Goal: Communication & Community: Answer question/provide support

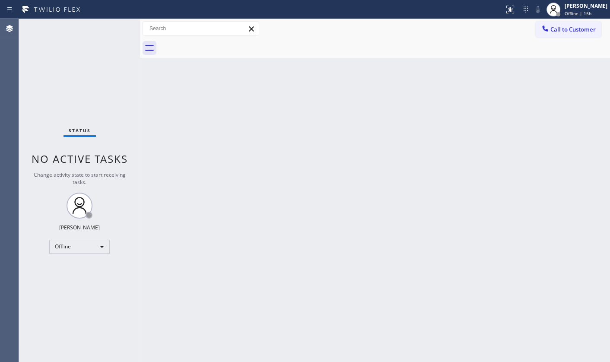
click at [64, 267] on div "Status No active tasks Change activity state to start receiving tasks. JENIZA A…" at bounding box center [79, 190] width 121 height 343
click at [69, 250] on div "Offline" at bounding box center [79, 247] width 60 height 14
click at [69, 268] on li "Available" at bounding box center [79, 269] width 59 height 10
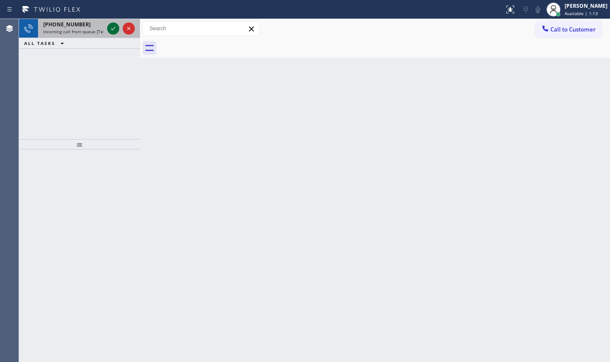
click at [115, 28] on icon at bounding box center [113, 28] width 10 height 10
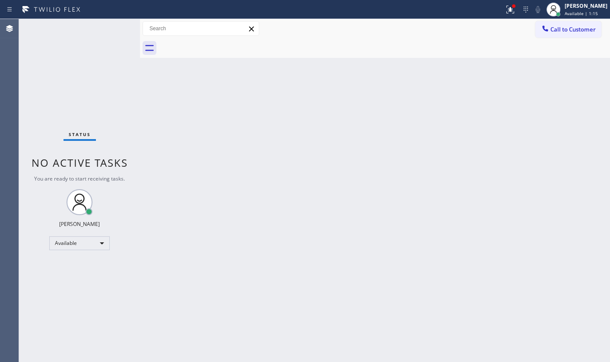
drag, startPoint x: 302, startPoint y: 112, endPoint x: 427, endPoint y: 10, distance: 162.2
click at [303, 108] on div "Back to Dashboard Change Sender ID Customers Technicians Select a contact Outbo…" at bounding box center [375, 190] width 470 height 343
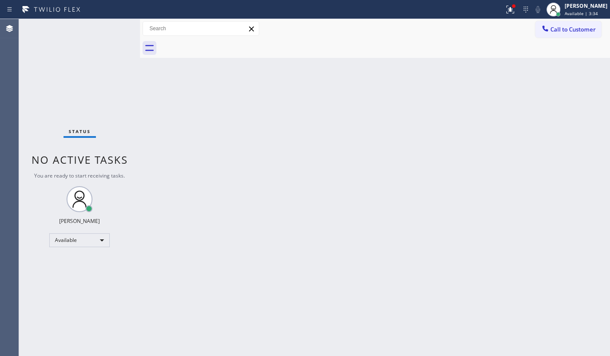
click at [51, 272] on div "Status No active tasks You are ready to start receiving tasks. JENIZA ALCAYDE A…" at bounding box center [79, 187] width 121 height 337
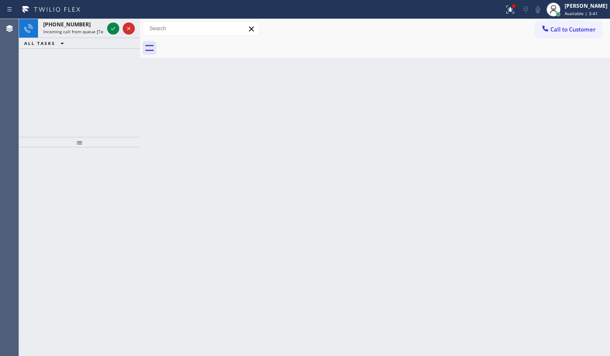
drag, startPoint x: 41, startPoint y: 85, endPoint x: 80, endPoint y: 49, distance: 52.9
click at [50, 77] on div "+17035468156 Incoming call from queue [Test] All ALL TASKS ALL TASKS ACTIVE TAS…" at bounding box center [79, 78] width 121 height 118
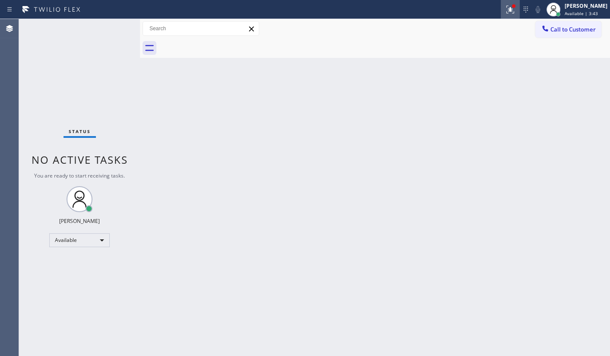
click at [513, 10] on icon at bounding box center [510, 9] width 10 height 10
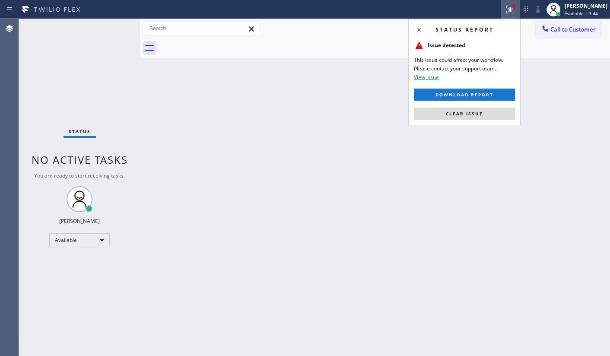
drag, startPoint x: 484, startPoint y: 115, endPoint x: 460, endPoint y: 169, distance: 59.2
click at [484, 114] on button "Clear issue" at bounding box center [464, 114] width 101 height 12
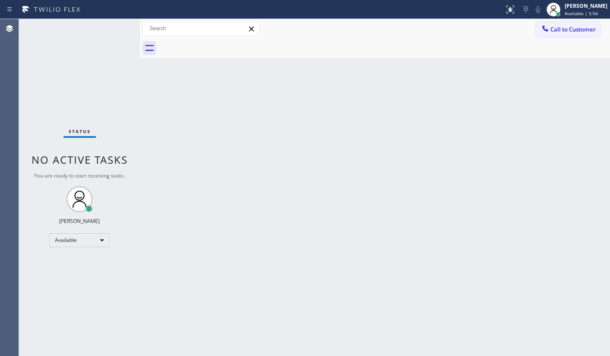
click at [69, 29] on div "Status No active tasks You are ready to start receiving tasks. JENIZA ALCAYDE A…" at bounding box center [79, 187] width 121 height 337
click at [100, 239] on div "Available" at bounding box center [79, 240] width 60 height 14
click at [215, 260] on div at bounding box center [305, 178] width 610 height 356
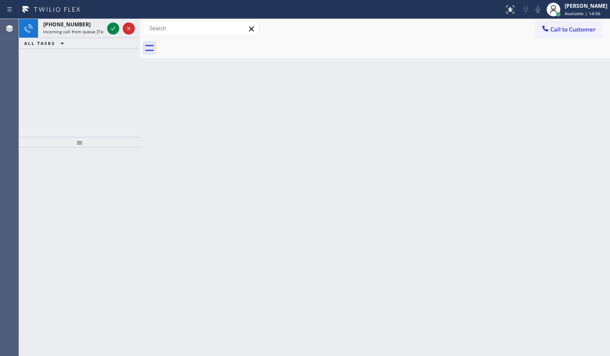
drag, startPoint x: 56, startPoint y: 60, endPoint x: 80, endPoint y: 46, distance: 28.7
click at [68, 53] on div "+19543836738 Incoming call from queue [Test] All ALL TASKS ALL TASKS ACTIVE TAS…" at bounding box center [79, 78] width 121 height 118
click at [110, 29] on icon at bounding box center [113, 28] width 10 height 10
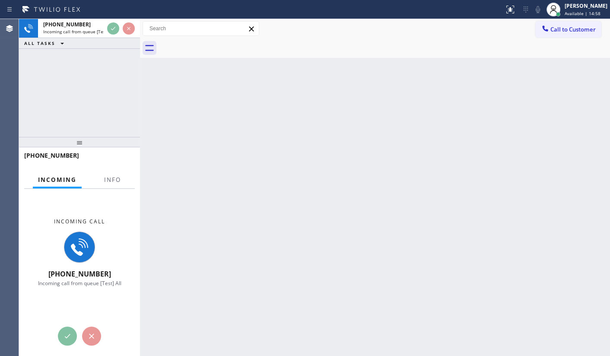
click at [111, 190] on div "Incoming call +19543836738 Incoming call from queue [Test] All" at bounding box center [79, 252] width 121 height 127
click at [112, 185] on button "Info" at bounding box center [112, 180] width 27 height 17
click at [117, 177] on button "Info" at bounding box center [112, 180] width 27 height 17
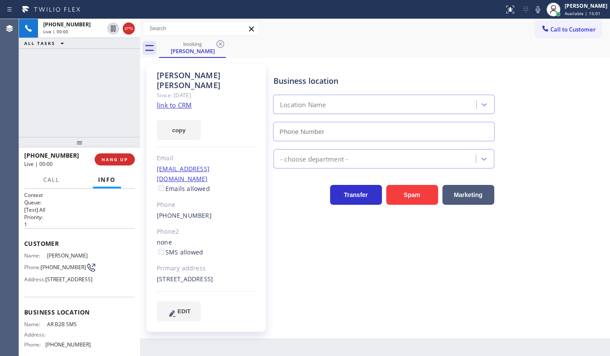
type input "(833) 692-2271"
click at [72, 99] on div "+19543836738 Live | 00:37 ALL TASKS ALL TASKS ACTIVE TASKS TASKS IN WRAP UP" at bounding box center [79, 78] width 121 height 118
click at [170, 110] on div "copy" at bounding box center [206, 125] width 99 height 30
click at [174, 101] on link "link to CRM" at bounding box center [174, 105] width 35 height 9
click at [537, 11] on icon at bounding box center [538, 9] width 10 height 10
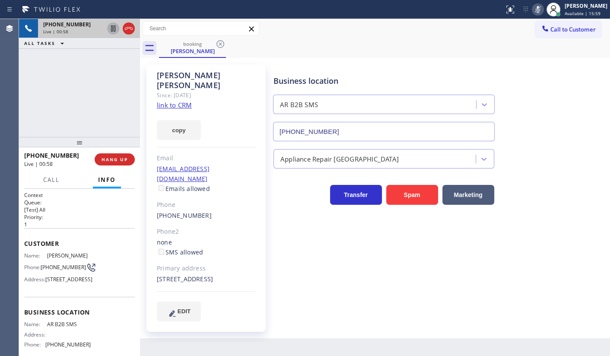
click at [113, 28] on icon at bounding box center [113, 28] width 10 height 10
click at [41, 114] on div "+19543836738 Live | 01:21 ALL TASKS ALL TASKS ACTIVE TASKS TASKS IN WRAP UP" at bounding box center [79, 78] width 121 height 118
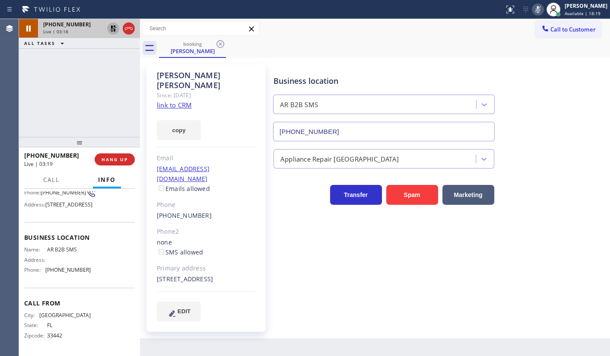
click at [50, 99] on div "+19543836738 Live | 03:18 ALL TASKS ALL TASKS ACTIVE TASKS TASKS IN WRAP UP" at bounding box center [79, 78] width 121 height 118
click at [112, 28] on icon at bounding box center [113, 28] width 6 height 6
click at [540, 10] on icon at bounding box center [538, 9] width 10 height 10
click at [538, 6] on icon at bounding box center [538, 9] width 10 height 10
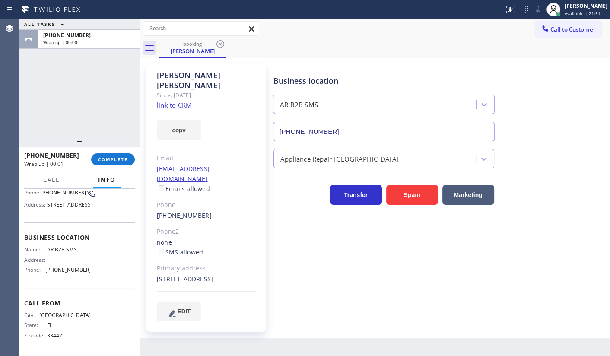
click at [51, 104] on div "ALL TASKS ALL TASKS ACTIVE TASKS TASKS IN WRAP UP +19543836738 Wrap up | 00:00" at bounding box center [79, 78] width 121 height 118
click at [109, 159] on span "COMPLETE" at bounding box center [113, 159] width 30 height 6
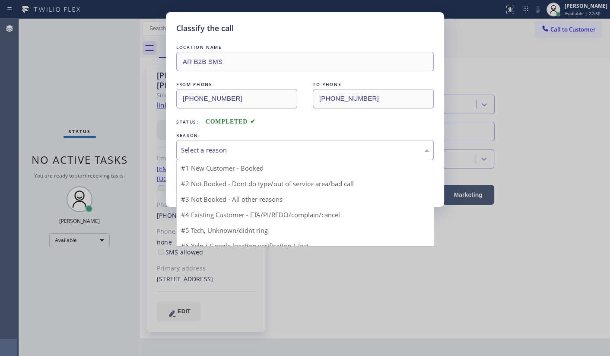
click at [199, 150] on div "Select a reason" at bounding box center [305, 150] width 248 height 10
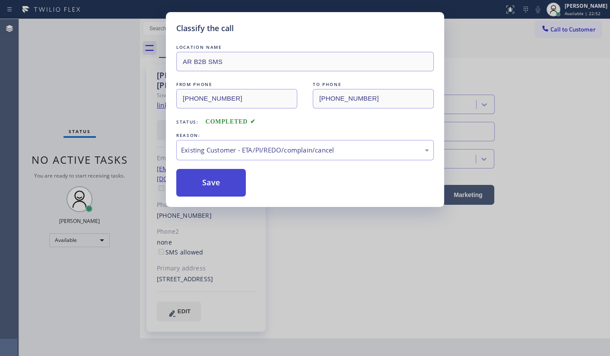
click at [202, 181] on button "Save" at bounding box center [211, 183] width 70 height 28
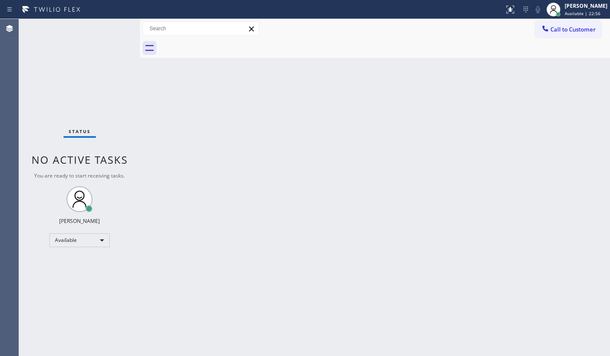
click at [151, 277] on div "Back to Dashboard Change Sender ID Customers Technicians Select a contact Outbo…" at bounding box center [375, 187] width 470 height 337
click at [79, 89] on div "Status No active tasks You are ready to start receiving tasks. JENIZA ALCAYDE A…" at bounding box center [79, 187] width 121 height 337
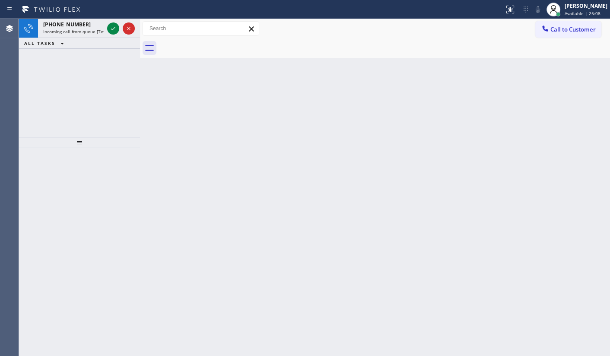
drag, startPoint x: 121, startPoint y: 66, endPoint x: 119, endPoint y: 61, distance: 4.8
click at [121, 66] on div "+13152304106 Incoming call from queue [Test] All ALL TASKS ALL TASKS ACTIVE TAS…" at bounding box center [79, 78] width 121 height 118
click at [115, 26] on icon at bounding box center [113, 28] width 10 height 10
click at [91, 35] on div "+13152304106 Incoming call from queue [Test] All ALL TASKS ALL TASKS ACTIVE TAS…" at bounding box center [79, 34] width 121 height 30
click at [95, 29] on span "Incoming call from queue [Test] All" at bounding box center [79, 32] width 72 height 6
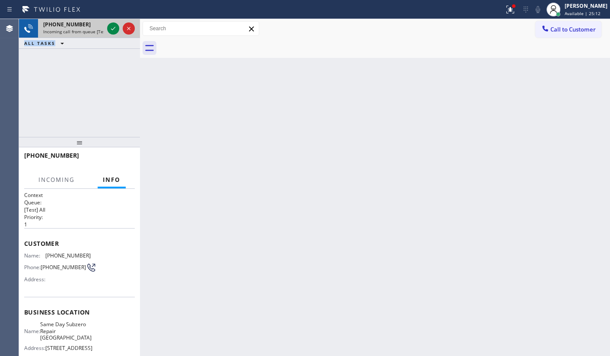
click at [96, 29] on span "Incoming call from queue [Test] All" at bounding box center [79, 32] width 72 height 6
click at [97, 27] on div "+13152304106" at bounding box center [73, 24] width 60 height 7
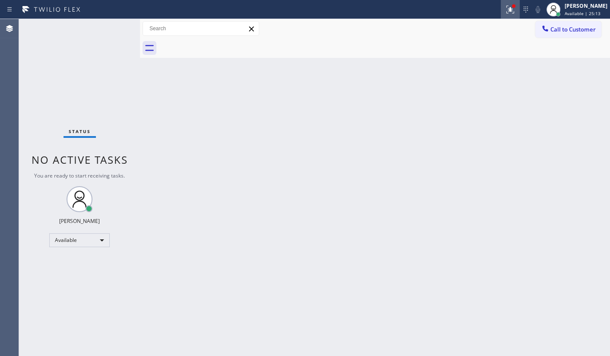
click at [507, 11] on icon at bounding box center [510, 9] width 10 height 10
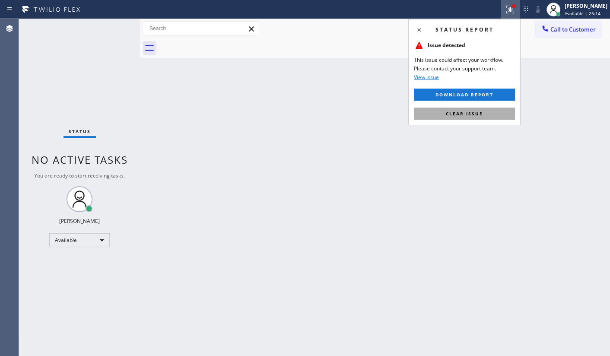
click at [487, 110] on button "Clear issue" at bounding box center [464, 114] width 101 height 12
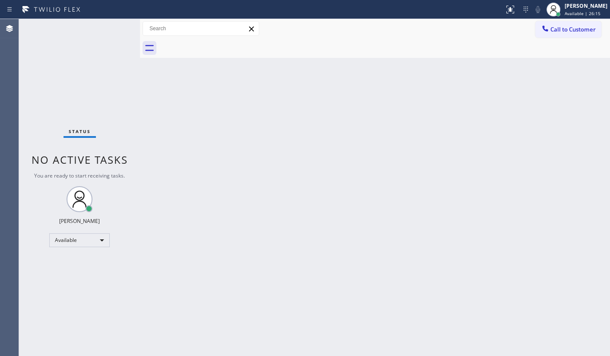
click at [44, 82] on div "Status No active tasks You are ready to start receiving tasks. JENIZA ALCAYDE A…" at bounding box center [79, 187] width 121 height 337
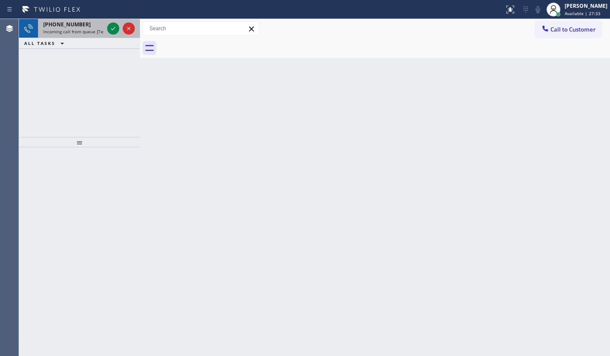
drag, startPoint x: 80, startPoint y: 80, endPoint x: 106, endPoint y: 33, distance: 53.6
click at [86, 69] on div "+17862014547 Incoming call from queue [Test] All ALL TASKS ALL TASKS ACTIVE TAS…" at bounding box center [79, 78] width 121 height 118
click at [111, 29] on icon at bounding box center [113, 28] width 4 height 3
drag, startPoint x: 53, startPoint y: 80, endPoint x: 104, endPoint y: 41, distance: 63.5
click at [70, 66] on div "+19728987848 Incoming call from queue [Test] All ALL TASKS ALL TASKS ACTIVE TAS…" at bounding box center [79, 78] width 121 height 118
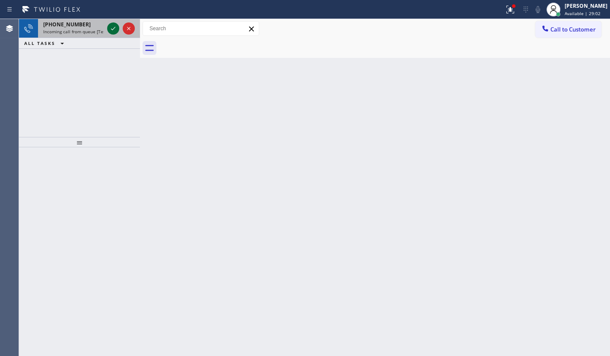
click at [114, 25] on icon at bounding box center [113, 28] width 10 height 10
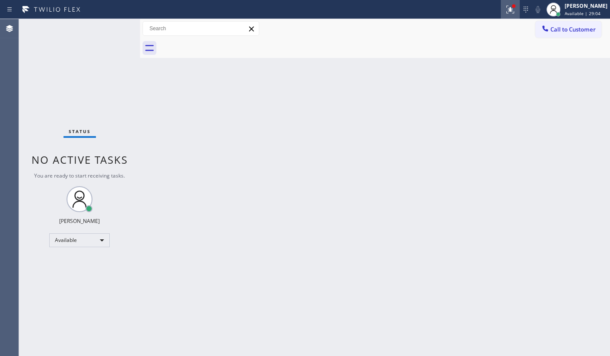
click at [505, 12] on div at bounding box center [510, 9] width 19 height 10
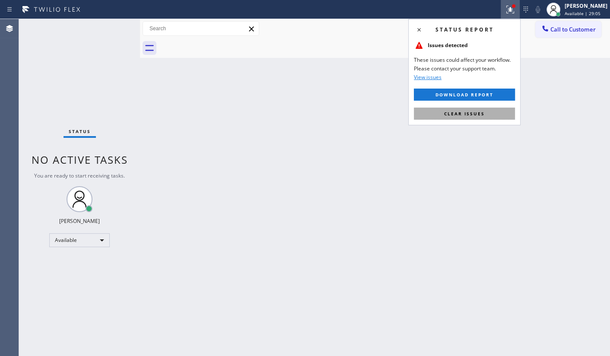
click at [491, 112] on button "Clear issues" at bounding box center [464, 114] width 101 height 12
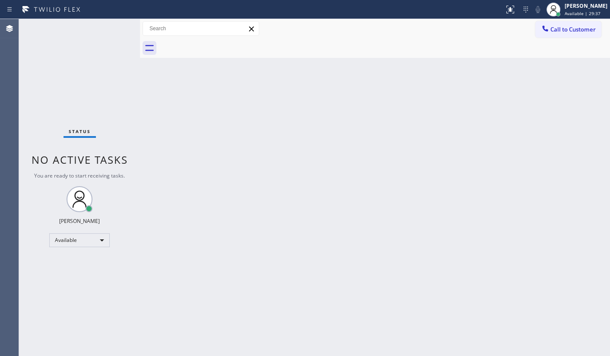
click at [354, 167] on div "Back to Dashboard Change Sender ID Customers Technicians Select a contact Outbo…" at bounding box center [375, 187] width 470 height 337
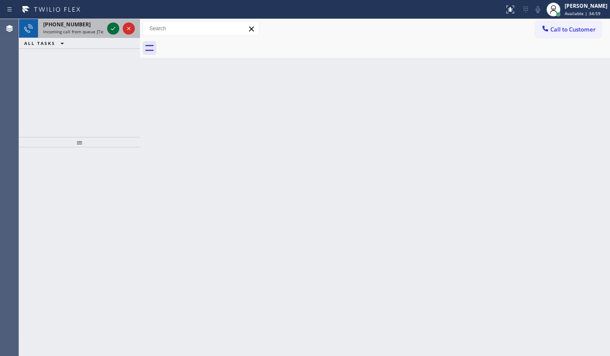
click at [108, 27] on div at bounding box center [113, 28] width 12 height 10
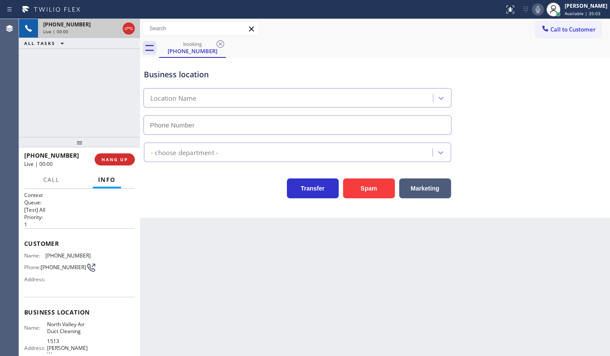
type input "(408) 882-1409"
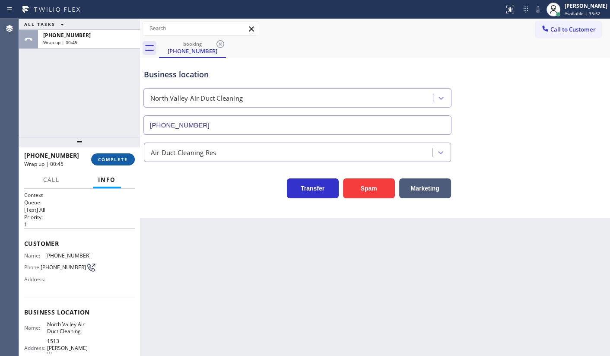
click at [114, 157] on span "COMPLETE" at bounding box center [113, 159] width 30 height 6
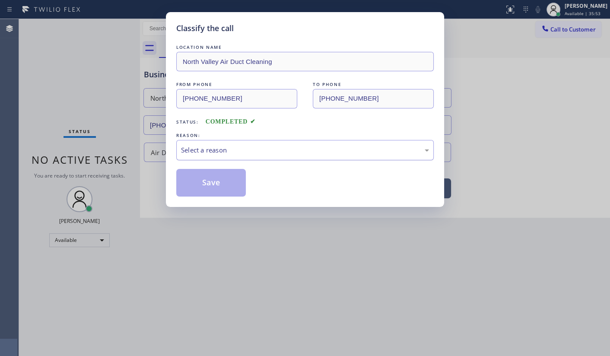
click at [205, 150] on div "Select a reason" at bounding box center [305, 150] width 248 height 10
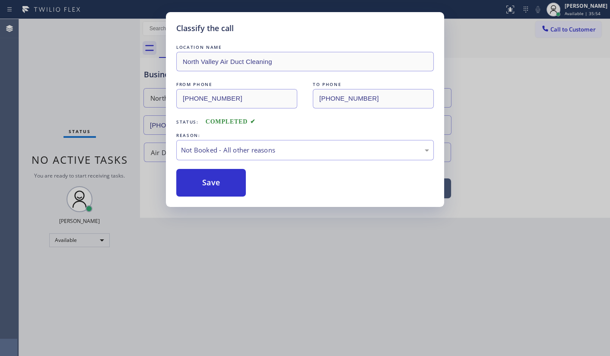
click at [196, 180] on button "Save" at bounding box center [211, 183] width 70 height 28
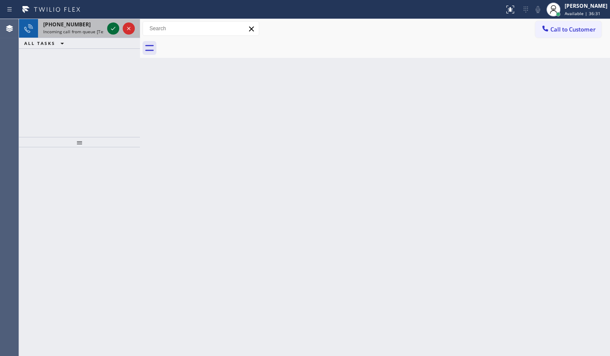
click at [109, 25] on icon at bounding box center [113, 28] width 10 height 10
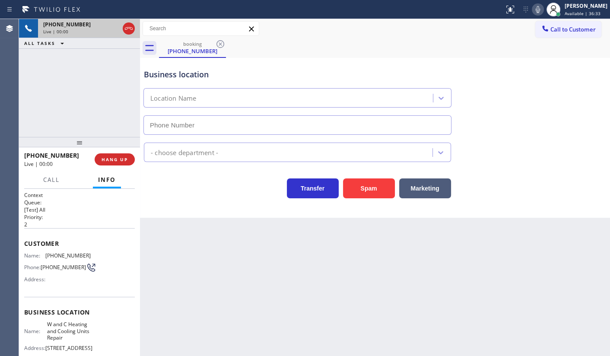
type input "(646) 867-1909"
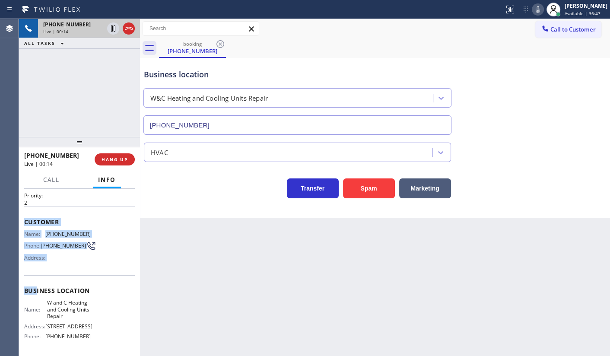
scroll to position [39, 0]
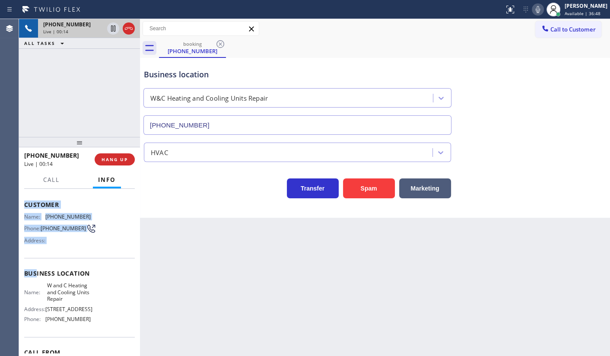
drag, startPoint x: 25, startPoint y: 243, endPoint x: 36, endPoint y: 264, distance: 23.4
click at [36, 264] on div "Context Queue: [Test] All Priority: 2 Customer Name: (646) 510-3617 Phone: (646…" at bounding box center [79, 278] width 111 height 250
click at [36, 264] on div "Business location Name: W and C Heating and Cooling Units Repair Address: 43 W …" at bounding box center [79, 297] width 111 height 79
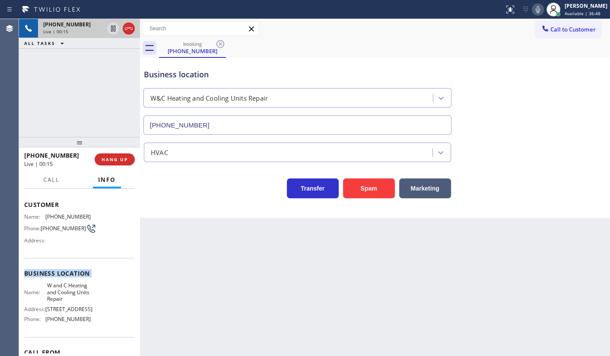
click at [36, 264] on div "Business location Name: W and C Heating and Cooling Units Repair Address: 43 W …" at bounding box center [79, 297] width 111 height 79
click at [36, 257] on div "Customer Name: (646) 510-3617 Phone: (646) 510-3617 Address:" at bounding box center [79, 223] width 111 height 69
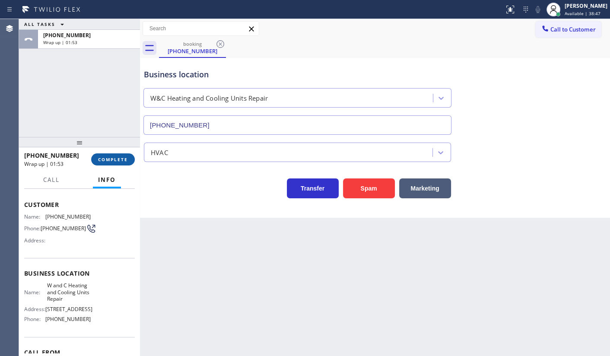
click at [104, 158] on span "COMPLETE" at bounding box center [113, 159] width 30 height 6
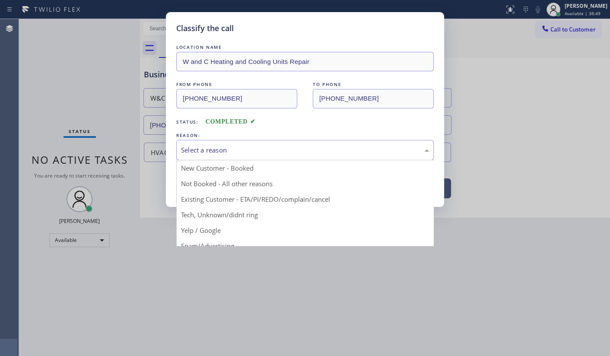
click at [185, 153] on div "Select a reason" at bounding box center [305, 150] width 248 height 10
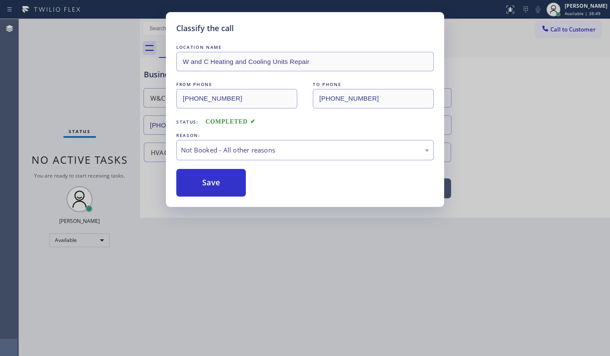
click at [186, 184] on button "Save" at bounding box center [211, 183] width 70 height 28
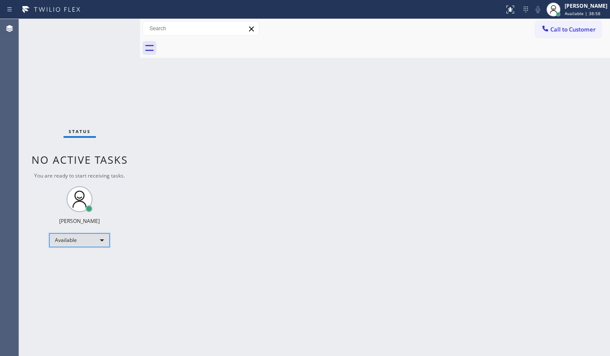
click at [69, 240] on div "Available" at bounding box center [79, 240] width 60 height 14
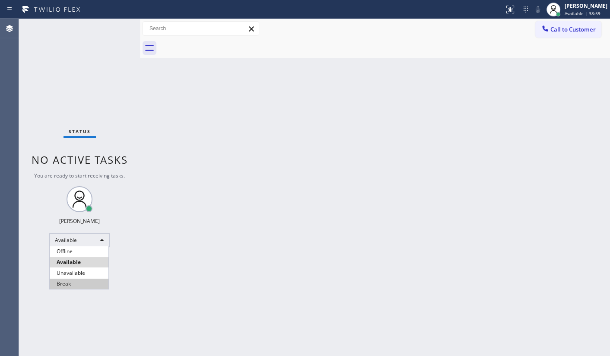
click at [65, 283] on li "Break" at bounding box center [79, 284] width 59 height 10
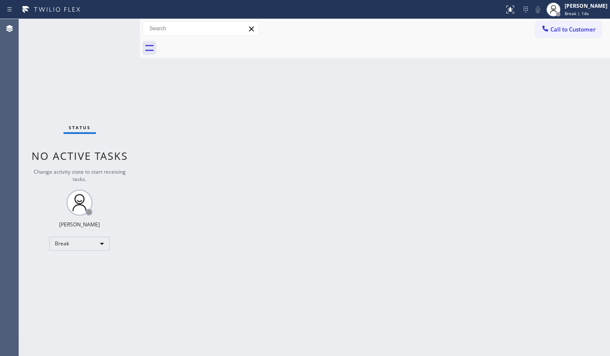
click at [67, 53] on div "Status No active tasks Change activity state to start receiving tasks. JENIZA A…" at bounding box center [79, 187] width 121 height 337
drag, startPoint x: 158, startPoint y: 241, endPoint x: 102, endPoint y: 243, distance: 56.6
click at [129, 245] on div "Status No active tasks Change activity state to start receiving tasks. JENIZA A…" at bounding box center [314, 187] width 591 height 337
click at [86, 244] on div "Break" at bounding box center [79, 244] width 60 height 14
click at [80, 264] on li "Available" at bounding box center [79, 266] width 59 height 10
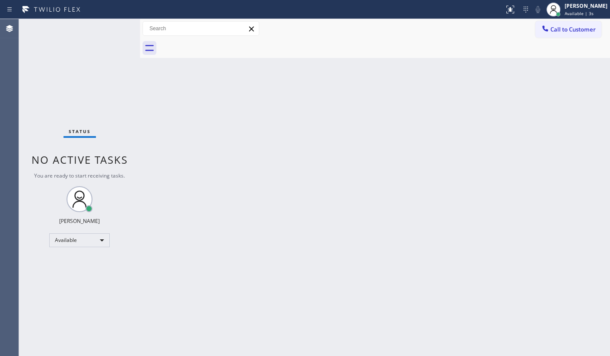
click at [81, 296] on div "Status No active tasks You are ready to start receiving tasks. JENIZA ALCAYDE A…" at bounding box center [79, 187] width 121 height 337
click at [61, 82] on div "Status No active tasks You are ready to start receiving tasks. JENIZA ALCAYDE A…" at bounding box center [79, 187] width 121 height 337
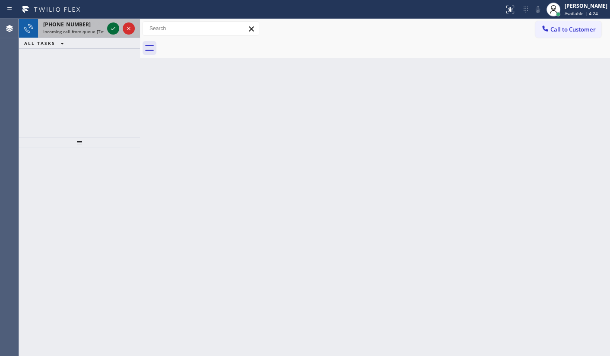
click at [112, 31] on icon at bounding box center [113, 28] width 10 height 10
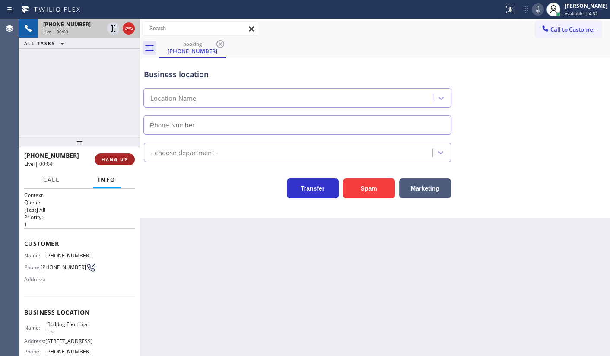
click at [108, 157] on span "HANG UP" at bounding box center [115, 159] width 26 height 6
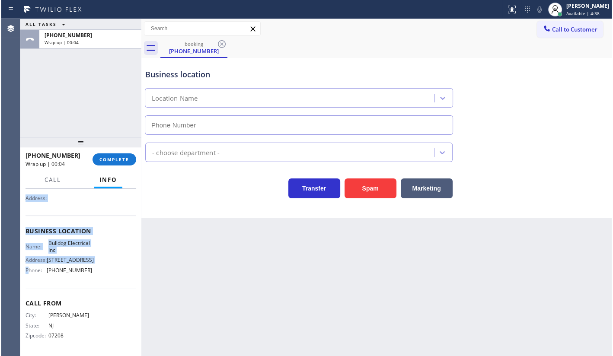
scroll to position [96, 0]
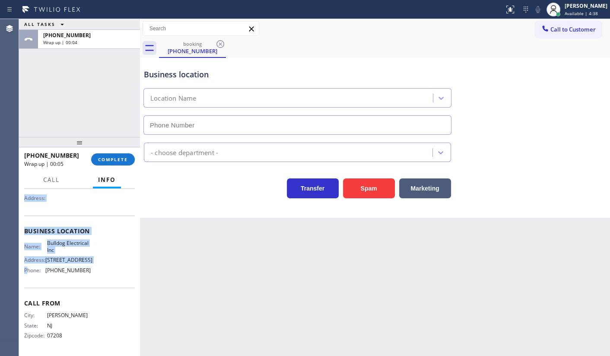
drag, startPoint x: 22, startPoint y: 239, endPoint x: 26, endPoint y: 273, distance: 34.3
click at [26, 273] on div "Context Queue: [Test] All Priority: 1 Customer Name: (908) 962-7711 Phone: (908…" at bounding box center [79, 272] width 121 height 167
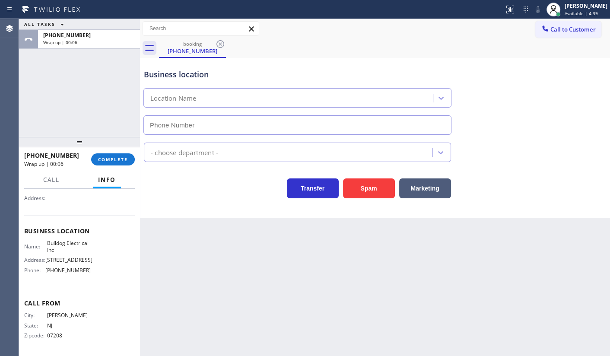
click at [45, 277] on div "Name: Bulldog Electrical Inc Address: 126 Manor Pkwy, Lincroft, NJ 07738 Phone:…" at bounding box center [57, 258] width 67 height 37
type input "(848) 371-0378"
click at [99, 160] on span "COMPLETE" at bounding box center [113, 159] width 30 height 6
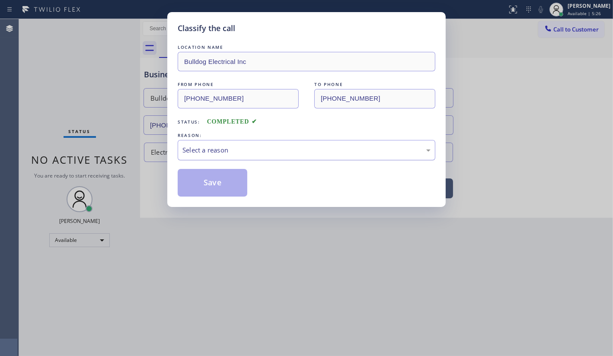
click at [184, 151] on div "Select a reason" at bounding box center [306, 150] width 248 height 10
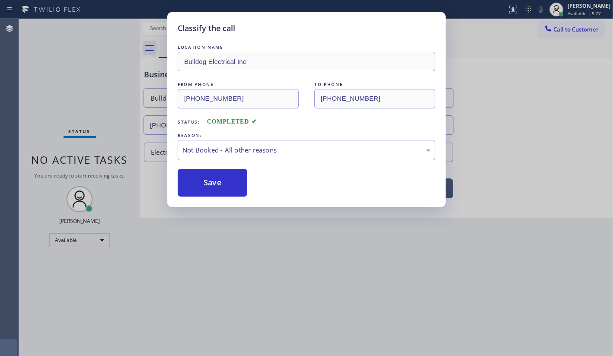
click at [195, 184] on button "Save" at bounding box center [213, 183] width 70 height 28
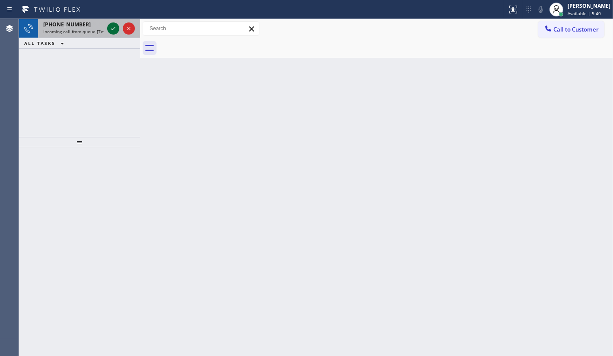
click at [114, 30] on icon at bounding box center [113, 28] width 10 height 10
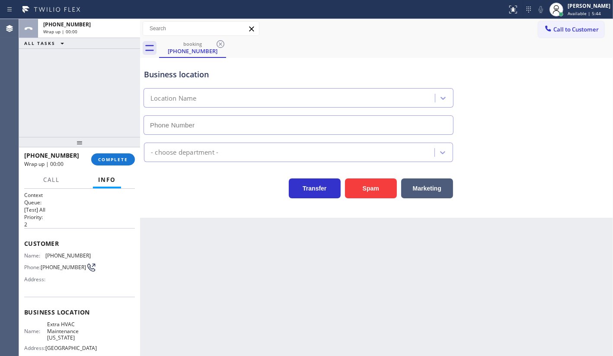
type input "(917) 725-3063"
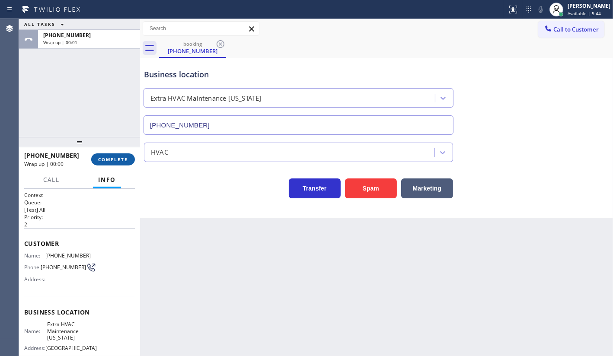
drag, startPoint x: 121, startPoint y: 157, endPoint x: 128, endPoint y: 158, distance: 7.0
click at [121, 157] on span "COMPLETE" at bounding box center [113, 159] width 30 height 6
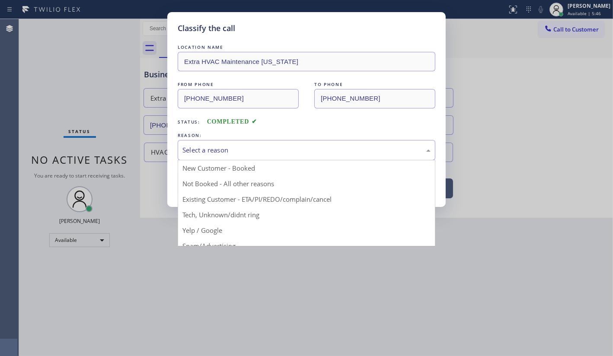
click at [229, 145] on div "Select a reason" at bounding box center [306, 150] width 248 height 10
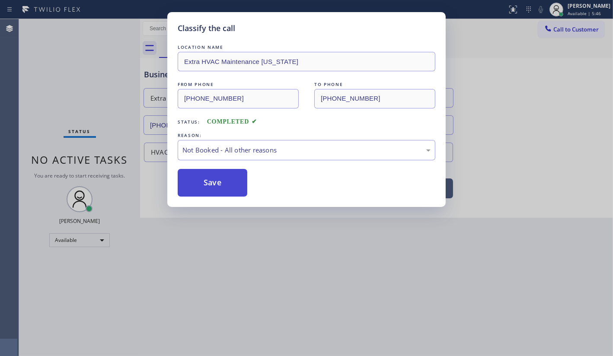
click at [211, 181] on button "Save" at bounding box center [213, 183] width 70 height 28
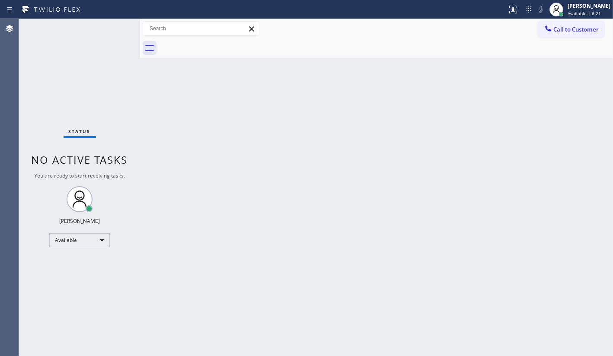
click at [56, 78] on div "Status No active tasks You are ready to start receiving tasks. JENIZA ALCAYDE A…" at bounding box center [79, 187] width 121 height 337
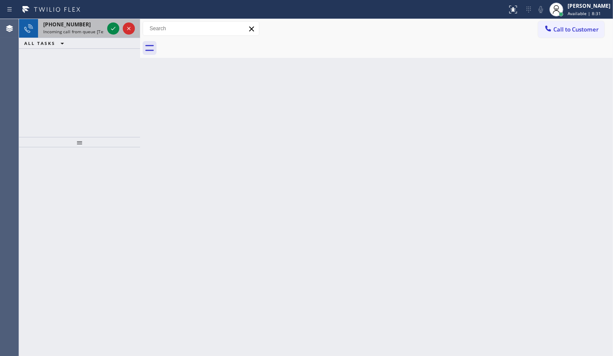
drag, startPoint x: 63, startPoint y: 84, endPoint x: 104, endPoint y: 28, distance: 69.8
click at [72, 69] on div "+13057262181 Incoming call from queue [Test] All ALL TASKS ALL TASKS ACTIVE TAS…" at bounding box center [79, 78] width 121 height 118
click at [112, 28] on icon at bounding box center [113, 28] width 10 height 10
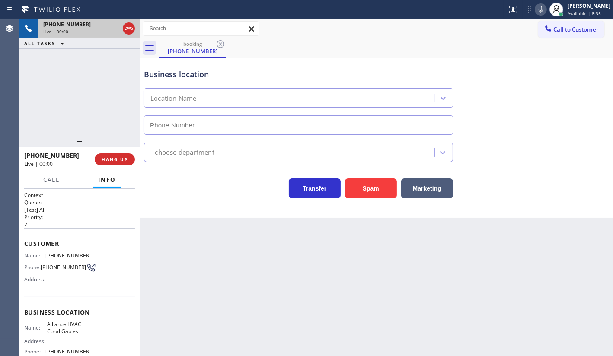
type input "(305) 424-7848"
click at [357, 185] on button "Spam" at bounding box center [371, 188] width 52 height 20
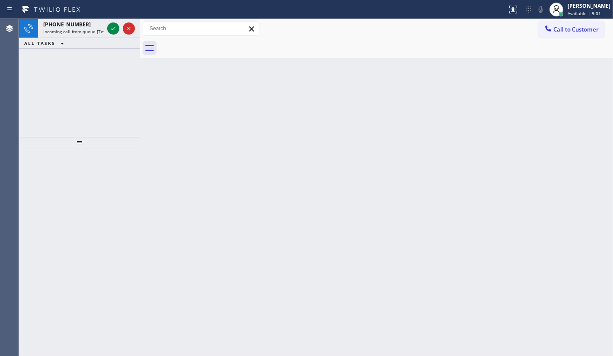
drag, startPoint x: 57, startPoint y: 72, endPoint x: 66, endPoint y: 57, distance: 17.2
click at [64, 61] on div "+17324561948 Incoming call from queue [Test] All ALL TASKS ALL TASKS ACTIVE TAS…" at bounding box center [79, 78] width 121 height 118
click at [113, 23] on icon at bounding box center [113, 28] width 10 height 10
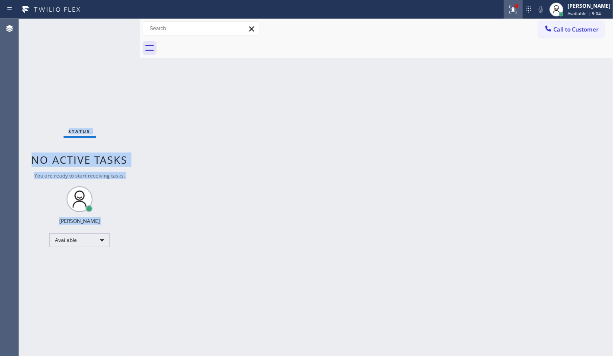
click at [511, 9] on icon at bounding box center [513, 9] width 10 height 10
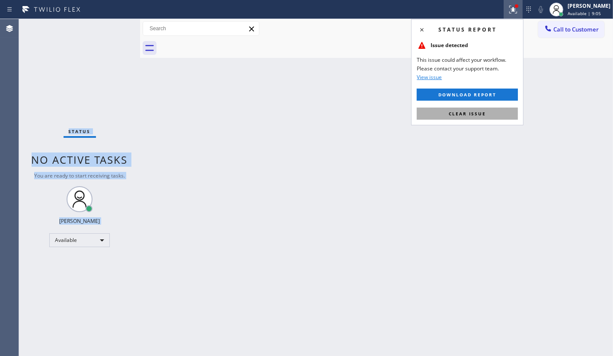
click at [501, 112] on button "Clear issue" at bounding box center [467, 114] width 101 height 12
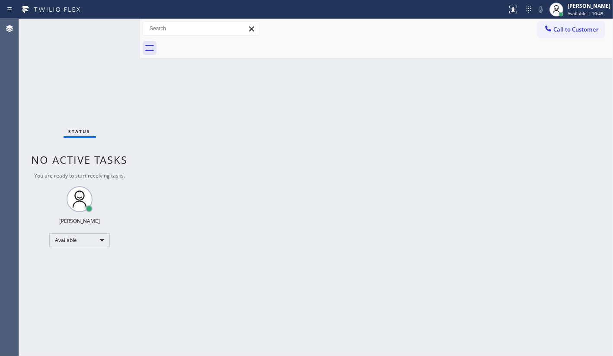
click at [232, 153] on div "Back to Dashboard Change Sender ID Customers Technicians Select a contact Outbo…" at bounding box center [376, 187] width 473 height 337
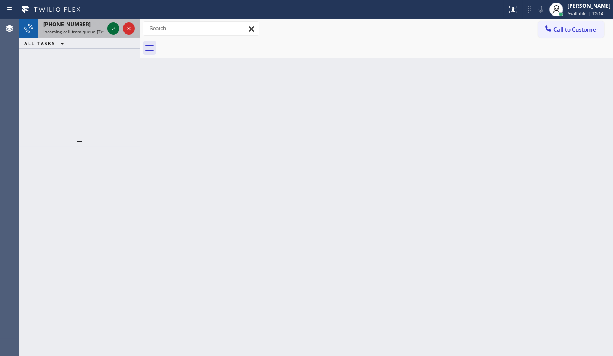
click at [114, 27] on icon at bounding box center [113, 28] width 10 height 10
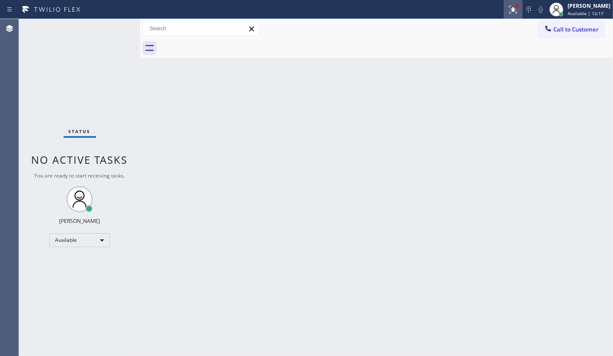
click at [504, 13] on div at bounding box center [512, 9] width 19 height 10
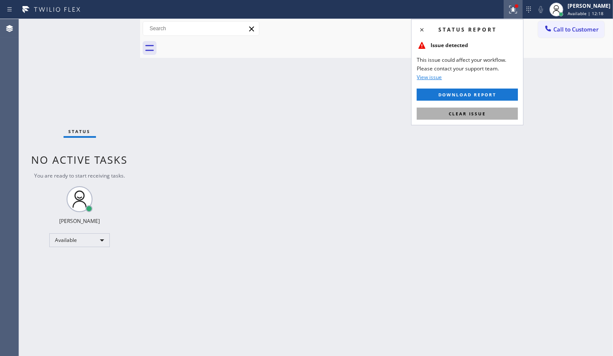
click at [480, 108] on button "Clear issue" at bounding box center [467, 114] width 101 height 12
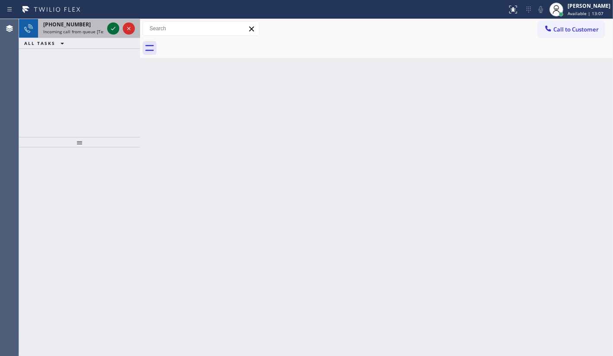
click at [114, 29] on icon at bounding box center [113, 28] width 10 height 10
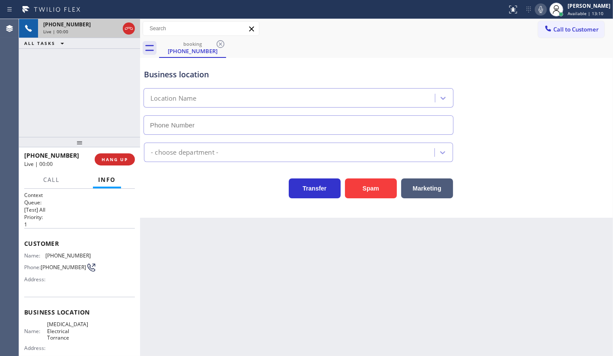
type input "(310) 388-4093"
drag, startPoint x: 48, startPoint y: 254, endPoint x: 106, endPoint y: 259, distance: 58.6
click at [106, 259] on div "Name: (308) 250-1860 Phone: (308) 250-1860 Address:" at bounding box center [79, 269] width 111 height 34
click at [61, 283] on div "Address:" at bounding box center [57, 279] width 67 height 6
drag, startPoint x: 39, startPoint y: 255, endPoint x: 93, endPoint y: 254, distance: 53.6
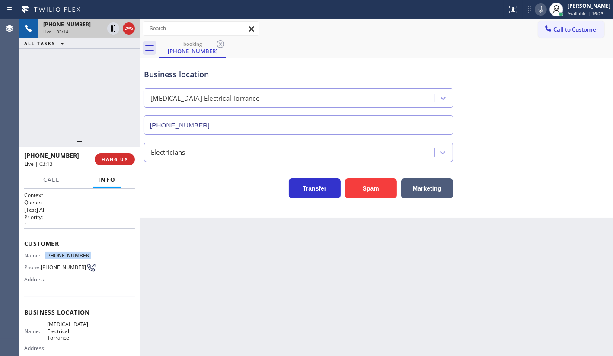
click at [93, 254] on div "Name: (308) 250-1860 Phone: (308) 250-1860 Address:" at bounding box center [79, 269] width 111 height 34
copy div "(308) 250-1860"
click at [51, 181] on span "Call" at bounding box center [51, 180] width 16 height 8
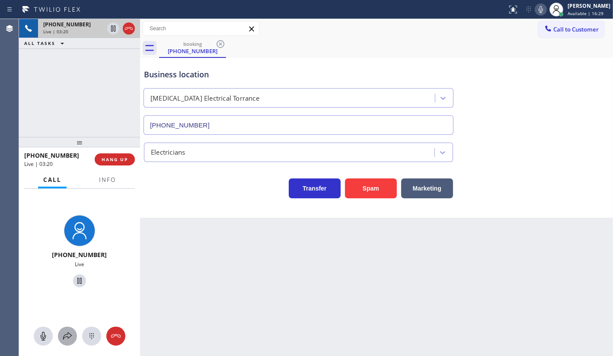
click at [70, 328] on button at bounding box center [67, 336] width 19 height 19
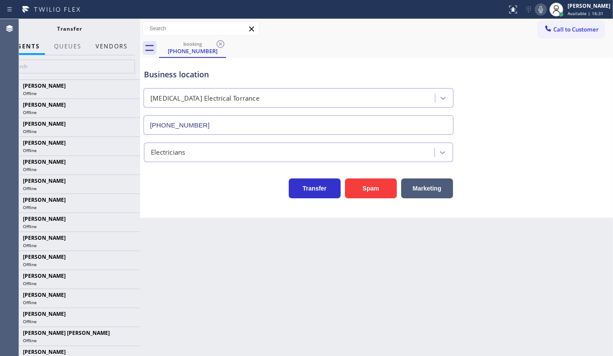
click at [102, 41] on button "Vendors" at bounding box center [111, 46] width 42 height 17
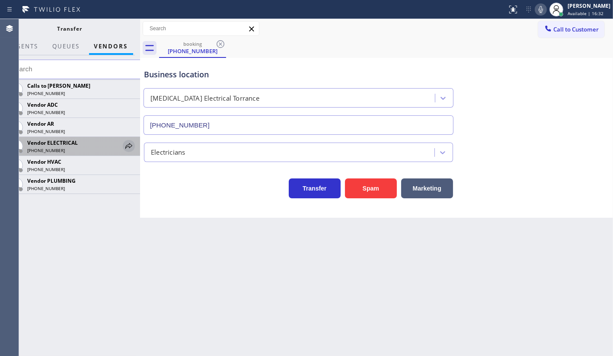
click at [127, 142] on icon at bounding box center [129, 146] width 10 height 10
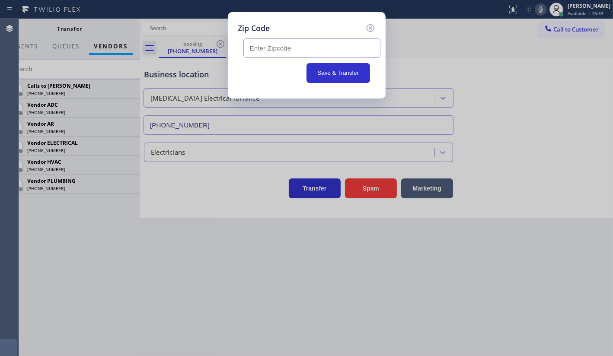
click at [269, 51] on input "text" at bounding box center [311, 47] width 137 height 19
type input "51446"
click at [316, 68] on button "Save & Transfer" at bounding box center [338, 73] width 64 height 20
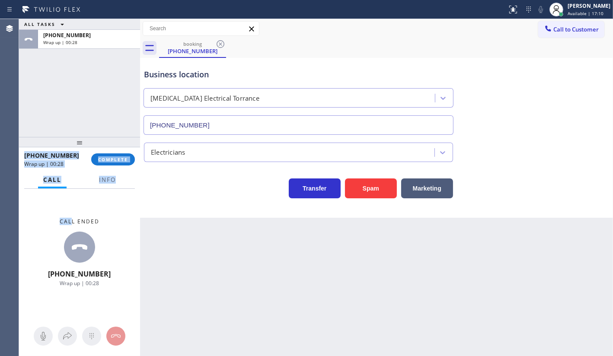
click at [77, 229] on div "ALL TASKS ALL TASKS ACTIVE TASKS TASKS IN WRAP UP +13082501860 Wrap up | 00:28 …" at bounding box center [79, 187] width 121 height 337
click at [117, 191] on div "Call ended +13082501860 Wrap up | 00:29" at bounding box center [79, 252] width 121 height 127
click at [108, 173] on button "Info" at bounding box center [107, 180] width 27 height 17
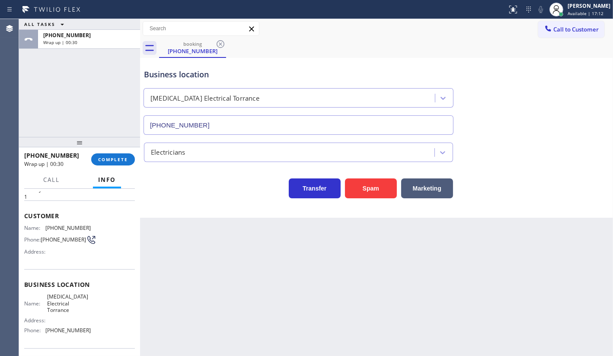
scroll to position [89, 0]
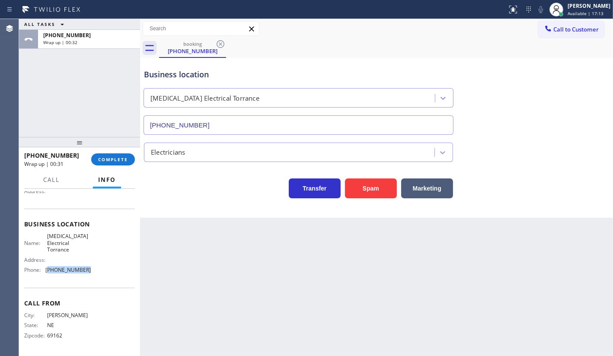
drag, startPoint x: 47, startPoint y: 271, endPoint x: 89, endPoint y: 271, distance: 41.5
click at [89, 271] on div "Name: High Voltage Electrical Torrance Address: Phone: (310) 388-4093" at bounding box center [79, 255] width 111 height 44
copy span "310) 388-4093"
click at [124, 162] on span "COMPLETE" at bounding box center [113, 159] width 30 height 6
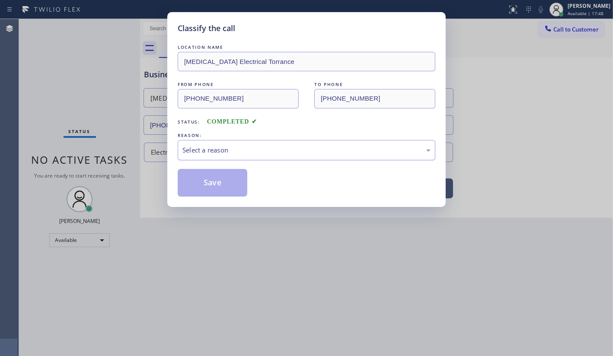
click at [207, 146] on div "Select a reason" at bounding box center [306, 150] width 248 height 10
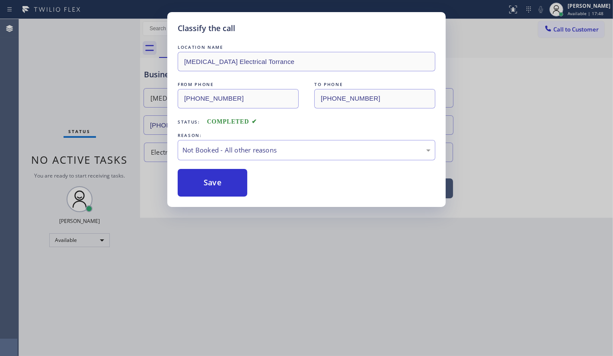
click at [209, 179] on button "Save" at bounding box center [213, 183] width 70 height 28
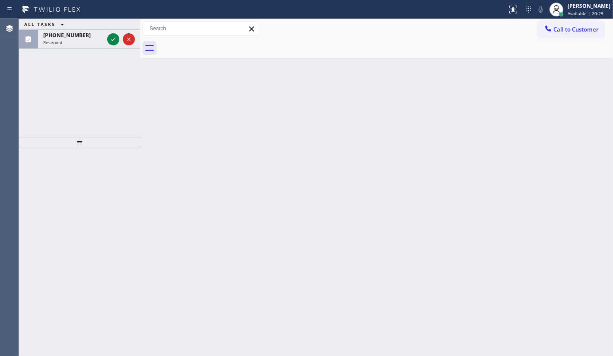
click at [41, 69] on div "ALL TASKS ALL TASKS ACTIVE TASKS TASKS IN WRAP UP (669) 292-0642 Reserved" at bounding box center [79, 78] width 121 height 118
click at [113, 40] on icon at bounding box center [113, 39] width 10 height 10
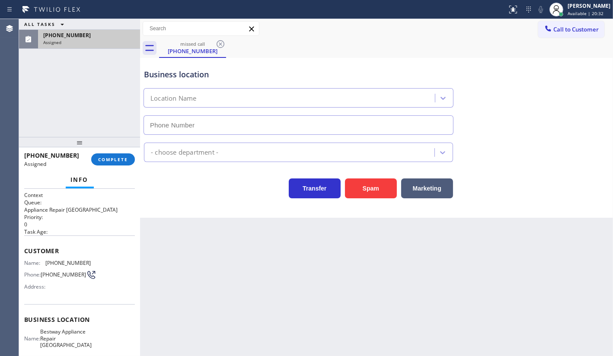
type input "(847) 613-1333"
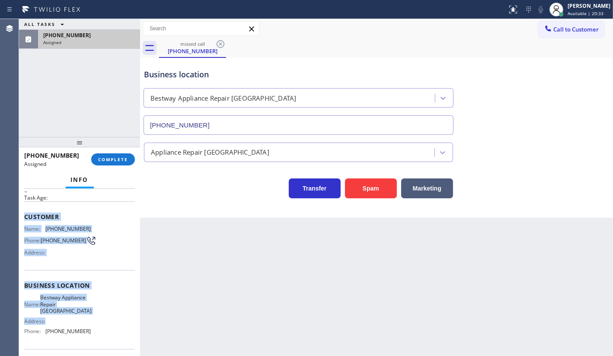
scroll to position [96, 0]
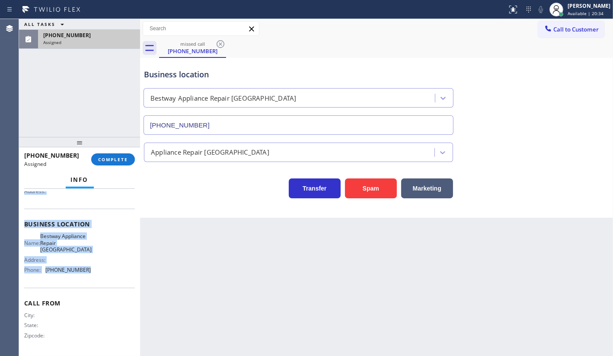
drag, startPoint x: 25, startPoint y: 246, endPoint x: 111, endPoint y: 280, distance: 91.7
click at [111, 280] on div "Context Queue: Appliance Repair High End Priority: 0 Task Age: Customer Name: (…" at bounding box center [79, 225] width 111 height 258
copy div "Customer Name: (669) 292-0642 Phone: (669) 292-0642 Address: Business location …"
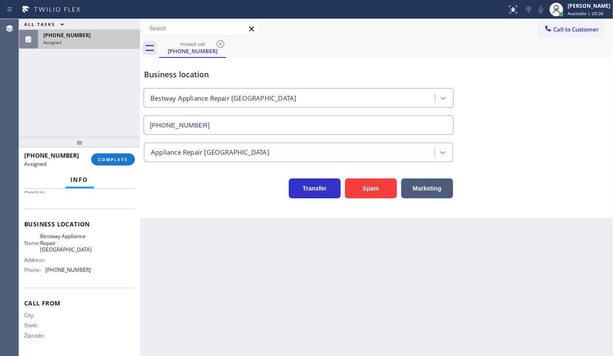
click at [124, 151] on div "(669) 292-0642 Assigned COMPLETE" at bounding box center [79, 159] width 111 height 22
click at [124, 154] on button "COMPLETE" at bounding box center [113, 159] width 44 height 12
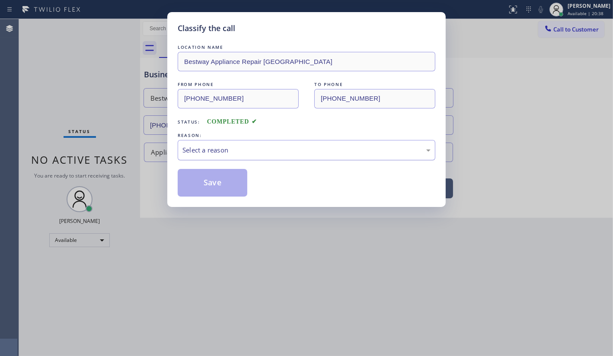
click at [208, 157] on div "Select a reason" at bounding box center [307, 150] width 258 height 20
click at [207, 179] on button "Save" at bounding box center [213, 183] width 70 height 28
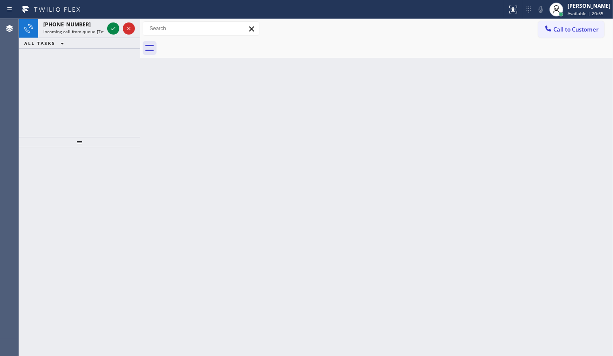
drag, startPoint x: 60, startPoint y: 84, endPoint x: 90, endPoint y: 44, distance: 49.9
click at [65, 76] on div "+17325299597 Incoming call from queue [Test] All ALL TASKS ALL TASKS ACTIVE TAS…" at bounding box center [79, 78] width 121 height 118
click at [114, 26] on icon at bounding box center [113, 28] width 10 height 10
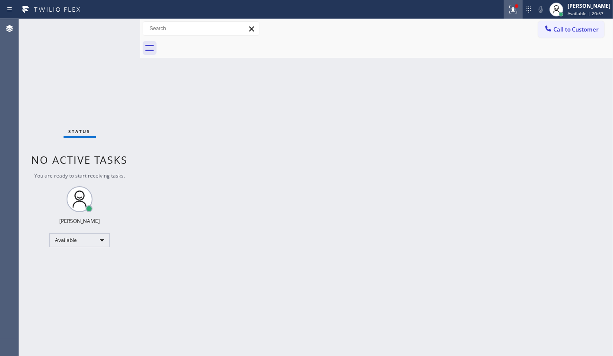
click at [515, 9] on icon at bounding box center [513, 10] width 8 height 8
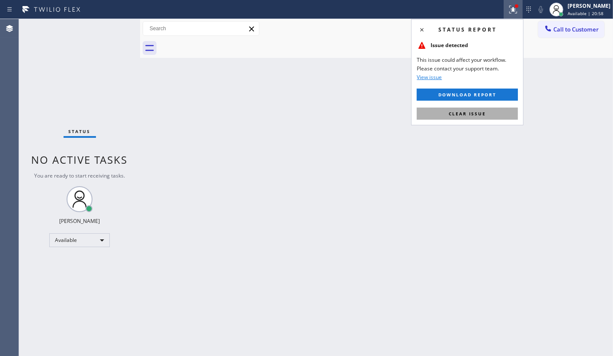
click at [499, 115] on button "Clear issue" at bounding box center [467, 114] width 101 height 12
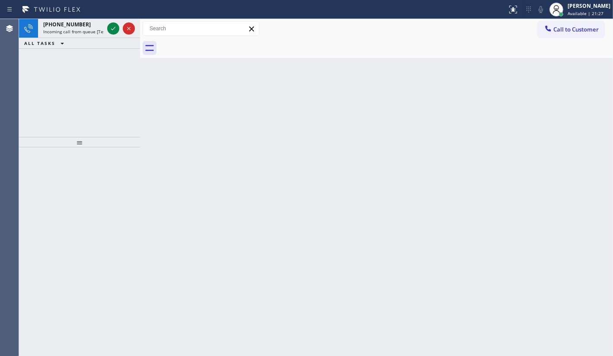
click at [57, 94] on div "+12019088571 Incoming call from queue [Test] All ALL TASKS ALL TASKS ACTIVE TAS…" at bounding box center [79, 78] width 121 height 118
click at [113, 28] on icon at bounding box center [113, 28] width 10 height 10
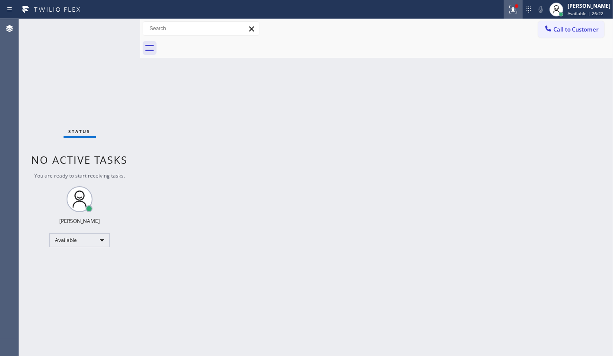
click at [509, 11] on icon at bounding box center [513, 9] width 10 height 10
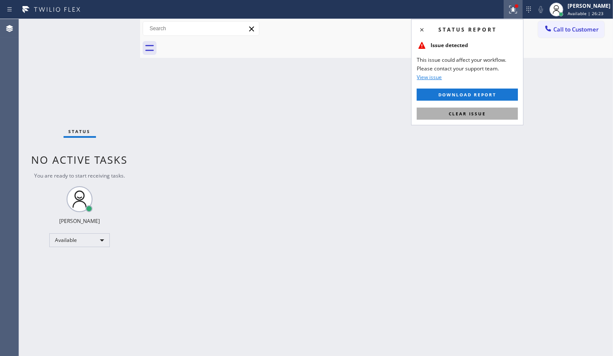
click at [506, 119] on button "Clear issue" at bounding box center [467, 114] width 101 height 12
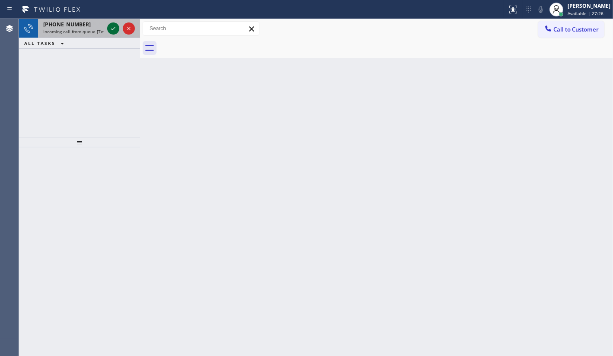
click at [112, 30] on icon at bounding box center [113, 28] width 4 height 3
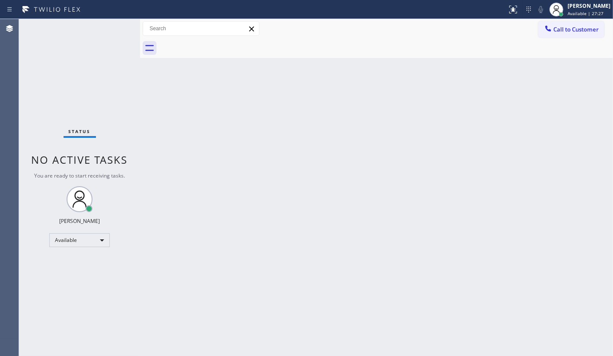
click at [112, 30] on div "Status No active tasks You are ready to start receiving tasks. JENIZA ALCAYDE A…" at bounding box center [79, 187] width 121 height 337
click at [113, 30] on div "Status No active tasks You are ready to start receiving tasks. JENIZA ALCAYDE A…" at bounding box center [79, 187] width 121 height 337
click at [514, 12] on icon at bounding box center [513, 9] width 10 height 10
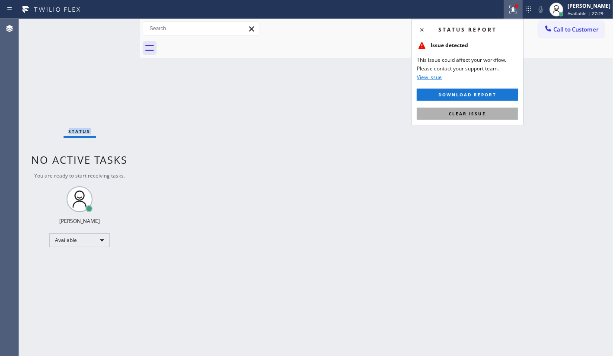
click at [492, 114] on button "Clear issue" at bounding box center [467, 114] width 101 height 12
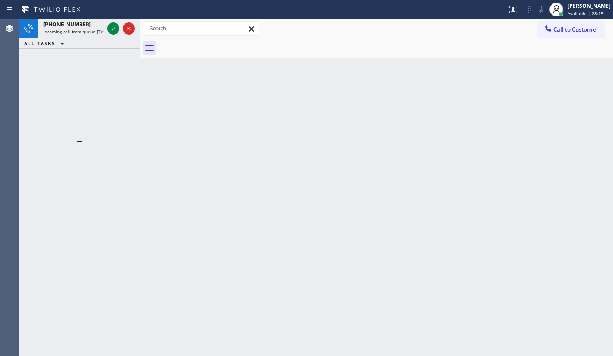
drag, startPoint x: 385, startPoint y: 245, endPoint x: 344, endPoint y: 213, distance: 51.8
click at [377, 239] on div "Back to Dashboard Change Sender ID Customers Technicians Select a contact Outbo…" at bounding box center [376, 187] width 473 height 337
click at [343, 216] on div "Back to Dashboard Change Sender ID Customers Technicians Select a contact Outbo…" at bounding box center [376, 187] width 473 height 337
click at [110, 28] on icon at bounding box center [113, 28] width 10 height 10
click at [111, 28] on icon at bounding box center [113, 28] width 10 height 10
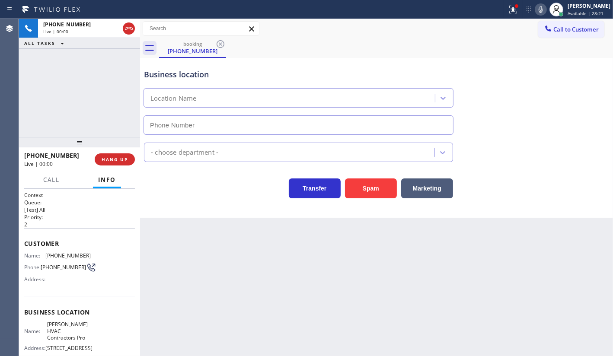
type input "(562) 386-0480"
click at [519, 12] on div at bounding box center [512, 9] width 19 height 10
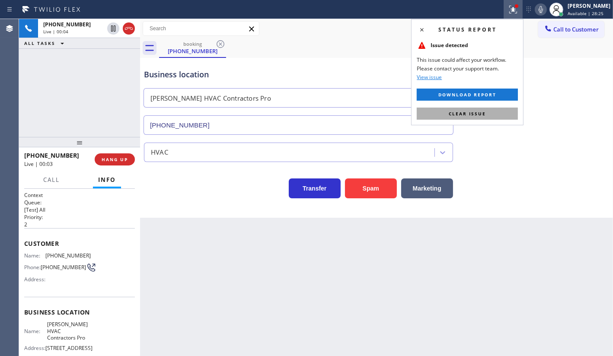
click at [500, 116] on button "Clear issue" at bounding box center [467, 114] width 101 height 12
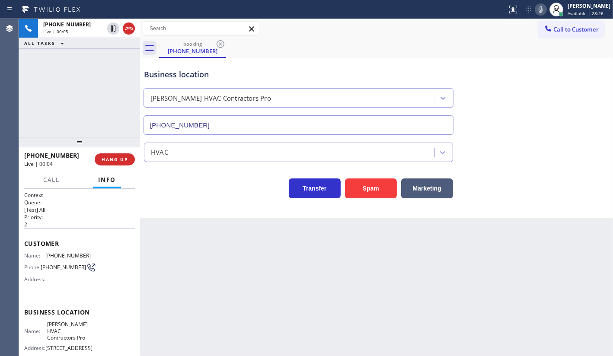
click at [540, 12] on icon at bounding box center [540, 9] width 10 height 10
click at [107, 161] on span "HANG UP" at bounding box center [115, 159] width 26 height 6
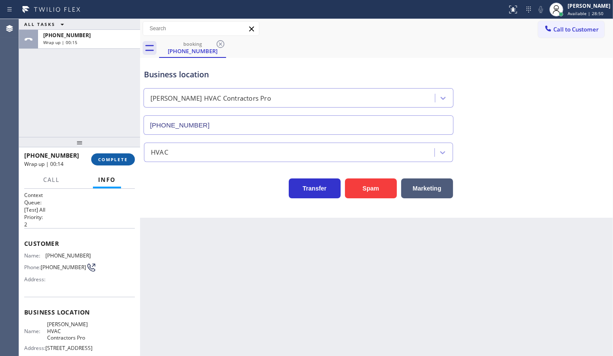
click at [117, 159] on span "COMPLETE" at bounding box center [113, 159] width 30 height 6
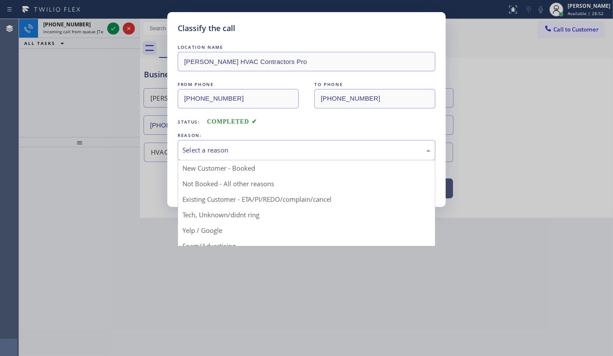
click at [188, 158] on div "Select a reason" at bounding box center [307, 150] width 258 height 20
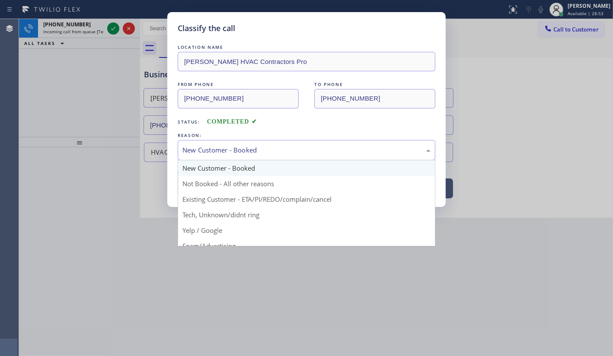
click at [187, 145] on div "New Customer - Booked" at bounding box center [306, 150] width 248 height 10
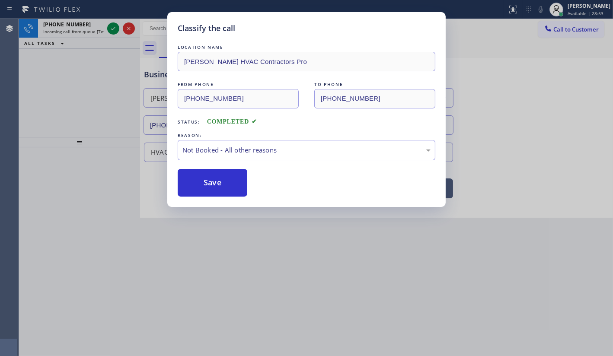
click at [191, 177] on button "Save" at bounding box center [213, 183] width 70 height 28
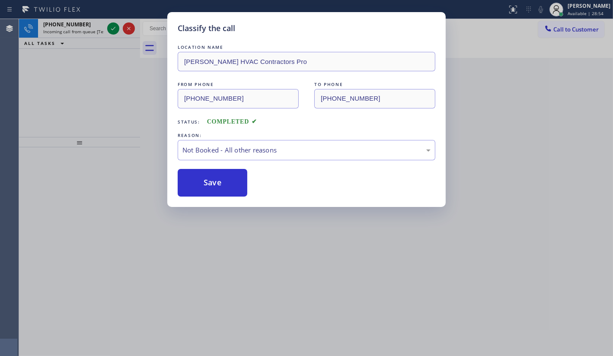
click at [110, 30] on icon at bounding box center [113, 28] width 10 height 10
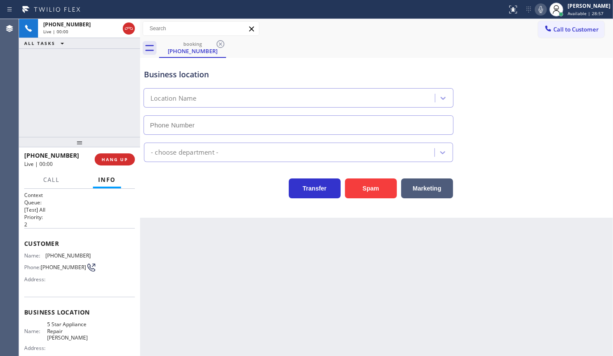
type input "(754) 254-1553"
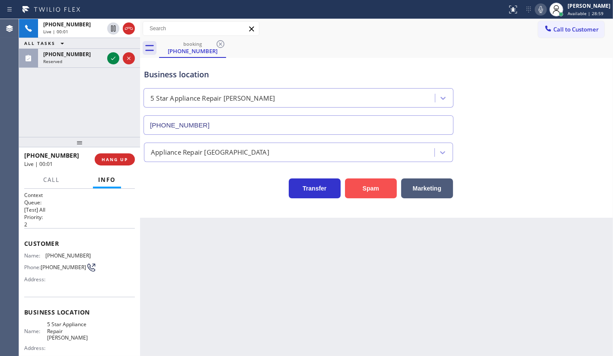
click at [365, 191] on button "Spam" at bounding box center [371, 188] width 52 height 20
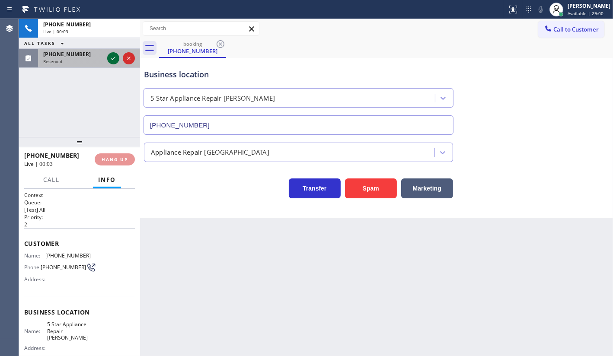
click at [116, 57] on icon at bounding box center [113, 58] width 10 height 10
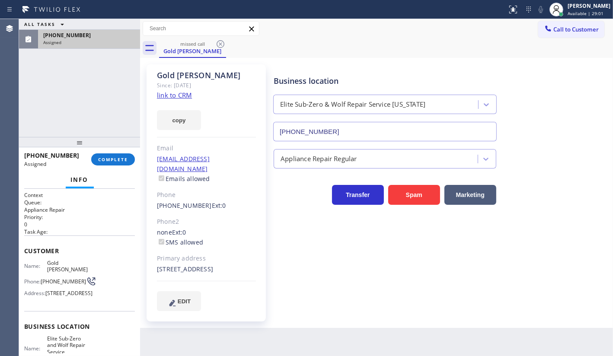
type input "(917) 920-9568"
click at [167, 95] on link "link to CRM" at bounding box center [174, 95] width 35 height 9
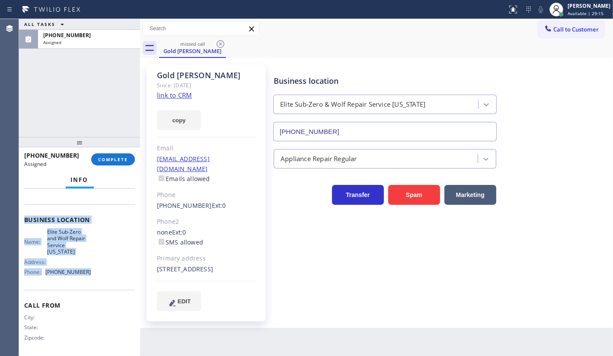
scroll to position [117, 0]
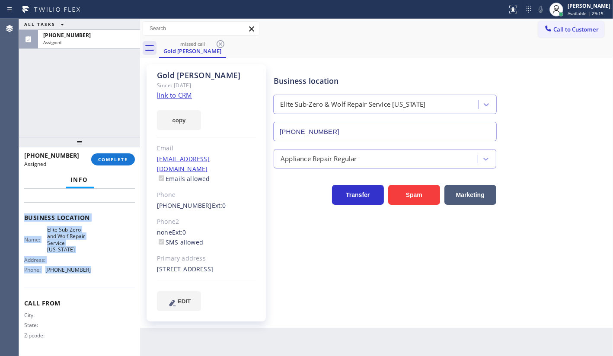
drag, startPoint x: 22, startPoint y: 242, endPoint x: 105, endPoint y: 274, distance: 89.1
click at [105, 274] on div "Context Queue: Appliance Repair Priority: 0 Task Age: Customer Name: Gold Berge…" at bounding box center [79, 272] width 121 height 167
copy div "Customer Name: Gold Berger Phone: (917) 570-9962 Address: 71 Penn St, Brooklyn,…"
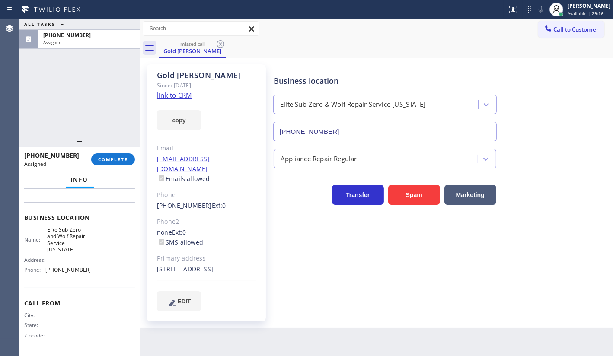
click at [108, 147] on div at bounding box center [79, 142] width 121 height 10
click at [111, 155] on button "COMPLETE" at bounding box center [113, 159] width 44 height 12
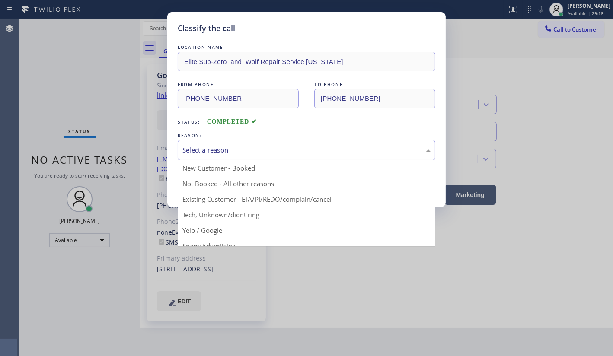
click at [191, 153] on div "Select a reason" at bounding box center [306, 150] width 248 height 10
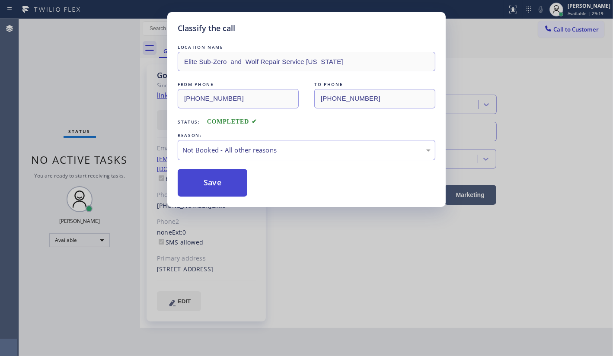
click at [195, 179] on button "Save" at bounding box center [213, 183] width 70 height 28
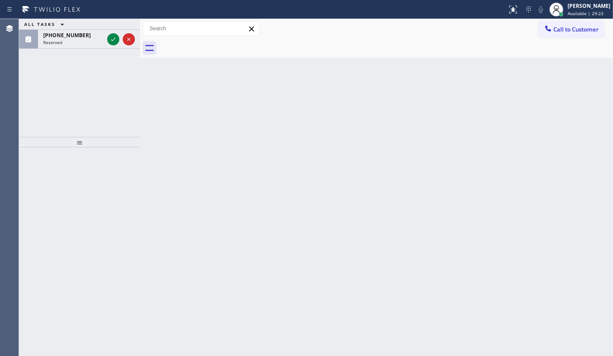
drag, startPoint x: 49, startPoint y: 81, endPoint x: 69, endPoint y: 59, distance: 29.7
click at [51, 78] on div "ALL TASKS ALL TASKS ACTIVE TASKS TASKS IN WRAP UP (210) 908-6862 Reserved" at bounding box center [79, 78] width 121 height 118
click at [115, 39] on icon at bounding box center [113, 39] width 10 height 10
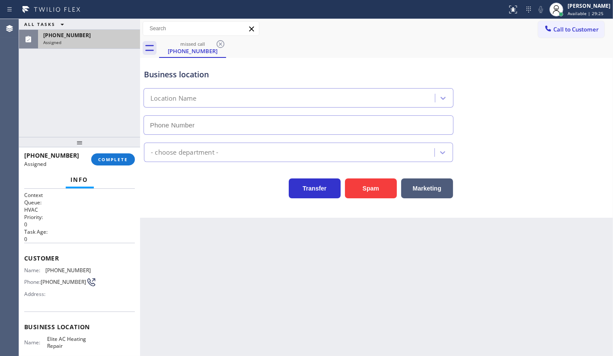
type input "(305) 239-8487"
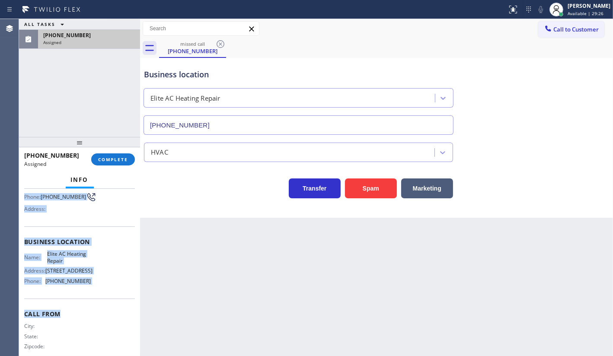
scroll to position [78, 0]
drag, startPoint x: 23, startPoint y: 253, endPoint x: 97, endPoint y: 297, distance: 86.3
click at [97, 297] on div "Context Queue: HVAC Priority: 0 Task Age: Customer Name: (210) 908-6862 Phone: …" at bounding box center [79, 272] width 121 height 167
copy div "Customer Name: (210) 908-6862 Phone: (210) 908-6862 Address: Business location …"
click at [115, 157] on span "COMPLETE" at bounding box center [113, 159] width 30 height 6
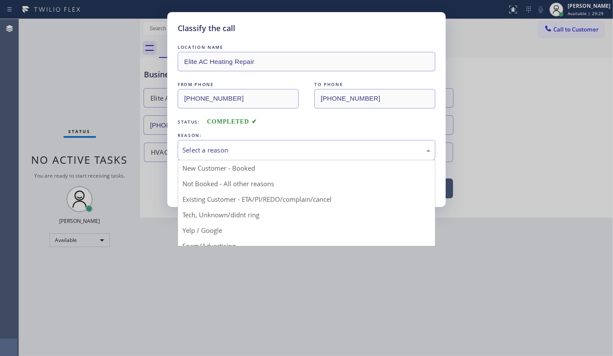
click at [216, 150] on div "Select a reason" at bounding box center [306, 150] width 248 height 10
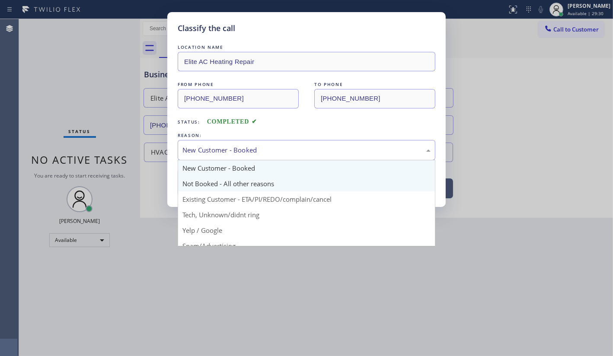
drag, startPoint x: 200, startPoint y: 149, endPoint x: 198, endPoint y: 178, distance: 28.2
click at [200, 152] on div "New Customer - Booked" at bounding box center [306, 150] width 248 height 10
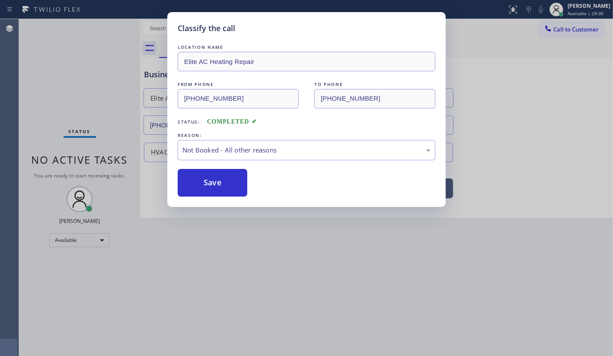
click at [197, 181] on button "Save" at bounding box center [213, 183] width 70 height 28
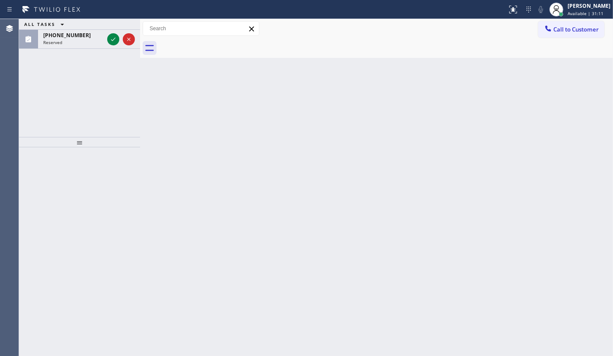
click at [59, 105] on div "ALL TASKS ALL TASKS ACTIVE TASKS TASKS IN WRAP UP (210) 908-6862 Reserved" at bounding box center [79, 78] width 121 height 118
click at [111, 39] on icon at bounding box center [113, 39] width 10 height 10
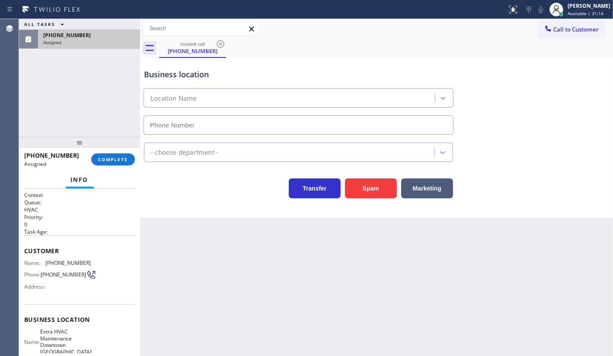
type input "(786) 420-4669"
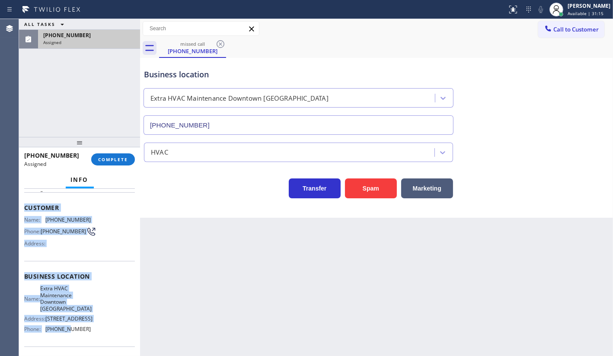
scroll to position [110, 0]
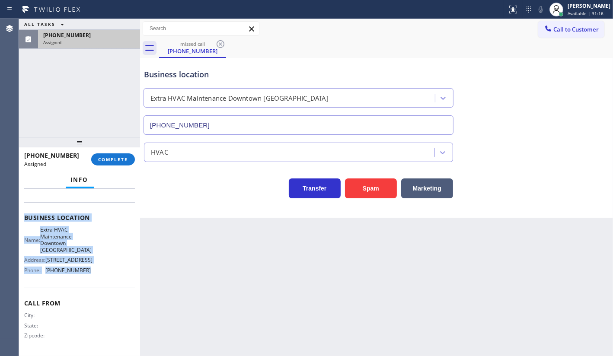
drag, startPoint x: 23, startPoint y: 246, endPoint x: 99, endPoint y: 278, distance: 82.5
click at [99, 278] on div "Context Queue: HVAC Priority: 0 Task Age: Customer Name: (210) 908-6862 Phone: …" at bounding box center [79, 272] width 121 height 167
copy div "Customer Name: (210) 908-6862 Phone: (210) 908-6862 Address: Business location …"
click at [117, 159] on span "COMPLETE" at bounding box center [113, 159] width 30 height 6
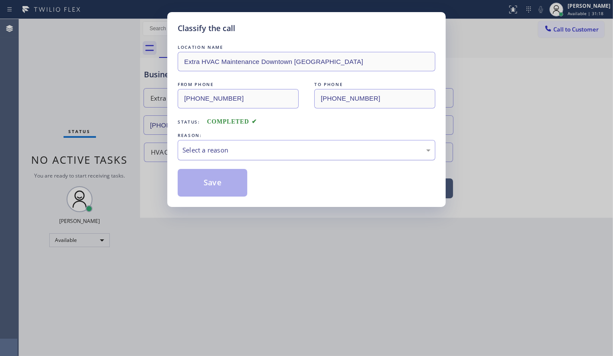
drag, startPoint x: 237, startPoint y: 149, endPoint x: 228, endPoint y: 158, distance: 12.5
click at [235, 149] on div "Select a reason" at bounding box center [306, 150] width 248 height 10
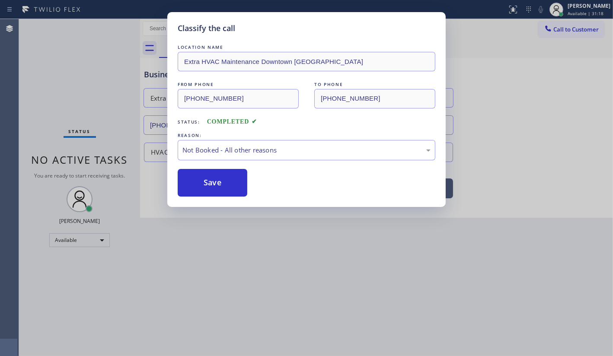
click at [201, 179] on button "Save" at bounding box center [213, 183] width 70 height 28
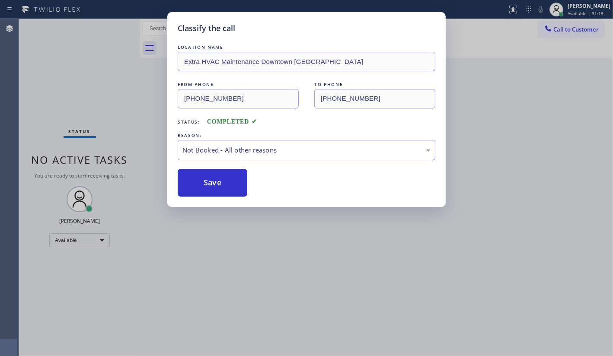
click at [201, 179] on button "Save" at bounding box center [213, 183] width 70 height 28
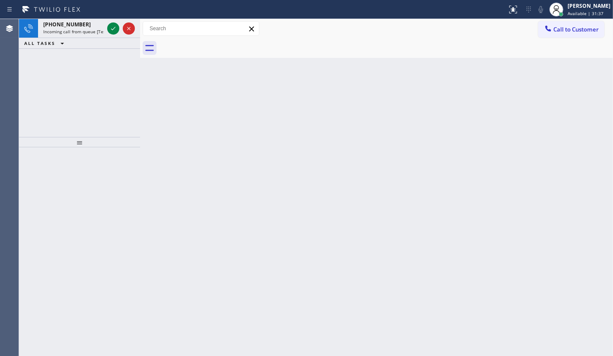
click at [67, 105] on div "+17146983579 Incoming call from queue [Test] All ALL TASKS ALL TASKS ACTIVE TAS…" at bounding box center [79, 78] width 121 height 118
click at [110, 28] on icon at bounding box center [113, 28] width 10 height 10
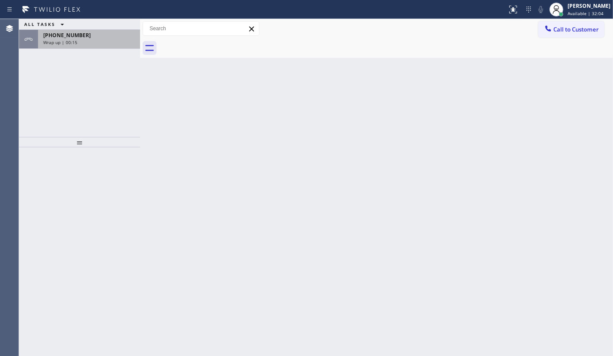
click at [94, 36] on div "+18603899731" at bounding box center [89, 35] width 92 height 7
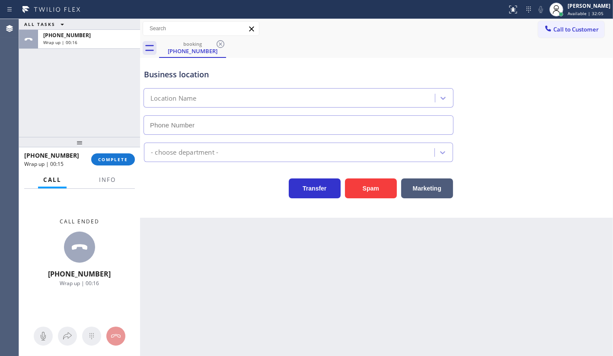
type input "(855) 976-8572"
click at [98, 180] on button "Info" at bounding box center [107, 180] width 27 height 17
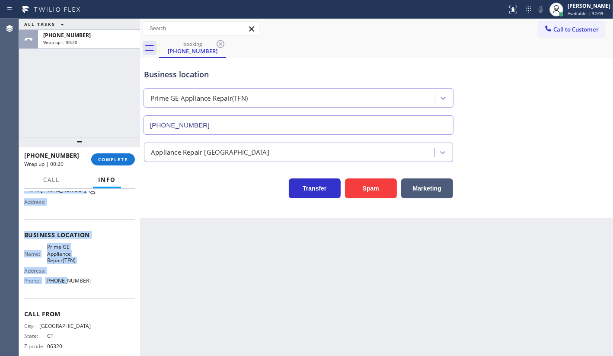
scroll to position [89, 0]
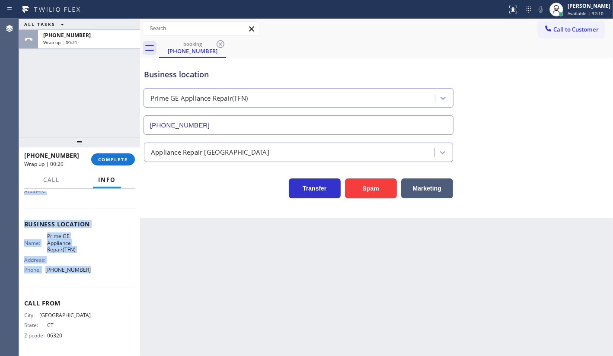
drag, startPoint x: 22, startPoint y: 237, endPoint x: 100, endPoint y: 268, distance: 84.2
click at [100, 268] on div "Context Queue: [Test] All Priority: 1 Customer Name: (860) 389-9731 Phone: (860…" at bounding box center [79, 272] width 121 height 167
copy div "Customer Name: (860) 389-9731 Phone: (860) 389-9731 Address: Business location …"
click at [104, 164] on button "COMPLETE" at bounding box center [113, 159] width 44 height 12
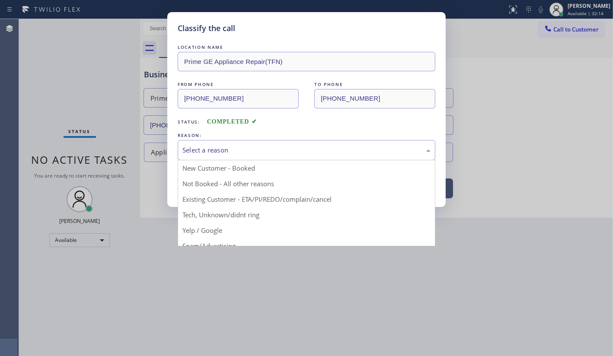
click at [208, 154] on div "Select a reason" at bounding box center [306, 150] width 248 height 10
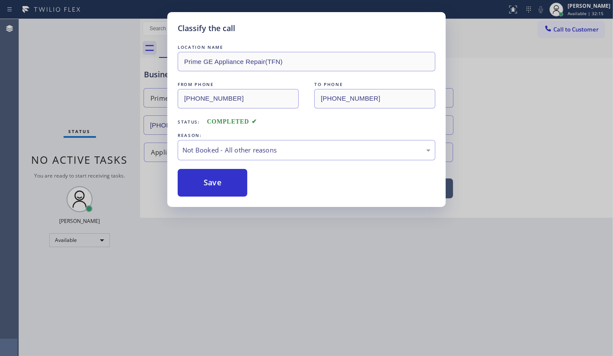
click at [202, 181] on button "Save" at bounding box center [213, 183] width 70 height 28
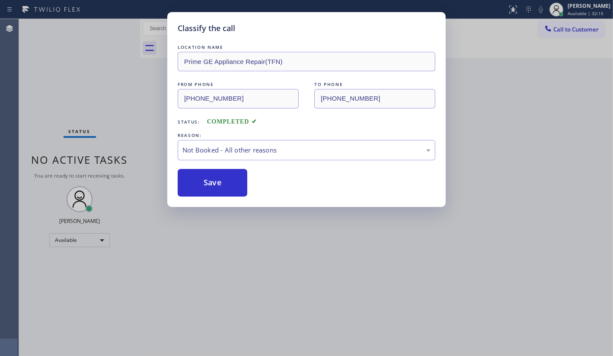
click at [202, 181] on button "Save" at bounding box center [213, 183] width 70 height 28
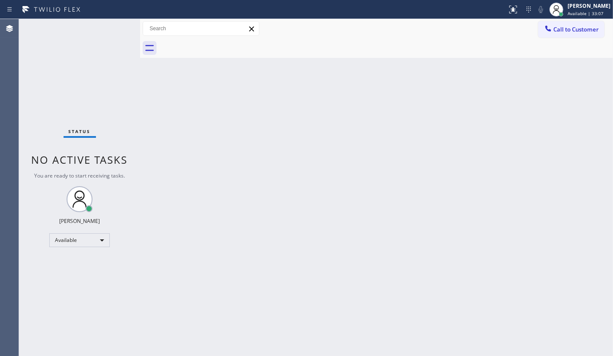
click at [38, 95] on div "Status No active tasks You are ready to start receiving tasks. JENIZA ALCAYDE A…" at bounding box center [79, 187] width 121 height 337
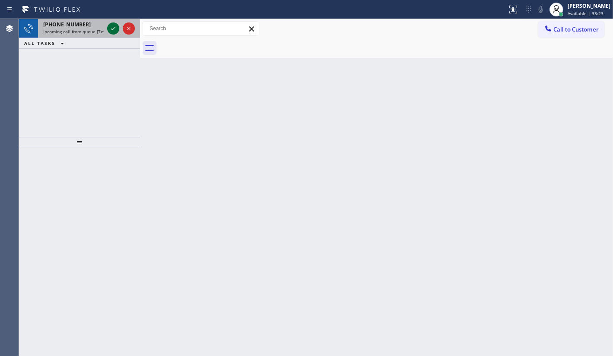
click at [110, 29] on icon at bounding box center [113, 28] width 10 height 10
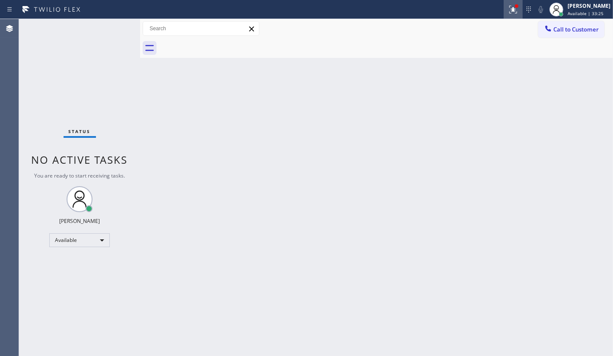
click at [509, 15] on button at bounding box center [512, 9] width 19 height 19
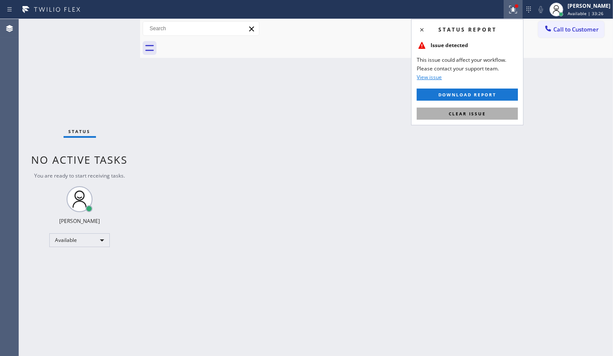
click at [487, 111] on button "Clear issue" at bounding box center [467, 114] width 101 height 12
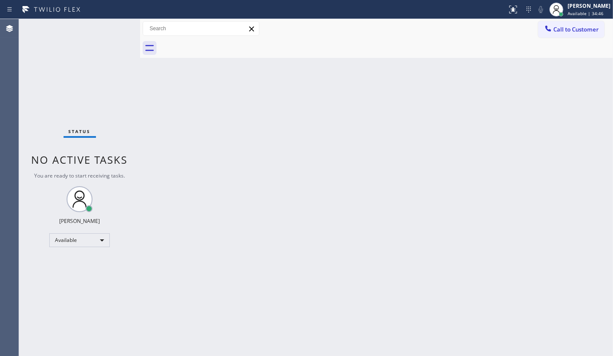
drag, startPoint x: 75, startPoint y: 60, endPoint x: 105, endPoint y: 17, distance: 52.7
click at [85, 45] on div "Status No active tasks You are ready to start receiving tasks. JENIZA ALCAYDE A…" at bounding box center [79, 187] width 121 height 337
click at [99, 67] on div "Status No active tasks You are ready to start receiving tasks. JENIZA ALCAYDE A…" at bounding box center [79, 187] width 121 height 337
click at [109, 28] on div "Status No active tasks You are ready to start receiving tasks. JENIZA ALCAYDE A…" at bounding box center [79, 187] width 121 height 337
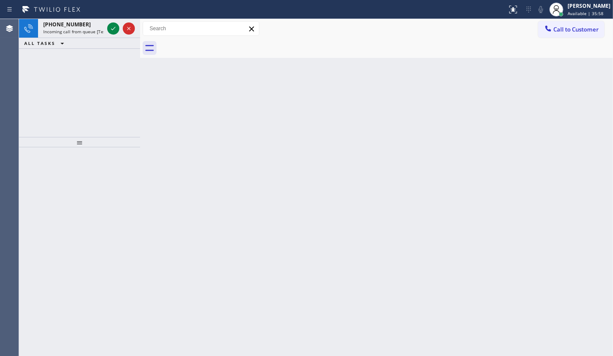
drag, startPoint x: 65, startPoint y: 50, endPoint x: 76, endPoint y: 47, distance: 11.2
click at [73, 48] on div "+13233789591 Incoming call from queue [Test] All ALL TASKS ALL TASKS ACTIVE TAS…" at bounding box center [79, 78] width 121 height 118
click at [109, 27] on icon at bounding box center [113, 28] width 10 height 10
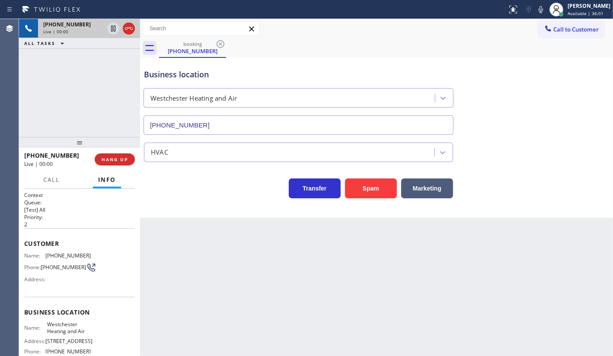
type input "(323) 886-9697"
click at [28, 239] on span "Customer" at bounding box center [79, 243] width 111 height 8
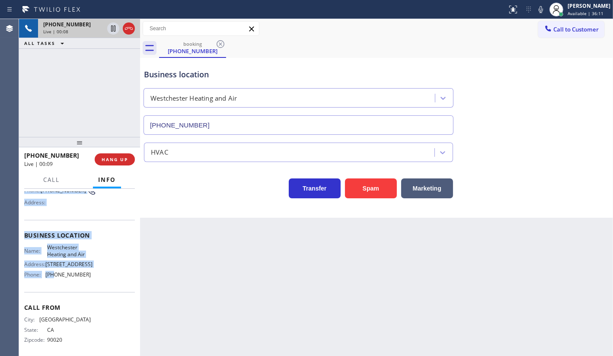
scroll to position [83, 0]
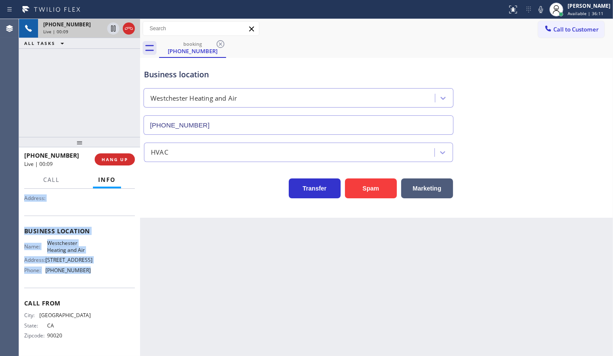
drag, startPoint x: 22, startPoint y: 239, endPoint x: 107, endPoint y: 270, distance: 90.9
click at [107, 270] on div "Context Queue: [Test] All Priority: 2 Customer Name: (323) 378-9591 Phone: (323…" at bounding box center [79, 272] width 121 height 167
copy div "Customer Name: (323) 378-9591 Phone: (323) 378-9591 Address: Business location …"
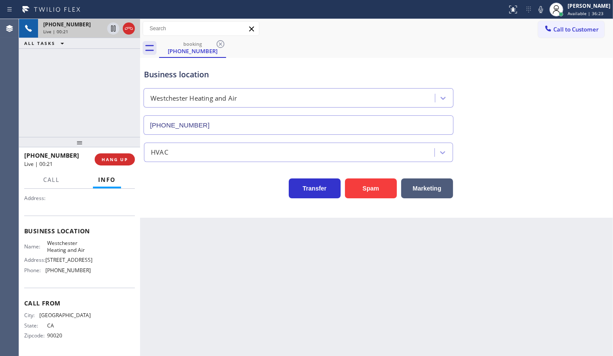
click at [72, 112] on div "+13233789591 Live | 00:21 ALL TASKS ALL TASKS ACTIVE TASKS TASKS IN WRAP UP" at bounding box center [79, 78] width 121 height 118
click at [111, 157] on span "HANG UP" at bounding box center [115, 159] width 26 height 6
click at [112, 161] on span "HANG UP" at bounding box center [115, 159] width 26 height 6
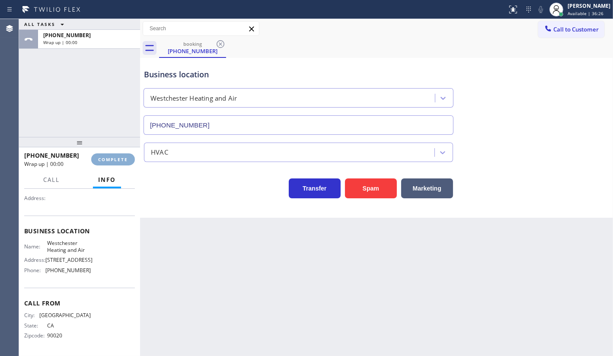
click at [114, 160] on span "COMPLETE" at bounding box center [113, 159] width 30 height 6
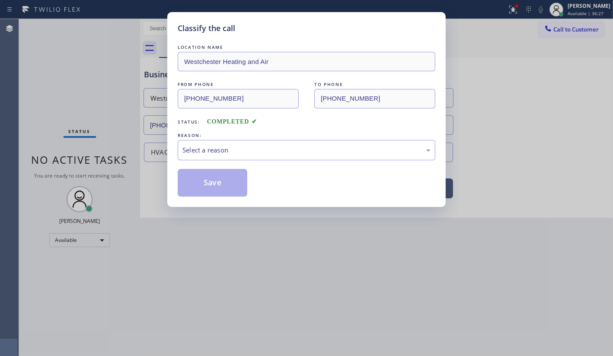
click at [115, 159] on div "Classify the call LOCATION NAME Westchester Heating and Air FROM PHONE (323) 37…" at bounding box center [306, 178] width 613 height 356
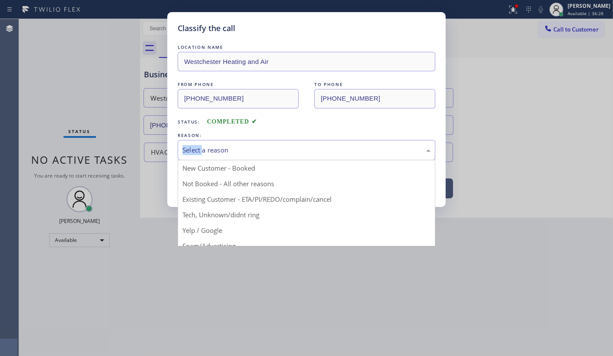
click at [227, 149] on div "Select a reason" at bounding box center [306, 150] width 248 height 10
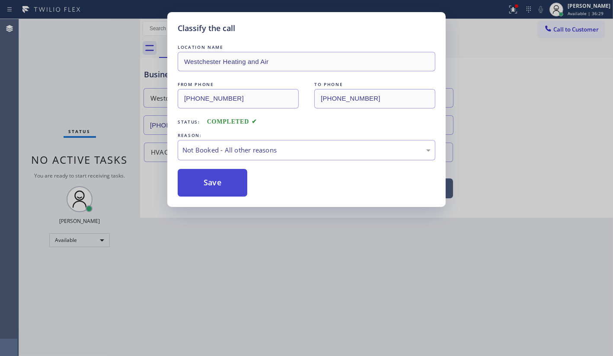
click at [209, 182] on button "Save" at bounding box center [213, 183] width 70 height 28
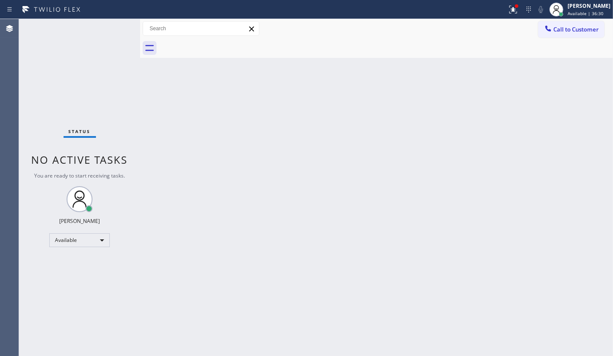
drag, startPoint x: 372, startPoint y: 96, endPoint x: 388, endPoint y: 86, distance: 19.1
click at [388, 86] on div "Back to Dashboard Change Sender ID Customers Technicians Select a contact Outbo…" at bounding box center [376, 187] width 473 height 337
click at [522, 9] on div at bounding box center [512, 9] width 19 height 10
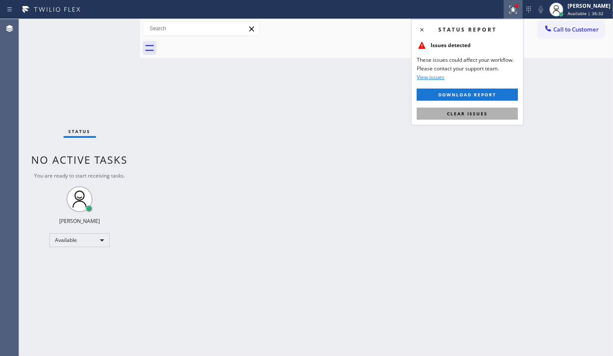
click at [498, 114] on button "Clear issues" at bounding box center [467, 114] width 101 height 12
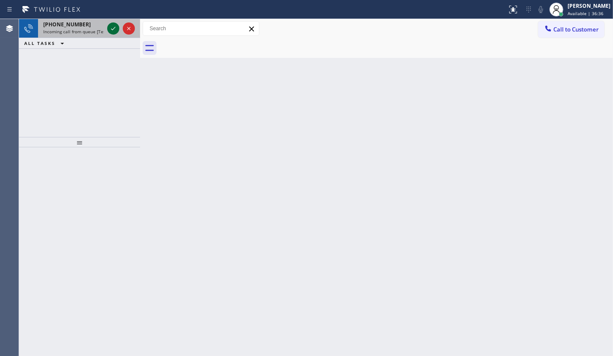
click at [116, 27] on icon at bounding box center [113, 28] width 10 height 10
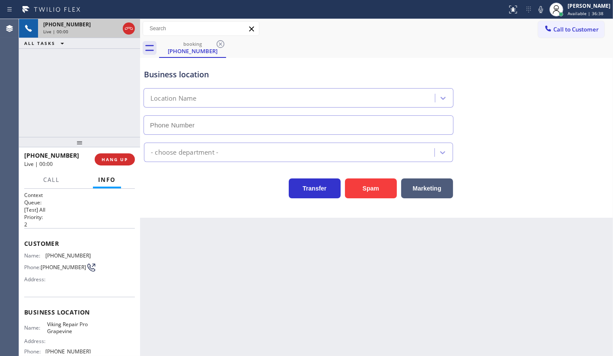
type input "(817) 383-9030"
click at [355, 177] on div "Spam" at bounding box center [368, 186] width 56 height 24
click at [359, 181] on button "Spam" at bounding box center [371, 188] width 52 height 20
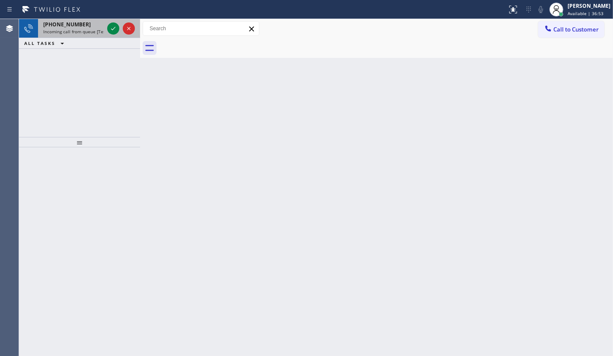
click at [43, 21] on span "+13476095988" at bounding box center [67, 24] width 48 height 7
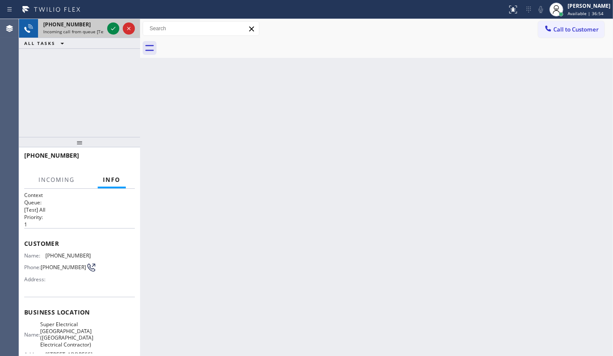
click at [106, 23] on div at bounding box center [120, 28] width 31 height 19
click at [111, 27] on icon at bounding box center [113, 28] width 10 height 10
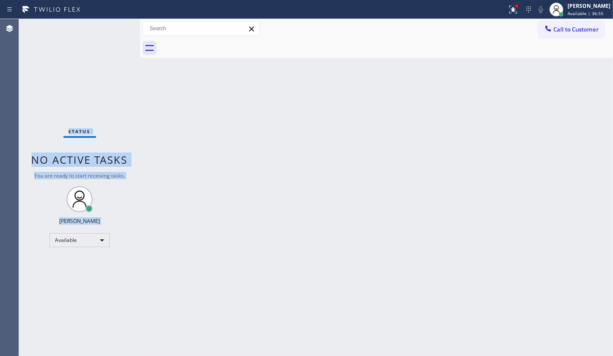
click at [111, 27] on div "Status No active tasks You are ready to start receiving tasks. JENIZA ALCAYDE A…" at bounding box center [79, 187] width 121 height 337
click at [505, 17] on button at bounding box center [512, 9] width 19 height 19
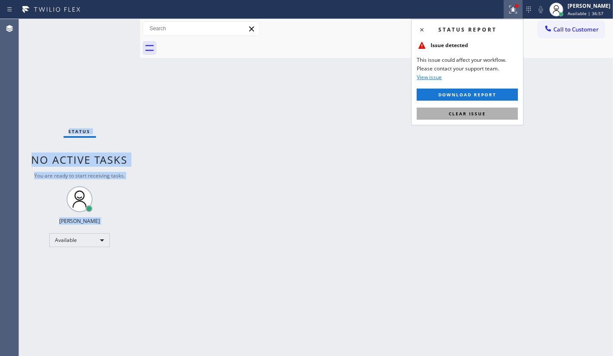
click at [496, 108] on button "Clear issue" at bounding box center [467, 114] width 101 height 12
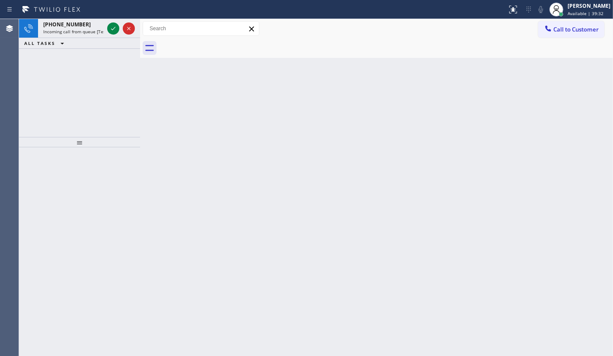
drag, startPoint x: 69, startPoint y: 102, endPoint x: 102, endPoint y: 75, distance: 42.3
click at [72, 99] on div "+16092065169 Incoming call from queue [Test] All ALL TASKS ALL TASKS ACTIVE TAS…" at bounding box center [79, 78] width 121 height 118
click at [117, 17] on div "Status report No issues detected If you experience an issue, please download th…" at bounding box center [306, 9] width 613 height 19
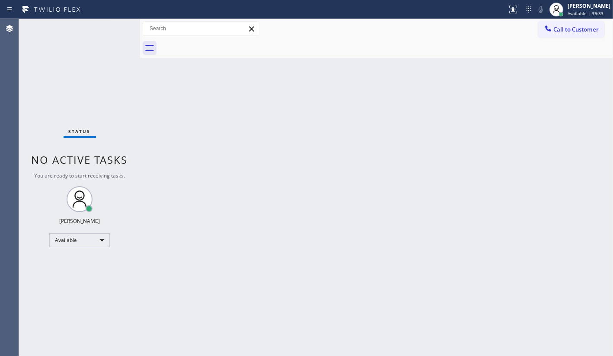
click at [115, 28] on div "Status No active tasks You are ready to start receiving tasks. JENIZA ALCAYDE A…" at bounding box center [79, 187] width 121 height 337
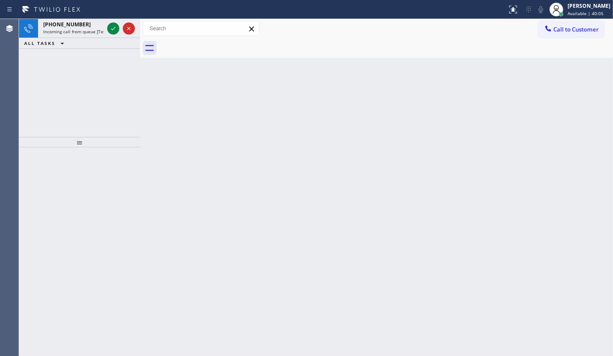
drag, startPoint x: 51, startPoint y: 84, endPoint x: 98, endPoint y: 48, distance: 58.9
click at [51, 83] on div "+19176059377 Incoming call from queue [Test] All ALL TASKS ALL TASKS ACTIVE TAS…" at bounding box center [79, 78] width 121 height 118
click at [109, 30] on icon at bounding box center [113, 28] width 10 height 10
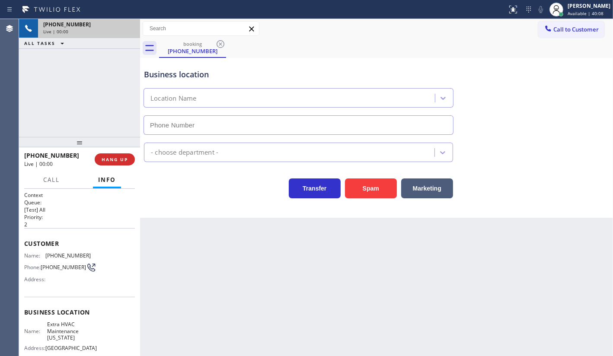
type input "(917) 725-3063"
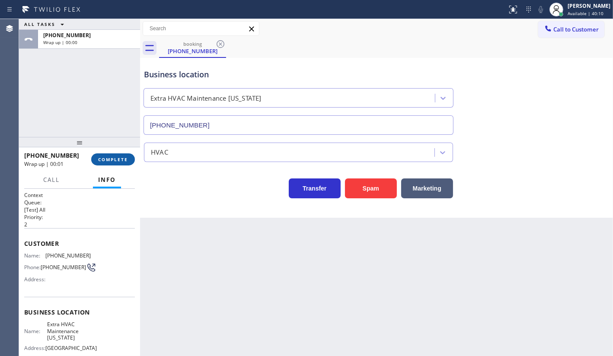
click at [127, 161] on span "COMPLETE" at bounding box center [113, 159] width 30 height 6
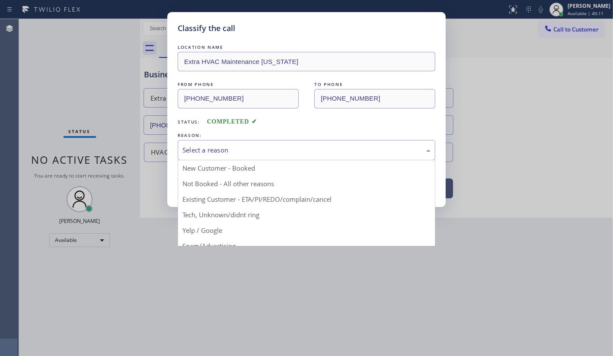
click at [218, 155] on div "Select a reason" at bounding box center [307, 150] width 258 height 20
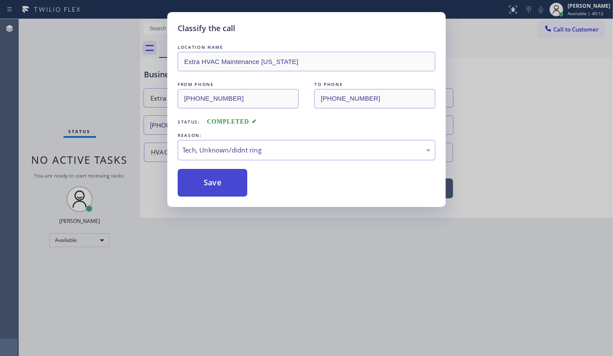
click at [208, 180] on button "Save" at bounding box center [213, 183] width 70 height 28
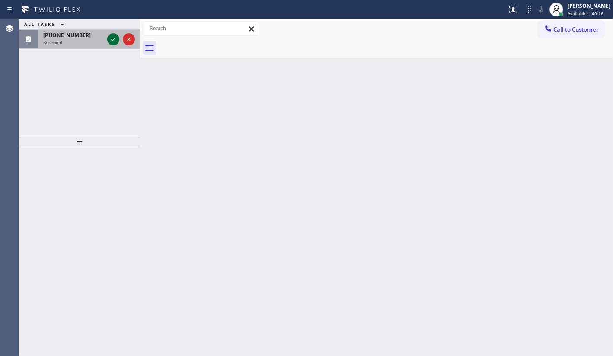
click at [116, 36] on icon at bounding box center [113, 39] width 10 height 10
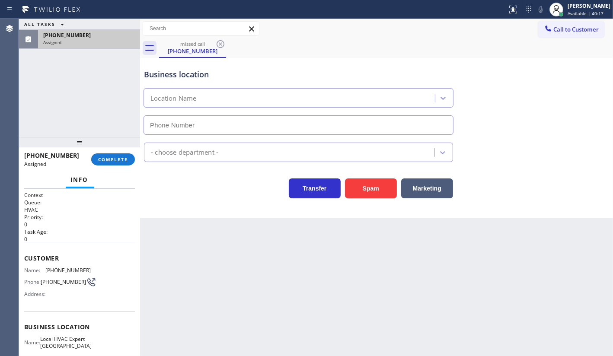
type input "(561) 423-1720"
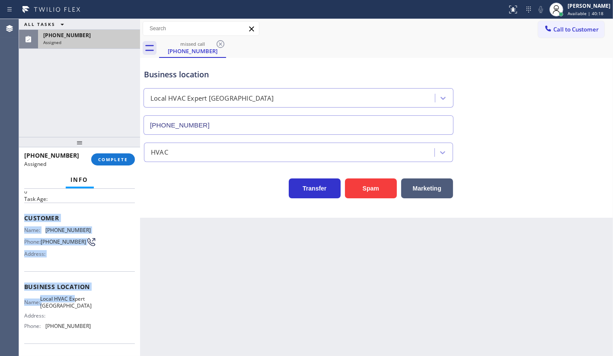
scroll to position [78, 0]
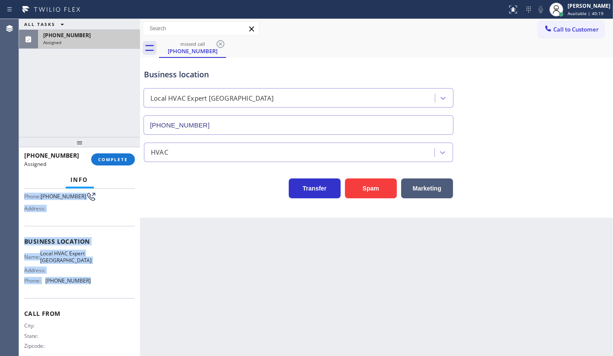
drag, startPoint x: 22, startPoint y: 241, endPoint x: 83, endPoint y: 289, distance: 76.9
click at [83, 289] on div "Context Queue: HVAC Priority: 0 Task Age: Customer Name: (561) 749-0941 Phone: …" at bounding box center [79, 272] width 121 height 167
copy div "Customer Name: (561) 749-0941 Phone: (561) 749-0941 Address: Business location …"
click at [115, 160] on span "COMPLETE" at bounding box center [113, 159] width 30 height 6
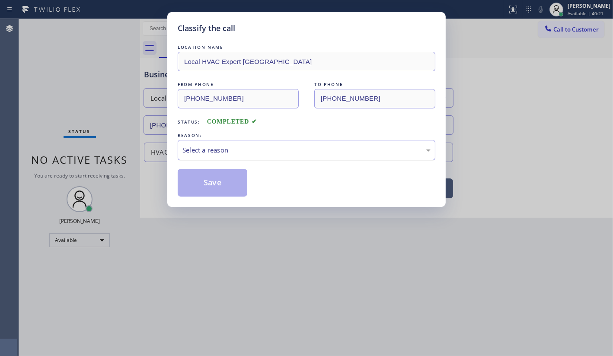
click at [216, 155] on div "Select a reason" at bounding box center [307, 150] width 258 height 20
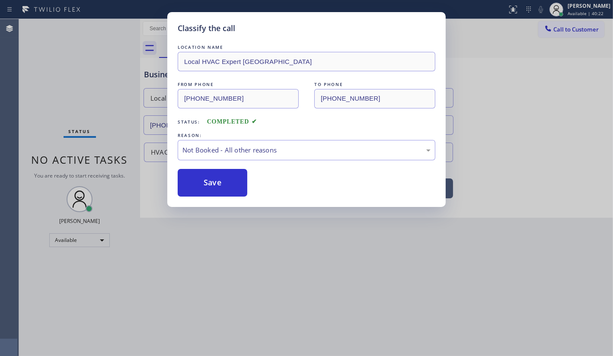
click at [201, 181] on button "Save" at bounding box center [213, 183] width 70 height 28
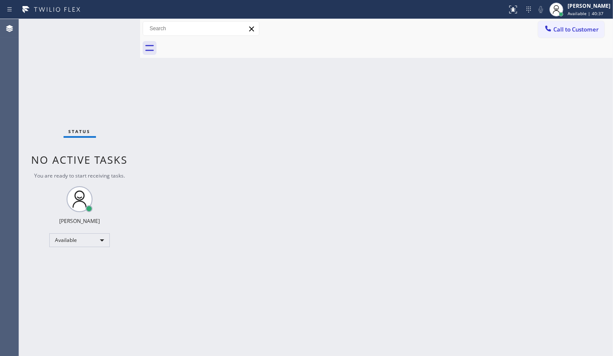
click at [63, 92] on div "Status No active tasks You are ready to start receiving tasks. JENIZA ALCAYDE A…" at bounding box center [79, 187] width 121 height 337
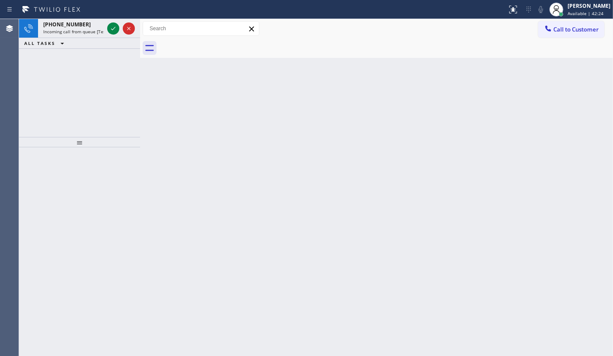
click at [44, 100] on div "+15165457611 Incoming call from queue [Test] All ALL TASKS ALL TASKS ACTIVE TAS…" at bounding box center [79, 78] width 121 height 118
click at [69, 82] on div "+15165457611 Incoming call from queue [Test] All ALL TASKS ALL TASKS ACTIVE TAS…" at bounding box center [79, 78] width 121 height 118
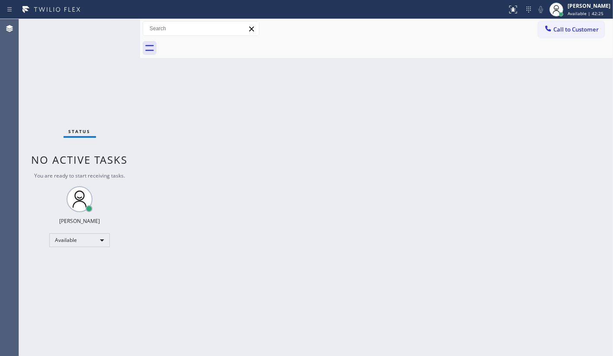
click at [84, 47] on div "Status No active tasks You are ready to start receiving tasks. JENIZA ALCAYDE A…" at bounding box center [79, 187] width 121 height 337
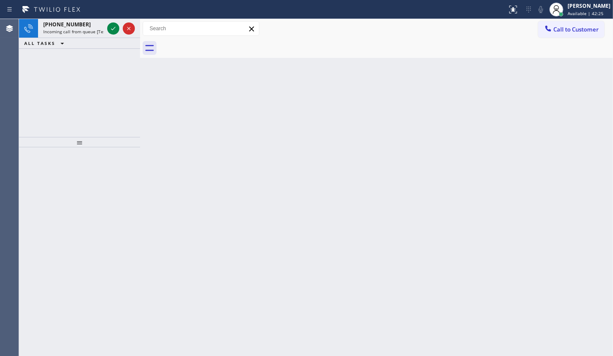
click at [87, 48] on div "ALL TASKS ALL TASKS ACTIVE TASKS TASKS IN WRAP UP" at bounding box center [79, 43] width 121 height 11
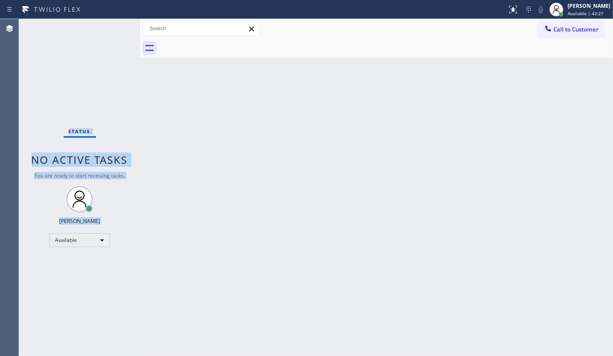
click at [107, 26] on div "Status No active tasks You are ready to start receiving tasks. JENIZA ALCAYDE A…" at bounding box center [79, 187] width 121 height 337
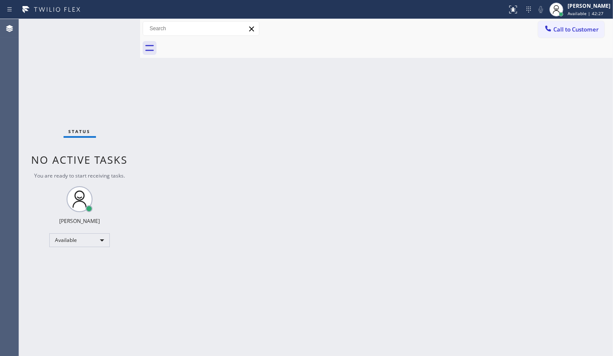
drag, startPoint x: 107, startPoint y: 26, endPoint x: 111, endPoint y: 27, distance: 4.3
click at [111, 26] on div "Status No active tasks You are ready to start receiving tasks. JENIZA ALCAYDE A…" at bounding box center [79, 187] width 121 height 337
click at [111, 27] on div "Status No active tasks You are ready to start receiving tasks. JENIZA ALCAYDE A…" at bounding box center [79, 187] width 121 height 337
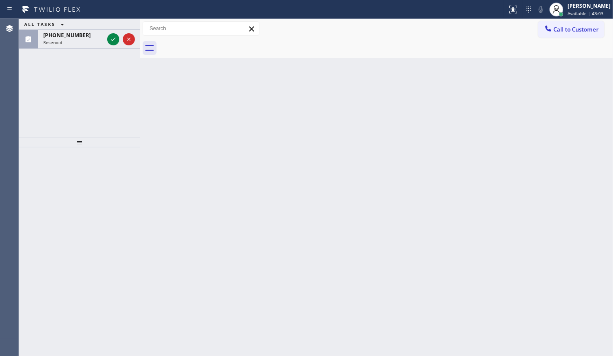
click at [62, 94] on div "ALL TASKS ALL TASKS ACTIVE TASKS TASKS IN WRAP UP (561) 900-1760 Reserved" at bounding box center [79, 78] width 121 height 118
click at [116, 39] on icon at bounding box center [113, 39] width 10 height 10
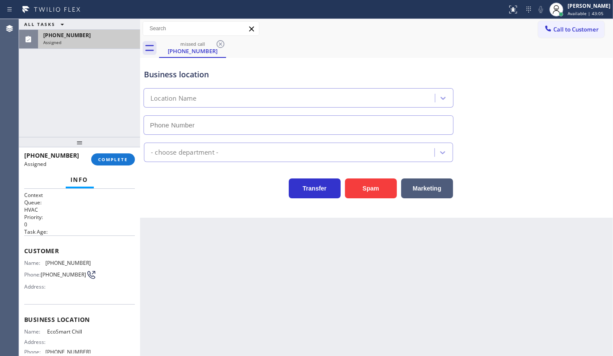
type input "(561) 645-8463"
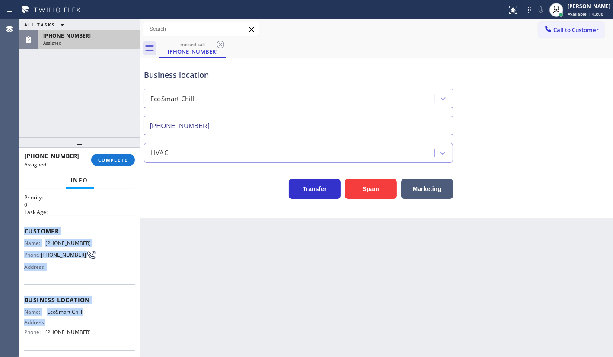
scroll to position [39, 0]
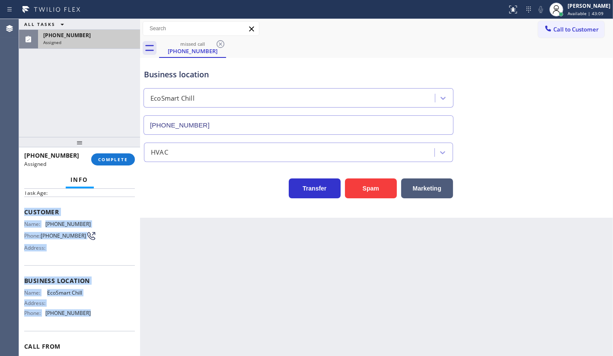
drag, startPoint x: 24, startPoint y: 240, endPoint x: 107, endPoint y: 318, distance: 113.7
click at [107, 318] on div "Context Queue: HVAC Priority: 0 Task Age: Customer Name: (561) 900-1760 Phone: …" at bounding box center [79, 275] width 111 height 244
copy div "Customer Name: (561) 900-1760 Phone: (561) 900-1760 Address: Business location …"
click at [108, 162] on span "COMPLETE" at bounding box center [113, 159] width 30 height 6
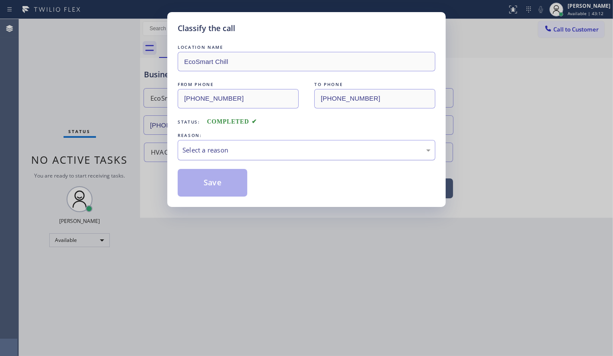
click at [203, 149] on div "Select a reason" at bounding box center [306, 150] width 248 height 10
click at [203, 186] on button "Save" at bounding box center [213, 183] width 70 height 28
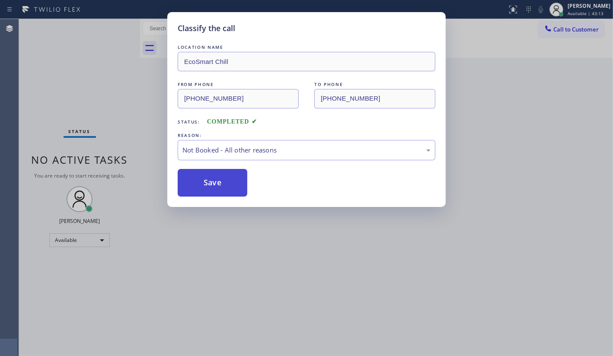
click at [203, 186] on button "Save" at bounding box center [213, 183] width 70 height 28
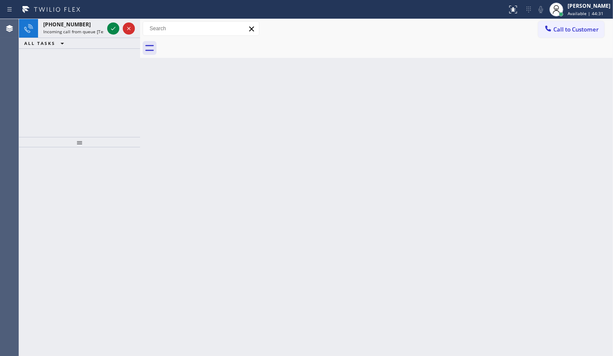
drag, startPoint x: 74, startPoint y: 70, endPoint x: 95, endPoint y: 42, distance: 34.3
click at [75, 69] on div "+16097402342 Incoming call from queue [Test] All ALL TASKS ALL TASKS ACTIVE TAS…" at bounding box center [79, 78] width 121 height 118
click at [78, 63] on div "+16097402342 Incoming call from queue [Test] All ALL TASKS ALL TASKS ACTIVE TAS…" at bounding box center [79, 78] width 121 height 118
click at [108, 29] on icon at bounding box center [113, 28] width 10 height 10
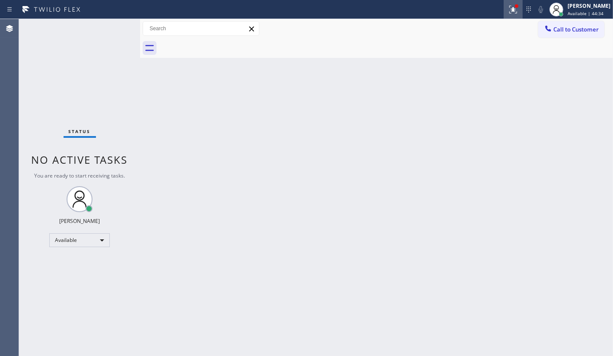
click at [512, 13] on icon at bounding box center [513, 9] width 10 height 10
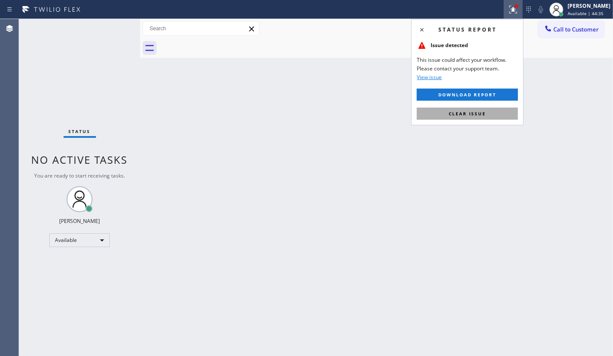
click at [493, 108] on button "Clear issue" at bounding box center [467, 114] width 101 height 12
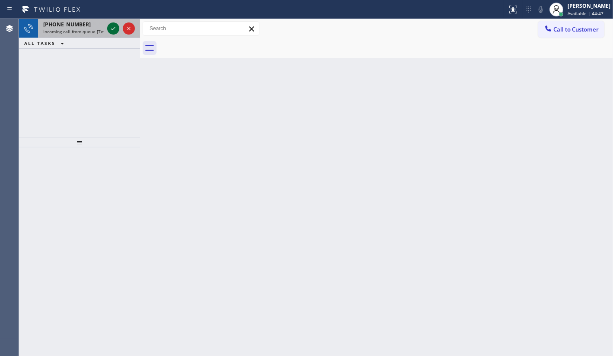
click at [109, 25] on icon at bounding box center [113, 28] width 10 height 10
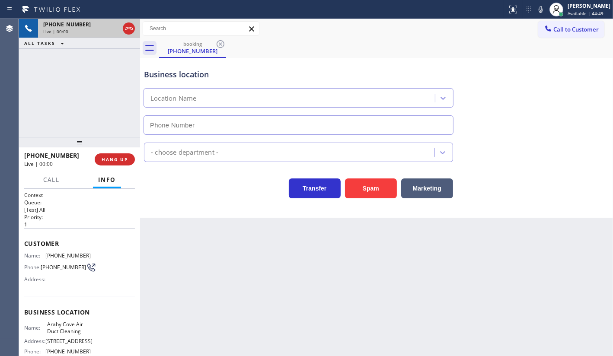
type input "(760) 820-4142"
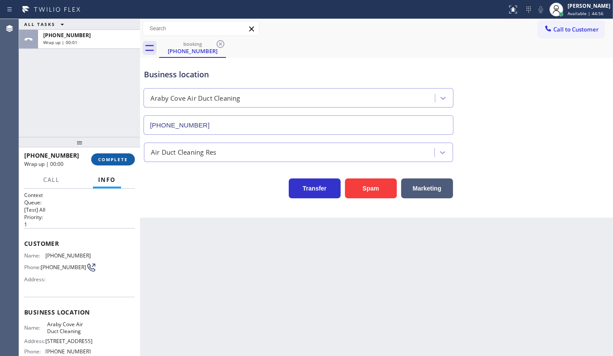
click at [109, 155] on button "COMPLETE" at bounding box center [113, 159] width 44 height 12
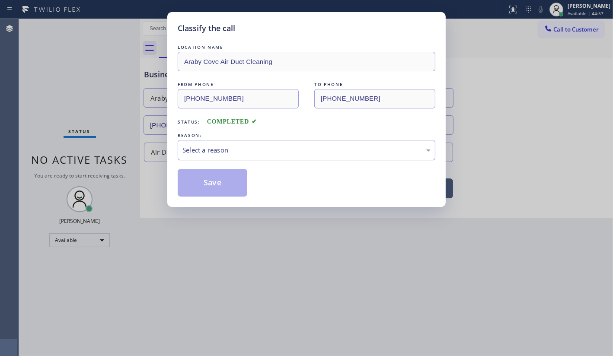
click at [193, 154] on div "Select a reason" at bounding box center [306, 150] width 248 height 10
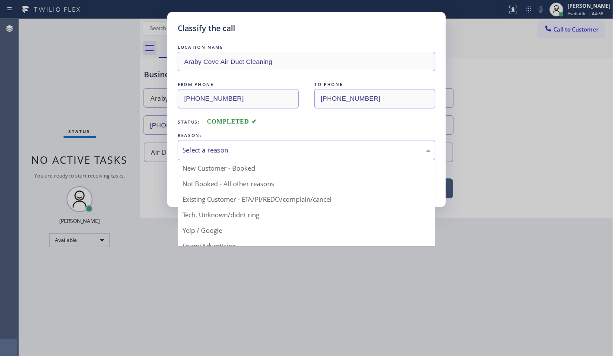
drag, startPoint x: 196, startPoint y: 219, endPoint x: 202, endPoint y: 208, distance: 13.0
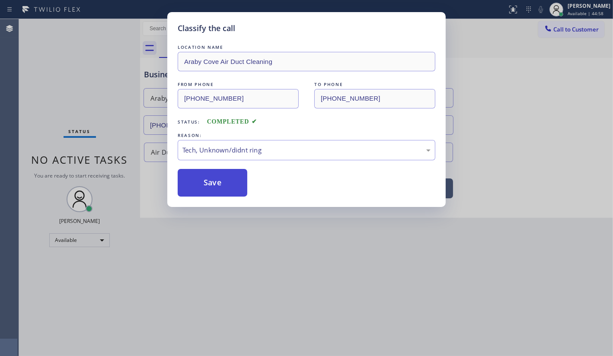
click at [209, 187] on button "Save" at bounding box center [213, 183] width 70 height 28
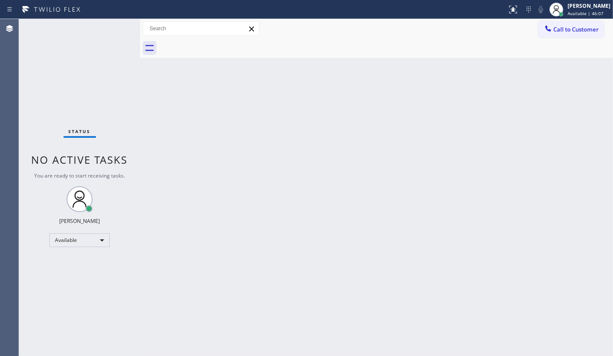
click at [50, 80] on div "Status No active tasks You are ready to start receiving tasks. JENIZA ALCAYDE A…" at bounding box center [79, 187] width 121 height 337
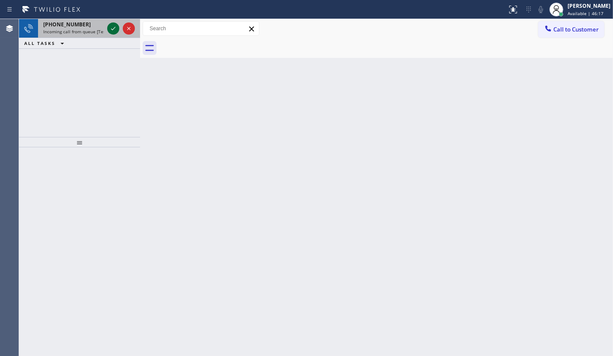
click at [108, 30] on icon at bounding box center [113, 28] width 10 height 10
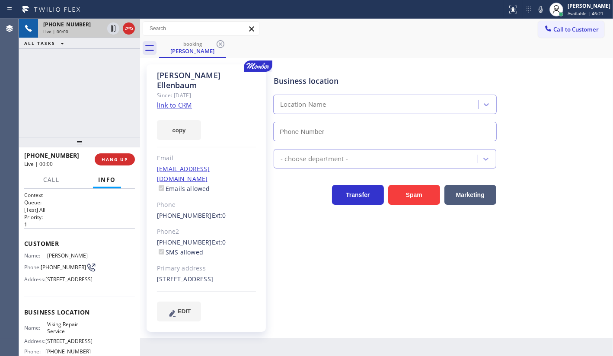
type input "(323) 416-2342"
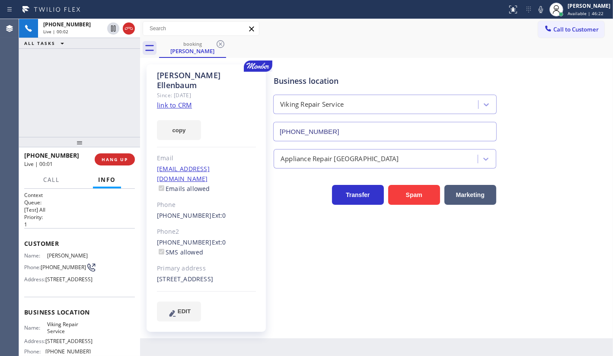
click at [176, 101] on link "link to CRM" at bounding box center [174, 105] width 35 height 9
click at [109, 155] on button "HANG UP" at bounding box center [115, 159] width 40 height 12
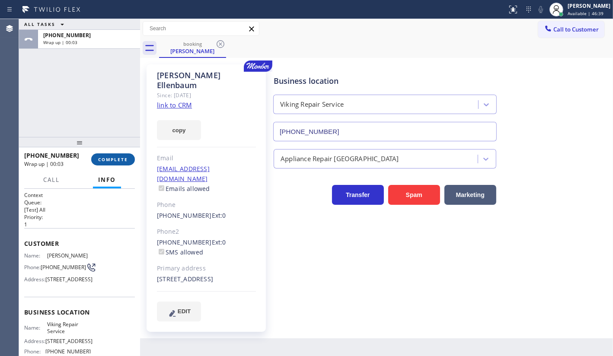
click at [112, 155] on button "COMPLETE" at bounding box center [113, 159] width 44 height 12
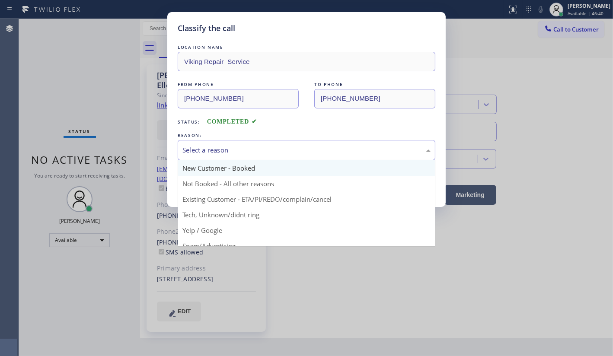
drag, startPoint x: 235, startPoint y: 152, endPoint x: 229, endPoint y: 161, distance: 10.9
click at [233, 152] on div "Select a reason" at bounding box center [306, 150] width 248 height 10
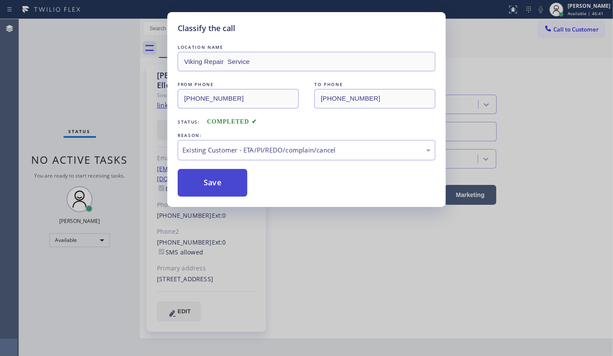
drag, startPoint x: 225, startPoint y: 197, endPoint x: 226, endPoint y: 180, distance: 16.9
click at [226, 180] on button "Save" at bounding box center [213, 183] width 70 height 28
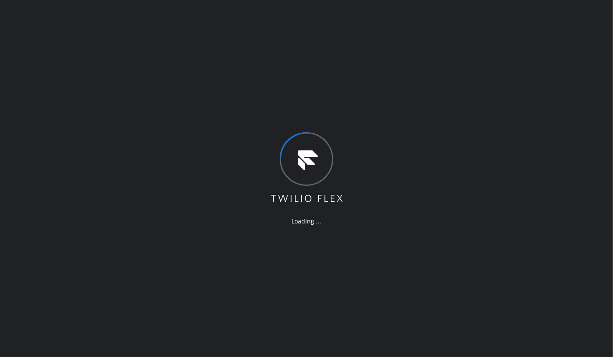
click at [86, 98] on div "Loading ..." at bounding box center [306, 178] width 613 height 357
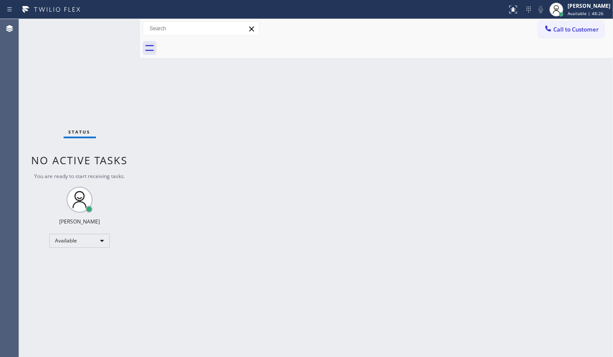
drag, startPoint x: 486, startPoint y: 125, endPoint x: 475, endPoint y: 132, distance: 12.5
click at [479, 131] on div "Back to Dashboard Change Sender ID Customers Technicians Select a contact Outbo…" at bounding box center [376, 188] width 473 height 338
click at [467, 132] on div "Back to Dashboard Change Sender ID Customers Technicians Select a contact Outbo…" at bounding box center [376, 188] width 473 height 338
click at [366, 130] on div "Back to Dashboard Change Sender ID Customers Technicians Select a contact Outbo…" at bounding box center [376, 188] width 473 height 338
click at [394, 176] on div "Back to Dashboard Change Sender ID Customers Technicians Select a contact Outbo…" at bounding box center [376, 188] width 473 height 338
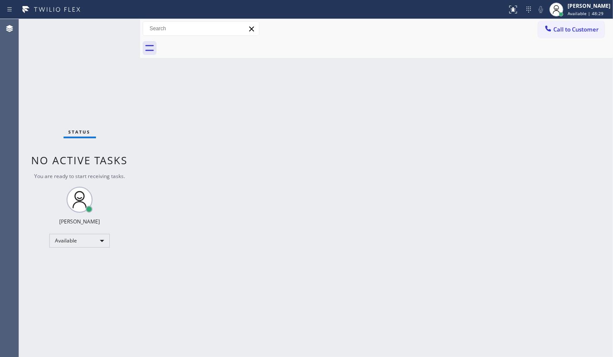
click at [371, 179] on div "Back to Dashboard Change Sender ID Customers Technicians Select a contact Outbo…" at bounding box center [376, 188] width 473 height 338
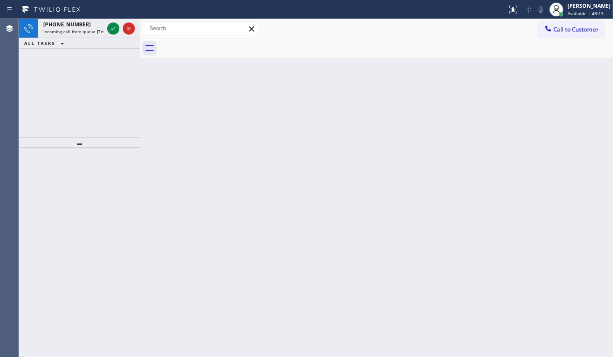
drag, startPoint x: 83, startPoint y: 83, endPoint x: 90, endPoint y: 75, distance: 11.0
click at [90, 75] on div "+12135218406 Incoming call from queue [Test] All ALL TASKS ALL TASKS ACTIVE TAS…" at bounding box center [79, 78] width 121 height 118
click at [112, 34] on button at bounding box center [113, 28] width 12 height 12
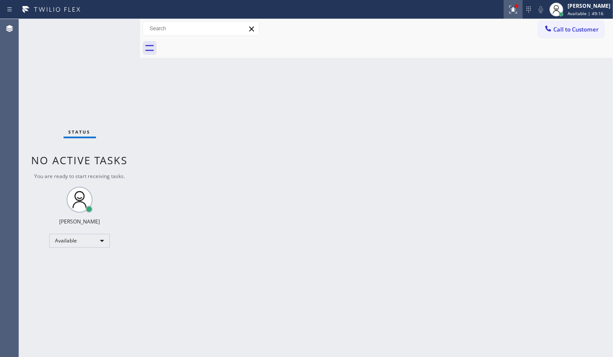
click at [509, 13] on icon at bounding box center [513, 9] width 10 height 10
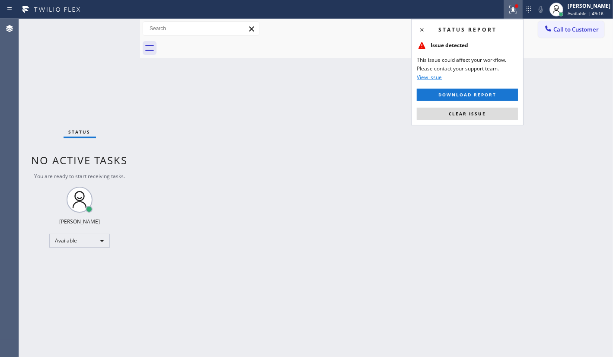
click at [476, 105] on div "Status report Issue detected This issue could affect your workflow. Please cont…" at bounding box center [467, 72] width 112 height 106
click at [475, 112] on span "Clear issue" at bounding box center [466, 114] width 37 height 6
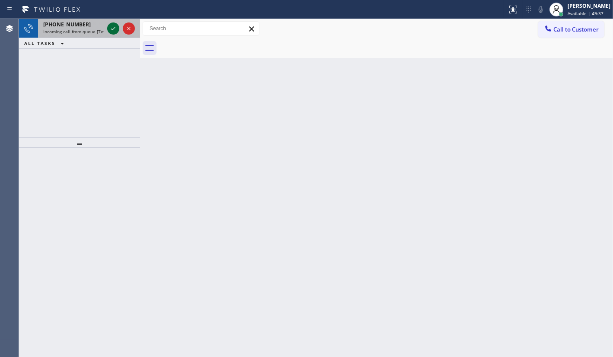
click at [110, 26] on icon at bounding box center [113, 28] width 10 height 10
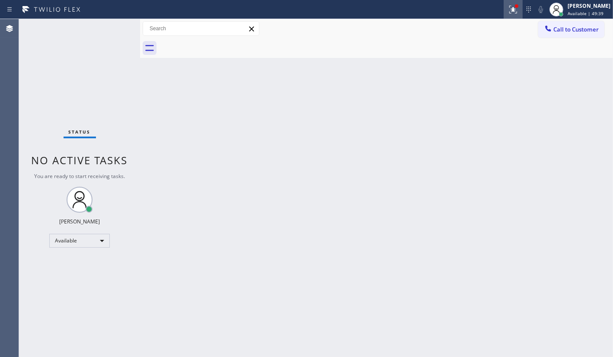
click at [515, 14] on button at bounding box center [512, 9] width 19 height 19
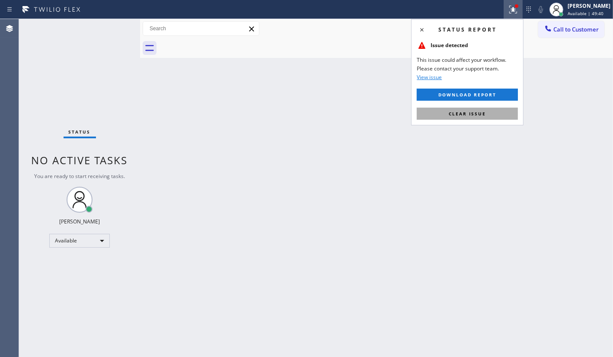
click at [488, 114] on button "Clear issue" at bounding box center [467, 114] width 101 height 12
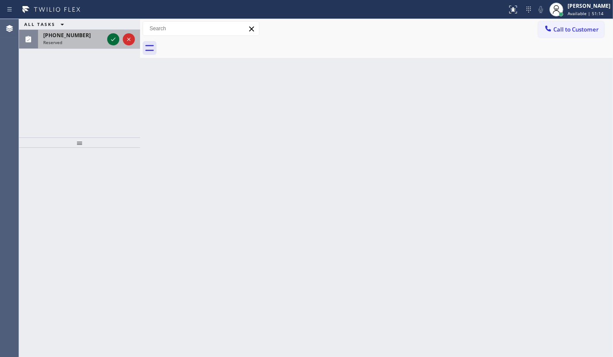
click at [116, 40] on icon at bounding box center [113, 39] width 10 height 10
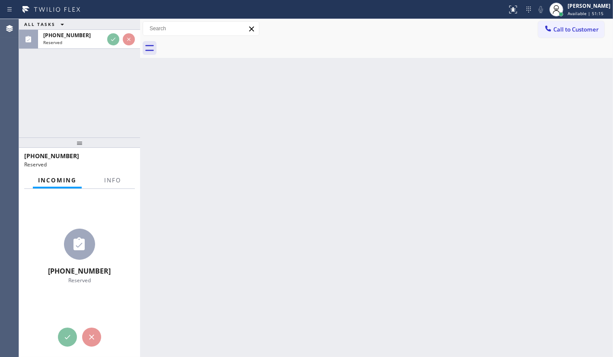
click at [111, 177] on div "Incoming Info" at bounding box center [79, 180] width 111 height 17
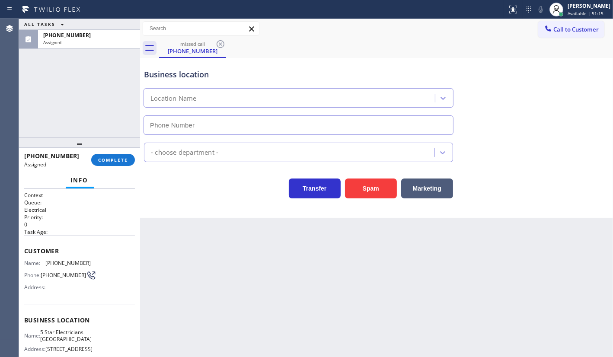
type input "(213) 894-9317"
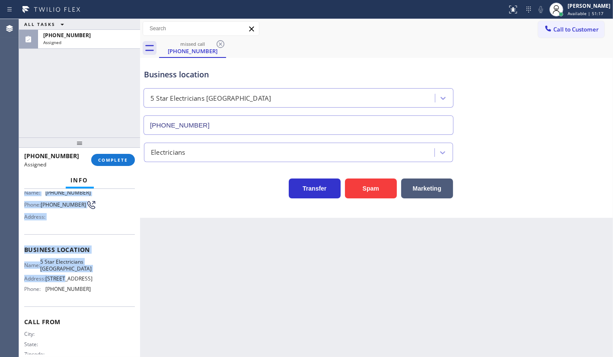
scroll to position [78, 0]
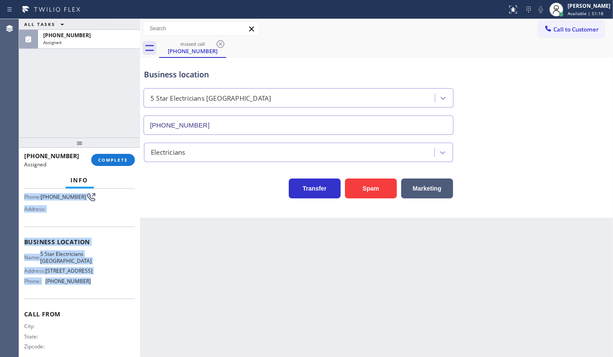
drag, startPoint x: 23, startPoint y: 242, endPoint x: 95, endPoint y: 296, distance: 90.0
click at [95, 296] on div "Context Queue: Electrical Priority: 0 Task Age: Customer Name: (863) 356-9102 P…" at bounding box center [79, 273] width 121 height 168
copy div "Customer Name: (863) 356-9102 Phone: (863) 356-9102 Address: Business location …"
click at [117, 156] on button "COMPLETE" at bounding box center [113, 160] width 44 height 12
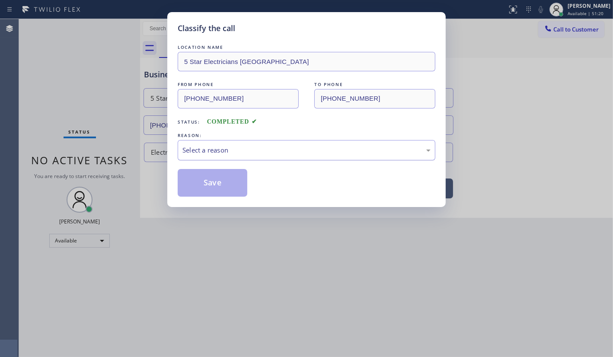
click at [193, 148] on div "Select a reason" at bounding box center [306, 150] width 248 height 10
click at [195, 184] on button "Save" at bounding box center [213, 183] width 70 height 28
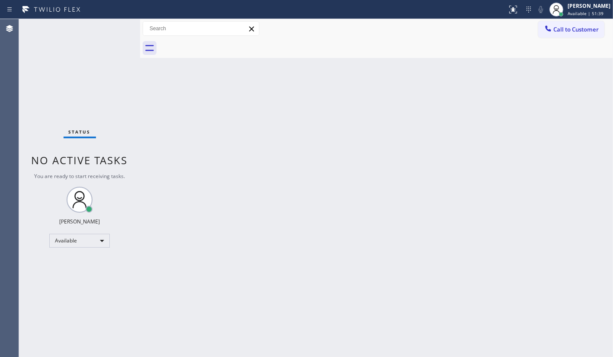
drag, startPoint x: 49, startPoint y: 87, endPoint x: 66, endPoint y: 68, distance: 26.0
click at [51, 84] on div "Status No active tasks You are ready to start receiving tasks. JENIZA ALCAYDE A…" at bounding box center [79, 188] width 121 height 338
click at [476, 160] on div "Back to Dashboard Change Sender ID Customers Technicians Select a contact Outbo…" at bounding box center [376, 188] width 473 height 338
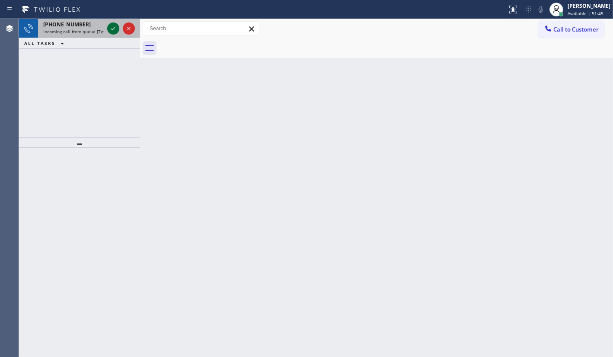
click at [112, 26] on icon at bounding box center [113, 28] width 10 height 10
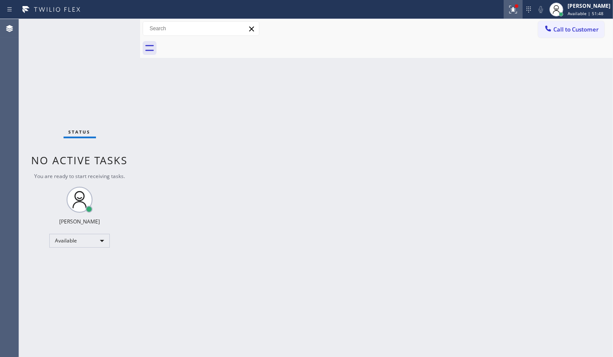
click at [513, 13] on icon at bounding box center [513, 9] width 10 height 10
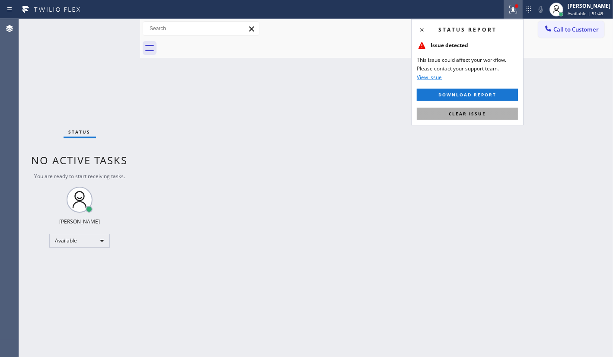
click at [471, 108] on button "Clear issue" at bounding box center [467, 114] width 101 height 12
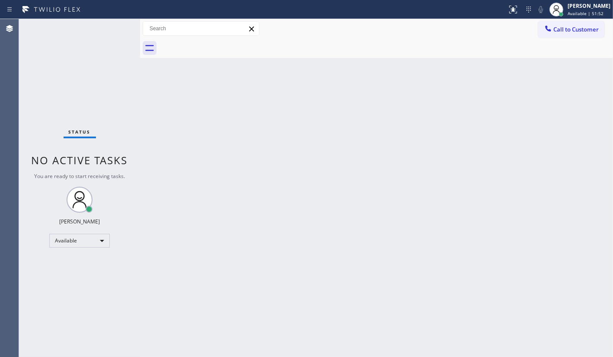
click at [63, 59] on div "Status No active tasks You are ready to start receiving tasks. JENIZA ALCAYDE A…" at bounding box center [79, 188] width 121 height 338
click at [64, 59] on div "Status No active tasks You are ready to start receiving tasks. JENIZA ALCAYDE A…" at bounding box center [79, 188] width 121 height 338
click at [103, 37] on div "Status No active tasks You are ready to start receiving tasks. JENIZA ALCAYDE A…" at bounding box center [79, 188] width 121 height 338
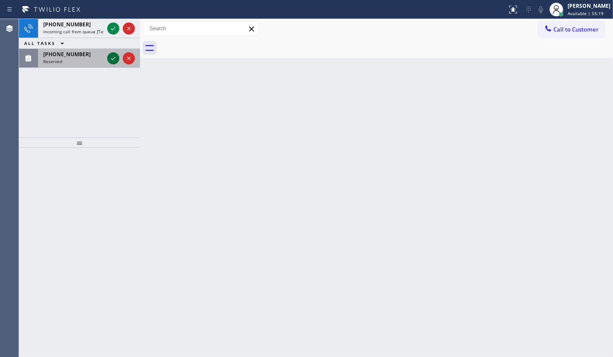
click at [110, 55] on icon at bounding box center [113, 58] width 10 height 10
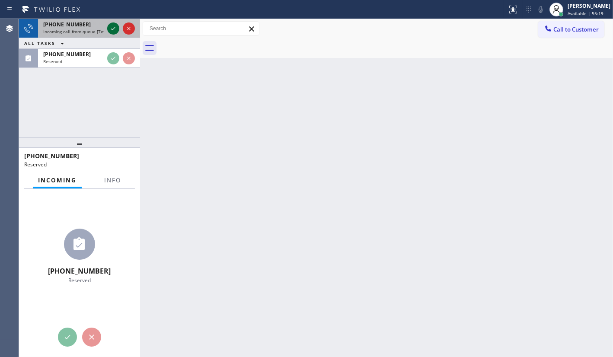
click at [113, 30] on icon at bounding box center [113, 28] width 10 height 10
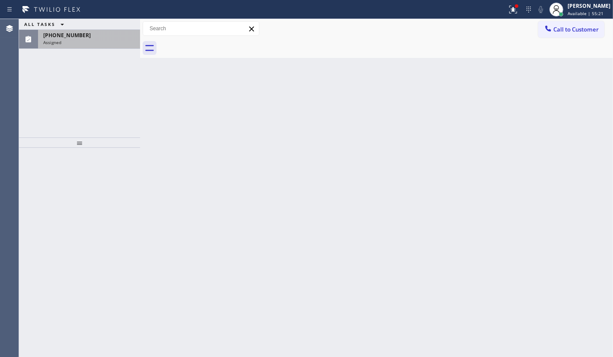
click at [95, 38] on div "[PHONE_NUMBER]" at bounding box center [89, 35] width 92 height 7
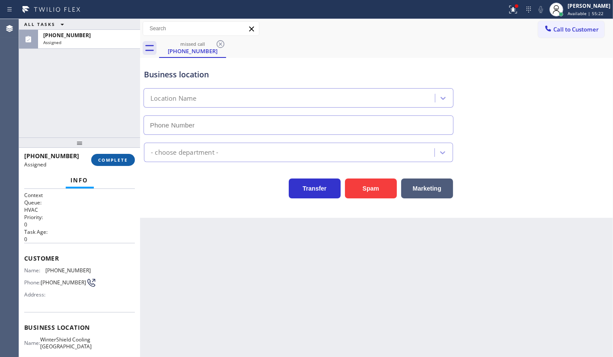
type input "[PHONE_NUMBER]"
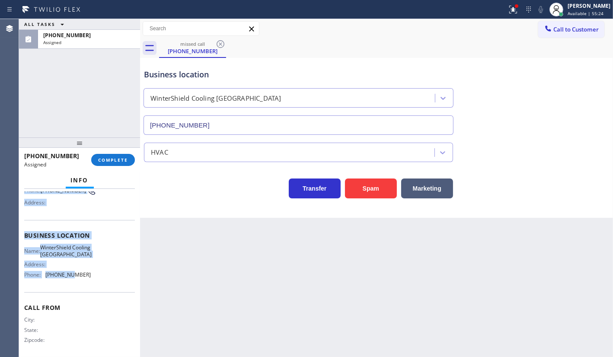
scroll to position [89, 0]
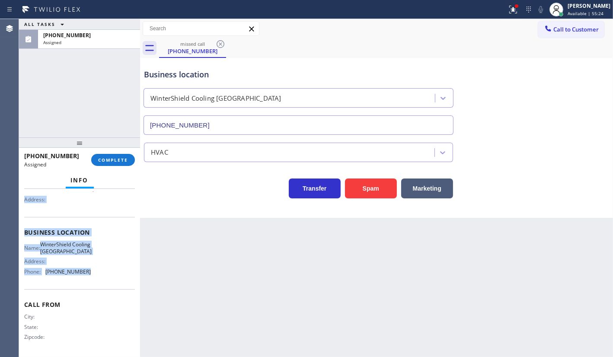
drag, startPoint x: 24, startPoint y: 247, endPoint x: 98, endPoint y: 275, distance: 79.4
click at [98, 275] on div "Context Queue: HVAC Priority: 0 Task Age: Customer Name: [PHONE_NUMBER] Phone: …" at bounding box center [79, 229] width 111 height 251
copy div "Customer Name: [PHONE_NUMBER] Phone: [PHONE_NUMBER] Address: Business location …"
click at [105, 162] on span "COMPLETE" at bounding box center [113, 160] width 30 height 6
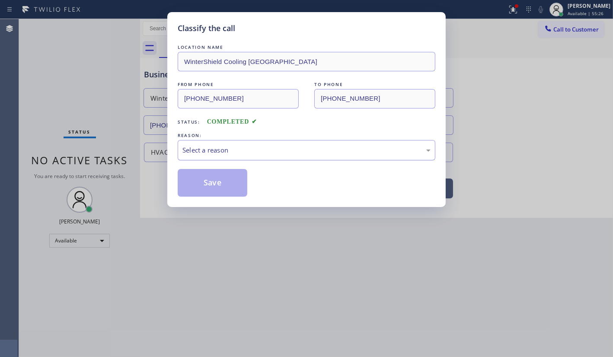
click at [212, 150] on div "Select a reason" at bounding box center [306, 150] width 248 height 10
click at [205, 184] on button "Save" at bounding box center [213, 183] width 70 height 28
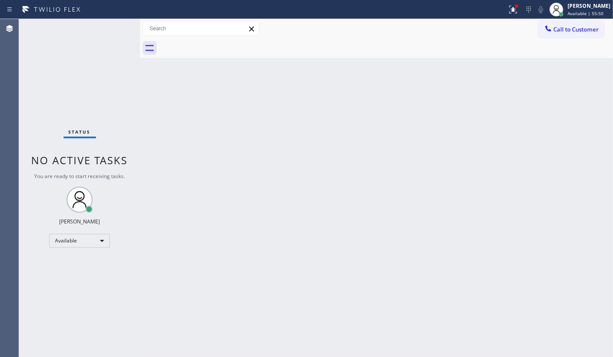
click at [55, 271] on div "Status No active tasks You are ready to start receiving tasks. JENIZA ALCAYDE A…" at bounding box center [79, 188] width 121 height 338
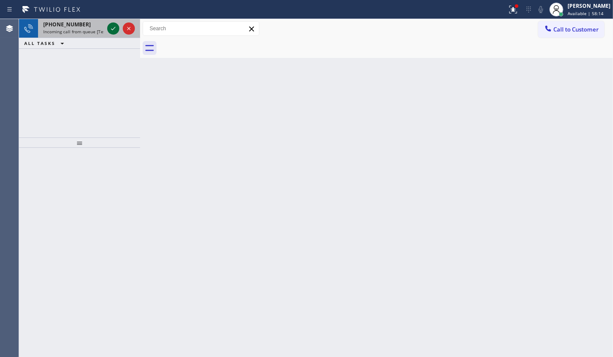
click at [112, 31] on icon at bounding box center [113, 28] width 10 height 10
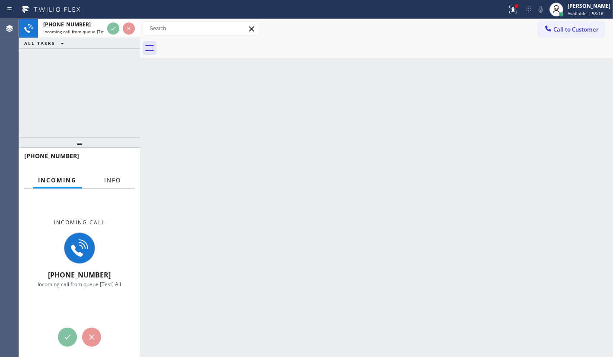
drag, startPoint x: 108, startPoint y: 189, endPoint x: 108, endPoint y: 183, distance: 6.0
click at [108, 188] on div "Incoming Info Incoming call +16027259797 Incoming call from queue [Test] All Co…" at bounding box center [79, 264] width 121 height 185
click at [108, 183] on span "Info" at bounding box center [112, 180] width 17 height 8
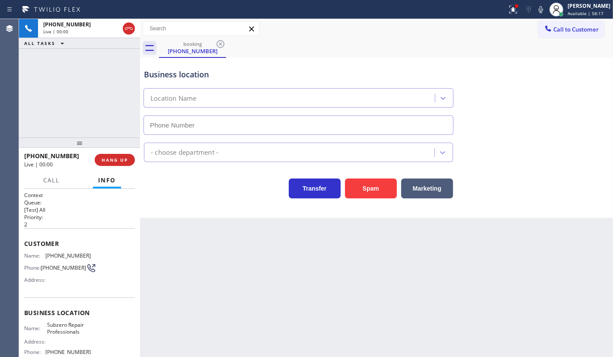
type input "(602) 691-7988"
click at [510, 10] on icon at bounding box center [513, 9] width 10 height 10
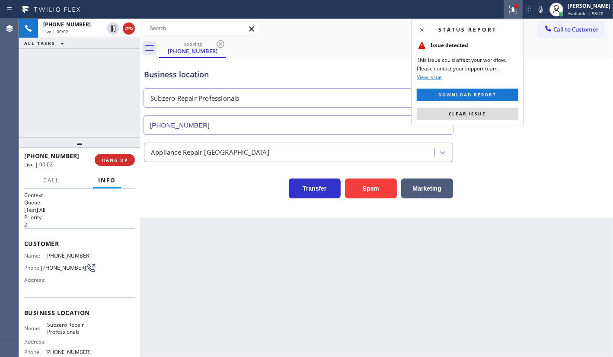
click at [490, 106] on div "Status report Issue detected This issue could affect your workflow. Please cont…" at bounding box center [467, 72] width 112 height 106
click at [490, 109] on button "Clear issue" at bounding box center [467, 114] width 101 height 12
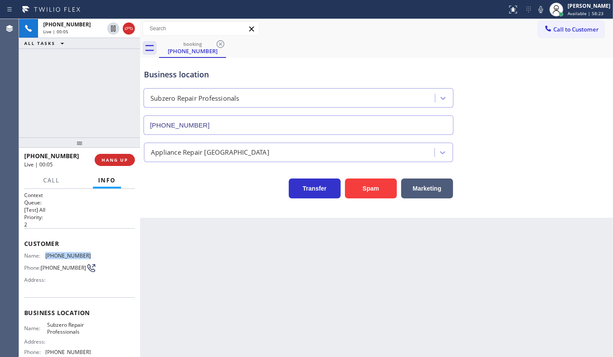
drag, startPoint x: 47, startPoint y: 254, endPoint x: 94, endPoint y: 256, distance: 47.5
click at [94, 256] on div "Name: (602) 725-9797 Phone: (602) 725-9797 Address:" at bounding box center [79, 269] width 111 height 34
copy span "(602) 725-9797"
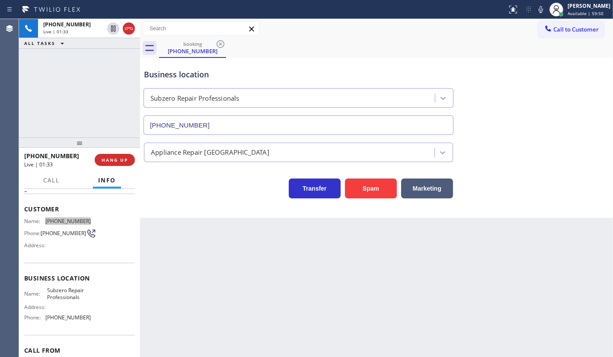
scroll to position [78, 0]
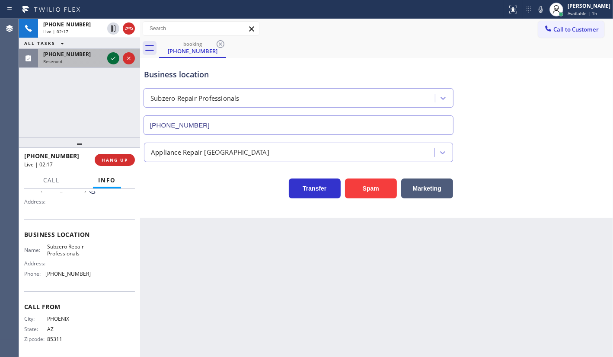
click at [114, 56] on icon at bounding box center [113, 58] width 10 height 10
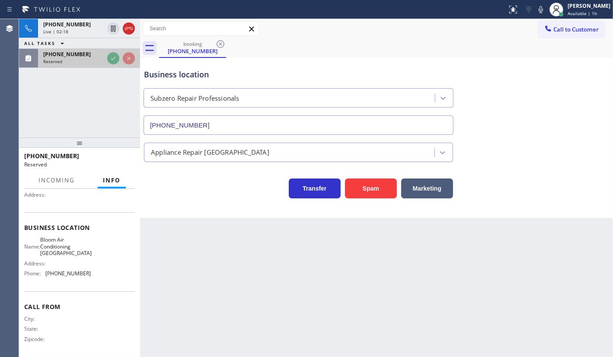
scroll to position [86, 0]
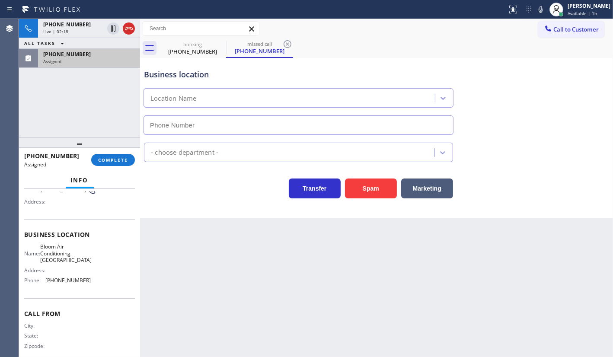
type input "(818) 805-2428"
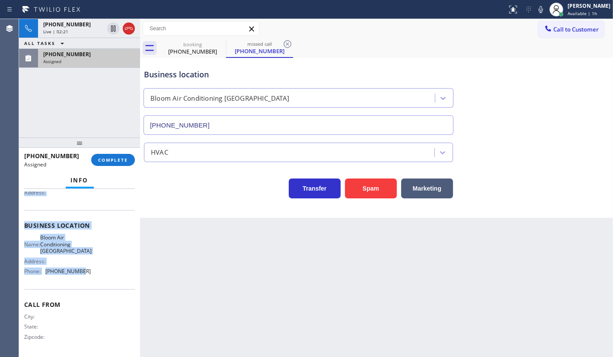
scroll to position [95, 0]
drag, startPoint x: 23, startPoint y: 238, endPoint x: 103, endPoint y: 272, distance: 86.9
click at [102, 273] on div "Context Queue: HVAC Priority: 0 Task Age: Customer Name: (480) 676-2327 Phone: …" at bounding box center [79, 273] width 121 height 168
copy div "Customer Name: (480) 676-2327 Phone: (480) 676-2327 Address: Business location …"
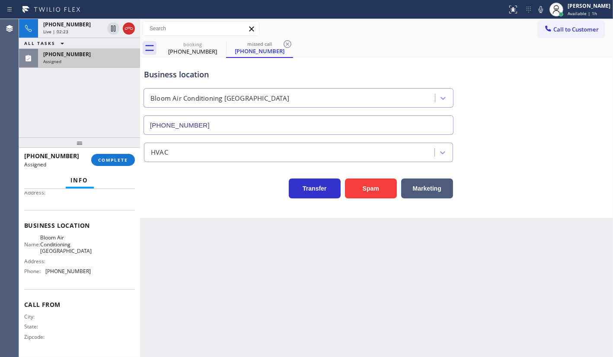
click at [113, 166] on div "(480) 676-2327 Assigned COMPLETE" at bounding box center [79, 160] width 111 height 22
click at [123, 156] on button "COMPLETE" at bounding box center [113, 160] width 44 height 12
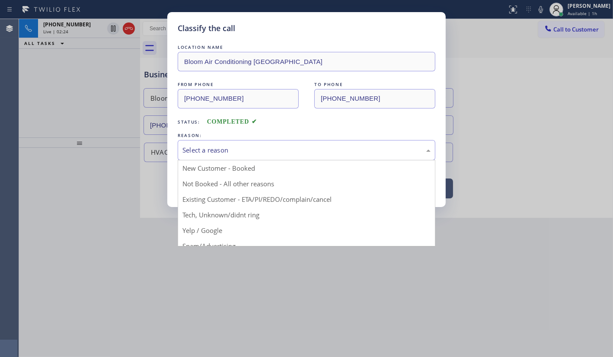
click at [198, 151] on div "Select a reason" at bounding box center [306, 150] width 248 height 10
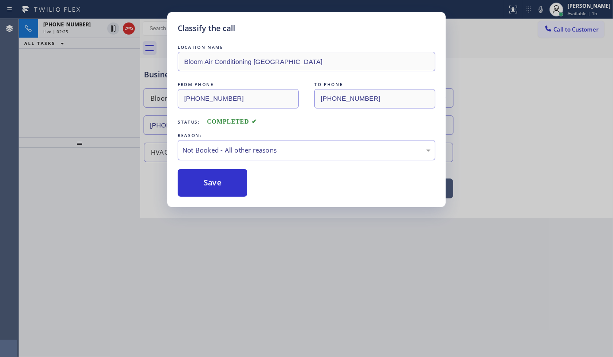
click at [204, 177] on button "Save" at bounding box center [213, 183] width 70 height 28
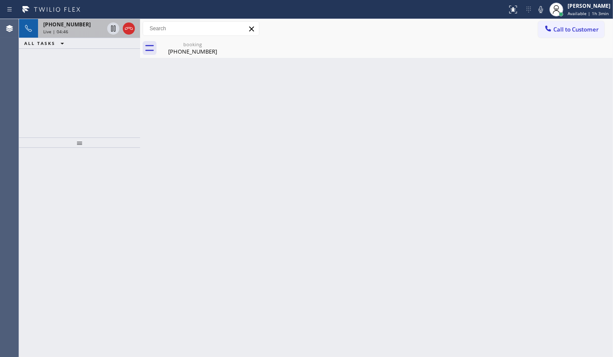
click at [71, 25] on span "+16027259797" at bounding box center [67, 24] width 48 height 7
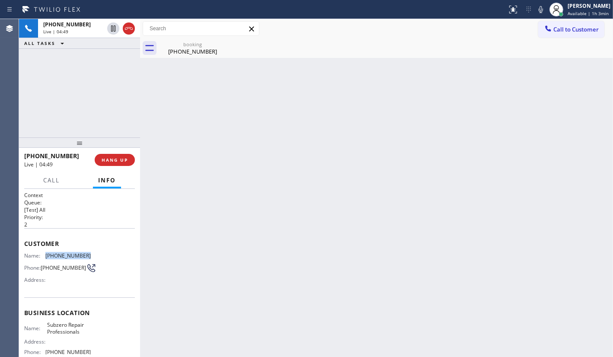
drag, startPoint x: 45, startPoint y: 251, endPoint x: 113, endPoint y: 254, distance: 68.3
click at [113, 254] on div "Name: (602) 725-9797 Phone: (602) 725-9797 Address:" at bounding box center [79, 269] width 111 height 34
copy div "(602) 725-9797"
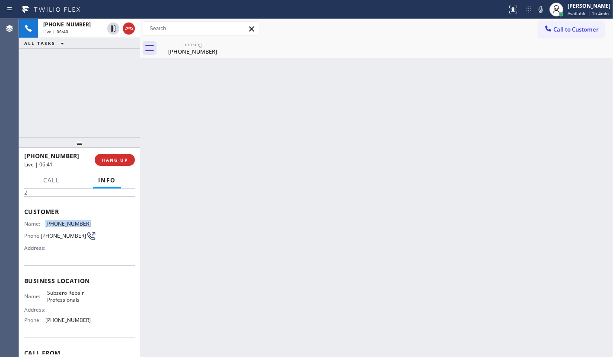
scroll to position [78, 0]
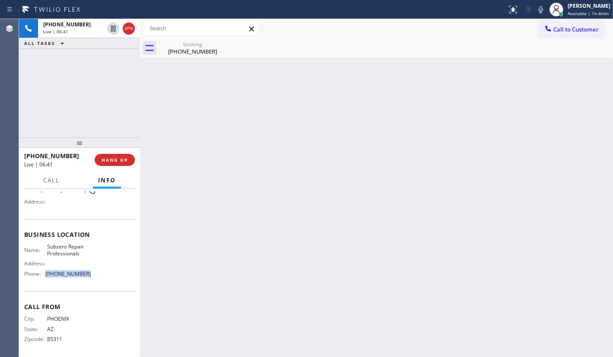
drag, startPoint x: 82, startPoint y: 277, endPoint x: 95, endPoint y: 278, distance: 13.5
click at [95, 278] on div "Name: Subzero Repair Professionals Address: Phone: (602) 691-7988" at bounding box center [79, 261] width 111 height 37
copy div "(602) 691-7988"
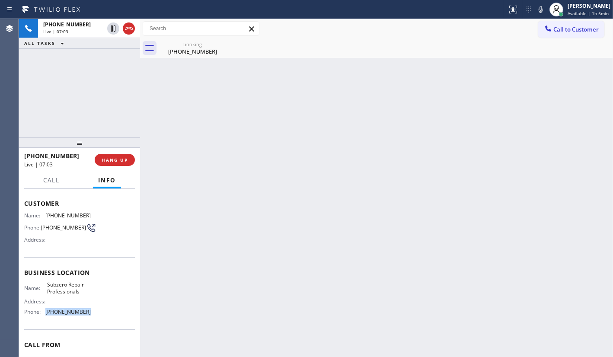
scroll to position [0, 0]
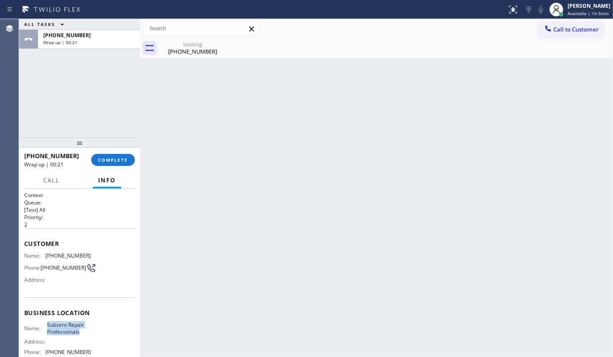
drag, startPoint x: 48, startPoint y: 328, endPoint x: 87, endPoint y: 332, distance: 39.1
click at [87, 332] on div "Name: Subzero Repair Professionals Address: Phone: (602) 691-7988" at bounding box center [79, 339] width 111 height 37
copy span "Subzero Repair Professionals"
drag, startPoint x: 44, startPoint y: 255, endPoint x: 86, endPoint y: 255, distance: 42.3
click at [86, 255] on div "Name: (602) 725-9797" at bounding box center [57, 255] width 67 height 6
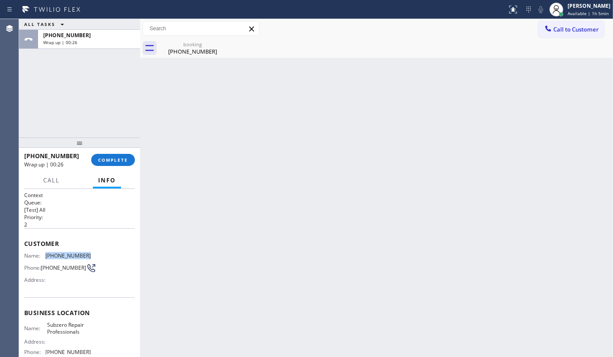
copy div "(602) 725-9797"
click at [52, 77] on div "ALL TASKS ALL TASKS ACTIVE TASKS TASKS IN WRAP UP +16027259797 Wrap up | 00:36" at bounding box center [79, 78] width 121 height 118
drag, startPoint x: 45, startPoint y: 329, endPoint x: 85, endPoint y: 335, distance: 40.1
click at [85, 335] on div "Name: Subzero Repair Professionals" at bounding box center [57, 327] width 67 height 13
copy div "Subzero Repair Professionals"
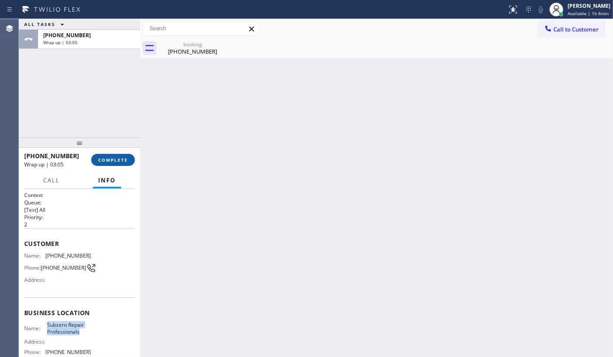
click at [131, 165] on button "COMPLETE" at bounding box center [113, 160] width 44 height 12
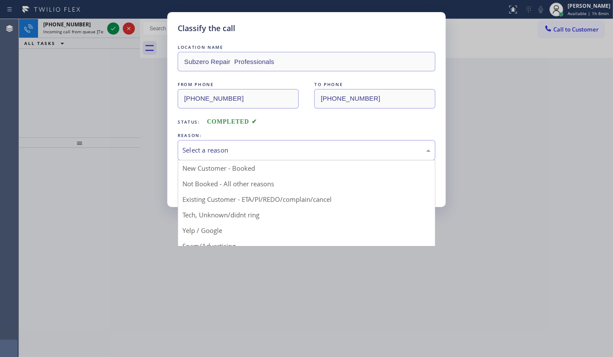
click at [239, 145] on div "Select a reason" at bounding box center [306, 150] width 248 height 10
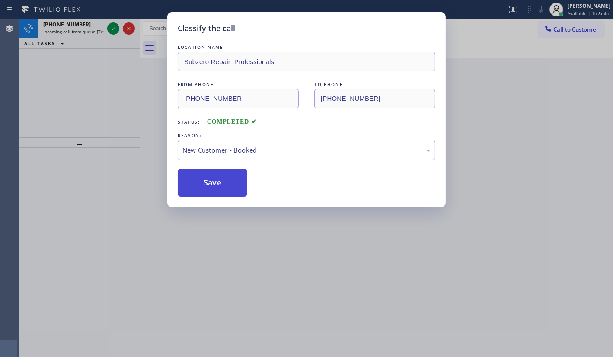
click at [197, 177] on button "Save" at bounding box center [213, 183] width 70 height 28
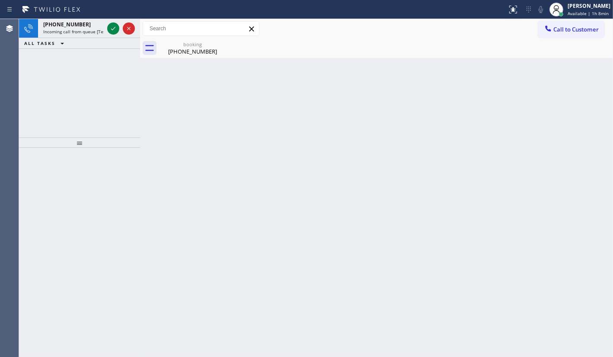
click at [114, 28] on div "Classify the call LOCATION NAME WinterShield Cooling Miami FROM PHONE (619) 877…" at bounding box center [316, 188] width 594 height 338
click at [114, 28] on icon at bounding box center [113, 28] width 4 height 3
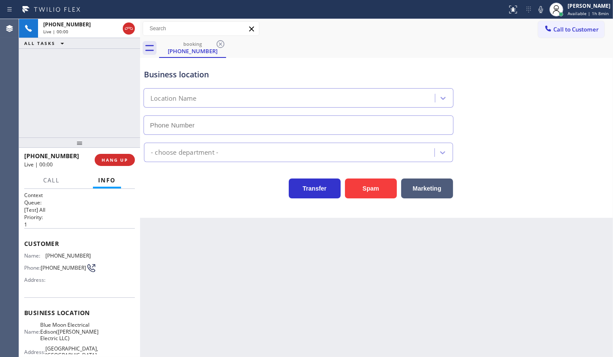
type input "(551) 525-8799"
click at [109, 157] on span "HANG UP" at bounding box center [115, 160] width 26 height 6
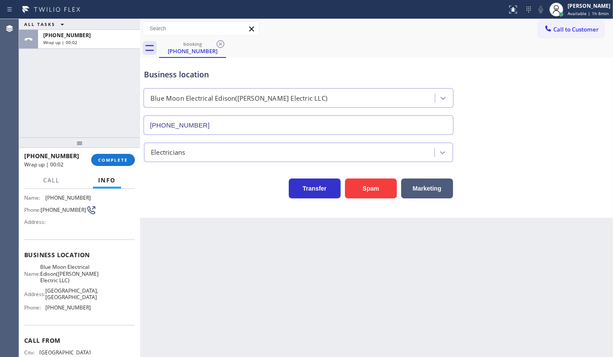
scroll to position [108, 0]
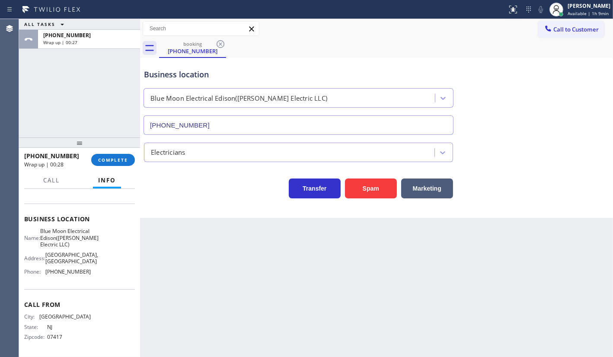
click at [86, 128] on div "ALL TASKS ALL TASKS ACTIVE TASKS TASKS IN WRAP UP +17323373922 Wrap up | 00:27" at bounding box center [79, 78] width 121 height 118
click at [104, 159] on button "COMPLETE" at bounding box center [113, 160] width 44 height 12
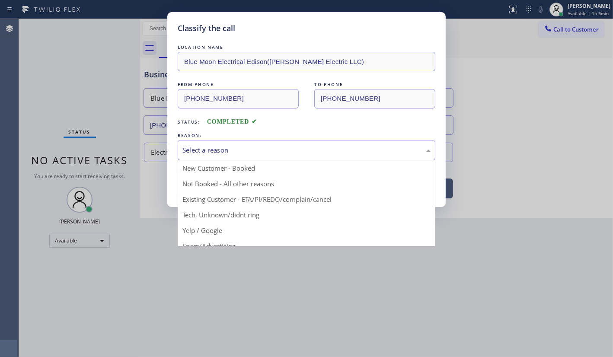
click at [186, 152] on div "Select a reason" at bounding box center [306, 150] width 248 height 10
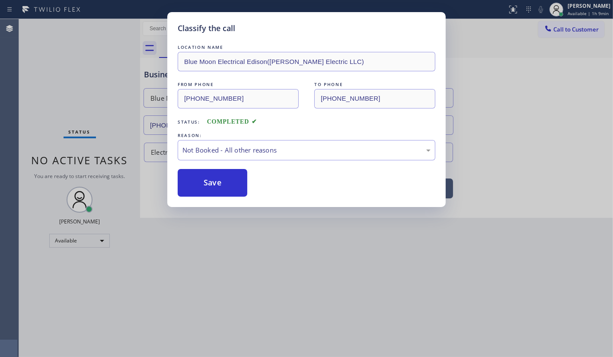
click at [192, 185] on button "Save" at bounding box center [213, 183] width 70 height 28
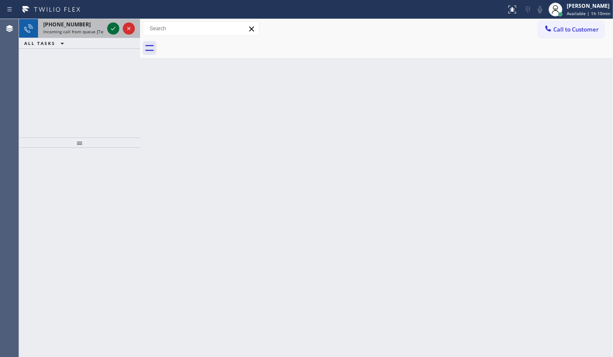
click at [118, 27] on icon at bounding box center [113, 28] width 10 height 10
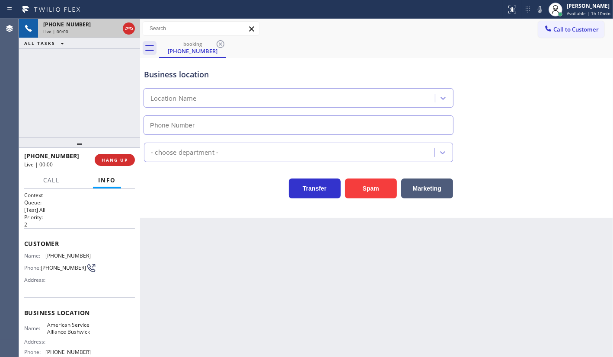
type input "(718) 865-2843"
click at [377, 196] on button "Spam" at bounding box center [371, 188] width 52 height 20
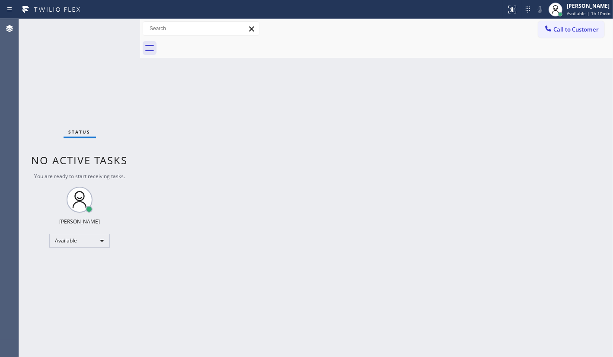
click at [610, 174] on div "Back to Dashboard Change Sender ID Customers Technicians Select a contact Outbo…" at bounding box center [376, 188] width 473 height 338
click at [41, 74] on div "Status No active tasks You are ready to start receiving tasks. JENIZA ALCAYDE A…" at bounding box center [79, 188] width 121 height 338
click at [73, 242] on div "Available" at bounding box center [79, 241] width 60 height 14
click at [70, 269] on li "Unavailable" at bounding box center [79, 273] width 59 height 10
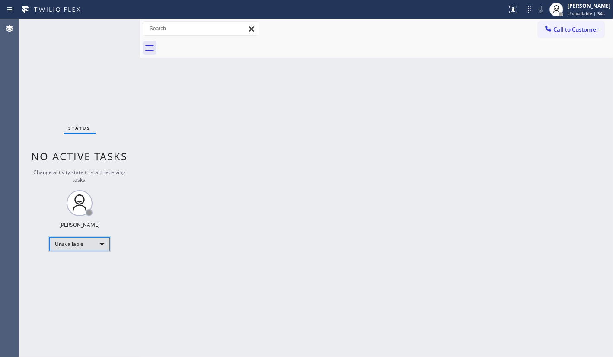
click at [69, 247] on div "Unavailable" at bounding box center [79, 244] width 60 height 14
click at [73, 287] on li "Break" at bounding box center [79, 288] width 59 height 10
click at [51, 95] on div "Status No active tasks Change activity state to start receiving tasks. JENIZA A…" at bounding box center [79, 188] width 121 height 338
click at [368, 157] on div "Back to Dashboard Change Sender ID Customers Technicians Select a contact Outbo…" at bounding box center [376, 188] width 473 height 338
click at [66, 91] on div "Status No active tasks Change activity state to start receiving tasks. JENIZA A…" at bounding box center [79, 188] width 121 height 338
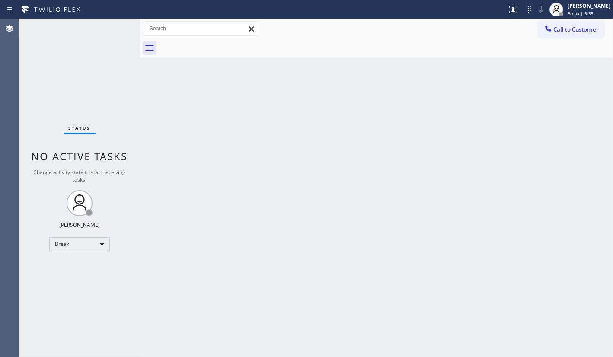
click at [75, 279] on div "Status No active tasks Change activity state to start receiving tasks. JENIZA A…" at bounding box center [79, 188] width 121 height 338
click at [61, 245] on div "Break" at bounding box center [79, 244] width 60 height 14
click at [66, 265] on li "Available" at bounding box center [79, 266] width 59 height 10
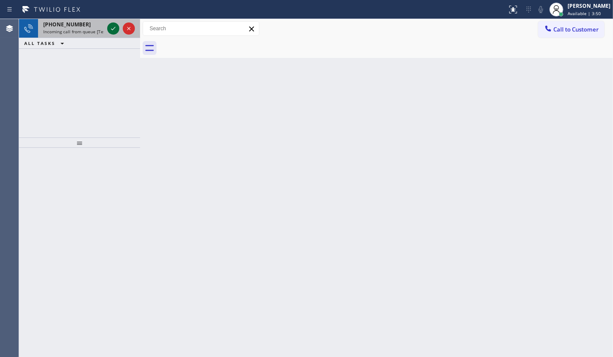
click at [116, 29] on icon at bounding box center [113, 28] width 10 height 10
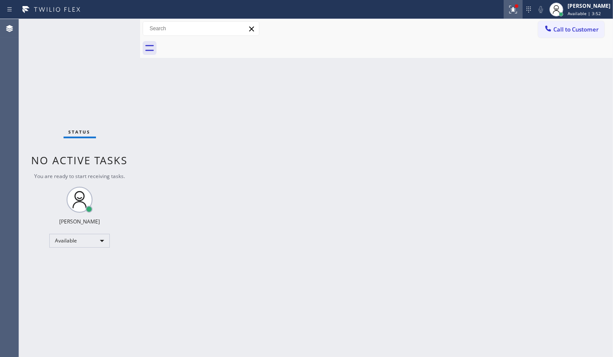
click at [515, 8] on icon at bounding box center [513, 9] width 10 height 10
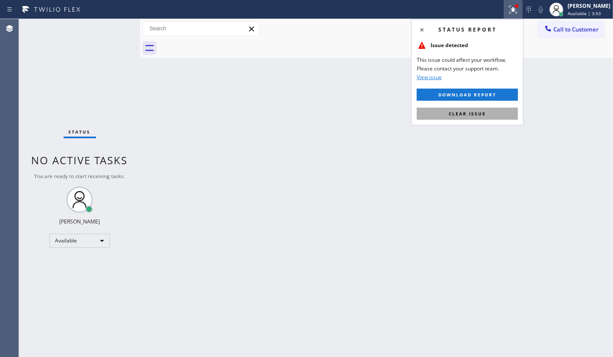
click at [493, 115] on button "Clear issue" at bounding box center [467, 114] width 101 height 12
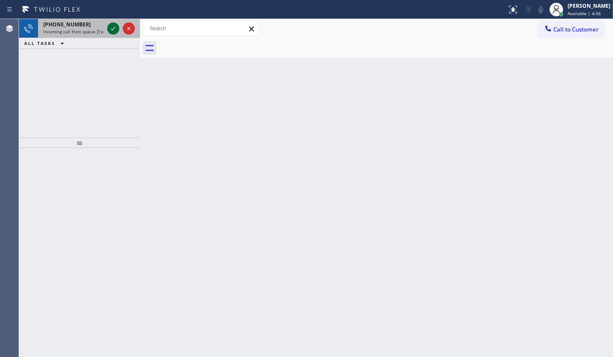
click at [113, 25] on icon at bounding box center [113, 28] width 10 height 10
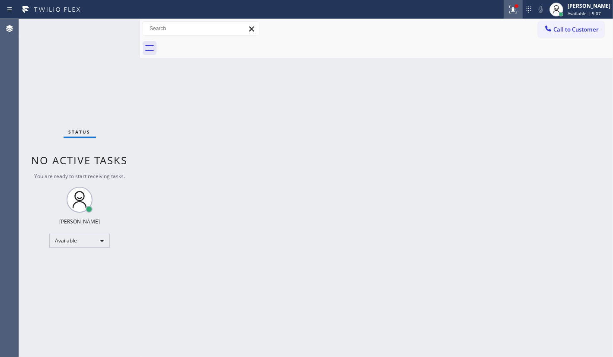
drag, startPoint x: 512, startPoint y: 11, endPoint x: 511, endPoint y: 73, distance: 61.4
click at [511, 13] on icon at bounding box center [513, 9] width 10 height 10
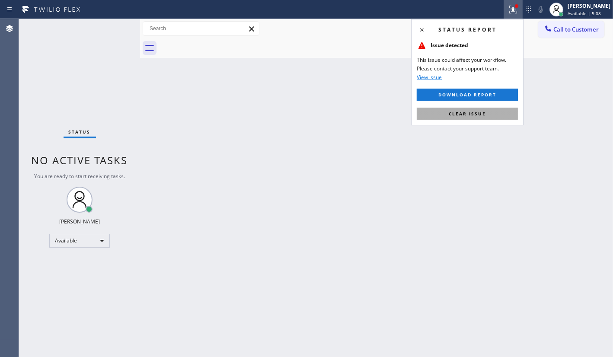
click at [508, 114] on button "Clear issue" at bounding box center [467, 114] width 101 height 12
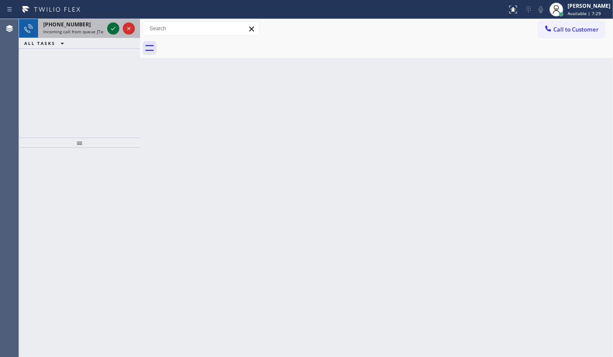
click at [112, 28] on icon at bounding box center [113, 28] width 10 height 10
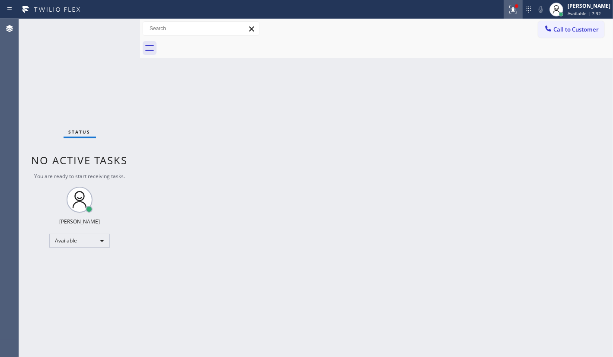
click at [510, 10] on icon at bounding box center [513, 9] width 10 height 10
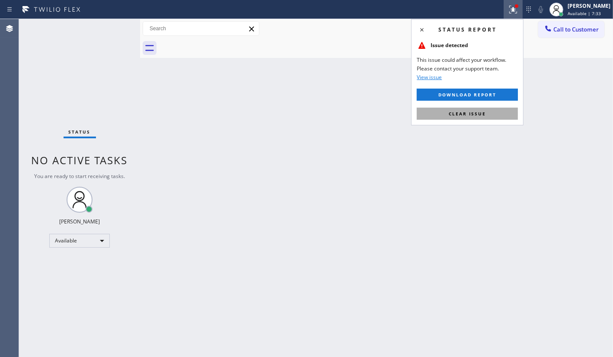
click at [493, 113] on button "Clear issue" at bounding box center [467, 114] width 101 height 12
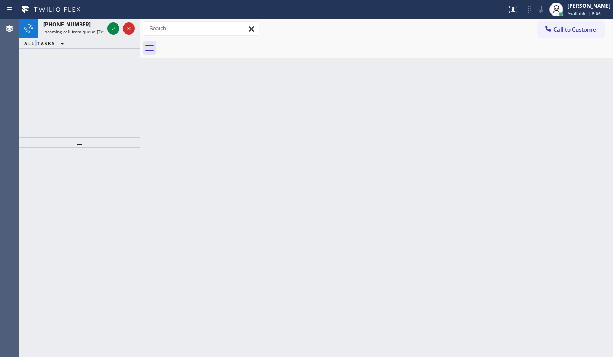
drag, startPoint x: 33, startPoint y: 73, endPoint x: 59, endPoint y: 55, distance: 31.6
click at [54, 60] on div "+13058537553 Incoming call from queue [Test] All ALL TASKS ALL TASKS ACTIVE TAS…" at bounding box center [79, 78] width 121 height 118
click at [113, 29] on icon at bounding box center [113, 28] width 10 height 10
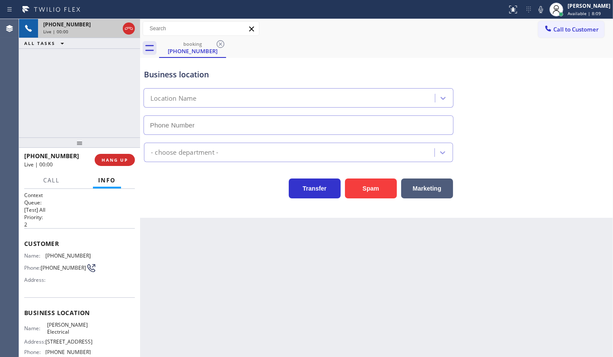
type input "(848) 306-0024"
click at [61, 95] on div "+18483559031 Live | 00:09 ALL TASKS ALL TASKS ACTIVE TASKS TASKS IN WRAP UP" at bounding box center [79, 78] width 121 height 118
click at [362, 65] on div "Business location Eric G Larson Jr Electrical (848) 306-0024" at bounding box center [298, 97] width 312 height 75
click at [126, 30] on icon at bounding box center [129, 28] width 10 height 10
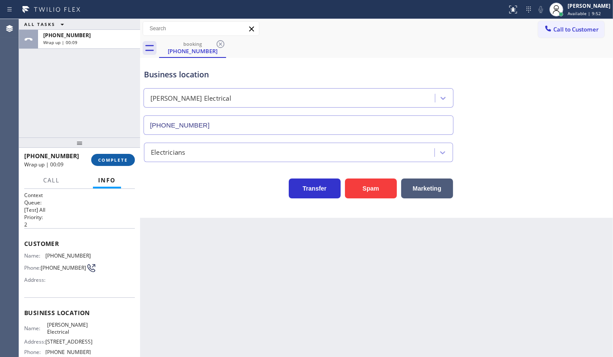
click at [108, 164] on button "COMPLETE" at bounding box center [113, 160] width 44 height 12
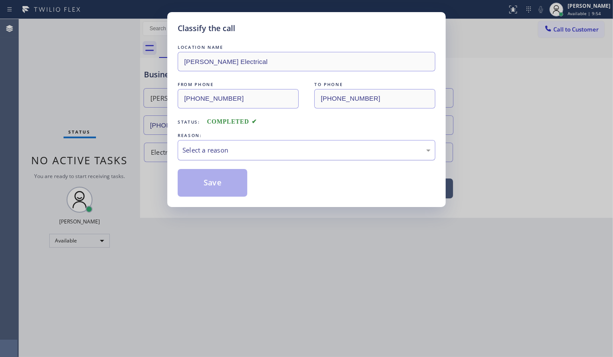
click at [196, 151] on div "Select a reason" at bounding box center [306, 150] width 248 height 10
click at [195, 178] on button "Save" at bounding box center [213, 183] width 70 height 28
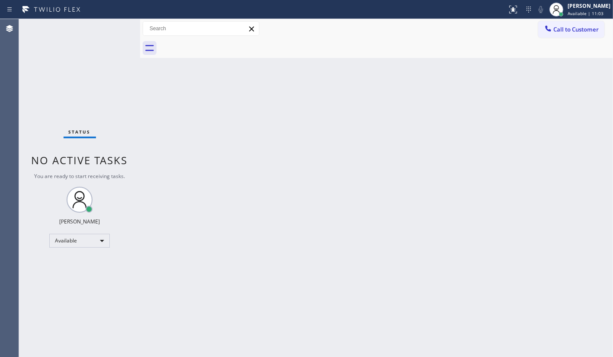
click at [357, 200] on div "Back to Dashboard Change Sender ID Customers Technicians Select a contact Outbo…" at bounding box center [376, 188] width 473 height 338
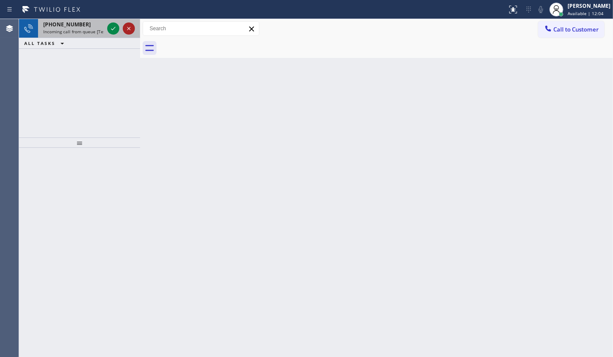
drag, startPoint x: 56, startPoint y: 76, endPoint x: 134, endPoint y: 26, distance: 92.8
click at [69, 68] on div "+17606549287 Incoming call from queue [Test] All ALL TASKS ALL TASKS ACTIVE TAS…" at bounding box center [79, 78] width 121 height 118
click at [110, 25] on icon at bounding box center [113, 28] width 10 height 10
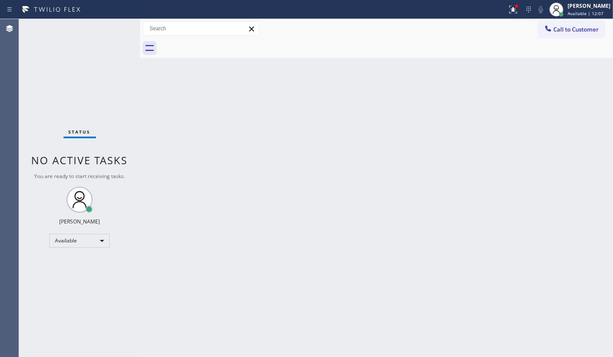
drag, startPoint x: 511, startPoint y: 11, endPoint x: 506, endPoint y: 55, distance: 44.4
click at [510, 18] on button at bounding box center [512, 9] width 19 height 19
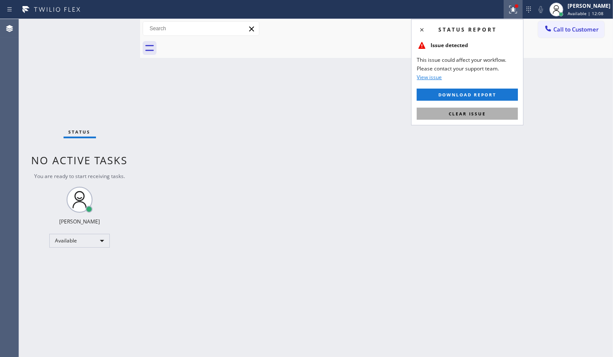
click at [490, 116] on button "Clear issue" at bounding box center [467, 114] width 101 height 12
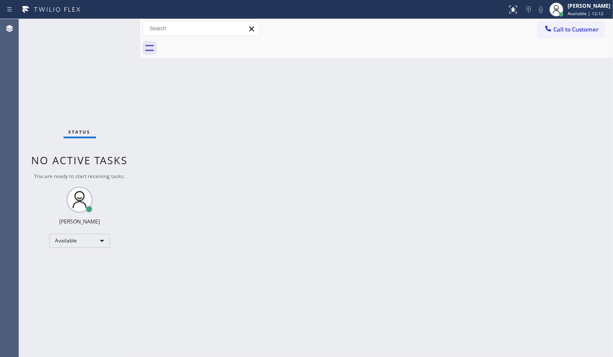
click at [386, 126] on div "Back to Dashboard Change Sender ID Customers Technicians Select a contact Outbo…" at bounding box center [376, 188] width 473 height 338
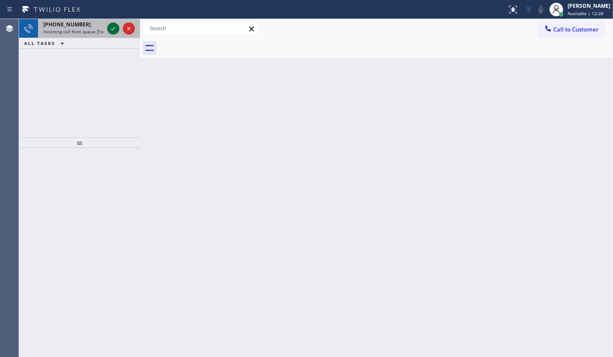
click at [117, 31] on icon at bounding box center [113, 28] width 10 height 10
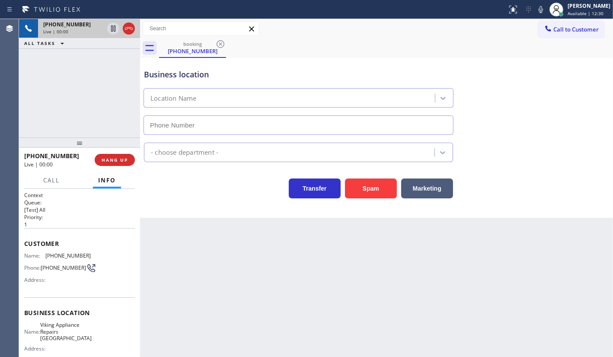
type input "(813) 328-7405"
click at [107, 162] on span "HANG UP" at bounding box center [115, 160] width 26 height 6
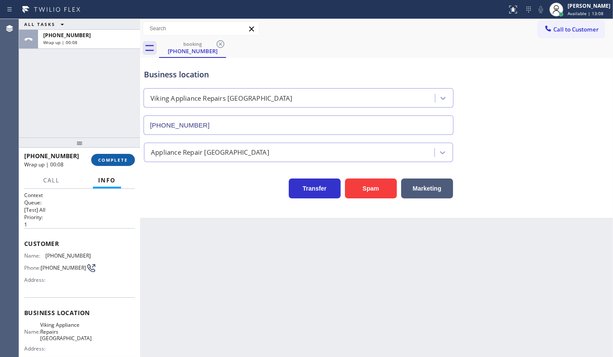
click at [100, 160] on span "COMPLETE" at bounding box center [113, 160] width 30 height 6
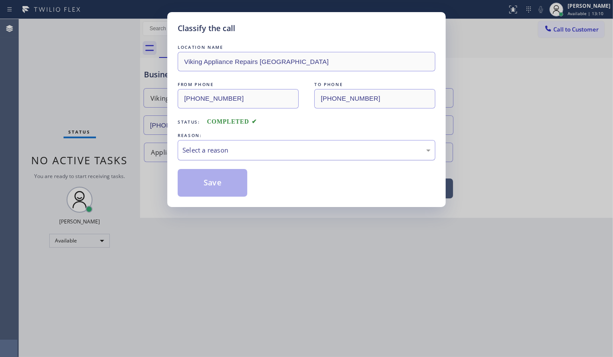
click at [218, 151] on div "Select a reason" at bounding box center [306, 150] width 248 height 10
click at [188, 170] on button "Save" at bounding box center [213, 183] width 70 height 28
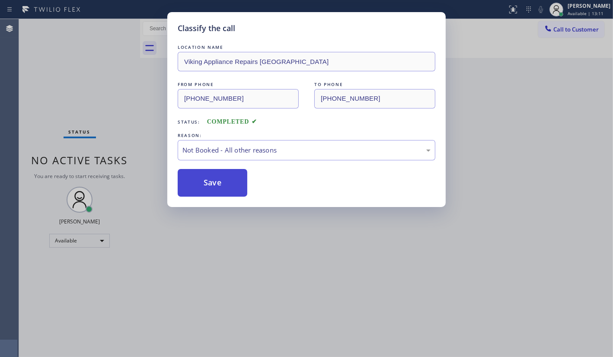
click at [188, 169] on button "Save" at bounding box center [213, 183] width 70 height 28
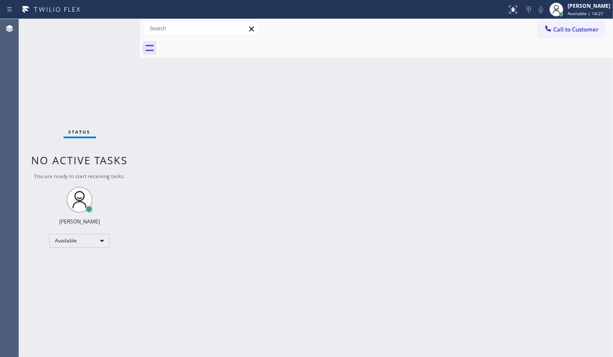
click at [39, 75] on div "Status No active tasks You are ready to start receiving tasks. JENIZA ALCAYDE A…" at bounding box center [79, 188] width 121 height 338
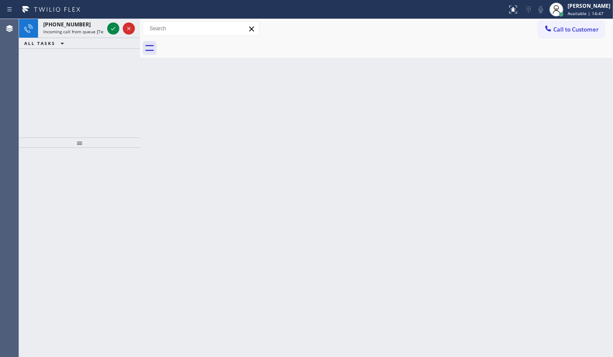
drag, startPoint x: 67, startPoint y: 49, endPoint x: 104, endPoint y: 19, distance: 47.3
click at [70, 45] on div "+18382160278 Incoming call from queue [Test] All ALL TASKS ALL TASKS ACTIVE TAS…" at bounding box center [79, 78] width 121 height 118
click at [114, 26] on icon at bounding box center [113, 28] width 10 height 10
click at [62, 25] on span "+13232002173" at bounding box center [67, 24] width 48 height 7
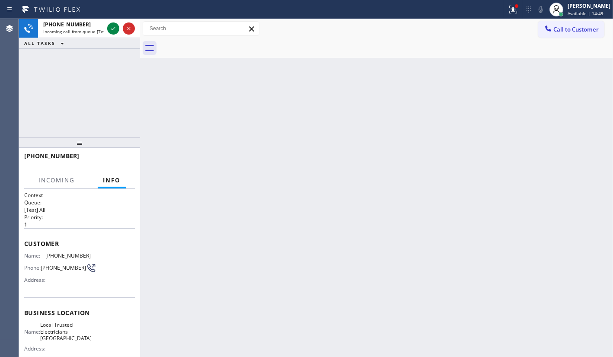
click at [126, 88] on div "+13232002173 Incoming call from queue [Test] All ALL TASKS ALL TASKS ACTIVE TAS…" at bounding box center [79, 78] width 121 height 118
click at [516, 8] on div at bounding box center [516, 5] width 5 height 5
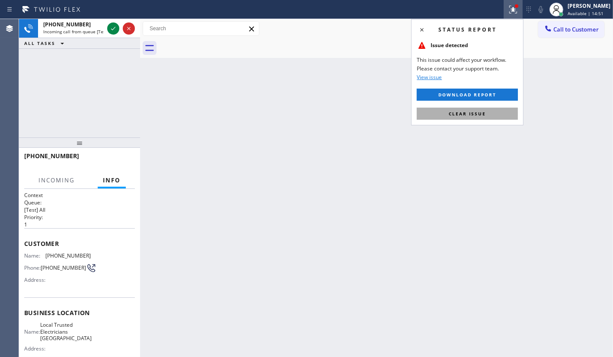
click at [506, 111] on button "Clear issue" at bounding box center [467, 114] width 101 height 12
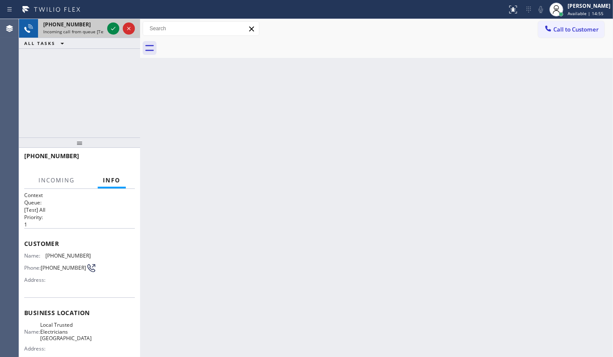
click at [105, 30] on div "+13232002173 Incoming call from queue [Test] All" at bounding box center [71, 28] width 67 height 19
drag, startPoint x: 105, startPoint y: 28, endPoint x: 110, endPoint y: 29, distance: 4.8
click at [108, 29] on div at bounding box center [120, 28] width 31 height 19
click at [111, 29] on icon at bounding box center [113, 28] width 4 height 3
click at [65, 18] on div "Status report No issues detected If you experience an issue, please download th…" at bounding box center [306, 9] width 613 height 19
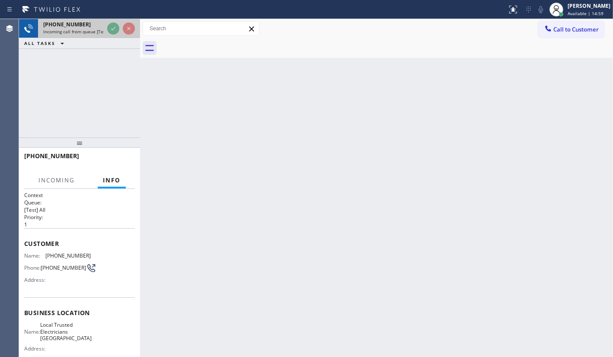
click at [66, 34] on div "+13232002173 Incoming call from queue [Test] All" at bounding box center [71, 28] width 67 height 19
click at [67, 33] on span "Incoming call from queue [Test] All" at bounding box center [79, 32] width 72 height 6
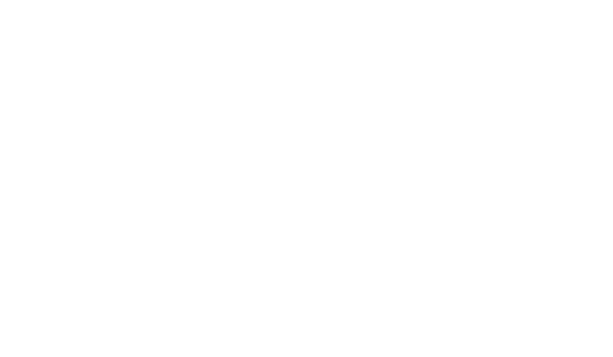
drag, startPoint x: 381, startPoint y: 140, endPoint x: 388, endPoint y: 132, distance: 10.4
click at [388, 132] on div at bounding box center [306, 178] width 613 height 357
click at [128, 108] on div at bounding box center [306, 178] width 613 height 357
click at [128, 107] on div at bounding box center [306, 178] width 613 height 357
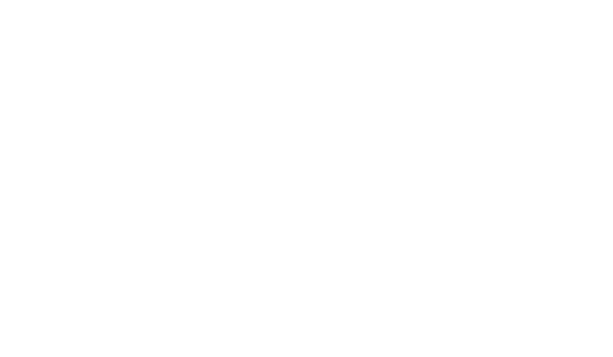
click at [128, 107] on div at bounding box center [306, 178] width 613 height 357
click at [128, 105] on div at bounding box center [306, 178] width 613 height 357
drag, startPoint x: 177, startPoint y: 113, endPoint x: 40, endPoint y: 7, distance: 173.4
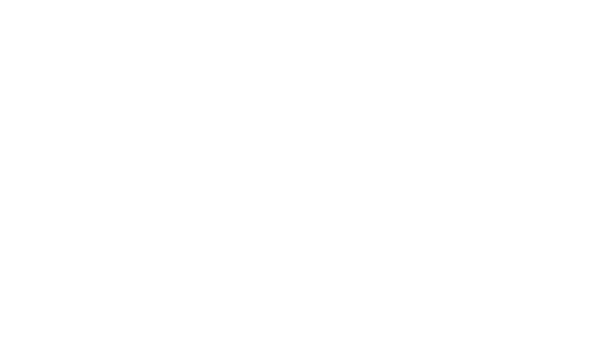
click at [138, 73] on div at bounding box center [306, 178] width 613 height 357
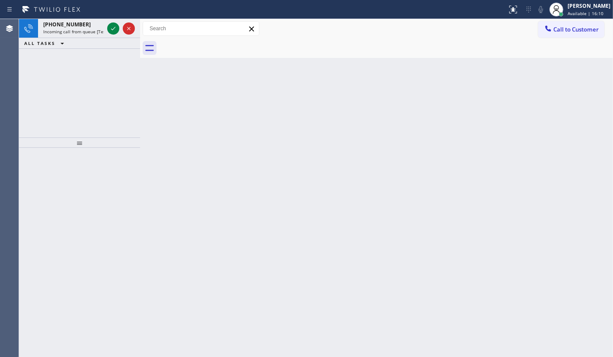
drag, startPoint x: 73, startPoint y: 80, endPoint x: 117, endPoint y: 43, distance: 56.7
click at [88, 64] on div "[PHONE_NUMBER] Incoming call from queue [Test] All ALL TASKS ALL TASKS ACTIVE T…" at bounding box center [79, 78] width 121 height 118
click at [117, 28] on icon at bounding box center [113, 28] width 10 height 10
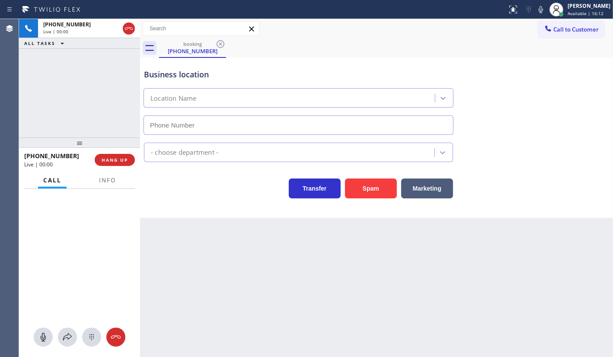
click at [122, 179] on div "Call Info" at bounding box center [79, 180] width 111 height 17
type input "[PHONE_NUMBER]"
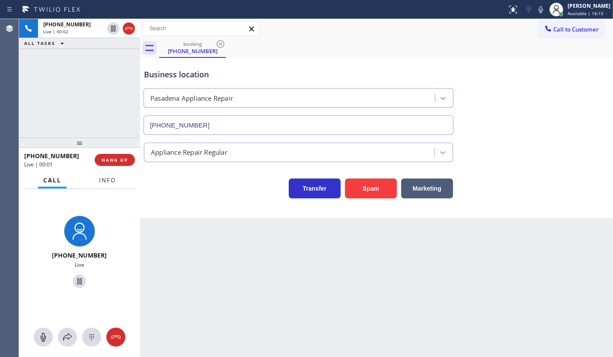
click at [118, 181] on button "Info" at bounding box center [107, 180] width 27 height 17
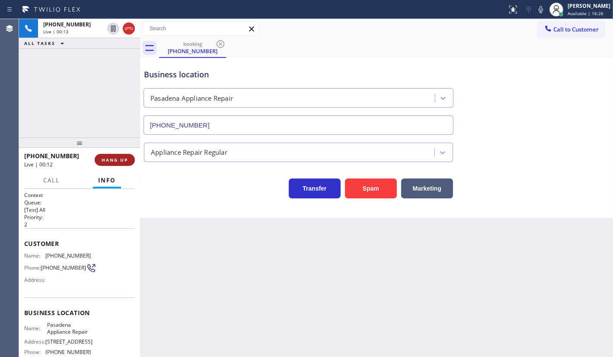
click at [120, 159] on span "HANG UP" at bounding box center [115, 160] width 26 height 6
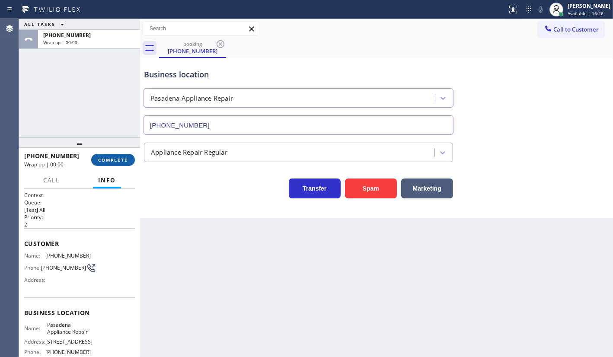
click at [120, 159] on span "COMPLETE" at bounding box center [113, 160] width 30 height 6
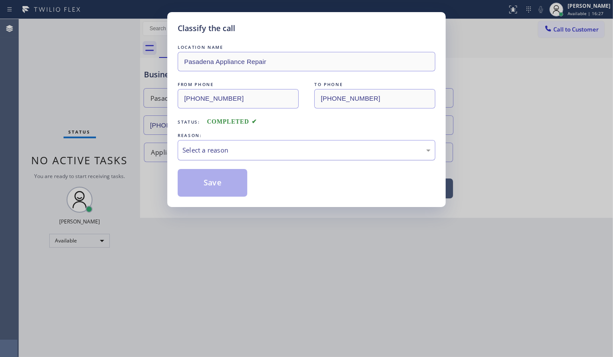
click at [211, 160] on div "Select a reason" at bounding box center [307, 150] width 258 height 20
click at [207, 194] on button "Save" at bounding box center [213, 183] width 70 height 28
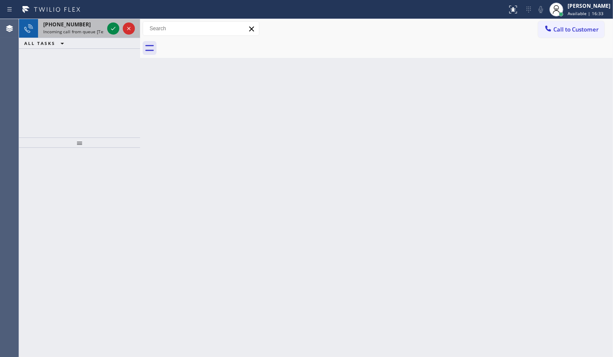
drag, startPoint x: 86, startPoint y: 86, endPoint x: 106, endPoint y: 24, distance: 65.4
click at [95, 58] on div "[PHONE_NUMBER] Incoming call from queue [Test] All ALL TASKS ALL TASKS ACTIVE T…" at bounding box center [79, 78] width 121 height 118
click at [112, 22] on div at bounding box center [120, 28] width 31 height 19
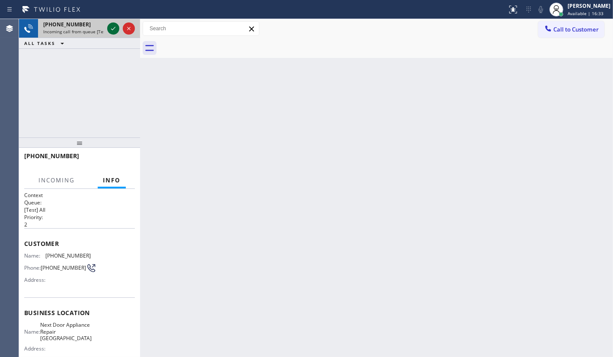
click at [111, 25] on icon at bounding box center [113, 28] width 10 height 10
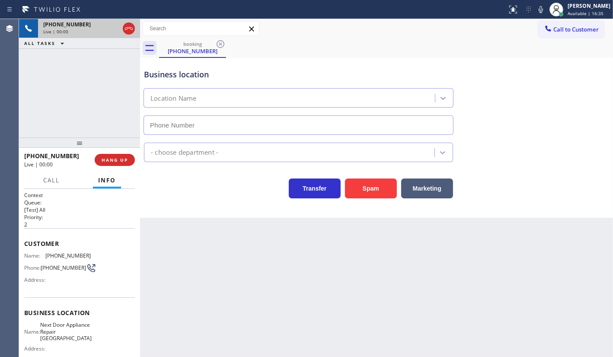
type input "[PHONE_NUMBER]"
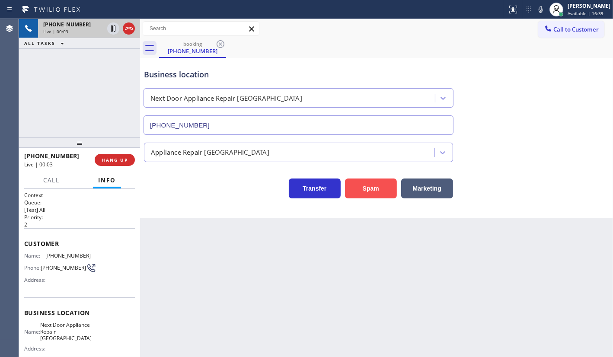
click at [372, 178] on button "Spam" at bounding box center [371, 188] width 52 height 20
click at [373, 187] on button "Spam" at bounding box center [371, 188] width 52 height 20
drag, startPoint x: 373, startPoint y: 185, endPoint x: 372, endPoint y: 191, distance: 6.1
click at [372, 191] on button "Spam" at bounding box center [371, 188] width 52 height 20
click at [369, 184] on button "Spam" at bounding box center [371, 188] width 52 height 20
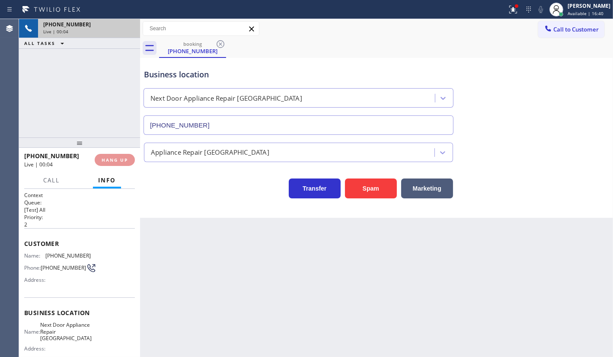
click at [369, 183] on button "Spam" at bounding box center [371, 188] width 52 height 20
click at [369, 183] on div "Back to Dashboard Change Sender ID Customers Technicians Select a contact Outbo…" at bounding box center [376, 188] width 473 height 338
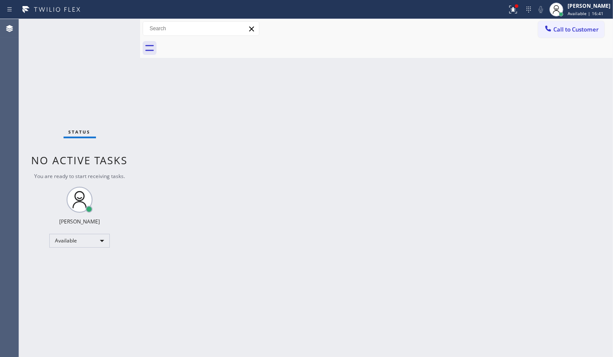
click at [370, 181] on div "Back to Dashboard Change Sender ID Customers Technicians Select a contact Outbo…" at bounding box center [376, 188] width 473 height 338
click at [516, 10] on icon at bounding box center [513, 9] width 10 height 10
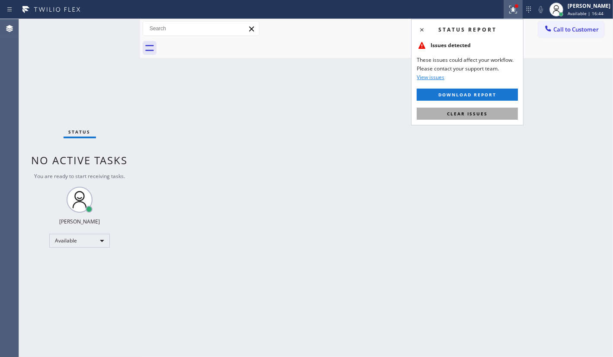
click at [499, 112] on button "Clear issues" at bounding box center [467, 114] width 101 height 12
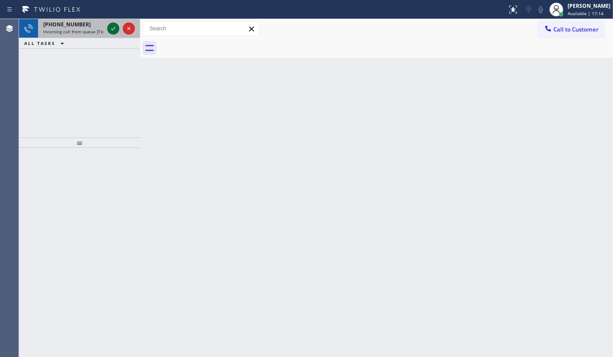
click at [112, 30] on icon at bounding box center [113, 28] width 10 height 10
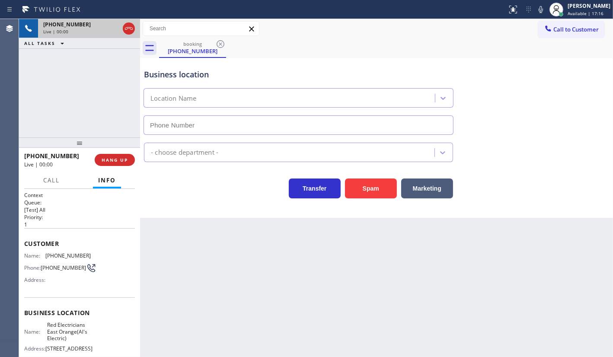
type input "[PHONE_NUMBER]"
click at [372, 187] on button "Spam" at bounding box center [371, 188] width 52 height 20
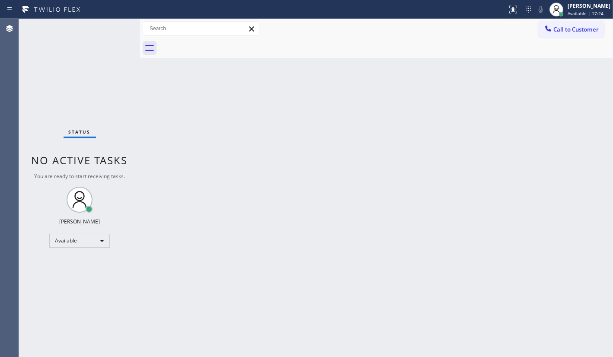
drag, startPoint x: 81, startPoint y: 88, endPoint x: 87, endPoint y: 78, distance: 12.0
click at [81, 85] on div "Status No active tasks You are ready to start receiving tasks. JENIZA ALCAYDE A…" at bounding box center [79, 188] width 121 height 338
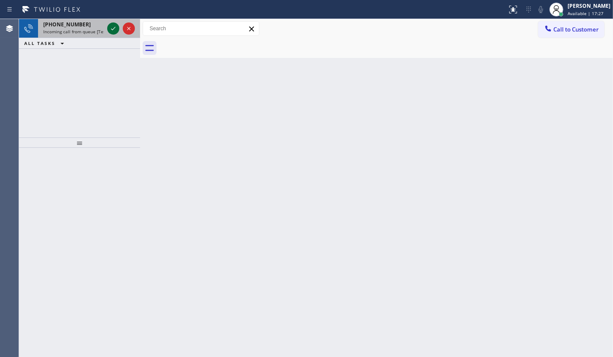
click at [115, 26] on icon at bounding box center [113, 28] width 10 height 10
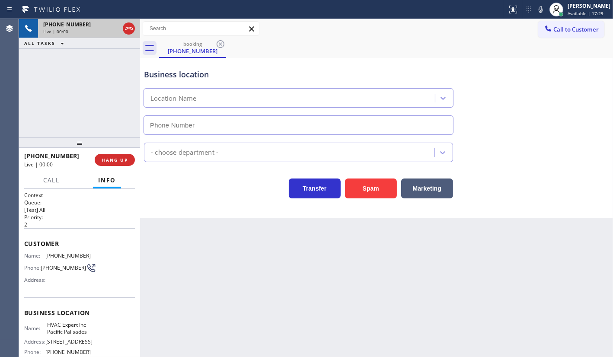
type input "[PHONE_NUMBER]"
click at [368, 187] on button "Spam" at bounding box center [371, 188] width 52 height 20
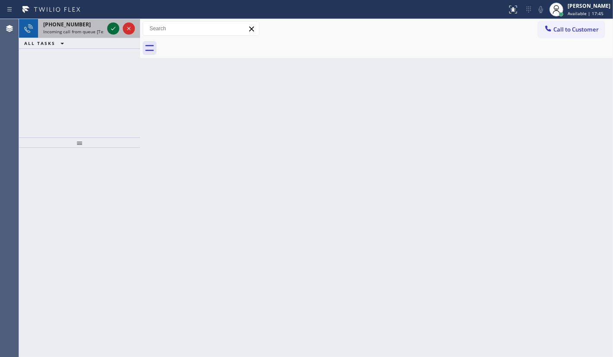
click at [118, 27] on icon at bounding box center [113, 28] width 10 height 10
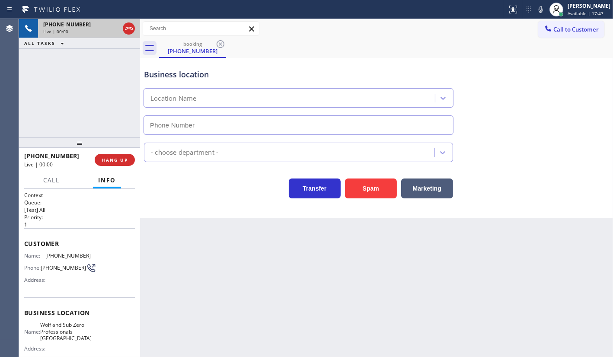
type input "[PHONE_NUMBER]"
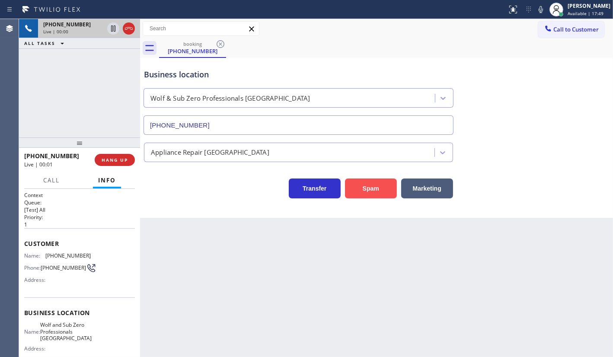
click at [362, 188] on button "Spam" at bounding box center [371, 188] width 52 height 20
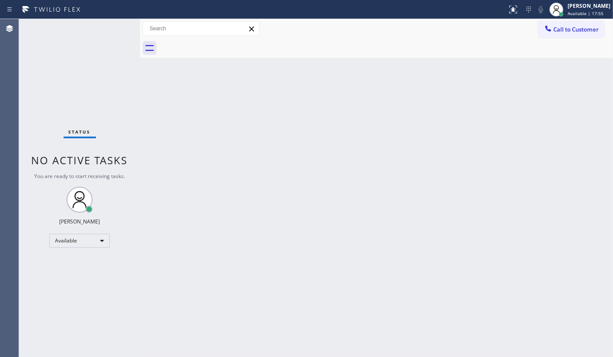
click at [420, 198] on div "Back to Dashboard Change Sender ID Customers Technicians Select a contact Outbo…" at bounding box center [376, 188] width 473 height 338
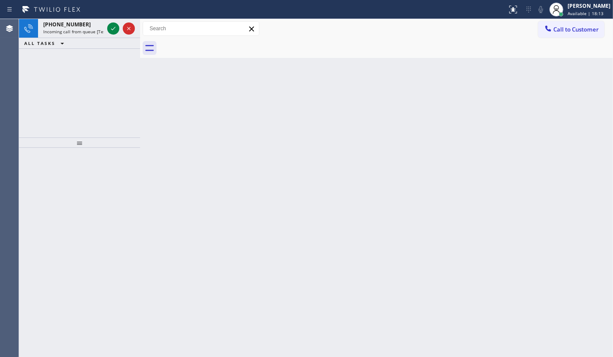
drag, startPoint x: 45, startPoint y: 38, endPoint x: 49, endPoint y: 41, distance: 5.5
click at [49, 41] on button "ALL TASKS" at bounding box center [46, 43] width 54 height 10
click at [111, 28] on icon at bounding box center [113, 28] width 10 height 10
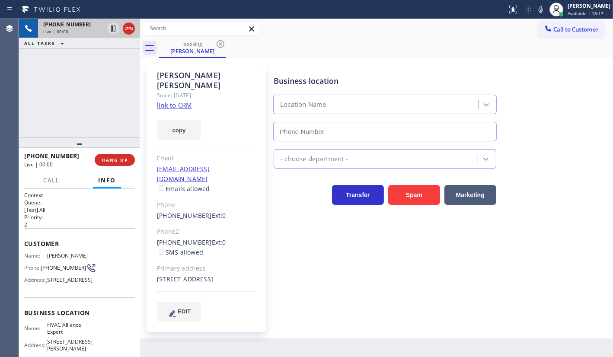
type input "[PHONE_NUMBER]"
click at [165, 101] on link "link to CRM" at bounding box center [174, 105] width 35 height 9
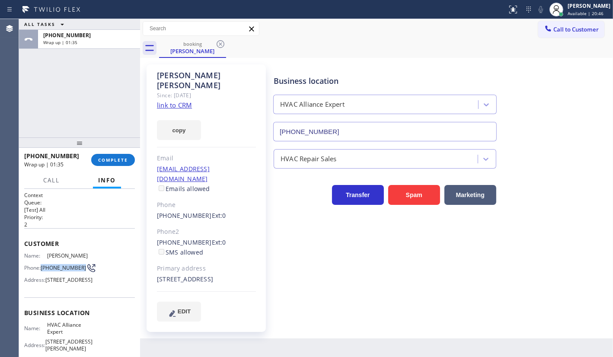
drag, startPoint x: 41, startPoint y: 264, endPoint x: 56, endPoint y: 270, distance: 15.2
click at [56, 270] on div "Phone: [PHONE_NUMBER]" at bounding box center [57, 268] width 67 height 10
copy div "[PHONE_NUMBER]"
drag, startPoint x: 72, startPoint y: 87, endPoint x: 100, endPoint y: 114, distance: 38.8
click at [74, 89] on div "ALL TASKS ALL TASKS ACTIVE TASKS TASKS IN WRAP UP [PHONE_NUMBER] Wrap up | 01:44" at bounding box center [79, 78] width 121 height 118
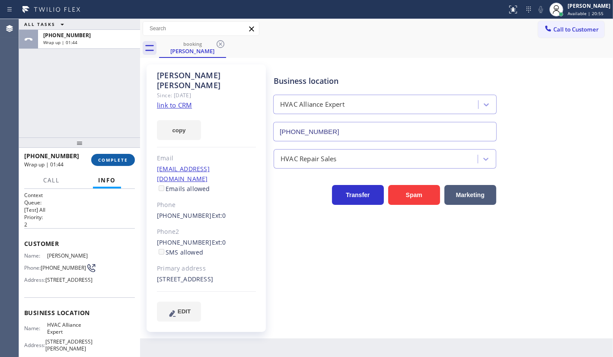
click at [109, 162] on span "COMPLETE" at bounding box center [113, 160] width 30 height 6
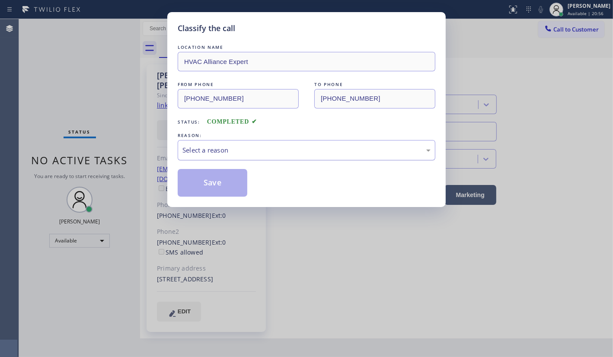
click at [228, 151] on div "Select a reason" at bounding box center [306, 150] width 248 height 10
click at [216, 183] on button "Save" at bounding box center [213, 183] width 70 height 28
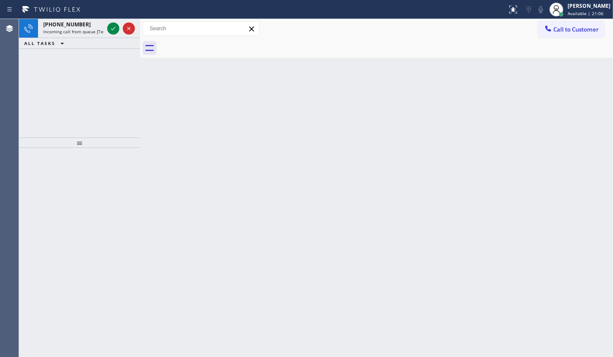
drag, startPoint x: 58, startPoint y: 66, endPoint x: 73, endPoint y: 59, distance: 17.0
click at [59, 66] on div "+15853176584 Incoming call from queue [Test] All ALL TASKS ALL TASKS ACTIVE TAS…" at bounding box center [79, 78] width 121 height 118
click at [108, 28] on icon at bounding box center [113, 28] width 10 height 10
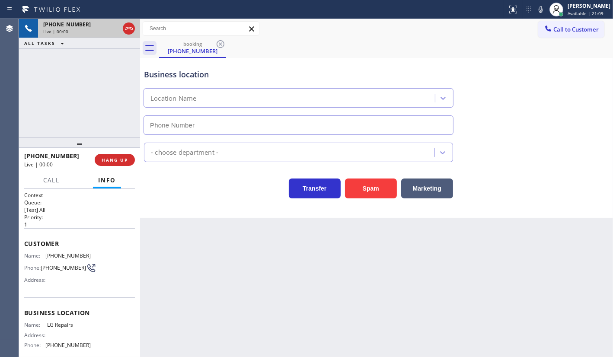
type input "(877) 748-5179"
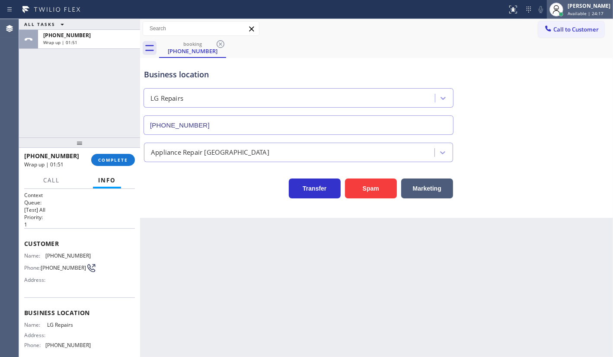
click at [571, 12] on span "Available | 24:17" at bounding box center [585, 13] width 36 height 6
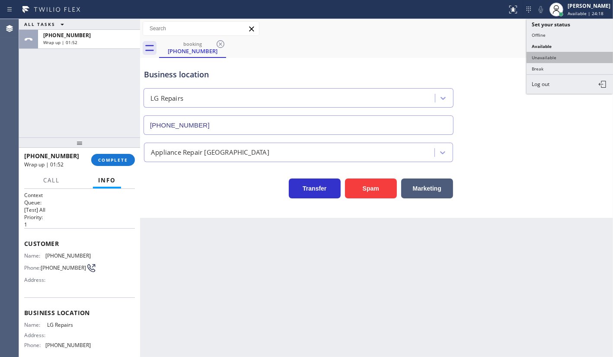
click at [548, 57] on button "Unavailable" at bounding box center [569, 57] width 86 height 11
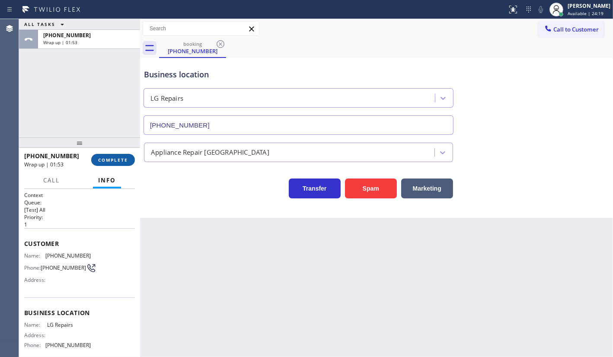
click at [108, 157] on span "COMPLETE" at bounding box center [113, 160] width 30 height 6
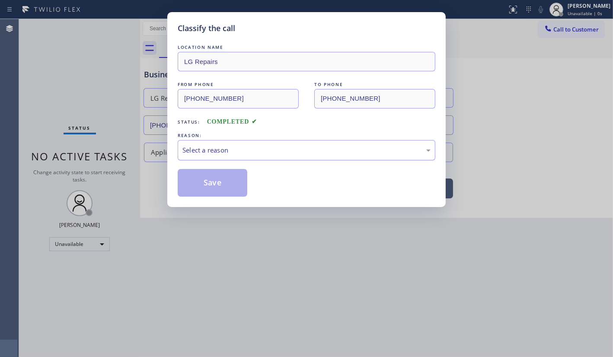
click at [188, 151] on div "Select a reason" at bounding box center [306, 150] width 248 height 10
click at [194, 182] on button "Save" at bounding box center [213, 183] width 70 height 28
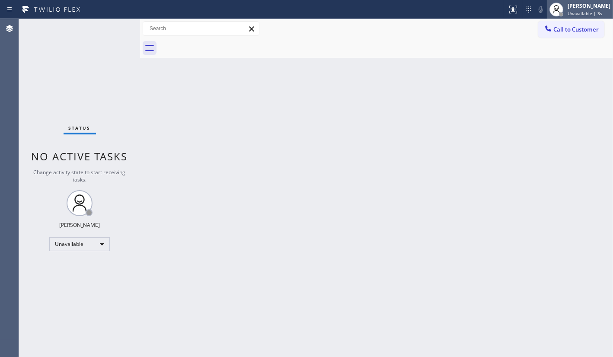
click at [582, 12] on span "Unavailable | 3s" at bounding box center [584, 13] width 35 height 6
click at [546, 32] on icon at bounding box center [548, 28] width 9 height 9
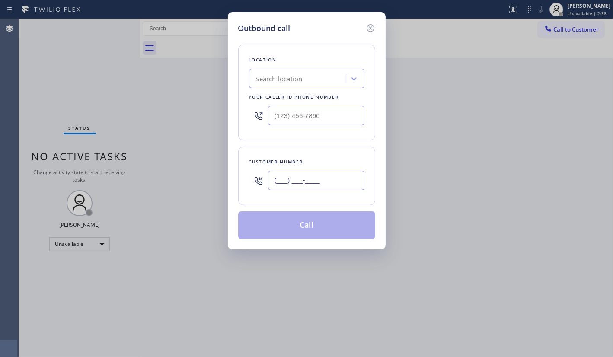
click at [308, 177] on input "(___) ___-____" at bounding box center [316, 180] width 96 height 19
paste input "323) 309-8882"
type input "(323) 309-8882"
click at [302, 112] on input "(___) ___-____" at bounding box center [316, 115] width 96 height 19
paste input "323) 991-9198"
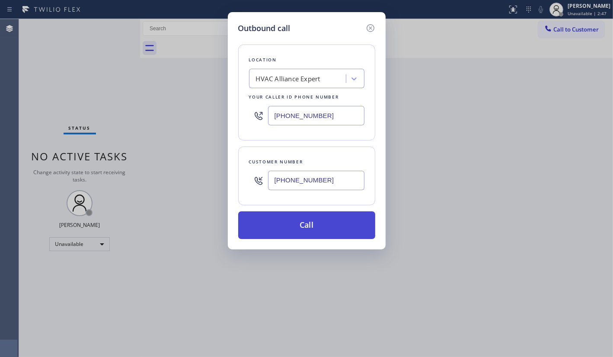
type input "(323) 991-9198"
click at [285, 218] on button "Call" at bounding box center [306, 225] width 137 height 28
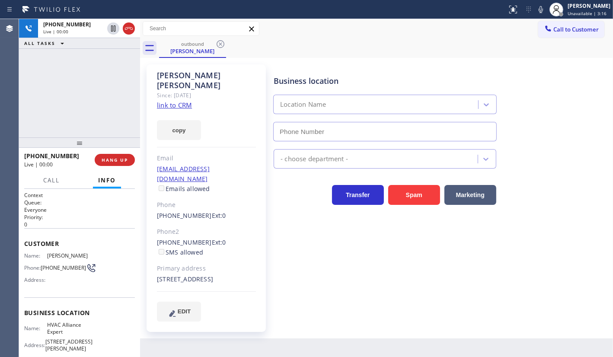
type input "(323) 991-9198"
drag, startPoint x: 59, startPoint y: 63, endPoint x: 61, endPoint y: 2, distance: 61.4
click at [60, 60] on div "+13233098882 Live | 01:46 ALL TASKS ALL TASKS ACTIVE TASKS TASKS IN WRAP UP" at bounding box center [79, 78] width 121 height 118
click at [63, 86] on div "+13233098882 Live | 01:55 ALL TASKS ALL TASKS ACTIVE TASKS TASKS IN WRAP UP" at bounding box center [79, 78] width 121 height 118
click at [107, 157] on span "HANG UP" at bounding box center [115, 160] width 26 height 6
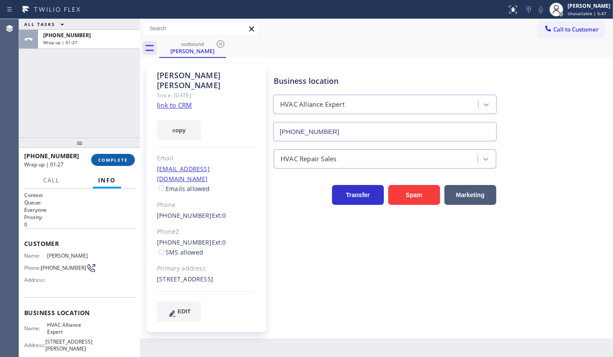
click at [103, 159] on span "COMPLETE" at bounding box center [113, 160] width 30 height 6
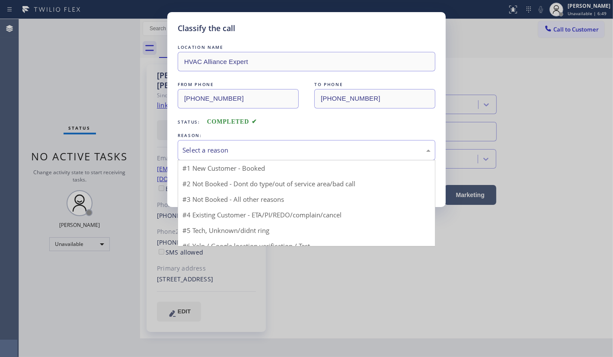
click at [199, 145] on div "Select a reason" at bounding box center [306, 150] width 248 height 10
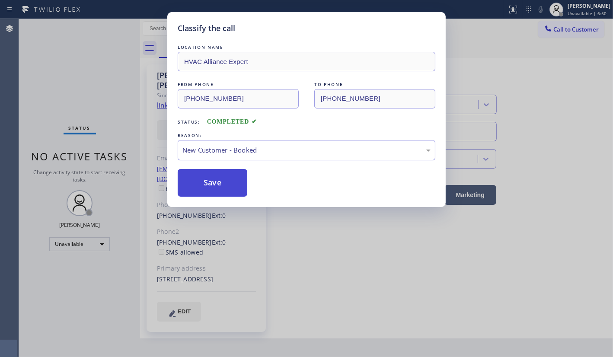
click at [197, 178] on button "Save" at bounding box center [213, 183] width 70 height 28
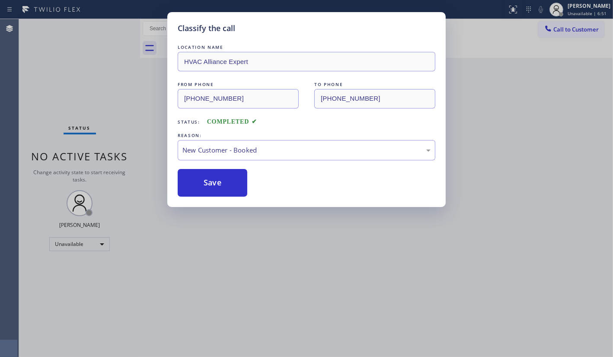
click at [71, 246] on div "Classify the call LOCATION NAME Pasadena Appliance Repair FROM PHONE (626) 481-…" at bounding box center [316, 188] width 594 height 338
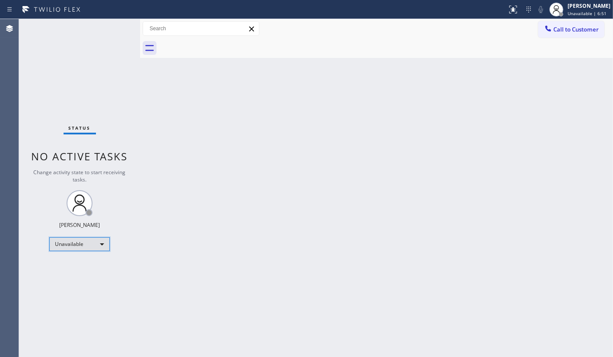
click at [72, 244] on div "Unavailable" at bounding box center [79, 244] width 60 height 14
click at [69, 266] on li "Available" at bounding box center [79, 266] width 59 height 10
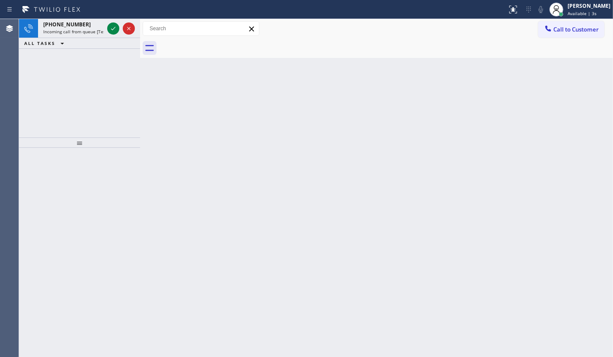
click at [92, 79] on div "+18053127050 Incoming call from queue [Test] All ALL TASKS ALL TASKS ACTIVE TAS…" at bounding box center [79, 78] width 121 height 118
click at [112, 28] on icon at bounding box center [113, 28] width 10 height 10
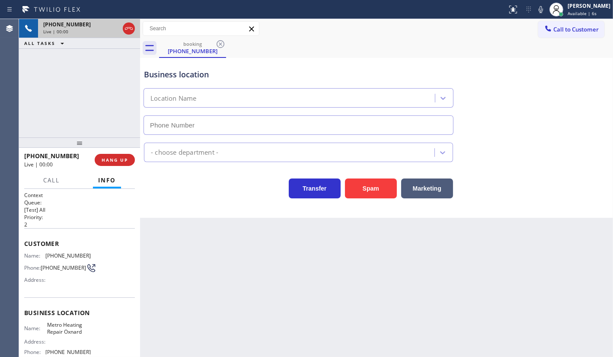
type input "(805) 600-3855"
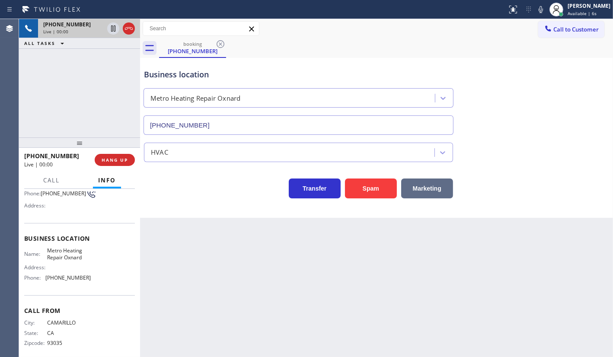
scroll to position [82, 0]
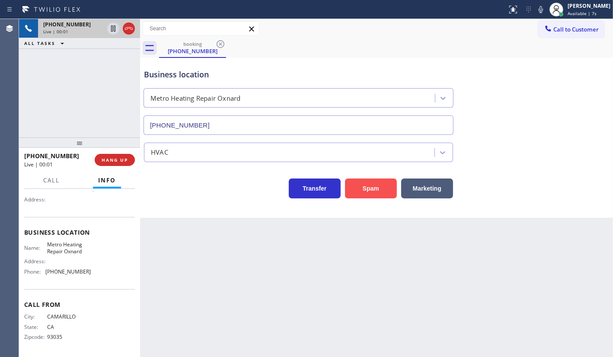
click at [359, 190] on button "Spam" at bounding box center [371, 188] width 52 height 20
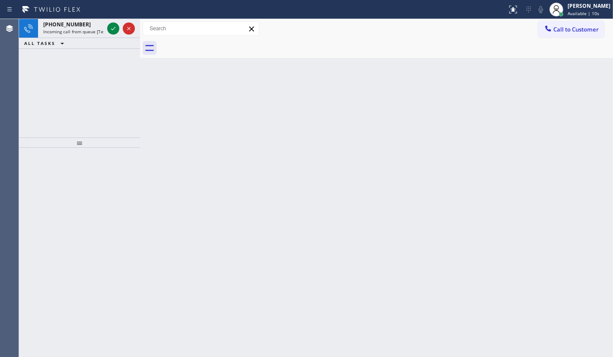
drag, startPoint x: 178, startPoint y: 188, endPoint x: 155, endPoint y: 160, distance: 36.2
click at [161, 169] on div "Back to Dashboard Change Sender ID Customers Technicians Select a contact Outbo…" at bounding box center [376, 188] width 473 height 338
click at [117, 20] on div at bounding box center [120, 28] width 31 height 19
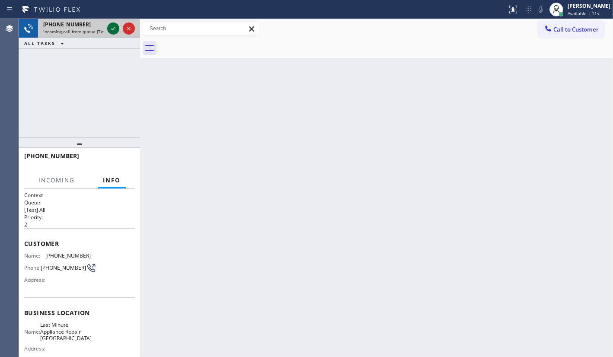
click at [116, 25] on icon at bounding box center [113, 28] width 10 height 10
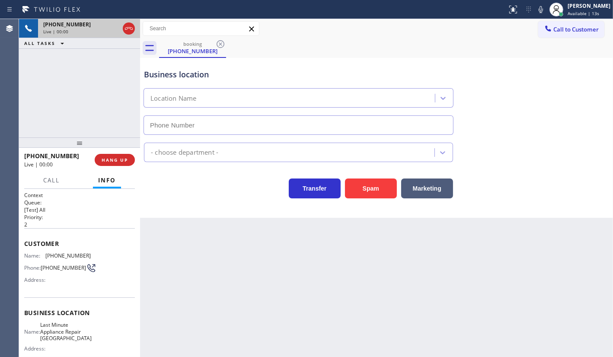
type input "(650) 239-2511"
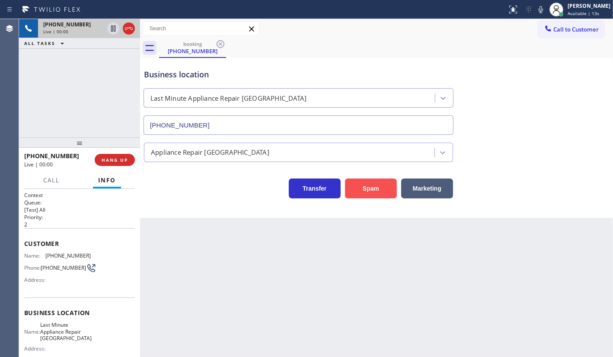
click at [361, 195] on button "Spam" at bounding box center [371, 188] width 52 height 20
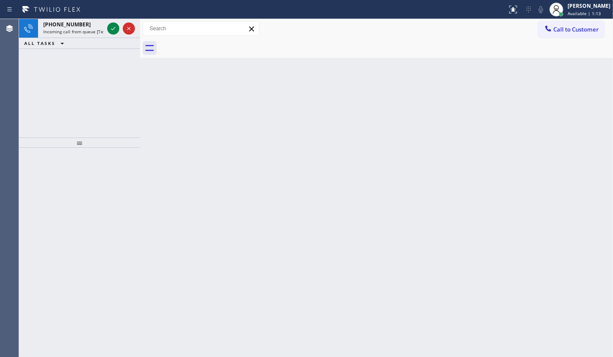
click at [54, 112] on div "+18059978846 Incoming call from queue [Test] All ALL TASKS ALL TASKS ACTIVE TAS…" at bounding box center [79, 78] width 121 height 118
drag, startPoint x: 110, startPoint y: 24, endPoint x: 112, endPoint y: 30, distance: 5.9
click at [110, 24] on icon at bounding box center [113, 28] width 10 height 10
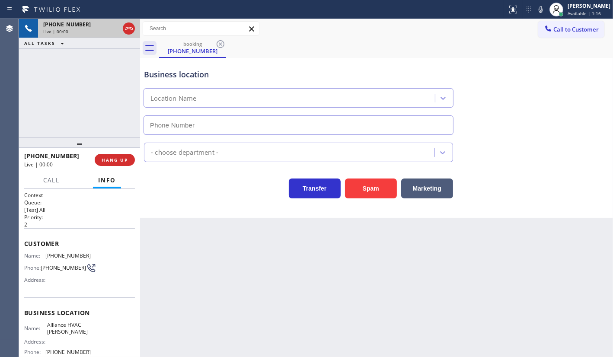
type input "(805) 608-4300"
click at [383, 188] on button "Spam" at bounding box center [371, 188] width 52 height 20
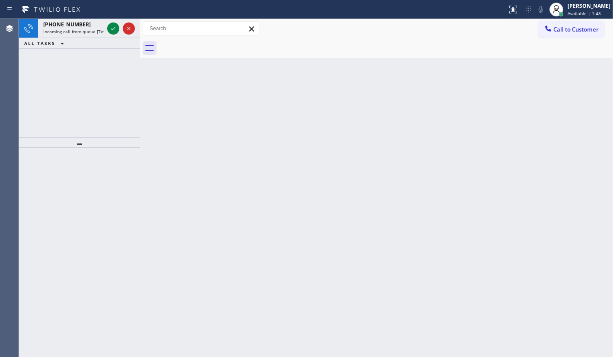
drag, startPoint x: 53, startPoint y: 107, endPoint x: 61, endPoint y: 96, distance: 13.2
click at [61, 96] on div "+12135100142 Incoming call from queue [Test] All ALL TASKS ALL TASKS ACTIVE TAS…" at bounding box center [79, 78] width 121 height 118
drag, startPoint x: 119, startPoint y: 29, endPoint x: 112, endPoint y: 29, distance: 7.4
click at [119, 29] on div at bounding box center [120, 28] width 31 height 19
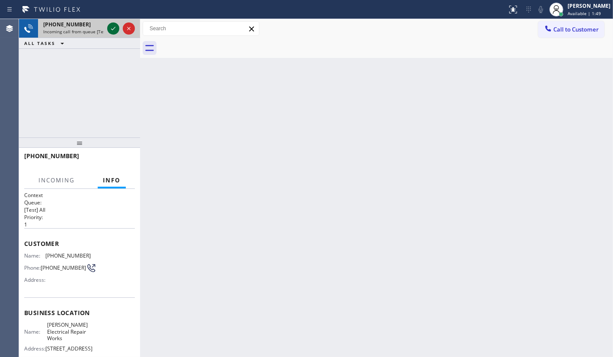
click at [111, 29] on icon at bounding box center [113, 28] width 10 height 10
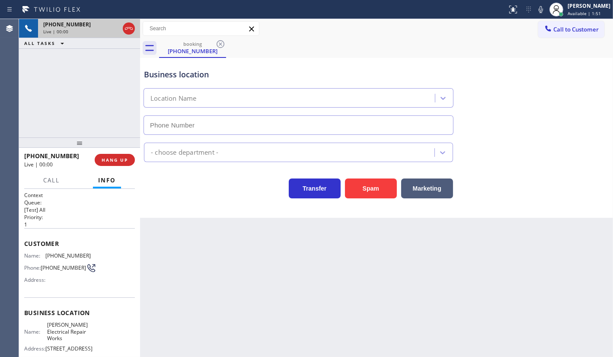
type input "(714) 902-2952"
click at [61, 125] on div "+12135100142 Live | 00:13 ALL TASKS ALL TASKS ACTIVE TASKS TASKS IN WRAP UP" at bounding box center [79, 78] width 121 height 118
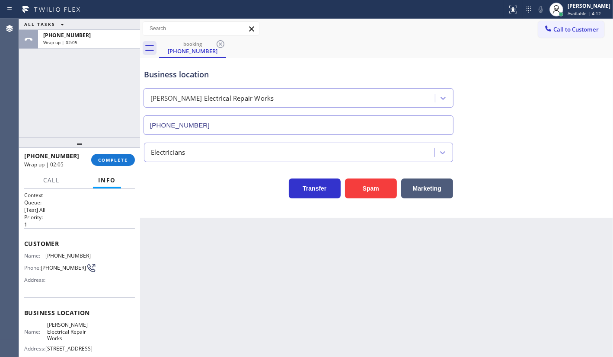
click at [56, 108] on div "ALL TASKS ALL TASKS ACTIVE TASKS TASKS IN WRAP UP +12135100142 Wrap up | 02:05" at bounding box center [79, 78] width 121 height 118
click at [105, 157] on span "COMPLETE" at bounding box center [113, 160] width 30 height 6
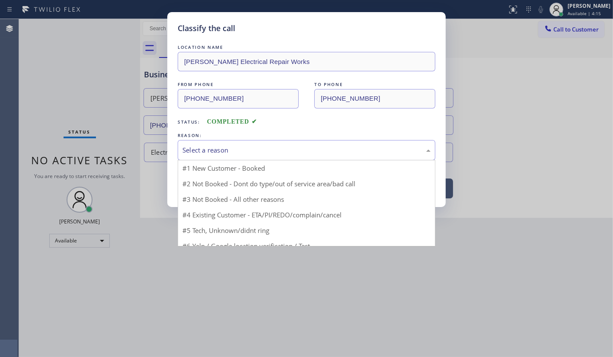
click at [203, 152] on div "Select a reason" at bounding box center [306, 150] width 248 height 10
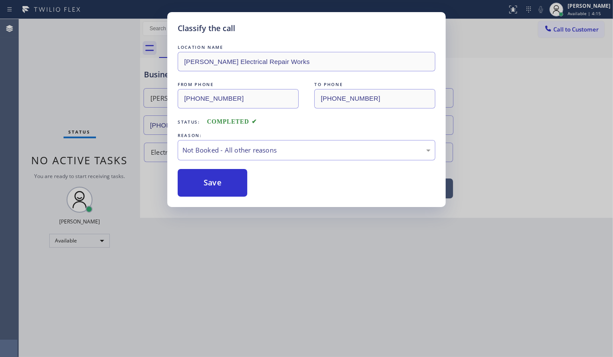
click at [204, 185] on button "Save" at bounding box center [213, 183] width 70 height 28
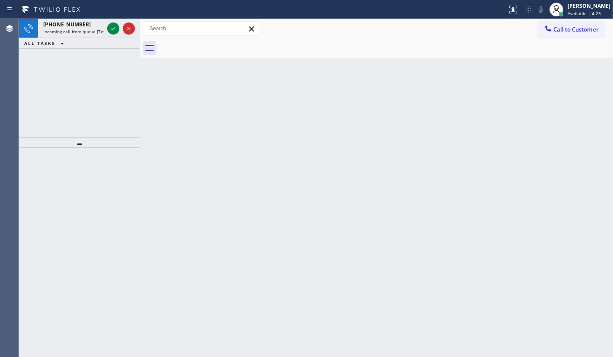
click at [96, 56] on div "+12132501245 Incoming call from queue [Test] All ALL TASKS ALL TASKS ACTIVE TAS…" at bounding box center [79, 78] width 121 height 118
click at [116, 27] on icon at bounding box center [113, 28] width 10 height 10
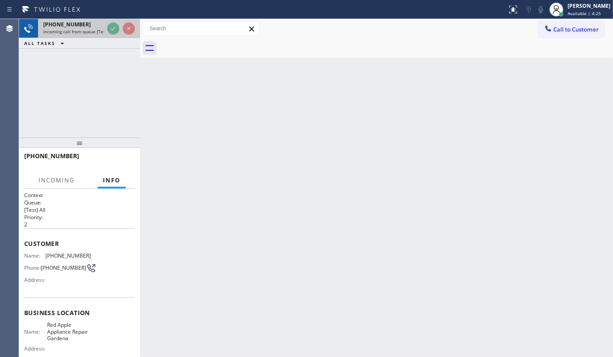
click at [121, 26] on div at bounding box center [120, 28] width 31 height 19
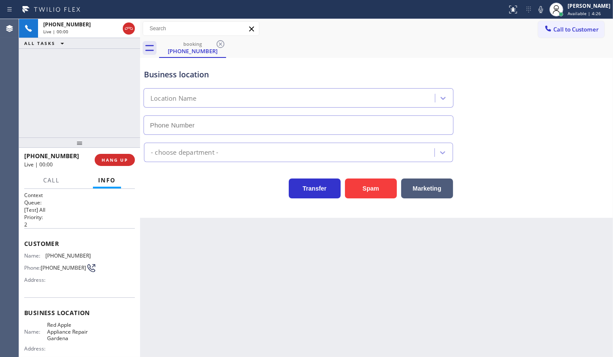
type input "(213) 810-3955"
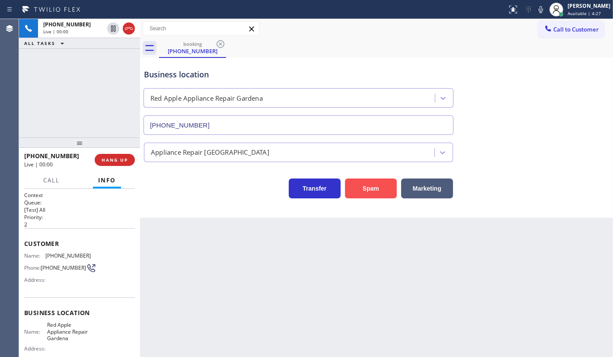
click at [370, 184] on button "Spam" at bounding box center [371, 188] width 52 height 20
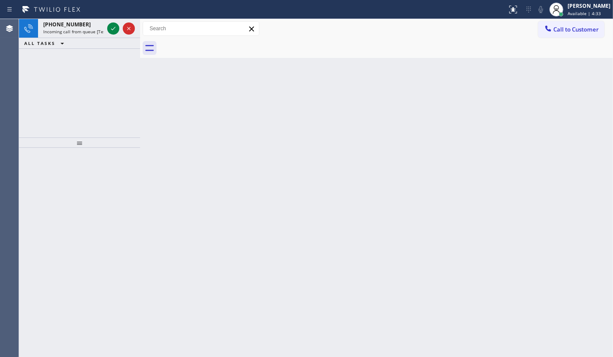
drag, startPoint x: 80, startPoint y: 66, endPoint x: 94, endPoint y: 47, distance: 23.4
click at [91, 52] on div "+19494850450 Incoming call from queue [Test] All ALL TASKS ALL TASKS ACTIVE TAS…" at bounding box center [79, 78] width 121 height 118
drag, startPoint x: 117, startPoint y: 18, endPoint x: 112, endPoint y: 28, distance: 11.0
click at [116, 23] on div "Status report No issues detected If you experience an issue, please download th…" at bounding box center [306, 178] width 613 height 357
click at [112, 28] on icon at bounding box center [113, 28] width 10 height 10
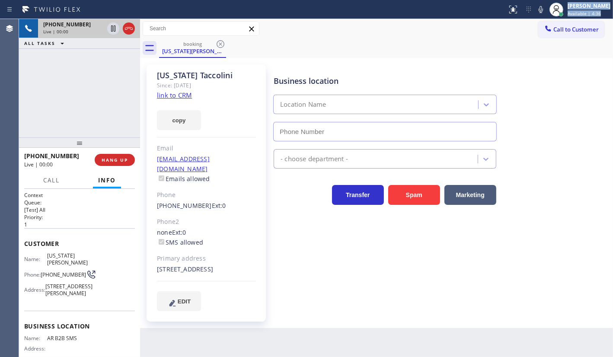
type input "(833) 692-2271"
click at [181, 97] on link "link to CRM" at bounding box center [174, 95] width 35 height 9
click at [541, 9] on icon at bounding box center [540, 9] width 10 height 10
click at [112, 28] on icon at bounding box center [113, 28] width 10 height 10
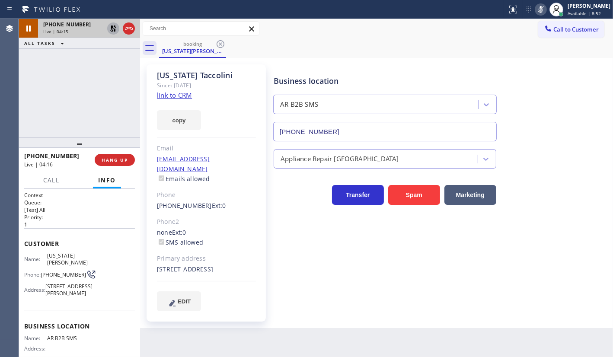
drag, startPoint x: 64, startPoint y: 78, endPoint x: 83, endPoint y: 61, distance: 24.8
click at [73, 70] on div "+19494850450 Live | 04:15 ALL TASKS ALL TASKS ACTIVE TASKS TASKS IN WRAP UP" at bounding box center [79, 78] width 121 height 118
click at [110, 30] on icon at bounding box center [113, 28] width 10 height 10
click at [541, 10] on icon at bounding box center [540, 9] width 10 height 10
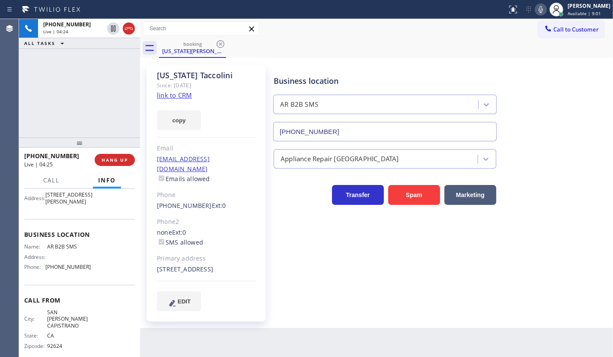
scroll to position [102, 0]
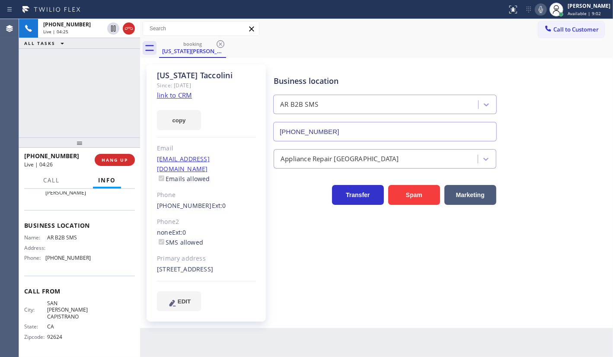
click at [70, 100] on div "+19494850450 Live | 04:25 ALL TASKS ALL TASKS ACTIVE TASKS TASKS IN WRAP UP" at bounding box center [79, 78] width 121 height 118
drag, startPoint x: 92, startPoint y: 85, endPoint x: 95, endPoint y: 79, distance: 7.0
click at [92, 85] on div "+19494850450 Live | 04:38 ALL TASKS ALL TASKS ACTIVE TASKS TASKS IN WRAP UP" at bounding box center [79, 78] width 121 height 118
click at [81, 86] on div "+19494850450 Live | 04:49 ALL TASKS ALL TASKS ACTIVE TASKS TASKS IN WRAP UP" at bounding box center [79, 78] width 121 height 118
click at [120, 162] on span "HANG UP" at bounding box center [115, 160] width 26 height 6
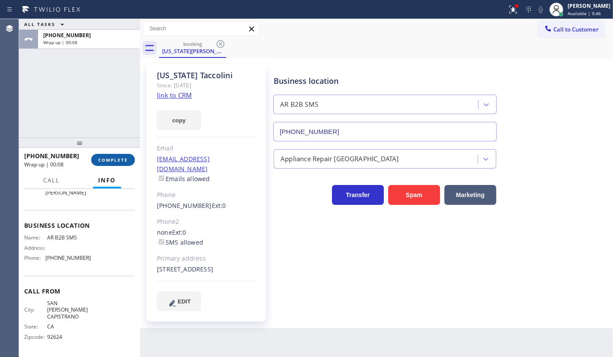
click at [110, 159] on span "COMPLETE" at bounding box center [113, 160] width 30 height 6
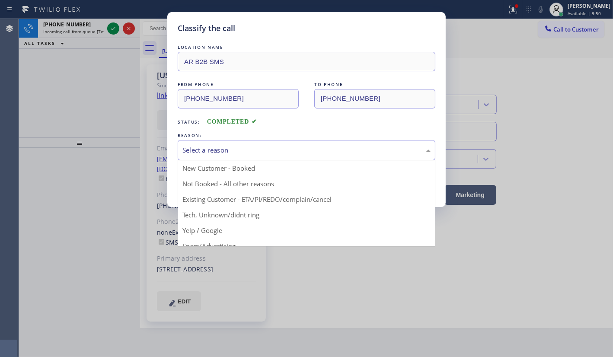
click at [197, 146] on div "Select a reason" at bounding box center [306, 150] width 248 height 10
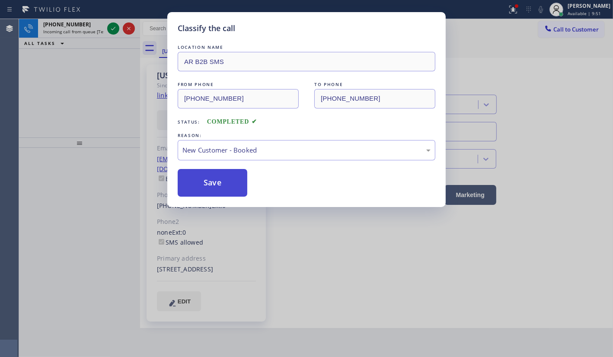
click at [211, 178] on button "Save" at bounding box center [213, 183] width 70 height 28
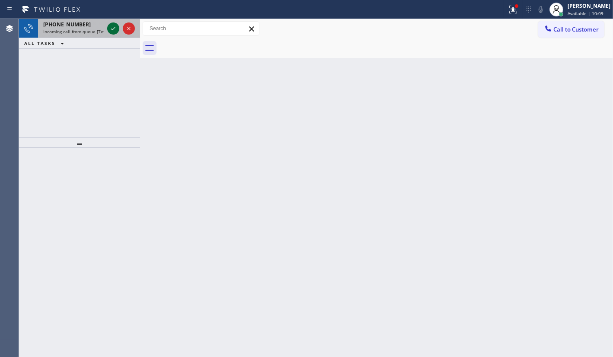
click at [113, 26] on icon at bounding box center [113, 28] width 10 height 10
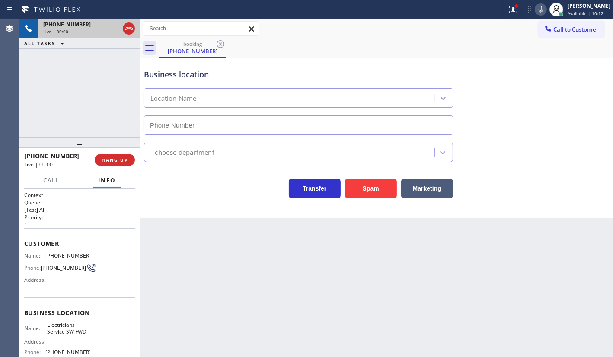
type input "(213) 566-1222"
click at [104, 159] on span "HANG UP" at bounding box center [115, 160] width 26 height 6
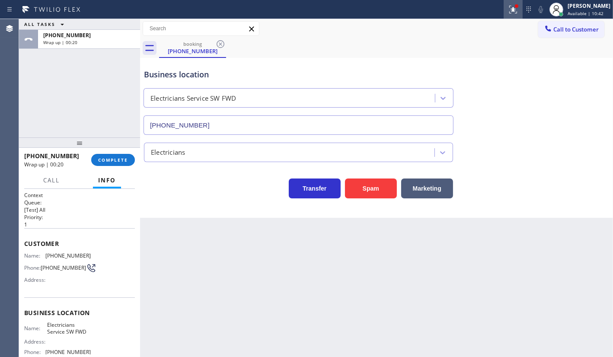
click at [513, 10] on icon at bounding box center [513, 10] width 8 height 8
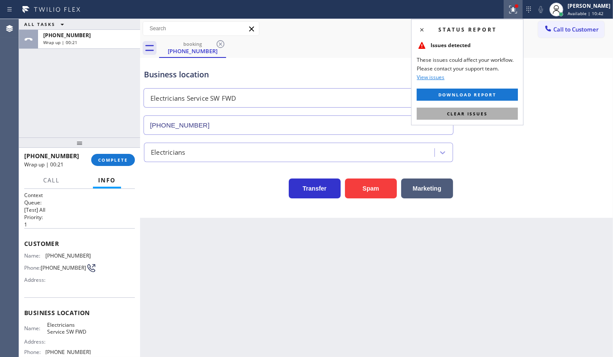
click at [497, 113] on button "Clear issues" at bounding box center [467, 114] width 101 height 12
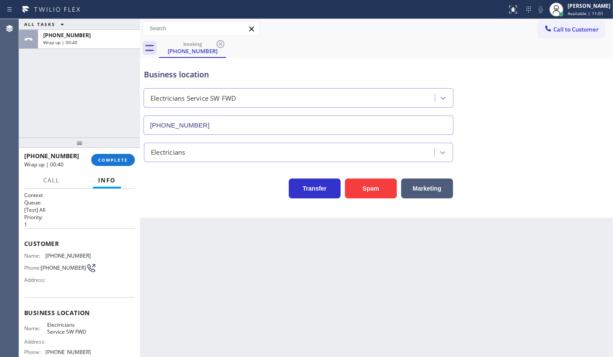
click at [102, 116] on div "ALL TASKS ALL TASKS ACTIVE TASKS TASKS IN WRAP UP +17324561948 Wrap up | 00:40" at bounding box center [79, 78] width 121 height 118
drag, startPoint x: 115, startPoint y: 159, endPoint x: 116, endPoint y: 164, distance: 5.3
click at [116, 164] on button "COMPLETE" at bounding box center [113, 160] width 44 height 12
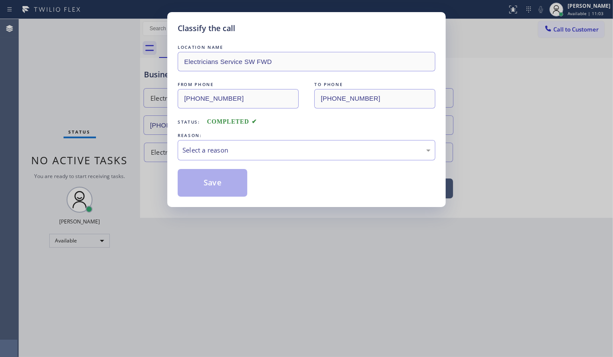
click at [121, 151] on div "Classify the call LOCATION NAME Electricians Service SW FWD FROM PHONE (732) 45…" at bounding box center [306, 178] width 613 height 357
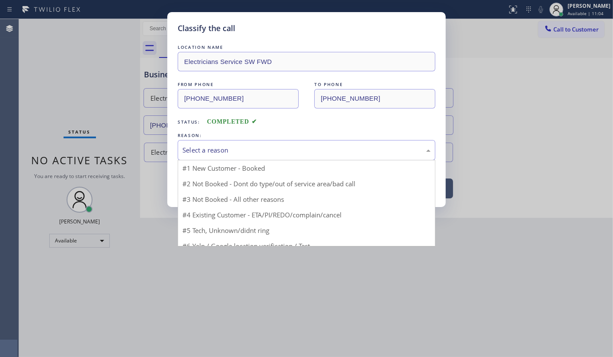
click at [203, 151] on div "Select a reason" at bounding box center [306, 150] width 248 height 10
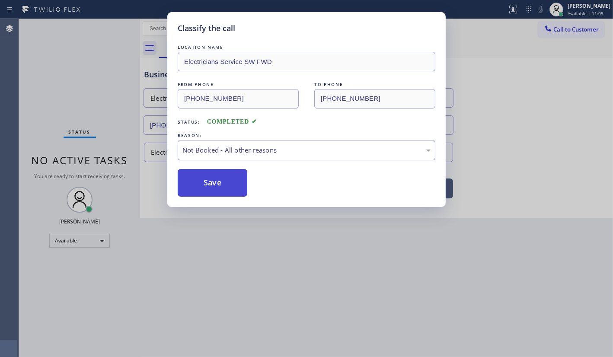
click at [202, 194] on button "Save" at bounding box center [213, 183] width 70 height 28
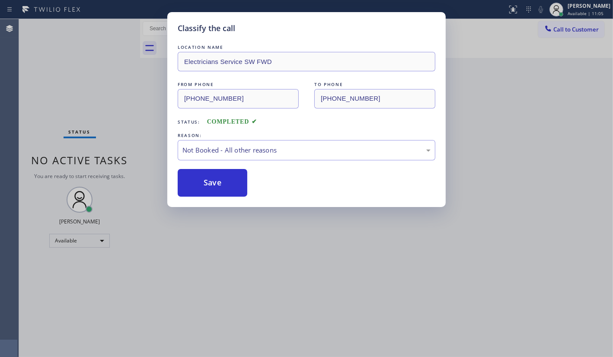
drag, startPoint x: 203, startPoint y: 189, endPoint x: 218, endPoint y: 273, distance: 85.2
click at [213, 261] on div "Classify the call LOCATION NAME Electricians Service SW FWD FROM PHONE (732) 45…" at bounding box center [306, 178] width 613 height 357
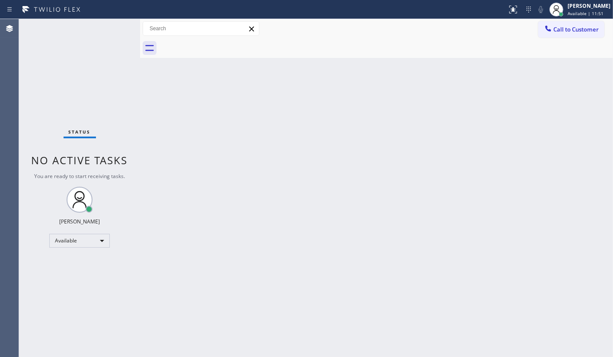
drag, startPoint x: 30, startPoint y: 82, endPoint x: 41, endPoint y: 91, distance: 13.8
click at [37, 94] on div "Status No active tasks You are ready to start receiving tasks. JENIZA ALCAYDE A…" at bounding box center [79, 188] width 121 height 338
drag, startPoint x: 89, startPoint y: 94, endPoint x: 106, endPoint y: 96, distance: 17.8
click at [92, 87] on div "Status No active tasks You are ready to start receiving tasks. JENIZA ALCAYDE A…" at bounding box center [79, 188] width 121 height 338
click at [388, 152] on div "Back to Dashboard Change Sender ID Customers Technicians Select a contact Outbo…" at bounding box center [376, 188] width 473 height 338
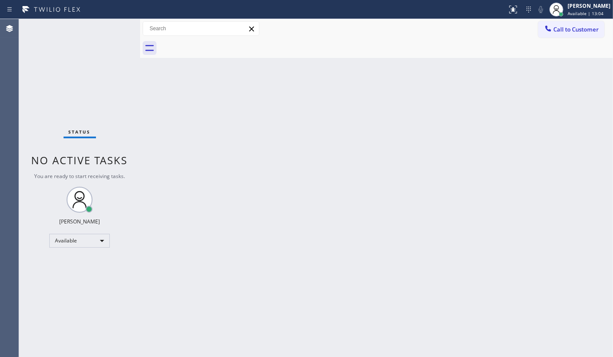
drag, startPoint x: 289, startPoint y: 169, endPoint x: 293, endPoint y: 164, distance: 5.8
click at [293, 164] on div "Back to Dashboard Change Sender ID Customers Technicians Select a contact Outbo…" at bounding box center [376, 188] width 473 height 338
click at [78, 65] on div "Status No active tasks You are ready to start receiving tasks. JENIZA ALCAYDE A…" at bounding box center [79, 188] width 121 height 338
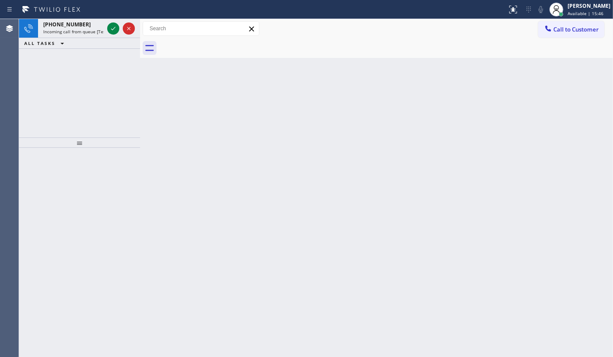
drag, startPoint x: 233, startPoint y: 28, endPoint x: 251, endPoint y: 46, distance: 25.4
click at [238, 31] on input "text" at bounding box center [201, 29] width 116 height 14
click at [114, 27] on icon at bounding box center [113, 28] width 10 height 10
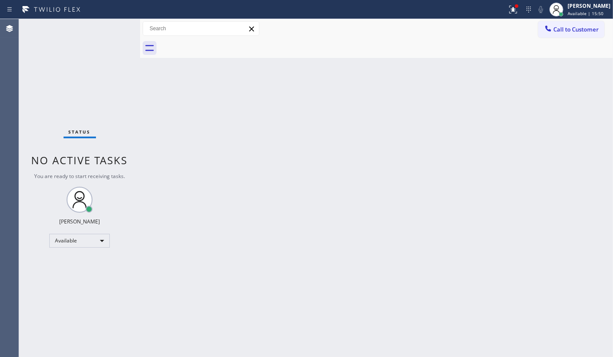
drag, startPoint x: 112, startPoint y: 22, endPoint x: 114, endPoint y: 26, distance: 5.1
click at [114, 26] on div "Status No active tasks You are ready to start receiving tasks. JENIZA ALCAYDE A…" at bounding box center [79, 188] width 121 height 338
click at [518, 8] on icon at bounding box center [513, 9] width 10 height 10
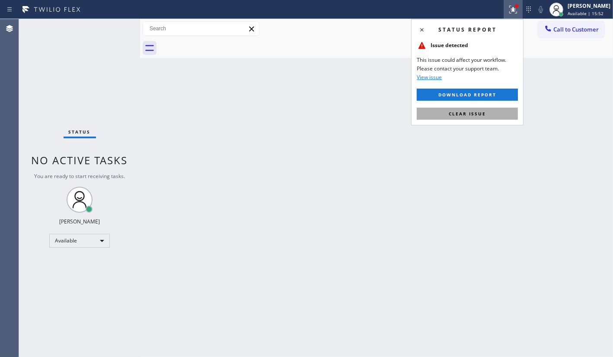
drag, startPoint x: 500, startPoint y: 114, endPoint x: 489, endPoint y: 123, distance: 14.5
click at [499, 116] on button "Clear issue" at bounding box center [467, 114] width 101 height 12
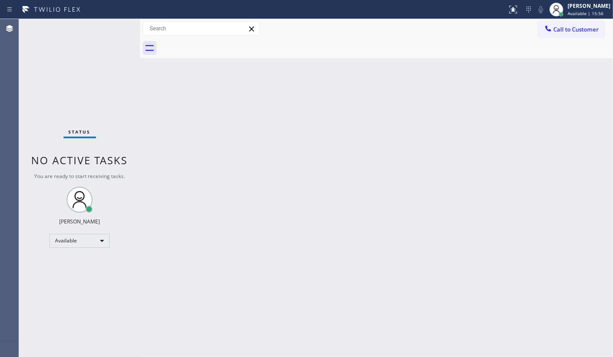
click at [65, 63] on div "Status No active tasks You are ready to start receiving tasks. JENIZA ALCAYDE A…" at bounding box center [79, 188] width 121 height 338
drag, startPoint x: 110, startPoint y: 32, endPoint x: 75, endPoint y: 0, distance: 47.7
click at [96, 20] on div "Status No active tasks You are ready to start receiving tasks. JENIZA ALCAYDE A…" at bounding box center [79, 188] width 121 height 338
click at [110, 26] on div "Status No active tasks You are ready to start receiving tasks. JENIZA ALCAYDE A…" at bounding box center [79, 188] width 121 height 338
click at [111, 26] on div "Status No active tasks You are ready to start receiving tasks. JENIZA ALCAYDE A…" at bounding box center [79, 188] width 121 height 338
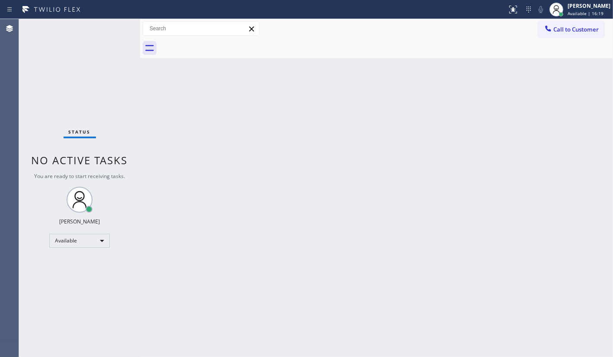
click at [111, 26] on div "Status No active tasks You are ready to start receiving tasks. JENIZA ALCAYDE A…" at bounding box center [79, 188] width 121 height 338
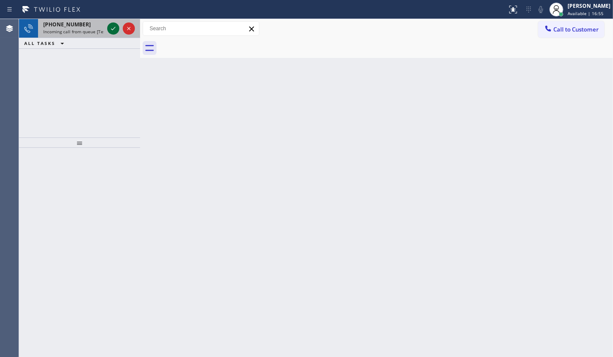
click at [108, 29] on icon at bounding box center [113, 28] width 10 height 10
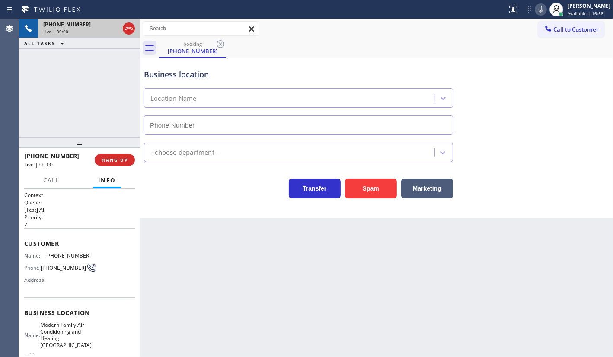
type input "(415) 842-1696"
click at [367, 181] on button "Spam" at bounding box center [371, 188] width 52 height 20
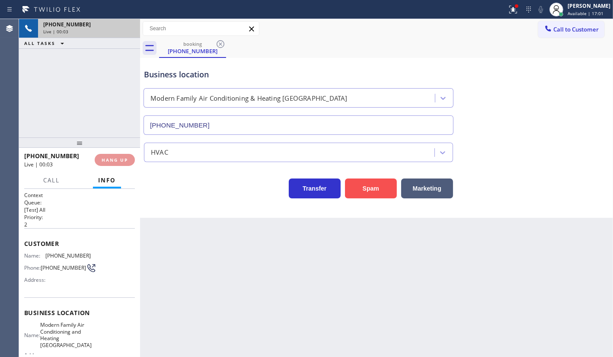
click at [368, 179] on button "Spam" at bounding box center [371, 188] width 52 height 20
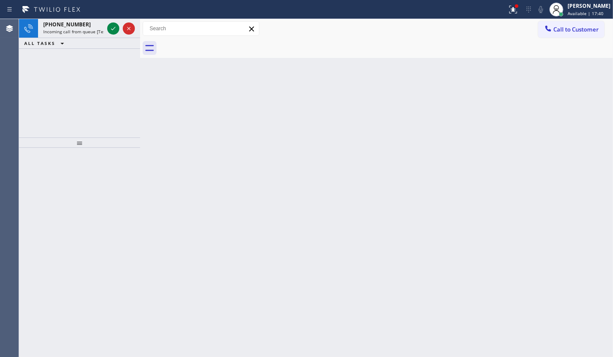
click at [56, 86] on div "+14803322277 Incoming call from queue [Test] All ALL TASKS ALL TASKS ACTIVE TAS…" at bounding box center [79, 78] width 121 height 118
click at [111, 29] on icon at bounding box center [113, 28] width 4 height 3
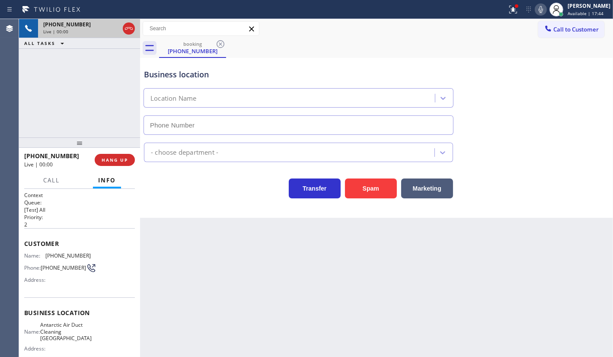
type input "(805) 549-4266"
click at [366, 180] on button "Spam" at bounding box center [371, 188] width 52 height 20
click at [366, 181] on button "Spam" at bounding box center [371, 188] width 52 height 20
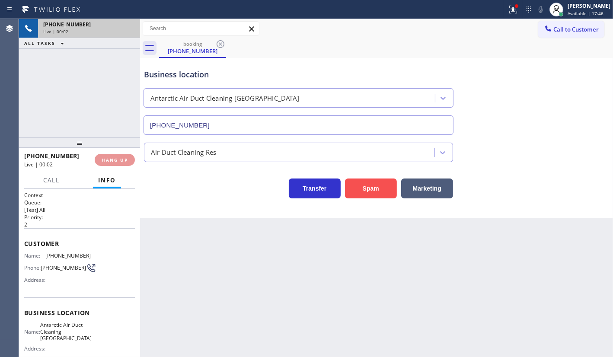
click at [366, 181] on button "Spam" at bounding box center [371, 188] width 52 height 20
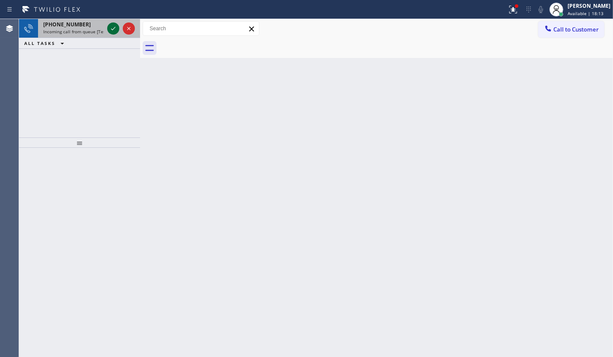
click at [108, 28] on div at bounding box center [113, 28] width 12 height 10
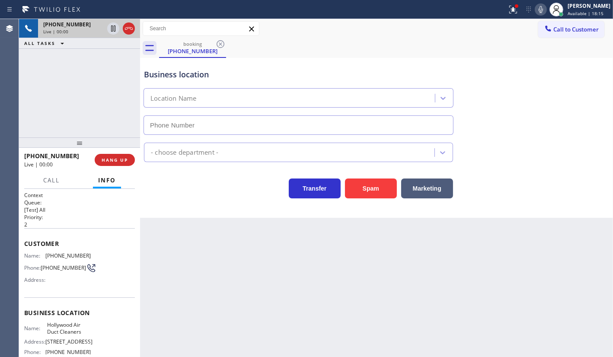
type input "(323) 238-8308"
click at [507, 12] on div at bounding box center [512, 9] width 19 height 10
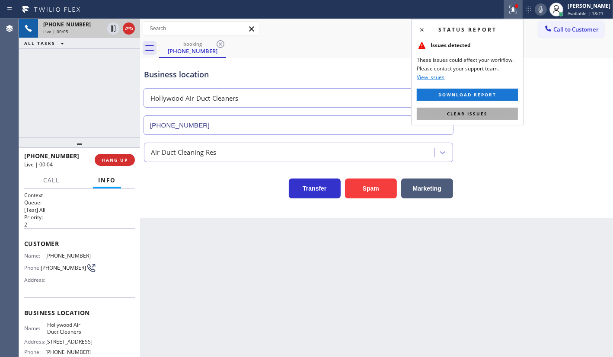
click at [480, 111] on span "Clear issues" at bounding box center [467, 114] width 41 height 6
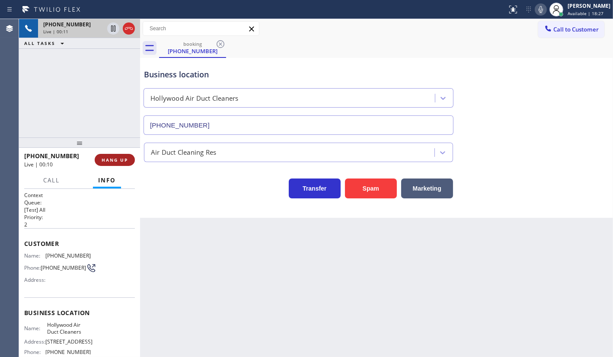
click at [105, 161] on span "HANG UP" at bounding box center [115, 160] width 26 height 6
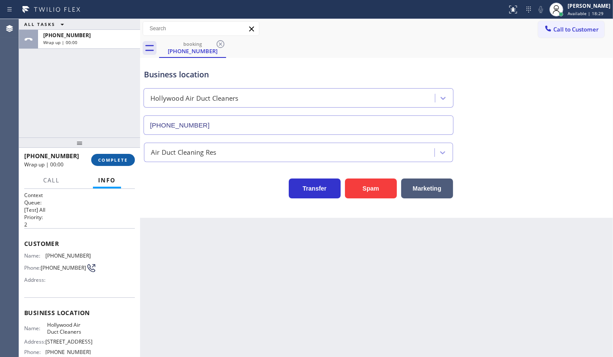
click at [111, 164] on button "COMPLETE" at bounding box center [113, 160] width 44 height 12
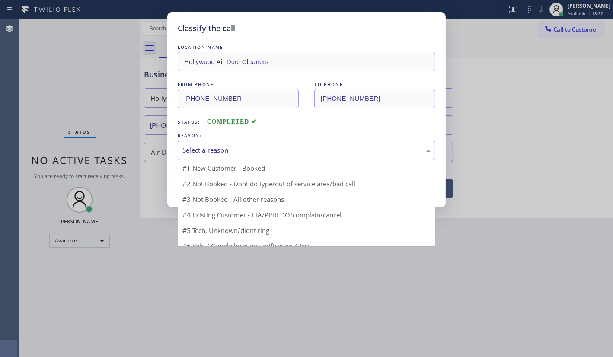
click at [197, 147] on div "Select a reason" at bounding box center [306, 150] width 248 height 10
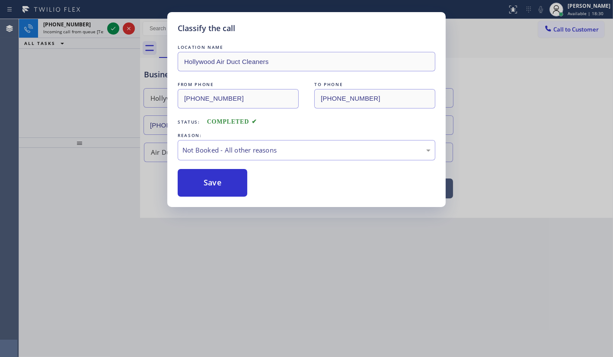
click at [196, 181] on button "Save" at bounding box center [213, 183] width 70 height 28
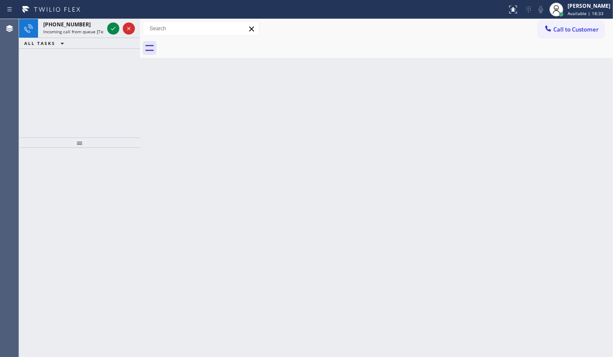
click at [100, 66] on div "+18562716974 Incoming call from queue [Test] All ALL TASKS ALL TASKS ACTIVE TAS…" at bounding box center [79, 78] width 121 height 118
click at [98, 59] on div "+18562716974 Incoming call from queue [Test] All ALL TASKS ALL TASKS ACTIVE TAS…" at bounding box center [79, 78] width 121 height 118
click at [111, 26] on icon at bounding box center [113, 28] width 10 height 10
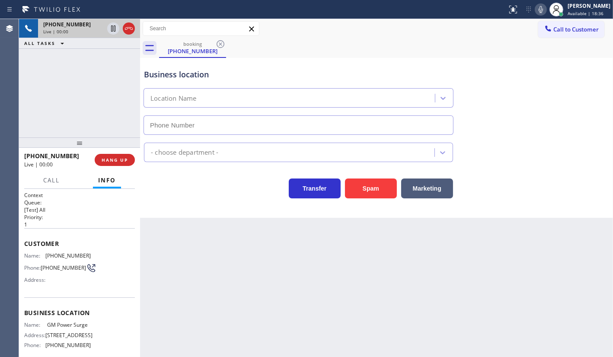
type input "(732) 290-4376"
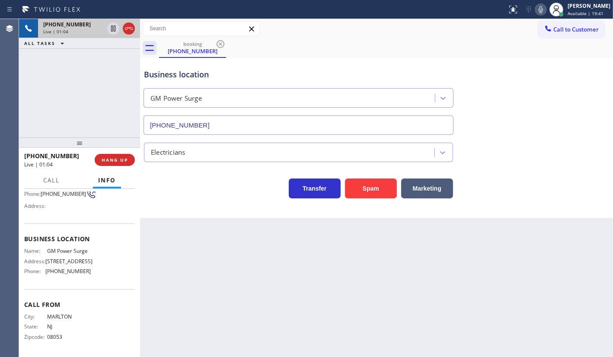
scroll to position [82, 0]
drag, startPoint x: 62, startPoint y: 90, endPoint x: 52, endPoint y: 0, distance: 90.8
click at [60, 52] on div "+18562716974 Live | 01:06 ALL TASKS ALL TASKS ACTIVE TASKS TASKS IN WRAP UP" at bounding box center [79, 78] width 121 height 118
click at [114, 30] on icon at bounding box center [113, 28] width 4 height 6
click at [540, 4] on icon at bounding box center [540, 9] width 10 height 10
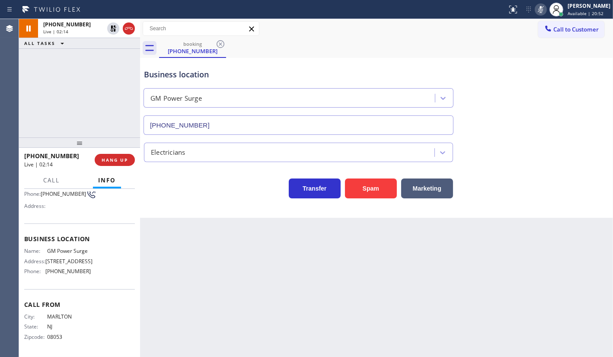
drag, startPoint x: 94, startPoint y: 89, endPoint x: 51, endPoint y: 1, distance: 98.4
click at [94, 86] on div "+18562716974 Live | 02:14 ALL TASKS ALL TASKS ACTIVE TASKS TASKS IN WRAP UP" at bounding box center [79, 78] width 121 height 118
click at [72, 80] on div "+18562716974 Live | 03:08 ALL TASKS ALL TASKS ACTIVE TASKS TASKS IN WRAP UP" at bounding box center [79, 78] width 121 height 118
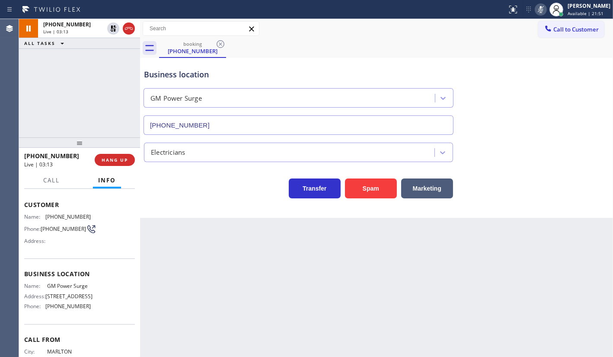
scroll to position [0, 0]
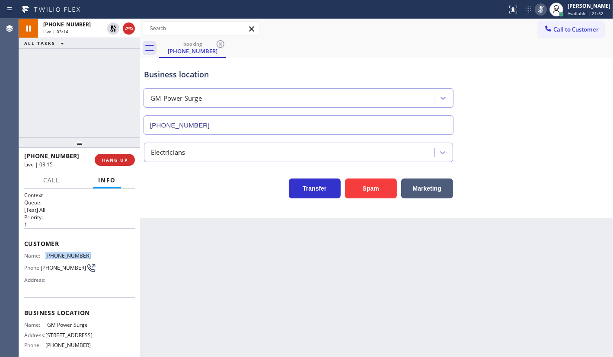
drag, startPoint x: 43, startPoint y: 251, endPoint x: 98, endPoint y: 253, distance: 54.9
click at [98, 253] on div "Name: (856) 271-6974 Phone: (856) 271-6974 Address:" at bounding box center [79, 269] width 111 height 34
copy div "(856) 271-6974"
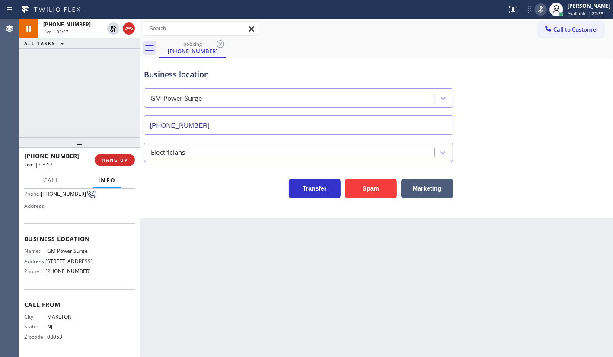
scroll to position [82, 0]
drag, startPoint x: 56, startPoint y: 273, endPoint x: 94, endPoint y: 272, distance: 37.6
click at [94, 272] on div "Name: GM Power Surge Address: 314 W Maiden Ln Phone: (732) 290-4376" at bounding box center [79, 263] width 111 height 30
copy span "(732) 290-4376"
click at [111, 25] on icon at bounding box center [113, 28] width 10 height 10
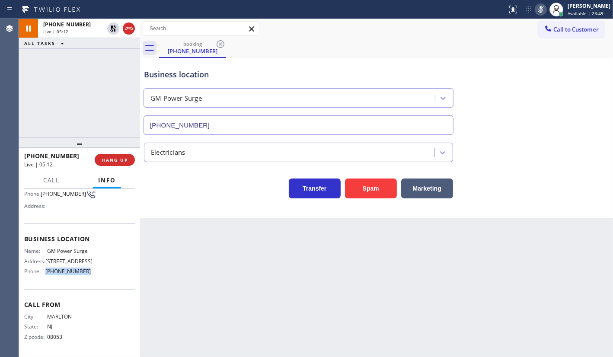
click at [538, 10] on icon at bounding box center [540, 9] width 10 height 10
click at [60, 99] on div "+18562716974 Live | 05:16 ALL TASKS ALL TASKS ACTIVE TASKS TASKS IN WRAP UP" at bounding box center [79, 78] width 121 height 118
click at [101, 78] on div "+18562716974 Live | 05:21 ALL TASKS ALL TASKS ACTIVE TASKS TASKS IN WRAP UP" at bounding box center [79, 78] width 121 height 118
click at [48, 170] on div "+18562716974 Live | 05:30" at bounding box center [59, 160] width 70 height 22
drag, startPoint x: 47, startPoint y: 184, endPoint x: 60, endPoint y: 223, distance: 40.9
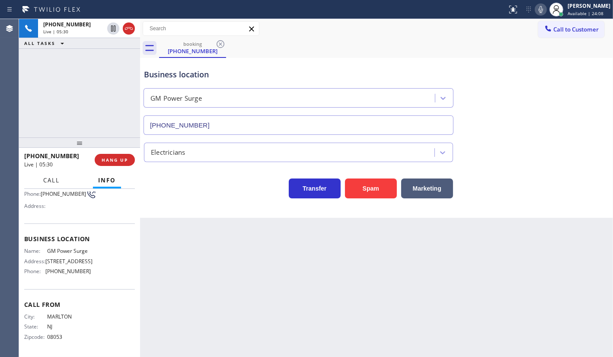
click at [51, 191] on div "Call Info +18562716974 Live Context Queue: [Test] All Priority: 1 Customer Name…" at bounding box center [79, 264] width 121 height 185
click at [46, 180] on span "Call" at bounding box center [51, 180] width 16 height 8
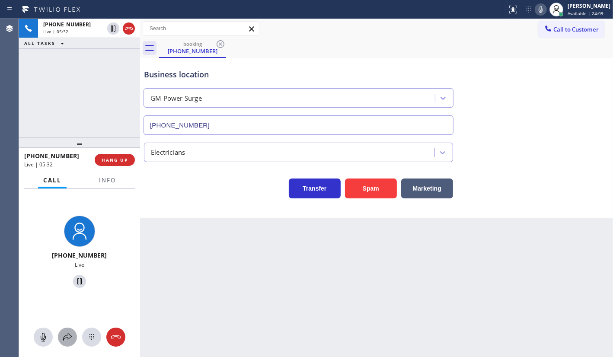
click at [64, 333] on icon at bounding box center [67, 337] width 10 height 10
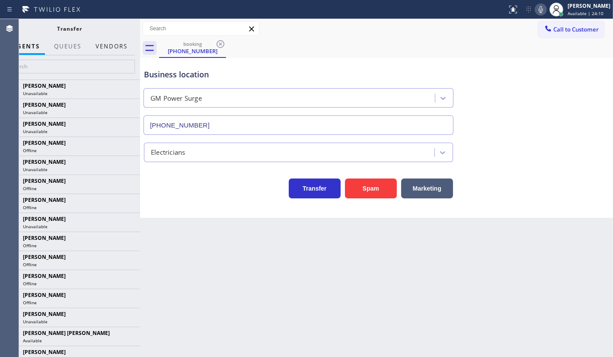
click at [110, 47] on button "Vendors" at bounding box center [111, 46] width 42 height 17
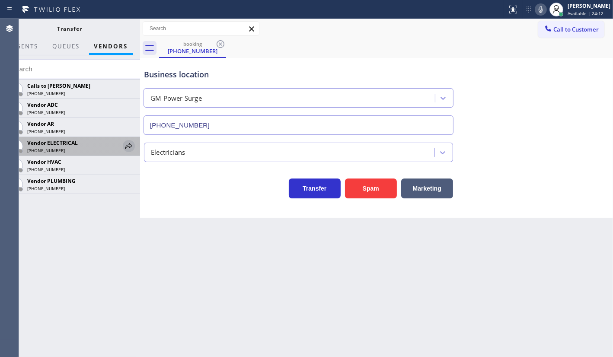
click at [130, 143] on icon at bounding box center [129, 146] width 10 height 10
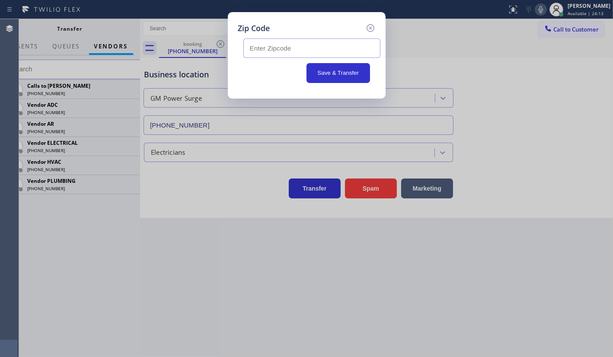
click at [255, 48] on input "text" at bounding box center [311, 47] width 137 height 19
type input "08030"
click at [328, 71] on button "Save & Transfer" at bounding box center [338, 73] width 64 height 20
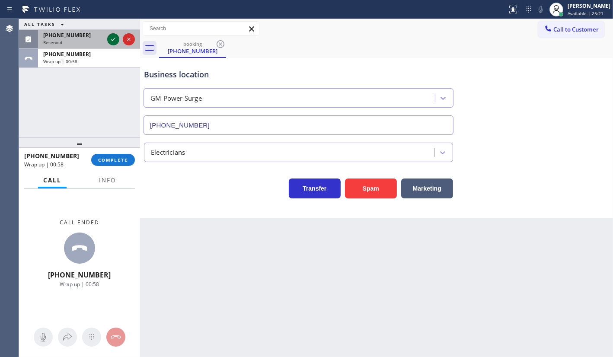
click at [114, 35] on icon at bounding box center [113, 39] width 10 height 10
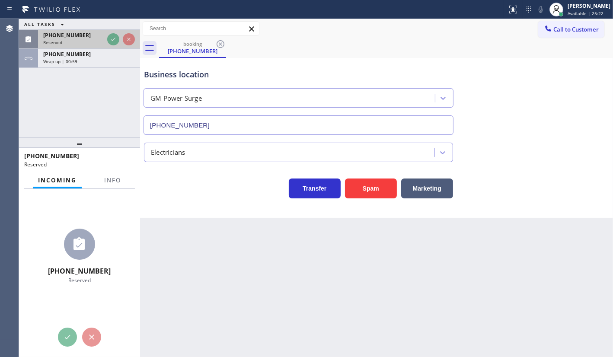
scroll to position [89, 0]
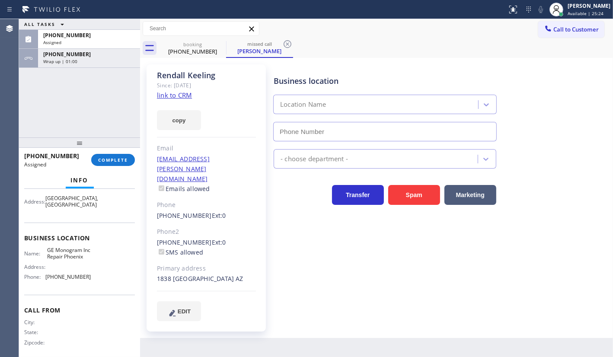
type input "(602) 755-6398"
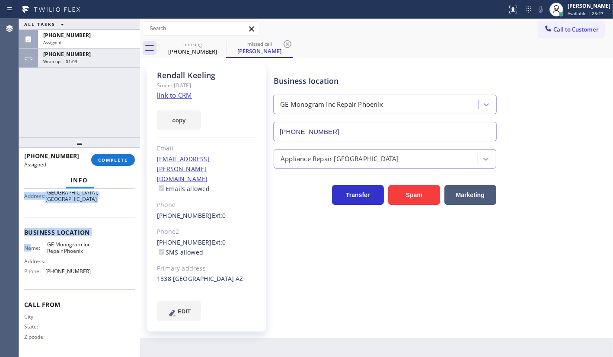
scroll to position [109, 0]
drag, startPoint x: 22, startPoint y: 237, endPoint x: 94, endPoint y: 273, distance: 80.4
click at [94, 273] on div "Context Queue: Appliance Repair High End Priority: 0 Task Age: Customer Name: R…" at bounding box center [79, 273] width 121 height 168
copy div "Customer Name: Rendall Keeling Phone: (480) 332-2277 Address: 1838 N Silverado,…"
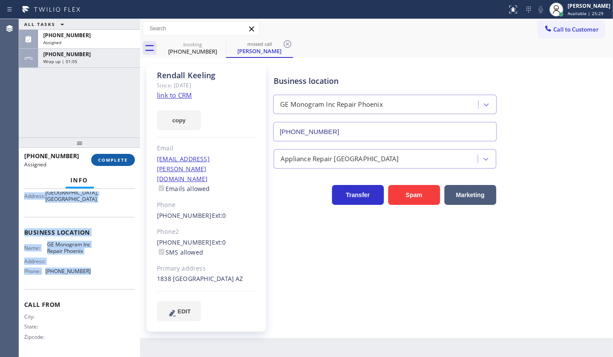
click at [121, 156] on button "COMPLETE" at bounding box center [113, 160] width 44 height 12
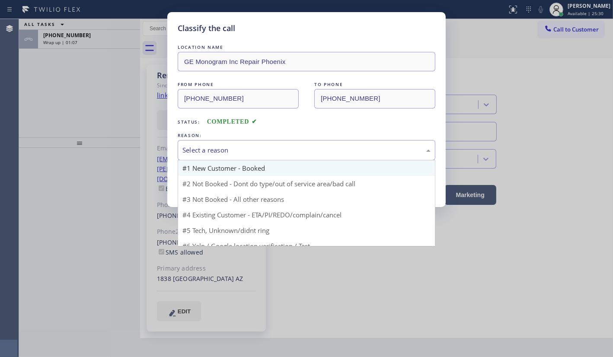
drag, startPoint x: 215, startPoint y: 148, endPoint x: 207, endPoint y: 175, distance: 27.6
click at [215, 151] on div "Select a reason" at bounding box center [306, 150] width 248 height 10
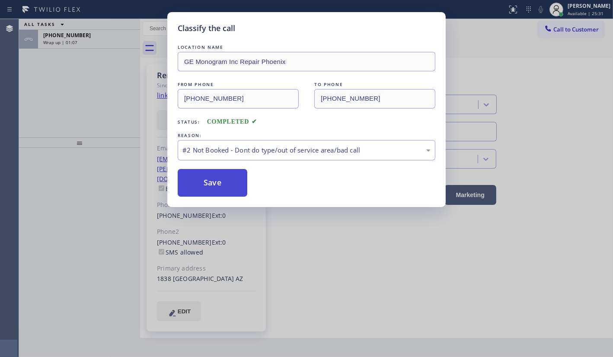
click at [200, 181] on button "Save" at bounding box center [213, 183] width 70 height 28
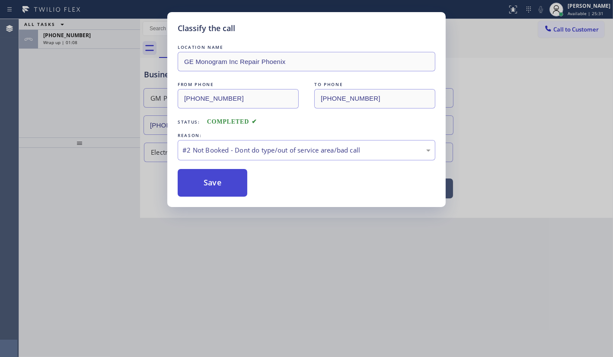
click at [200, 181] on button "Save" at bounding box center [213, 183] width 70 height 28
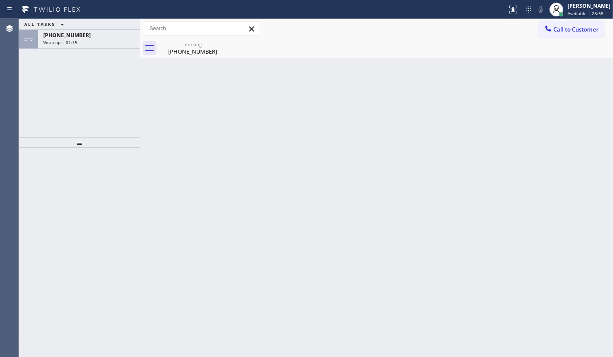
click at [36, 95] on div "ALL TASKS ALL TASKS ACTIVE TASKS TASKS IN WRAP UP +18562716974 Wrap up | 01:15" at bounding box center [79, 78] width 121 height 118
click at [79, 48] on div "+18562716974 Wrap up | 01:15" at bounding box center [87, 39] width 99 height 19
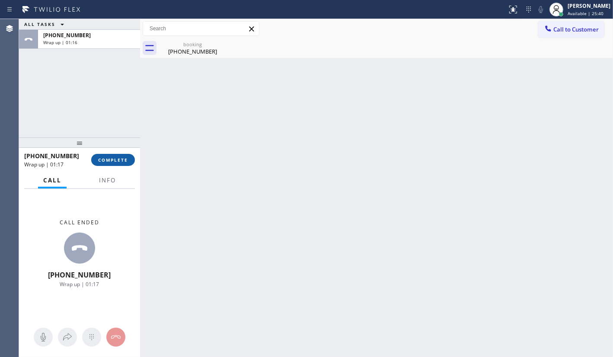
click at [110, 163] on button "COMPLETE" at bounding box center [113, 160] width 44 height 12
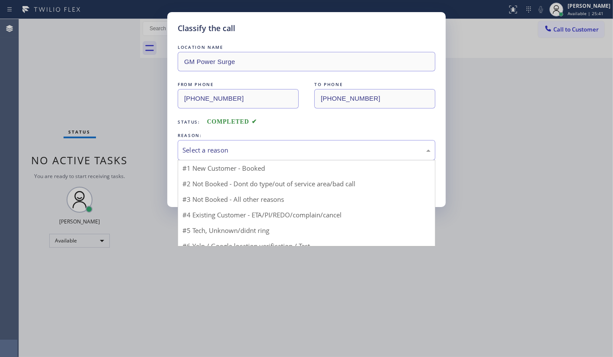
click at [194, 145] on div "Select a reason" at bounding box center [306, 150] width 248 height 10
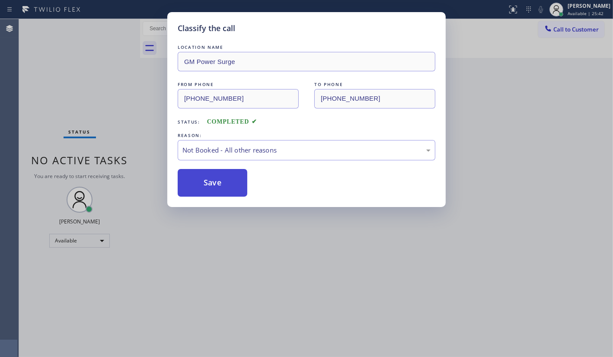
click at [197, 184] on button "Save" at bounding box center [213, 183] width 70 height 28
click at [198, 198] on div "Classify the call LOCATION NAME GM Power Surge FROM PHONE (856) 271-6974 TO PHO…" at bounding box center [306, 109] width 278 height 195
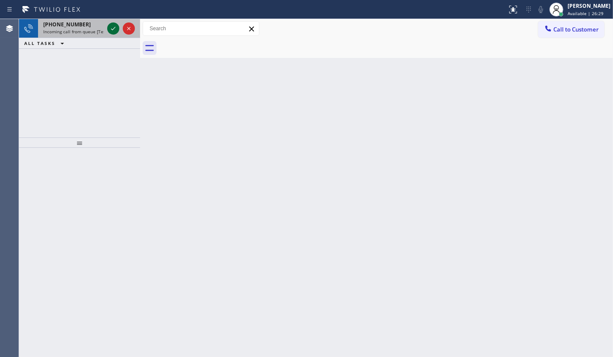
click at [115, 29] on icon at bounding box center [113, 28] width 10 height 10
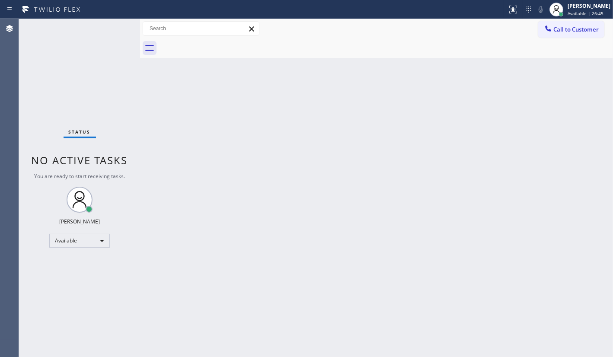
click at [90, 54] on div "Status No active tasks You are ready to start receiving tasks. JENIZA ALCAYDE A…" at bounding box center [79, 188] width 121 height 338
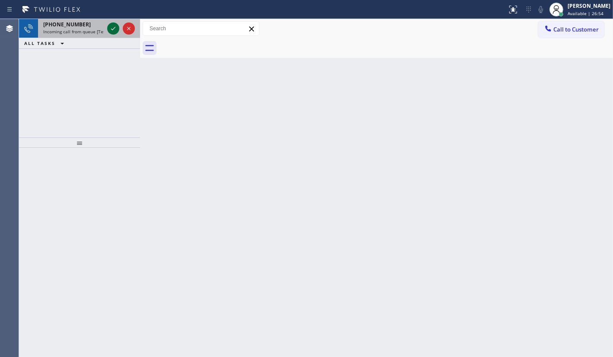
click at [116, 29] on icon at bounding box center [113, 28] width 10 height 10
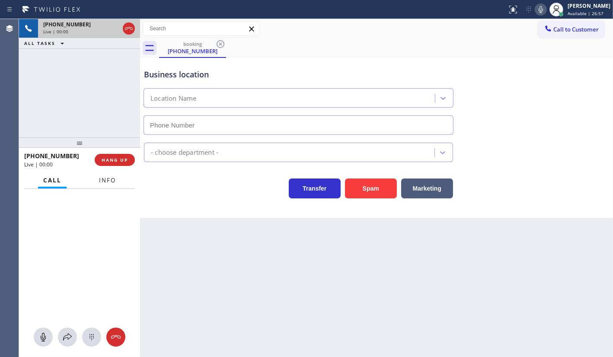
type input "(805) 549-4410"
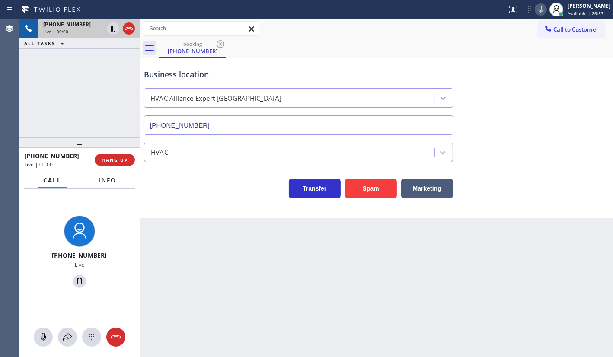
click at [106, 177] on span "Info" at bounding box center [107, 180] width 17 height 8
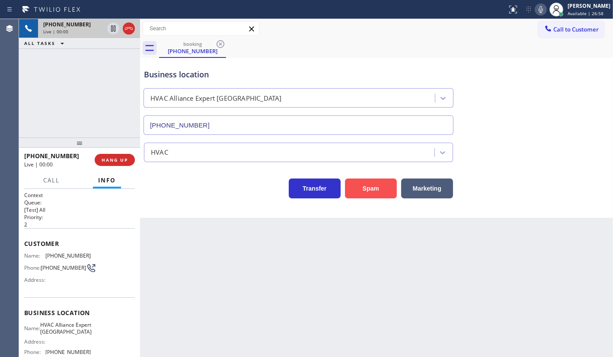
drag, startPoint x: 350, startPoint y: 177, endPoint x: 350, endPoint y: 183, distance: 5.7
click at [350, 181] on div "Spam" at bounding box center [368, 186] width 56 height 24
click at [355, 180] on button "Spam" at bounding box center [371, 188] width 52 height 20
click at [356, 180] on button "Spam" at bounding box center [371, 188] width 52 height 20
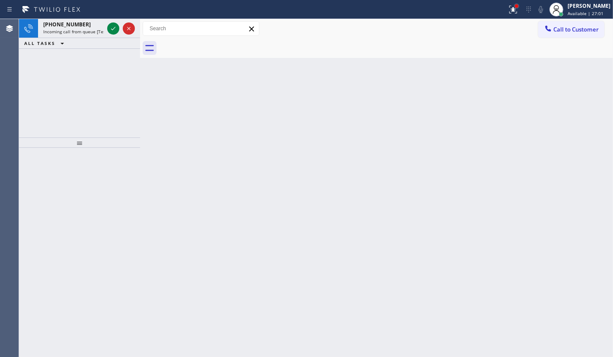
click at [518, 8] on div at bounding box center [512, 9] width 19 height 19
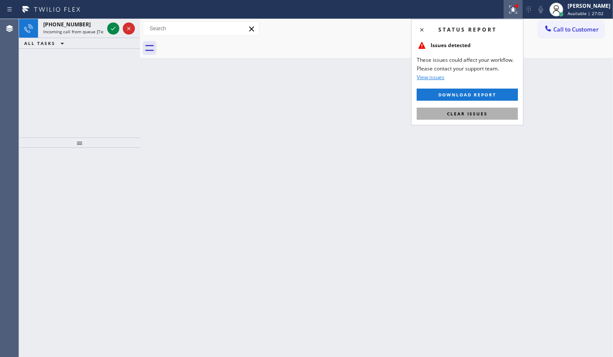
click at [490, 108] on button "Clear issues" at bounding box center [467, 114] width 101 height 12
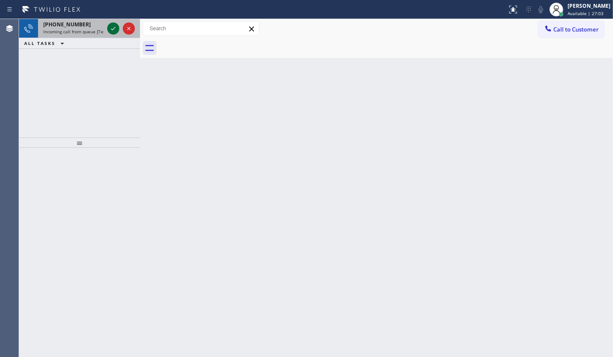
click at [118, 25] on icon at bounding box center [113, 28] width 10 height 10
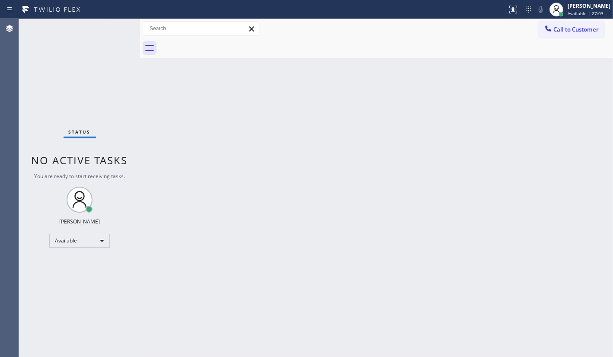
click at [116, 29] on div "Status No active tasks You are ready to start receiving tasks. JENIZA ALCAYDE A…" at bounding box center [79, 188] width 121 height 338
click at [518, 7] on div at bounding box center [512, 9] width 19 height 19
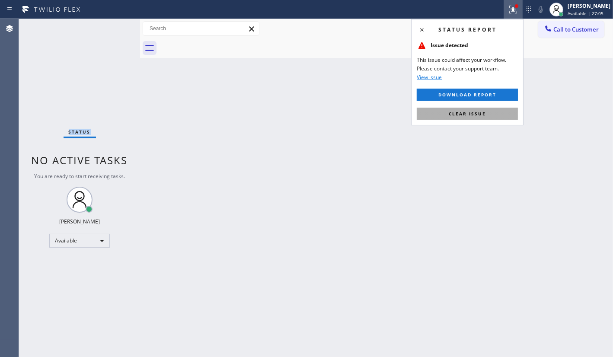
click at [489, 115] on button "Clear issue" at bounding box center [467, 114] width 101 height 12
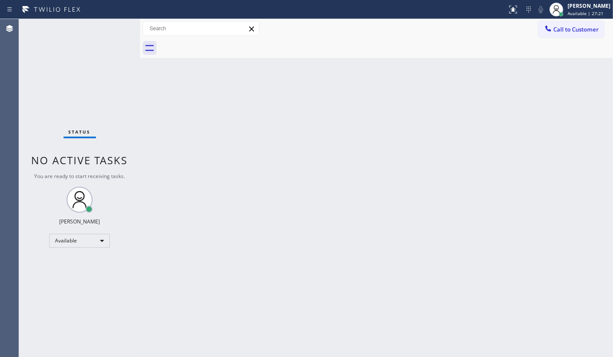
click at [82, 62] on div "Status No active tasks You are ready to start receiving tasks. JENIZA ALCAYDE A…" at bounding box center [79, 188] width 121 height 338
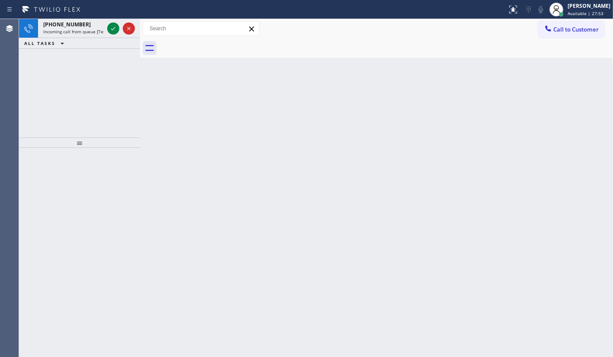
click at [113, 76] on div "+17602682752 Incoming call from queue [Test] All ALL TASKS ALL TASKS ACTIVE TAS…" at bounding box center [79, 78] width 121 height 118
click at [126, 79] on div "+17602682752 Incoming call from queue [Test] All ALL TASKS ALL TASKS ACTIVE TAS…" at bounding box center [79, 78] width 121 height 118
click at [121, 83] on div "+17602682752 Incoming call from queue [Test] All ALL TASKS ALL TASKS ACTIVE TAS…" at bounding box center [79, 78] width 121 height 118
drag, startPoint x: 81, startPoint y: 92, endPoint x: 86, endPoint y: 71, distance: 21.7
click at [82, 87] on div "+15039843438 Incoming call from queue [Test] All ALL TASKS ALL TASKS ACTIVE TAS…" at bounding box center [79, 78] width 121 height 118
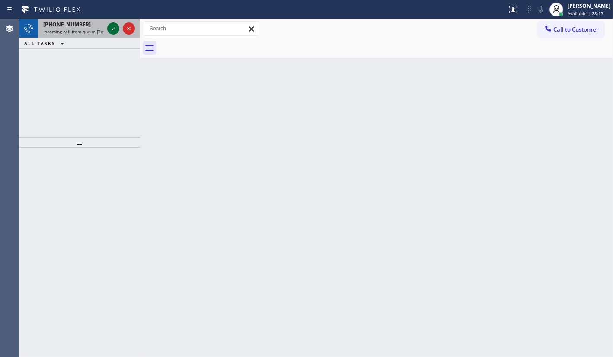
drag, startPoint x: 110, startPoint y: 22, endPoint x: 108, endPoint y: 26, distance: 4.9
click at [110, 22] on div at bounding box center [120, 28] width 31 height 19
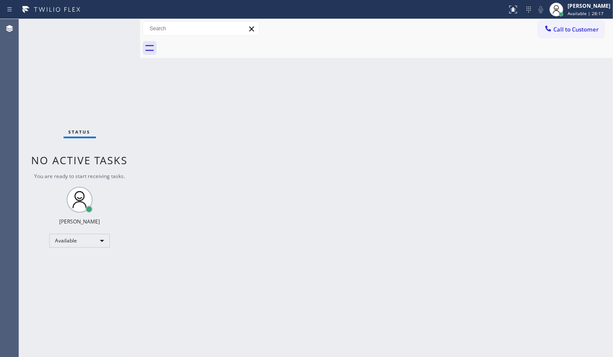
click at [108, 29] on div "Status No active tasks You are ready to start receiving tasks. JENIZA ALCAYDE A…" at bounding box center [79, 188] width 121 height 338
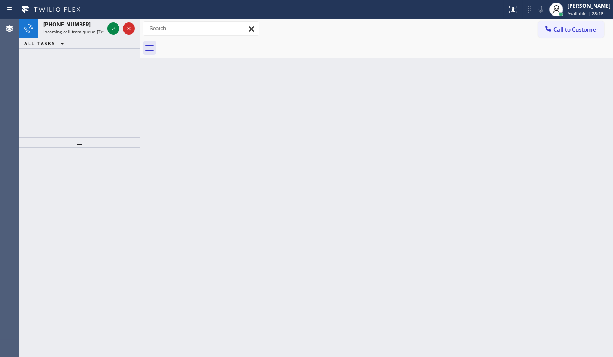
click at [108, 28] on icon at bounding box center [113, 28] width 10 height 10
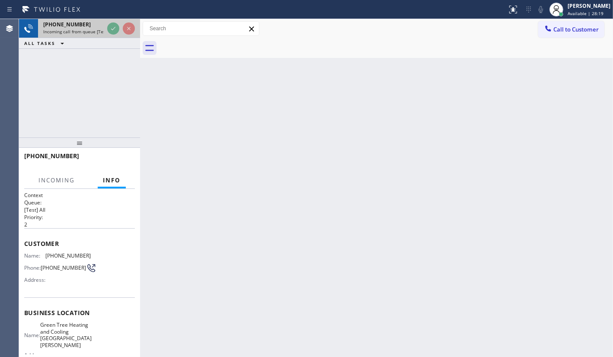
click at [117, 22] on div at bounding box center [120, 28] width 31 height 19
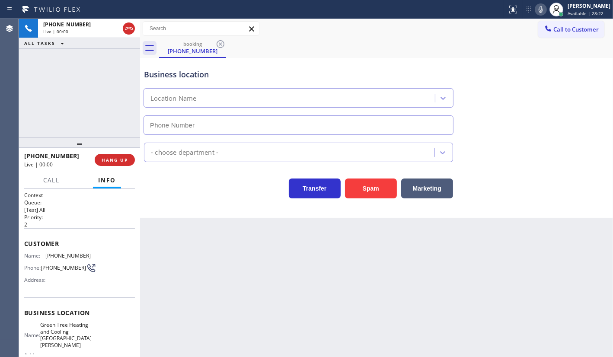
type input "(949) 506-5260"
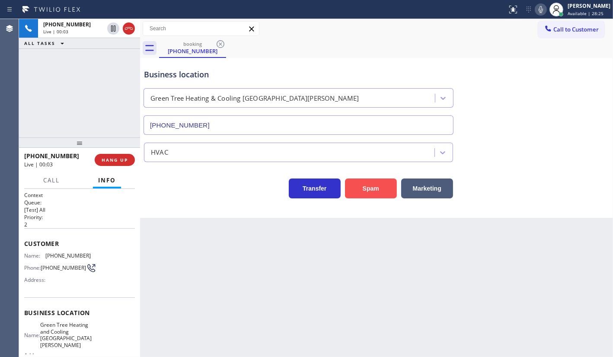
click at [366, 182] on button "Spam" at bounding box center [371, 188] width 52 height 20
click at [366, 184] on button "Spam" at bounding box center [371, 188] width 52 height 20
drag, startPoint x: 343, startPoint y: 186, endPoint x: 343, endPoint y: 193, distance: 6.5
click at [343, 191] on div "Spam" at bounding box center [368, 186] width 56 height 24
drag, startPoint x: 342, startPoint y: 193, endPoint x: 340, endPoint y: 203, distance: 10.1
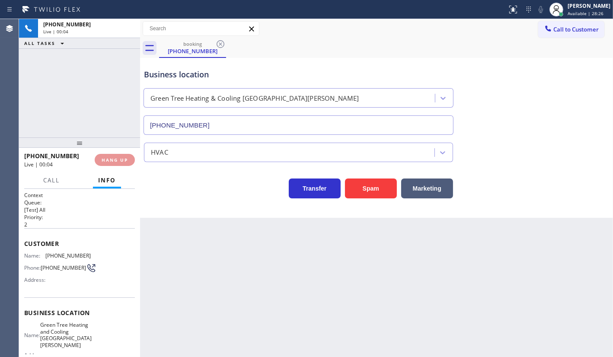
click at [343, 194] on div "Spam" at bounding box center [368, 186] width 56 height 24
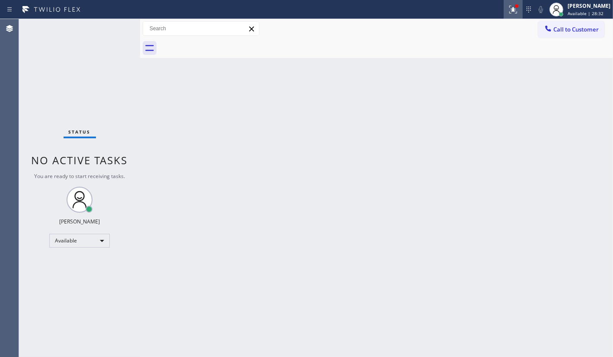
click at [518, 10] on icon at bounding box center [513, 9] width 10 height 10
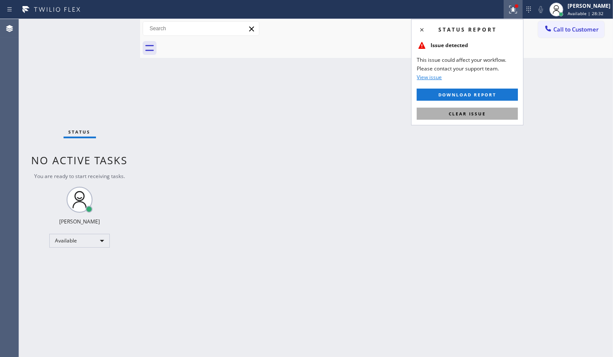
click at [496, 108] on button "Clear issue" at bounding box center [467, 114] width 101 height 12
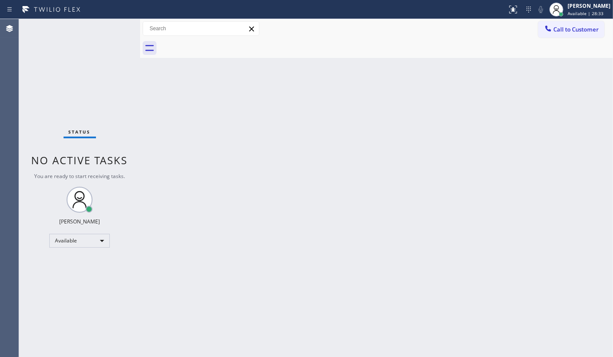
click at [496, 110] on div "Back to Dashboard Change Sender ID Customers Technicians Select a contact Outbo…" at bounding box center [376, 188] width 473 height 338
click at [493, 114] on div "Back to Dashboard Change Sender ID Customers Technicians Select a contact Outbo…" at bounding box center [376, 188] width 473 height 338
click at [492, 112] on div "Back to Dashboard Change Sender ID Customers Technicians Select a contact Outbo…" at bounding box center [376, 188] width 473 height 338
click at [492, 114] on div "Back to Dashboard Change Sender ID Customers Technicians Select a contact Outbo…" at bounding box center [376, 188] width 473 height 338
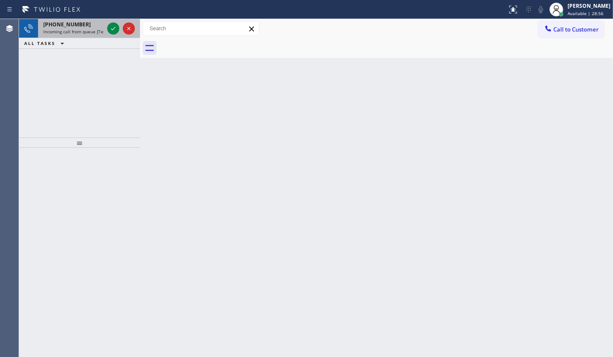
drag, startPoint x: 41, startPoint y: 60, endPoint x: 69, endPoint y: 32, distance: 40.3
click at [45, 56] on div "+16506223216 Incoming call from queue [Test] All ALL TASKS ALL TASKS ACTIVE TAS…" at bounding box center [79, 78] width 121 height 118
click at [112, 25] on icon at bounding box center [113, 28] width 10 height 10
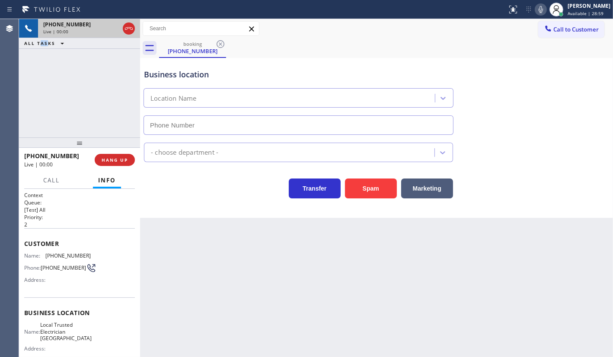
click at [115, 35] on div "+16506223216 Live | 00:00" at bounding box center [79, 28] width 83 height 19
click at [114, 35] on div "+16506223216 Live | 00:00" at bounding box center [79, 28] width 121 height 19
type input "(650) 456-0918"
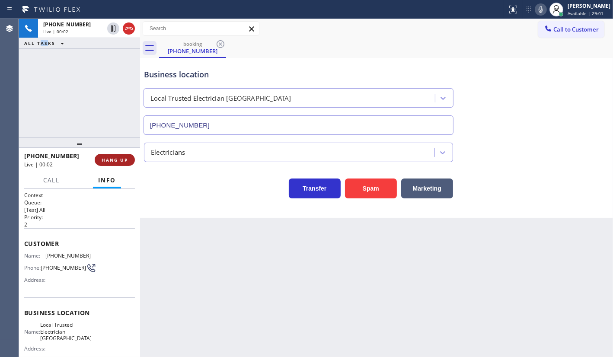
click at [106, 156] on button "HANG UP" at bounding box center [115, 160] width 40 height 12
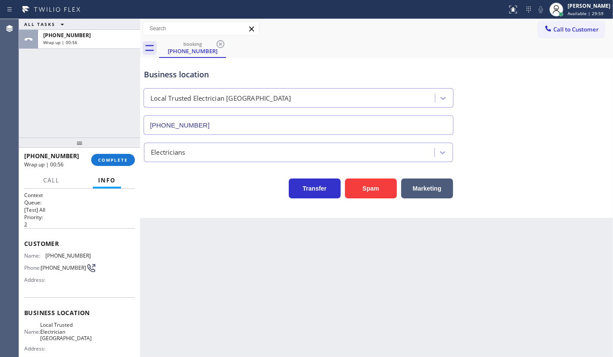
click at [94, 87] on div "ALL TASKS ALL TASKS ACTIVE TASKS TASKS IN WRAP UP +16506223216 Wrap up | 00:56" at bounding box center [79, 78] width 121 height 118
click at [105, 156] on button "COMPLETE" at bounding box center [113, 160] width 44 height 12
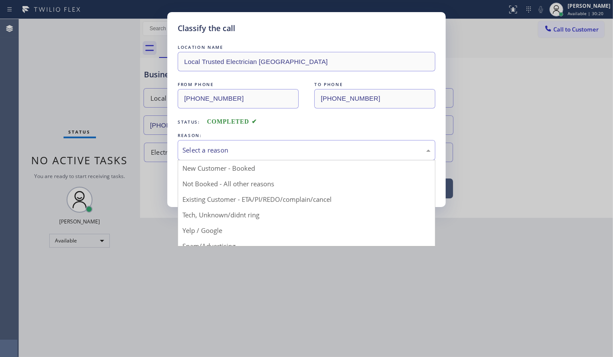
click at [204, 149] on div "Select a reason" at bounding box center [306, 150] width 248 height 10
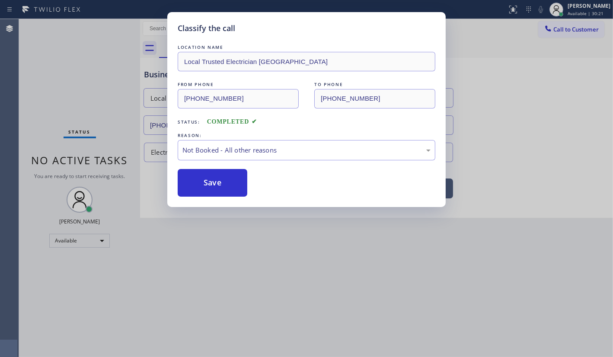
click at [200, 180] on button "Save" at bounding box center [213, 183] width 70 height 28
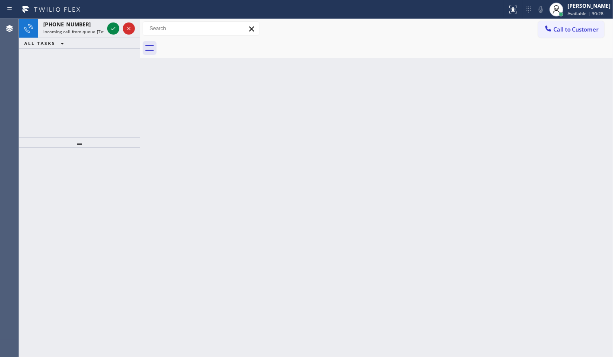
click at [173, 143] on div "Back to Dashboard Change Sender ID Customers Technicians Select a contact Outbo…" at bounding box center [376, 188] width 473 height 338
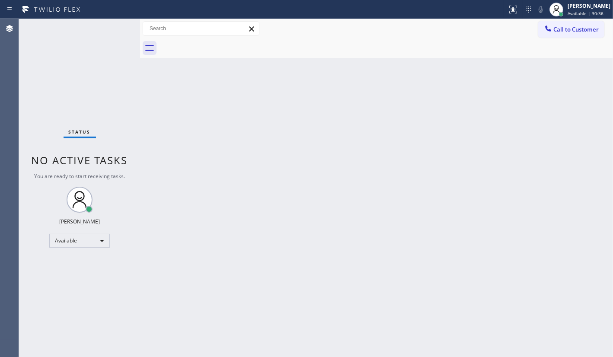
click at [91, 87] on div "Status No active tasks You are ready to start receiving tasks. JENIZA ALCAYDE A…" at bounding box center [79, 188] width 121 height 338
click at [91, 64] on div "Status No active tasks You are ready to start receiving tasks. JENIZA ALCAYDE A…" at bounding box center [79, 188] width 121 height 338
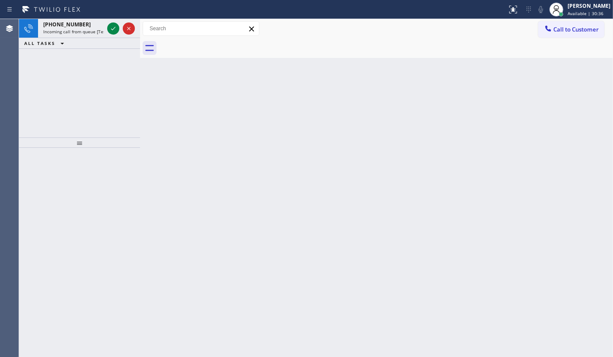
click at [99, 64] on div "+13462239957 Incoming call from queue [Test] All ALL TASKS ALL TASKS ACTIVE TAS…" at bounding box center [79, 78] width 121 height 118
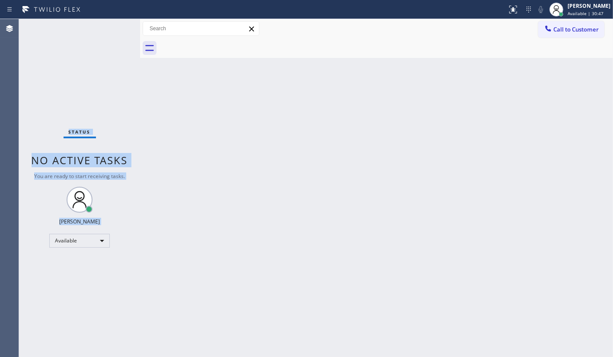
click at [78, 82] on div "Status No active tasks You are ready to start receiving tasks. JENIZA ALCAYDE A…" at bounding box center [79, 188] width 121 height 338
click at [184, 191] on div "Back to Dashboard Change Sender ID Customers Technicians Select a contact Outbo…" at bounding box center [376, 188] width 473 height 338
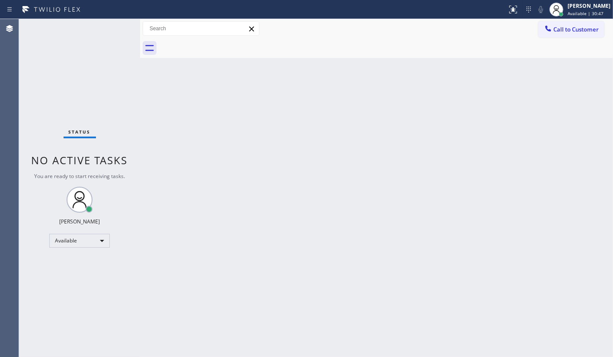
drag, startPoint x: 184, startPoint y: 191, endPoint x: 199, endPoint y: 190, distance: 15.7
click at [184, 191] on div "Back to Dashboard Change Sender ID Customers Technicians Select a contact Outbo…" at bounding box center [376, 188] width 473 height 338
click at [199, 190] on div "Back to Dashboard Change Sender ID Customers Technicians Select a contact Outbo…" at bounding box center [376, 188] width 473 height 338
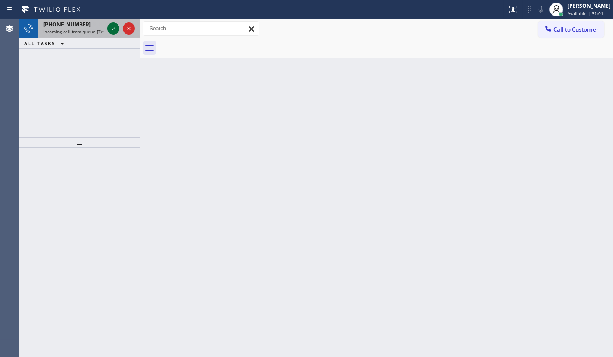
click at [112, 30] on icon at bounding box center [113, 28] width 4 height 3
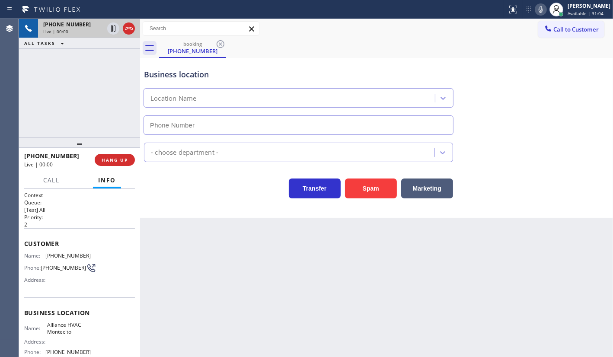
type input "(805) 209-0670"
click at [357, 183] on button "Spam" at bounding box center [371, 188] width 52 height 20
click at [356, 184] on button "Spam" at bounding box center [371, 188] width 52 height 20
click at [356, 183] on button "Spam" at bounding box center [371, 188] width 52 height 20
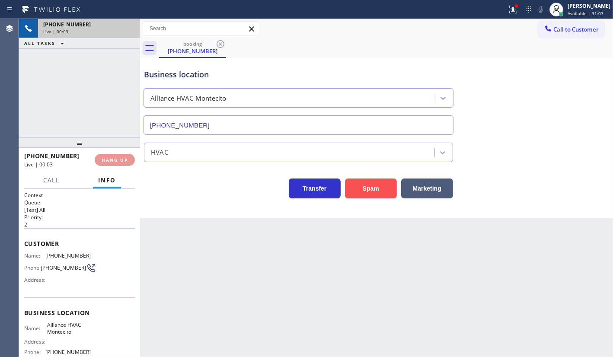
click at [356, 183] on button "Spam" at bounding box center [371, 188] width 52 height 20
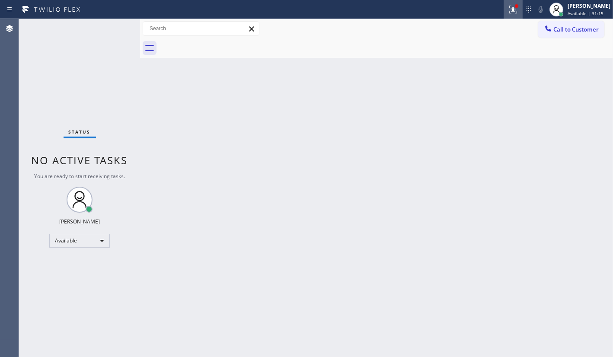
click at [510, 9] on icon at bounding box center [513, 9] width 10 height 10
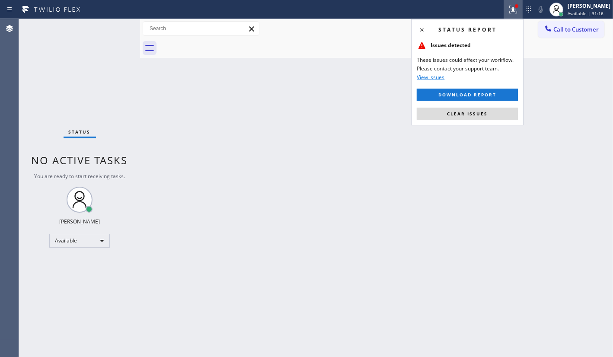
click at [499, 105] on div "Status report Issues detected These issues could affect your workflow. Please c…" at bounding box center [467, 72] width 112 height 106
click at [497, 112] on button "Clear issues" at bounding box center [467, 114] width 101 height 12
click at [497, 112] on div "Back to Dashboard Change Sender ID Customers Technicians Select a contact Outbo…" at bounding box center [376, 188] width 473 height 338
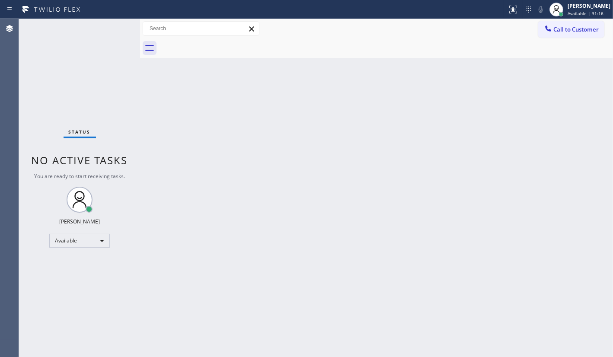
click at [497, 112] on div "Back to Dashboard Change Sender ID Customers Technicians Select a contact Outbo…" at bounding box center [376, 188] width 473 height 338
click at [86, 58] on div "Status No active tasks You are ready to start receiving tasks. JENIZA ALCAYDE A…" at bounding box center [79, 188] width 121 height 338
click at [65, 87] on div "Status No active tasks You are ready to start receiving tasks. JENIZA ALCAYDE A…" at bounding box center [79, 188] width 121 height 338
drag, startPoint x: 162, startPoint y: 223, endPoint x: 169, endPoint y: 233, distance: 12.0
click at [164, 231] on div "Back to Dashboard Change Sender ID Customers Technicians Select a contact Outbo…" at bounding box center [376, 188] width 473 height 338
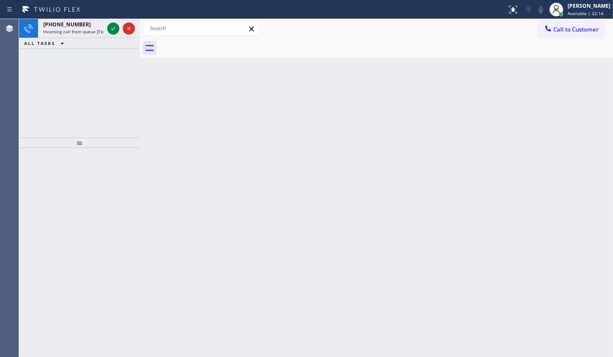
drag, startPoint x: 54, startPoint y: 35, endPoint x: 121, endPoint y: 16, distance: 70.2
click at [61, 32] on div "+14422214823 Incoming call from queue [Test] All" at bounding box center [71, 28] width 67 height 19
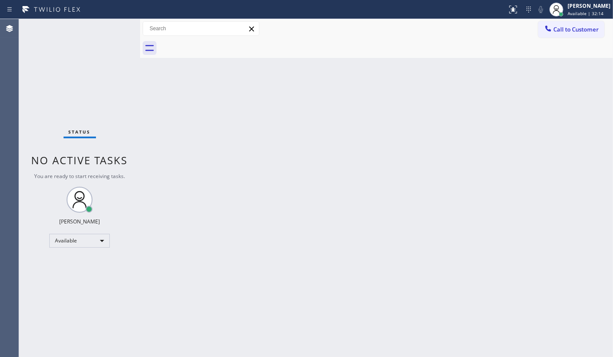
drag, startPoint x: 121, startPoint y: 16, endPoint x: 114, endPoint y: 25, distance: 12.0
click at [120, 20] on div "Status report No issues detected If you experience an issue, please download th…" at bounding box center [306, 178] width 613 height 357
click at [114, 25] on div "Status No active tasks You are ready to start receiving tasks. JENIZA ALCAYDE A…" at bounding box center [79, 188] width 121 height 338
click at [104, 39] on div "Status No active tasks You are ready to start receiving tasks. JENIZA ALCAYDE A…" at bounding box center [79, 188] width 121 height 338
drag, startPoint x: 65, startPoint y: 89, endPoint x: 94, endPoint y: 12, distance: 82.3
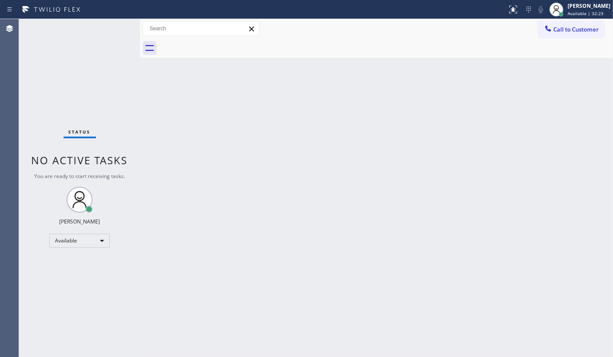
click at [65, 89] on div "Status No active tasks You are ready to start receiving tasks. JENIZA ALCAYDE A…" at bounding box center [79, 188] width 121 height 338
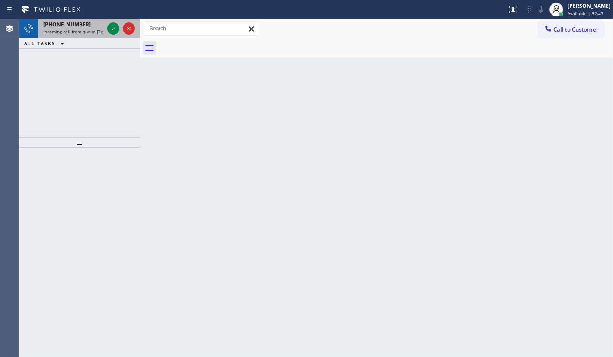
click at [121, 25] on div at bounding box center [120, 28] width 31 height 19
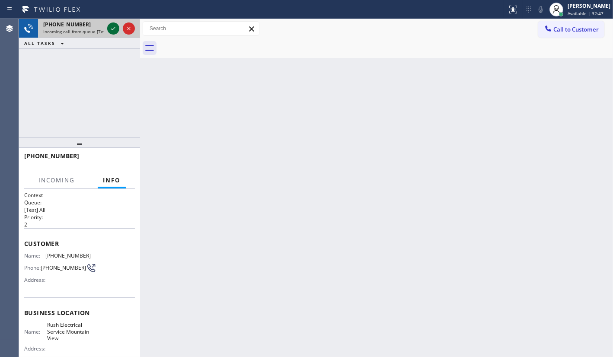
click at [115, 28] on icon at bounding box center [113, 28] width 10 height 10
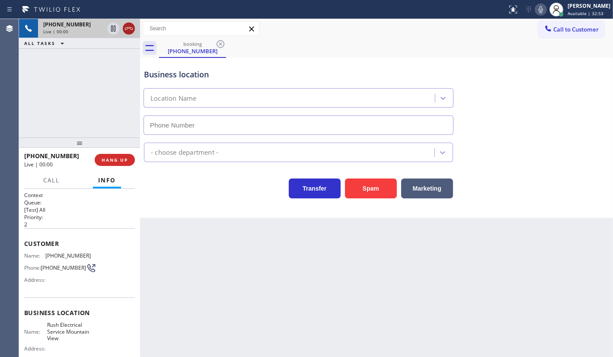
type input "(650) 456-2080"
click at [127, 25] on icon at bounding box center [129, 28] width 10 height 10
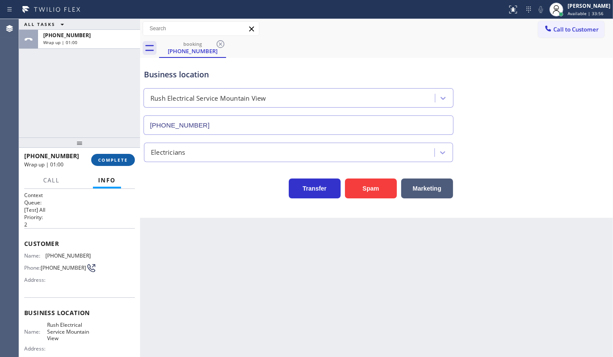
click at [105, 164] on button "COMPLETE" at bounding box center [113, 160] width 44 height 12
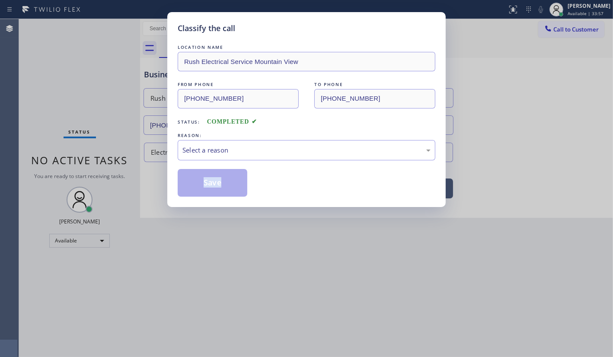
click at [105, 164] on div "Classify the call LOCATION NAME Rush Electrical Service Mountain View FROM PHON…" at bounding box center [306, 178] width 613 height 357
click at [225, 145] on div "Select a reason" at bounding box center [306, 150] width 248 height 10
click at [210, 185] on button "Save" at bounding box center [213, 183] width 70 height 28
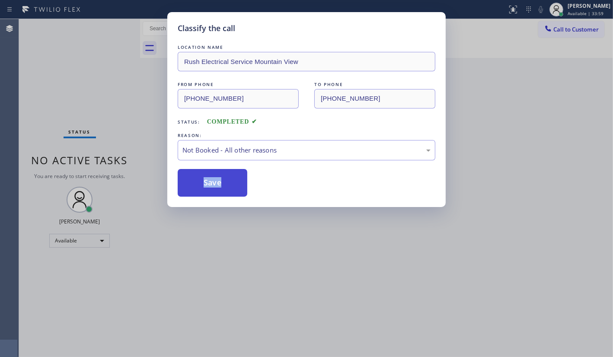
click at [210, 185] on button "Save" at bounding box center [213, 183] width 70 height 28
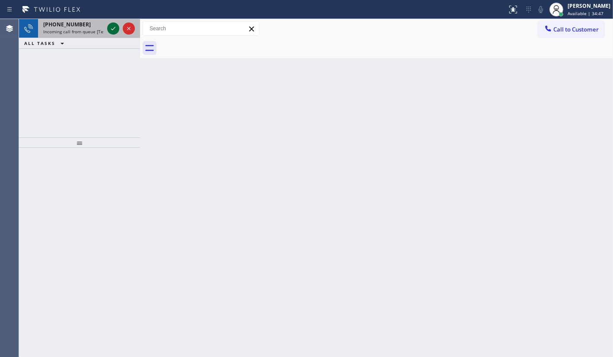
click at [108, 28] on icon at bounding box center [113, 28] width 10 height 10
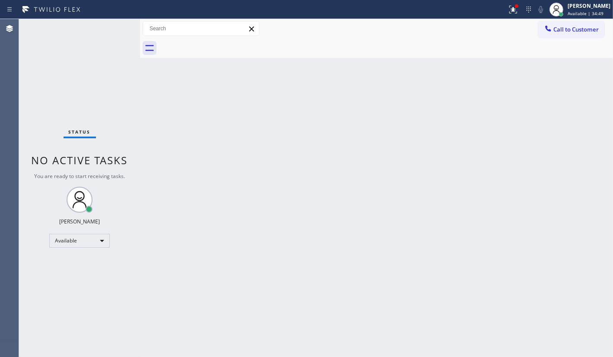
click at [109, 25] on div "Status No active tasks You are ready to start receiving tasks. JENIZA ALCAYDE A…" at bounding box center [79, 188] width 121 height 338
drag, startPoint x: 510, startPoint y: 8, endPoint x: 500, endPoint y: 63, distance: 55.4
click at [511, 7] on icon at bounding box center [513, 9] width 10 height 10
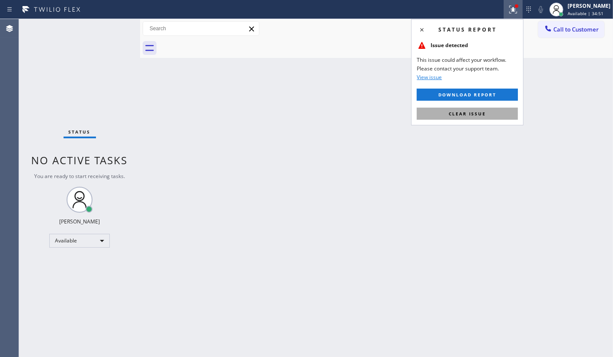
click at [492, 111] on button "Clear issue" at bounding box center [467, 114] width 101 height 12
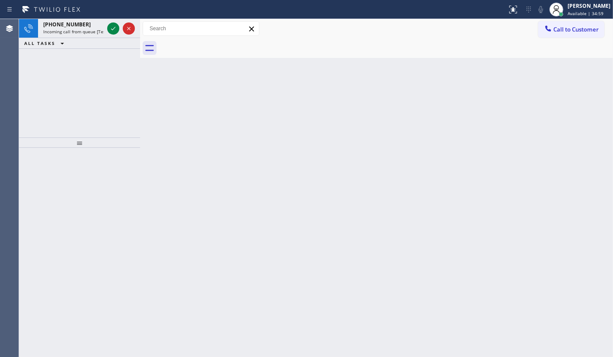
drag, startPoint x: 70, startPoint y: 112, endPoint x: 109, endPoint y: 268, distance: 160.9
click at [66, 117] on div "+17869221110 Incoming call from queue [Test] All ALL TASKS ALL TASKS ACTIVE TAS…" at bounding box center [79, 78] width 121 height 118
click at [111, 25] on icon at bounding box center [113, 28] width 10 height 10
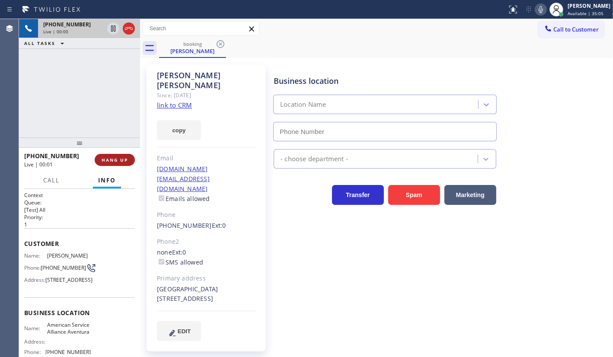
type input "(305) 424-7564"
click at [108, 159] on span "HANG UP" at bounding box center [115, 160] width 26 height 6
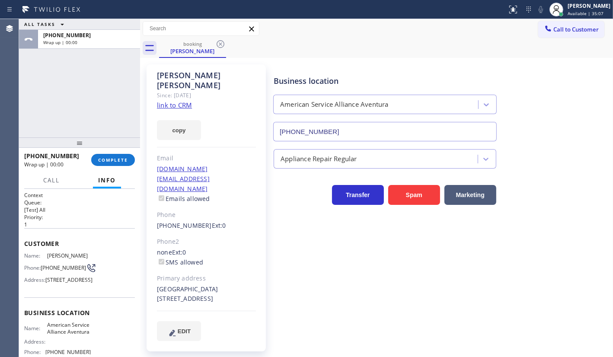
click at [178, 101] on link "link to CRM" at bounding box center [174, 105] width 35 height 9
drag, startPoint x: 78, startPoint y: 99, endPoint x: 108, endPoint y: 104, distance: 30.2
click at [78, 102] on div "ALL TASKS ALL TASKS ACTIVE TASKS TASKS IN WRAP UP +17869221110 Wrap up | 01:01" at bounding box center [79, 78] width 121 height 118
click at [123, 159] on span "COMPLETE" at bounding box center [113, 160] width 30 height 6
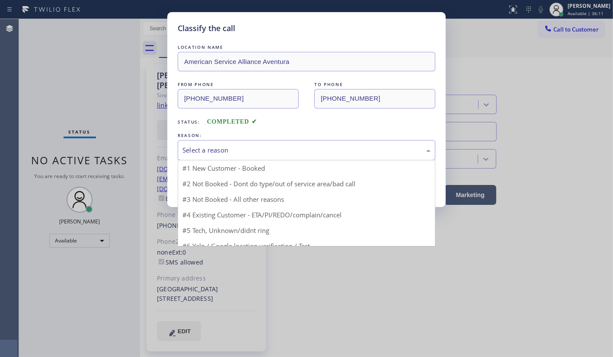
click at [205, 145] on div "Select a reason" at bounding box center [306, 150] width 248 height 10
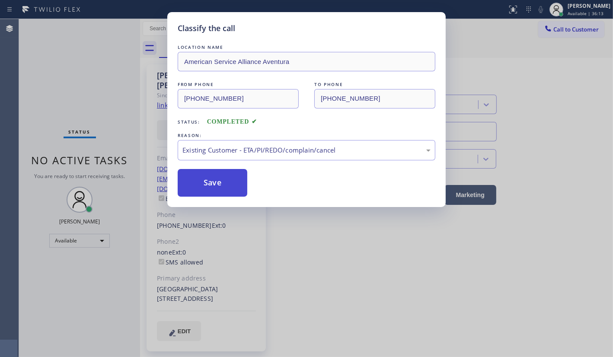
click at [205, 189] on button "Save" at bounding box center [213, 183] width 70 height 28
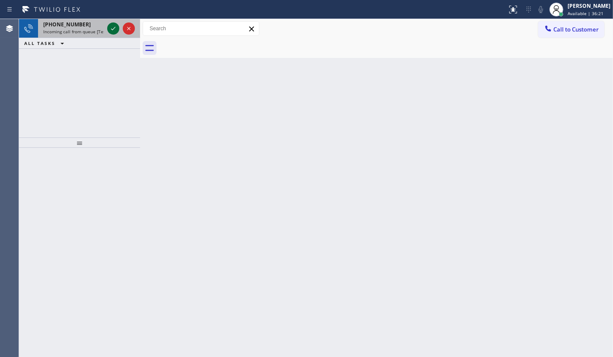
click at [114, 28] on icon at bounding box center [113, 28] width 4 height 3
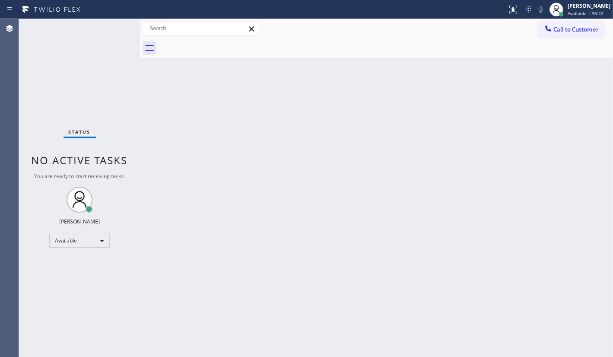
click at [114, 22] on div "Status No active tasks You are ready to start receiving tasks. JENIZA ALCAYDE A…" at bounding box center [79, 188] width 121 height 338
drag, startPoint x: 511, startPoint y: 8, endPoint x: 511, endPoint y: 14, distance: 6.0
click at [511, 7] on icon at bounding box center [513, 9] width 10 height 10
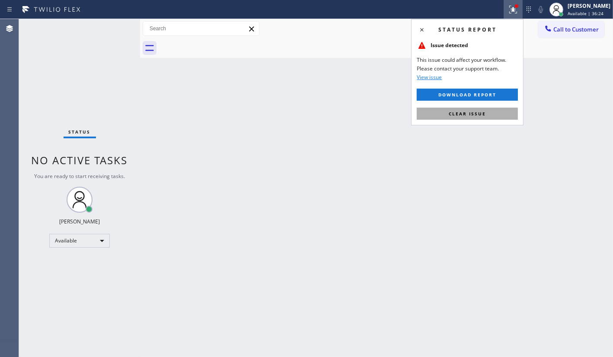
click at [487, 118] on button "Clear issue" at bounding box center [467, 114] width 101 height 12
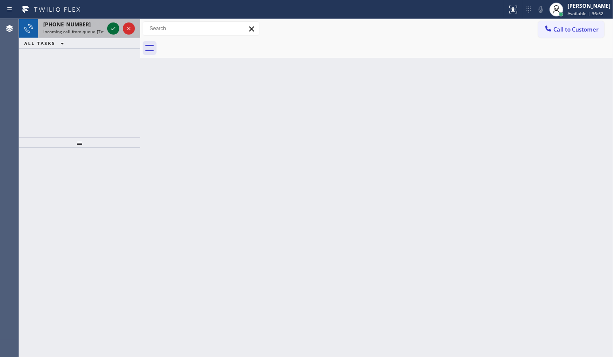
click at [112, 29] on icon at bounding box center [113, 28] width 10 height 10
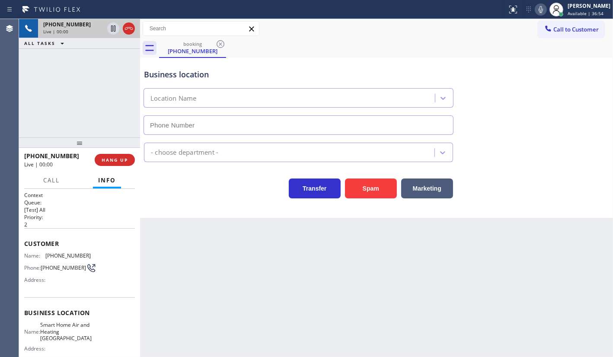
type input "(760) 493-6141"
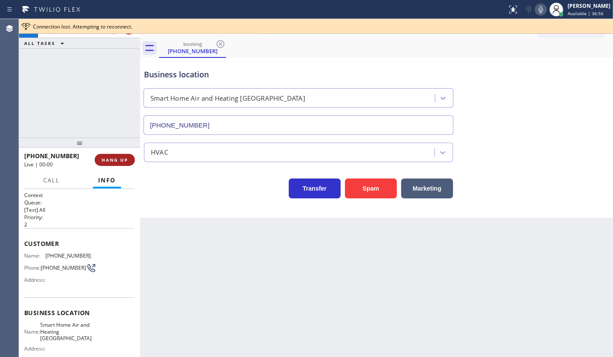
click at [115, 163] on button "HANG UP" at bounding box center [115, 160] width 40 height 12
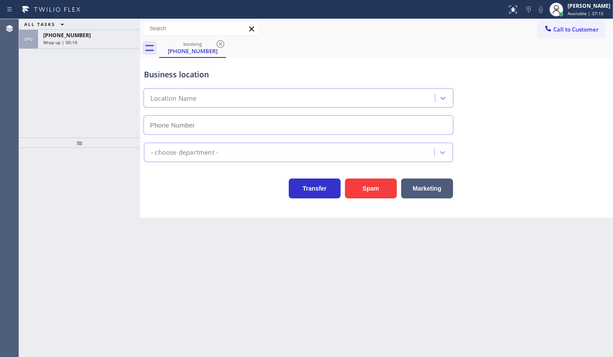
type input "[PHONE_NUMBER]"
click at [77, 86] on div "ALL TASKS ALL TASKS ACTIVE TASKS TASKS IN WRAP UP [PHONE_NUMBER] Wrap up | 00:21" at bounding box center [79, 78] width 121 height 118
drag, startPoint x: 77, startPoint y: 86, endPoint x: 91, endPoint y: 45, distance: 43.0
click at [77, 85] on div "ALL TASKS ALL TASKS ACTIVE TASKS TASKS IN WRAP UP [PHONE_NUMBER] Wrap up | 00:21" at bounding box center [79, 78] width 121 height 118
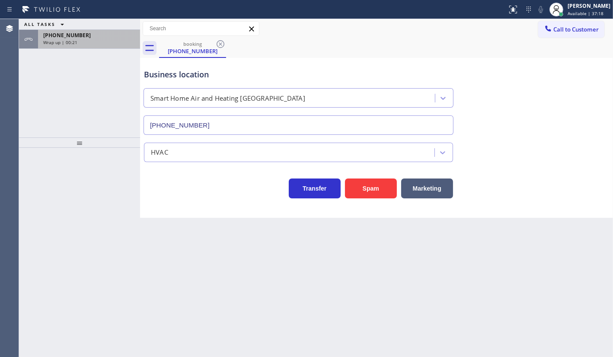
click at [91, 45] on div "[PHONE_NUMBER] Wrap up | 00:21" at bounding box center [87, 39] width 99 height 19
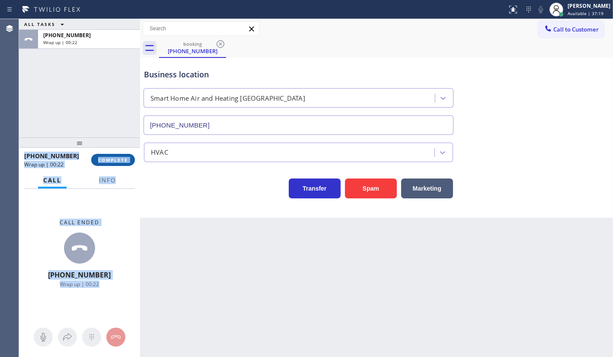
click at [112, 160] on span "COMPLETE" at bounding box center [113, 160] width 30 height 6
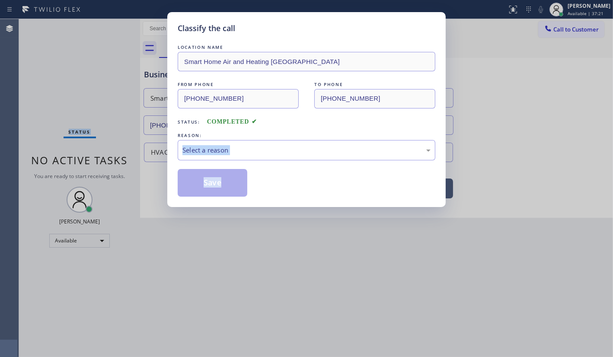
click at [118, 157] on div "Classify the call LOCATION NAME Smart Home Air and Heating Cathedral City FROM …" at bounding box center [306, 178] width 613 height 357
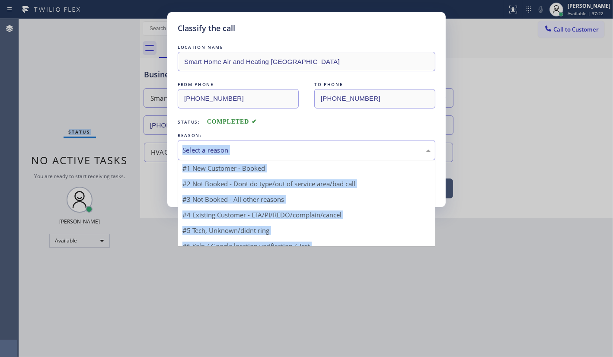
click at [245, 147] on div "Select a reason" at bounding box center [306, 150] width 248 height 10
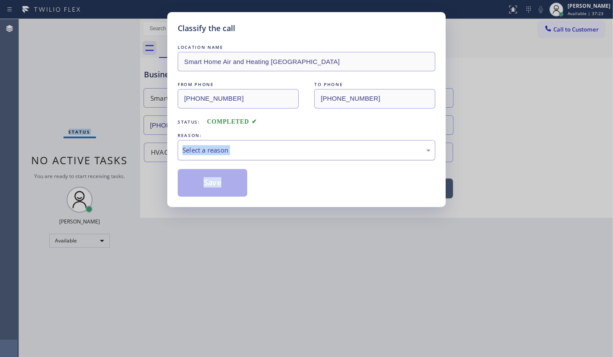
click at [354, 158] on div "Select a reason" at bounding box center [307, 150] width 258 height 20
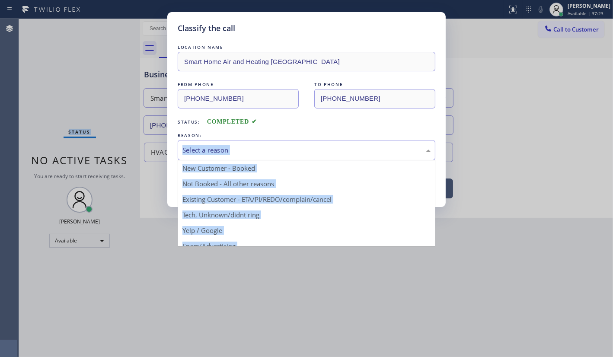
click at [271, 145] on div "Select a reason" at bounding box center [306, 150] width 248 height 10
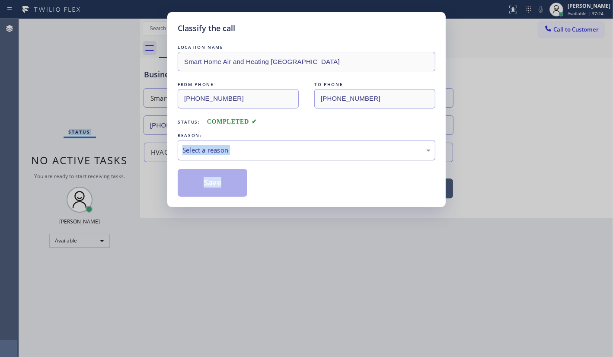
click at [270, 149] on div "Select a reason" at bounding box center [306, 150] width 248 height 10
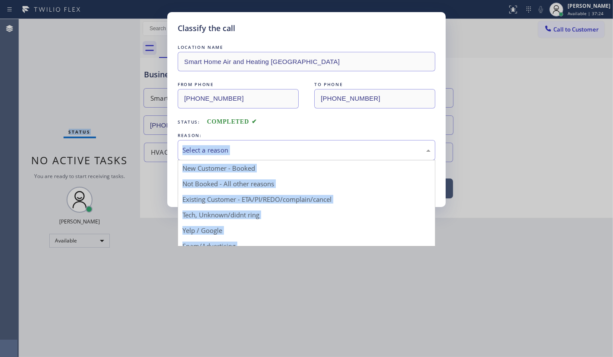
click at [270, 149] on div "Select a reason" at bounding box center [306, 150] width 248 height 10
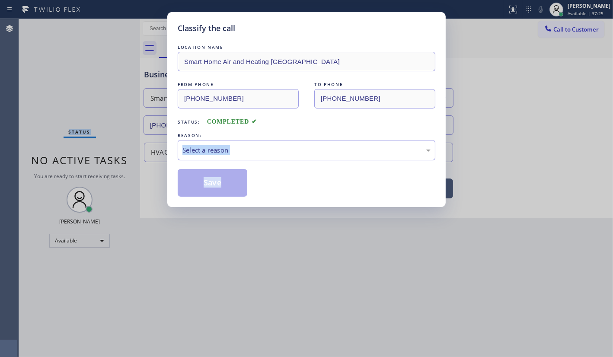
drag, startPoint x: 283, startPoint y: 139, endPoint x: 295, endPoint y: 118, distance: 24.2
click at [289, 126] on div "LOCATION NAME Smart Home Air and Heating Cathedral City FROM PHONE [PHONE_NUMBE…" at bounding box center [307, 120] width 258 height 154
click at [296, 117] on div "Status: COMPLETED" at bounding box center [307, 120] width 258 height 14
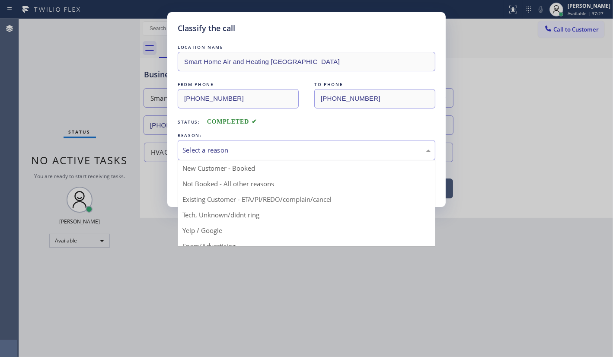
click at [185, 146] on div "Select a reason" at bounding box center [306, 150] width 248 height 10
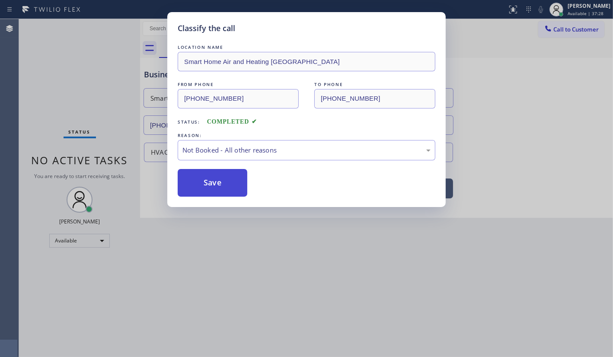
click at [193, 181] on button "Save" at bounding box center [213, 183] width 70 height 28
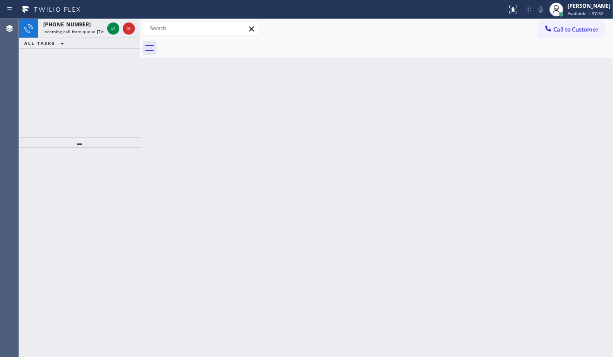
click at [94, 88] on div "[PHONE_NUMBER] Incoming call from queue [Test] All ALL TASKS ALL TASKS ACTIVE T…" at bounding box center [79, 78] width 121 height 118
click at [108, 29] on icon at bounding box center [113, 28] width 10 height 10
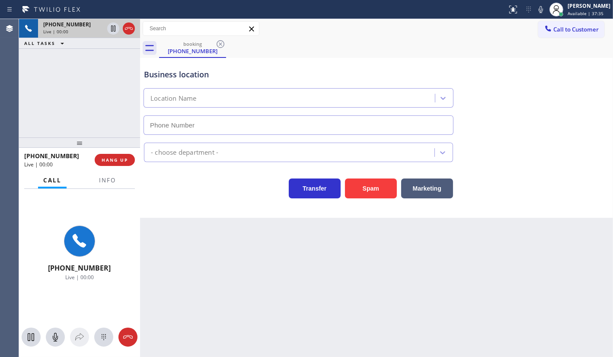
type input "[PHONE_NUMBER]"
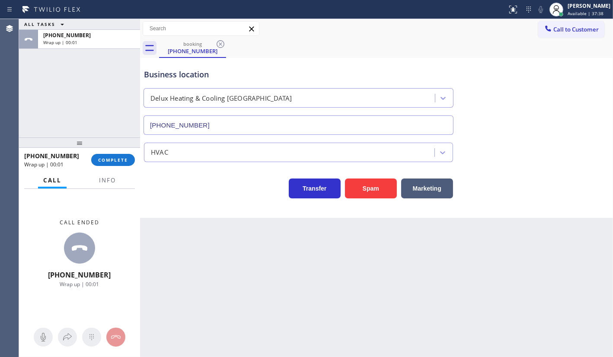
click at [77, 123] on div "ALL TASKS ALL TASKS ACTIVE TASKS TASKS IN WRAP UP [PHONE_NUMBER] Wrap up | 00:01" at bounding box center [79, 78] width 121 height 118
drag, startPoint x: 128, startPoint y: 149, endPoint x: 117, endPoint y: 161, distance: 16.5
click at [125, 148] on div at bounding box center [79, 142] width 121 height 10
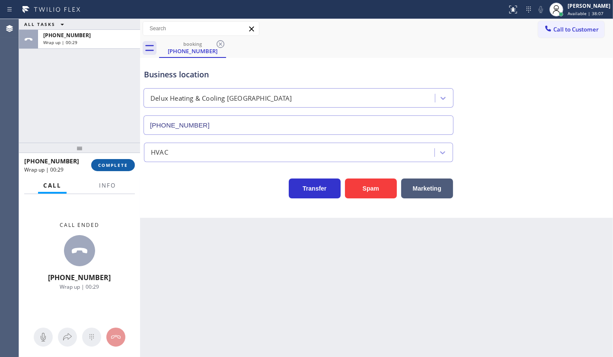
click at [115, 165] on button "COMPLETE" at bounding box center [113, 165] width 44 height 12
click at [149, 160] on div "Classify the call LOCATION NAME Smart Home Air and Heating Cathedral City FROM …" at bounding box center [316, 188] width 594 height 338
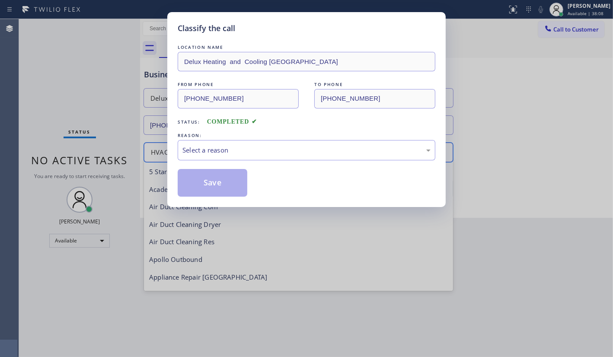
scroll to position [106, 0]
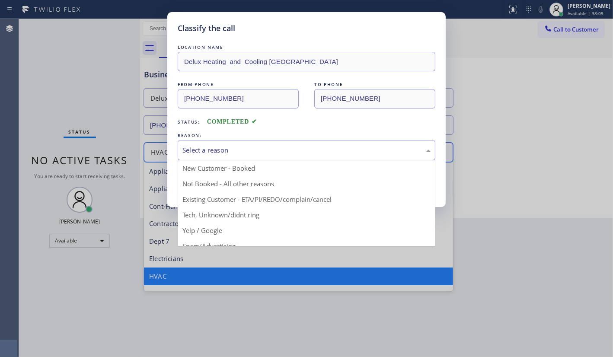
click at [229, 158] on div "Select a reason" at bounding box center [307, 150] width 258 height 20
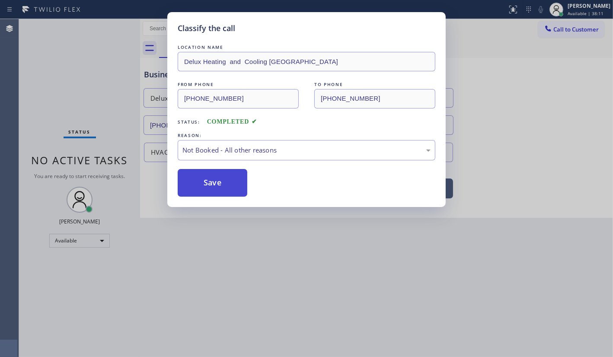
click at [201, 184] on button "Save" at bounding box center [213, 183] width 70 height 28
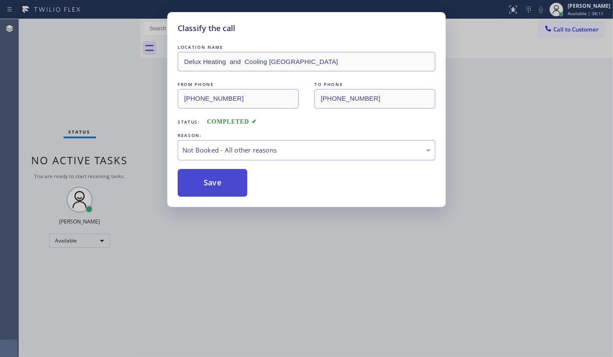
click at [201, 184] on button "Save" at bounding box center [213, 183] width 70 height 28
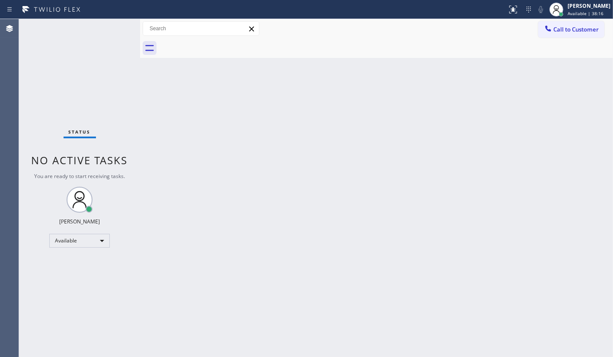
click at [97, 81] on div "Status No active tasks You are ready to start receiving tasks. JENIZA ALCAYDE A…" at bounding box center [79, 188] width 121 height 338
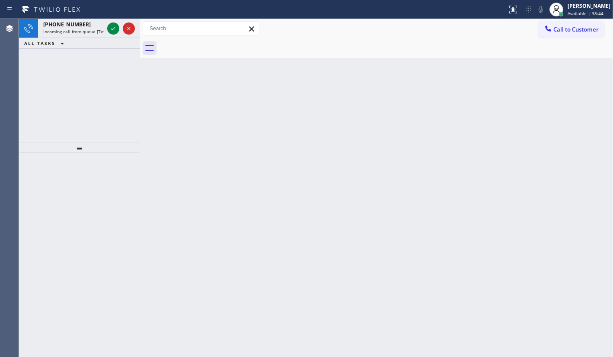
click at [110, 27] on icon at bounding box center [113, 28] width 10 height 10
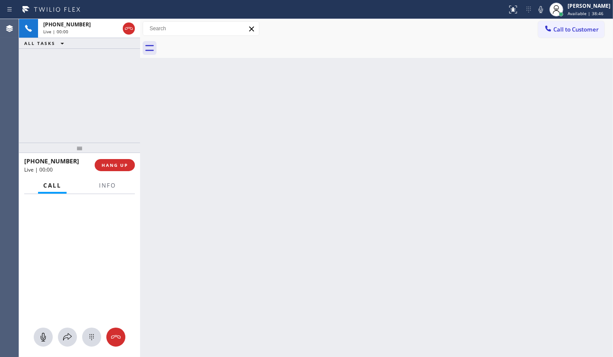
click at [115, 192] on div at bounding box center [107, 193] width 27 height 2
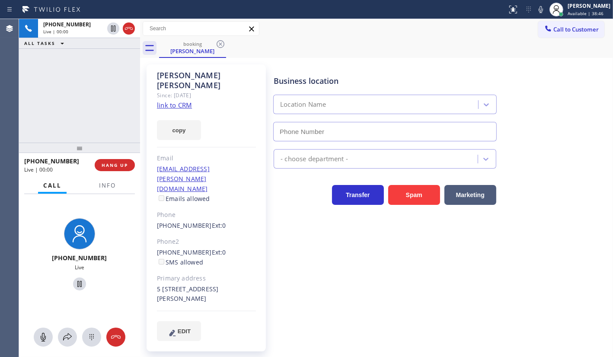
type input "[PHONE_NUMBER]"
click at [165, 101] on link "link to CRM" at bounding box center [174, 105] width 35 height 9
click at [111, 186] on span "Info" at bounding box center [107, 185] width 17 height 8
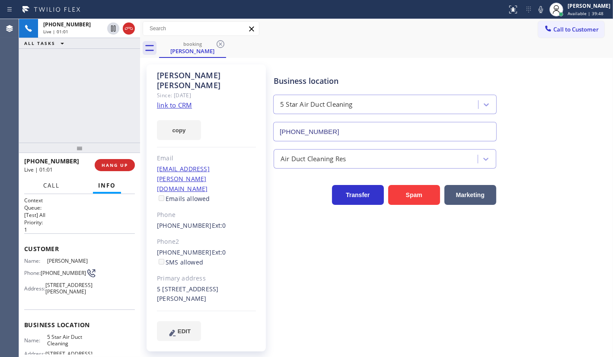
click at [45, 185] on span "Call" at bounding box center [51, 185] width 16 height 8
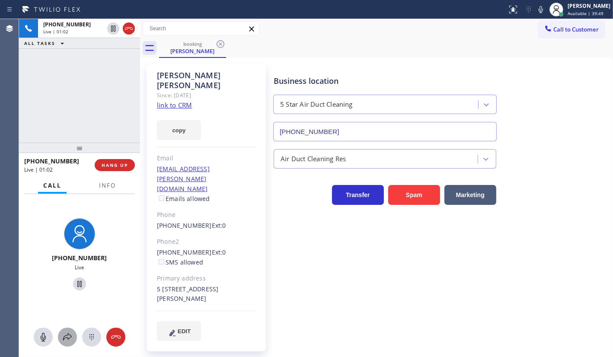
click at [65, 335] on icon at bounding box center [67, 337] width 10 height 10
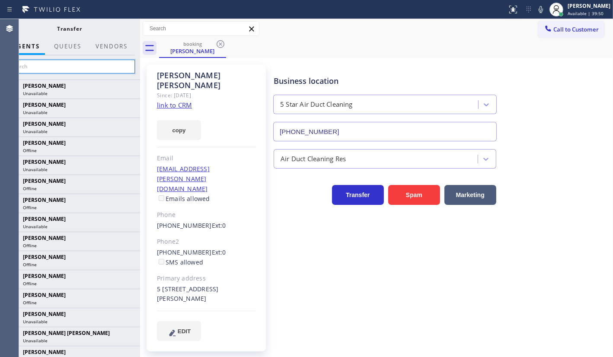
click at [73, 67] on input "text" at bounding box center [70, 67] width 130 height 14
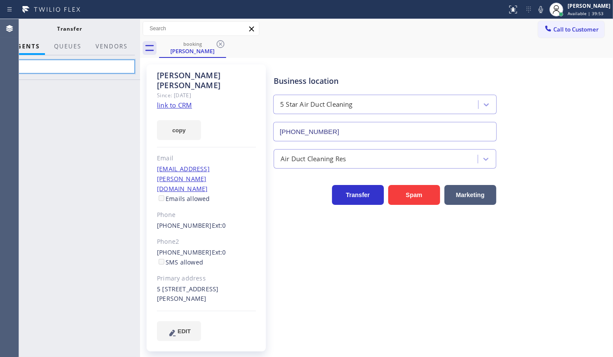
type input "c"
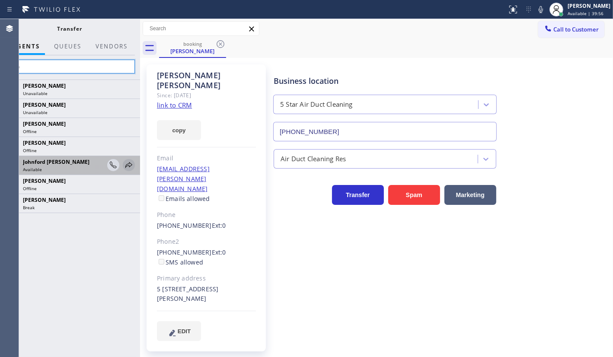
type input "don"
click at [128, 165] on icon at bounding box center [129, 165] width 10 height 10
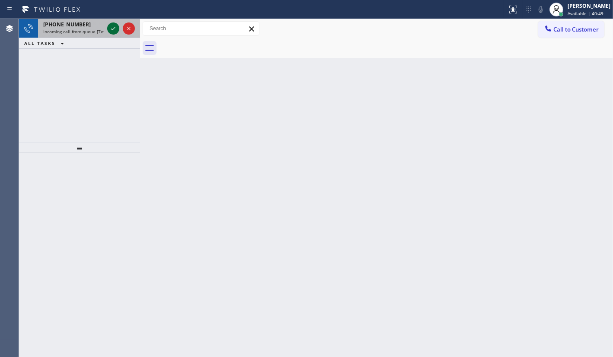
click at [111, 32] on icon at bounding box center [113, 28] width 10 height 10
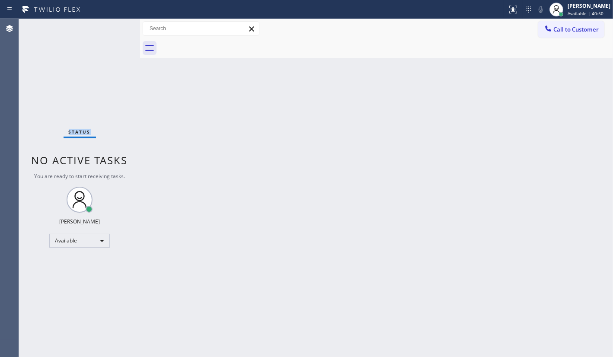
click at [113, 25] on div "Status No active tasks You are ready to start receiving tasks. JENIZA ALCAYDE A…" at bounding box center [79, 188] width 121 height 338
click at [512, 10] on icon at bounding box center [513, 9] width 10 height 10
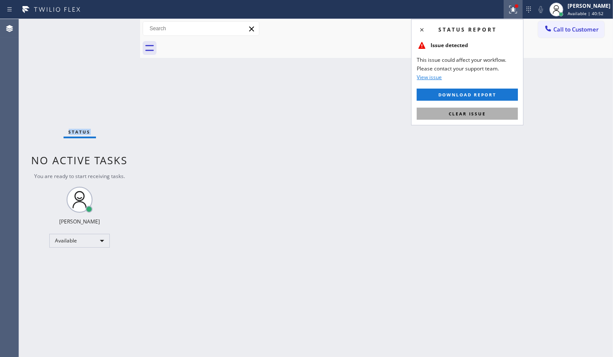
click at [512, 111] on button "Clear issue" at bounding box center [467, 114] width 101 height 12
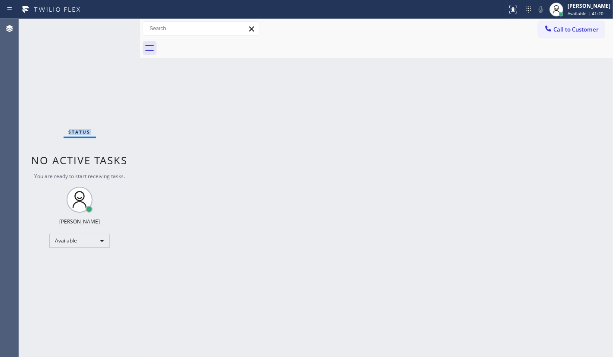
click at [51, 53] on div "Status No active tasks You are ready to start receiving tasks. JENIZA ALCAYDE A…" at bounding box center [79, 188] width 121 height 338
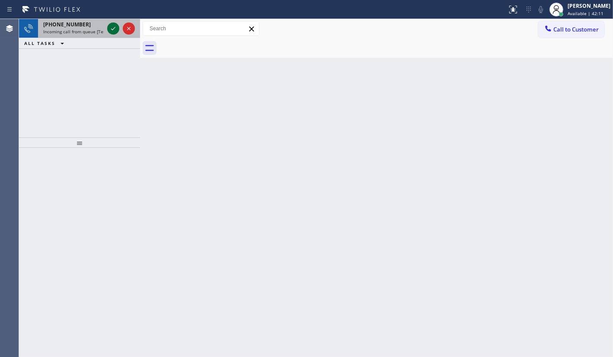
click at [111, 27] on icon at bounding box center [113, 28] width 10 height 10
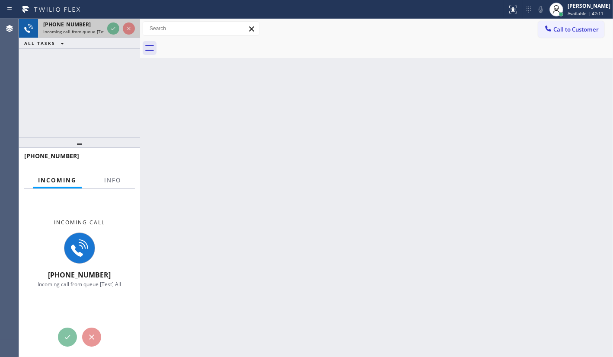
click at [113, 35] on div at bounding box center [120, 28] width 31 height 19
click at [117, 35] on div at bounding box center [120, 28] width 31 height 19
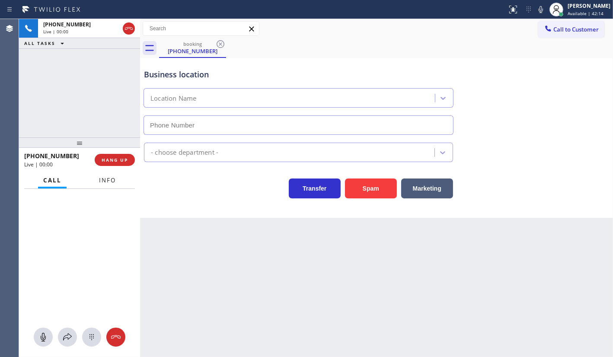
click at [112, 178] on span "Info" at bounding box center [107, 180] width 17 height 8
type input "[PHONE_NUMBER]"
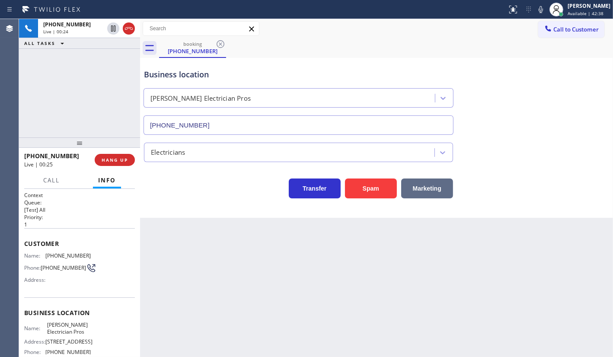
click at [405, 185] on button "Marketing" at bounding box center [427, 188] width 52 height 20
click at [420, 186] on button "Marketing" at bounding box center [427, 188] width 52 height 20
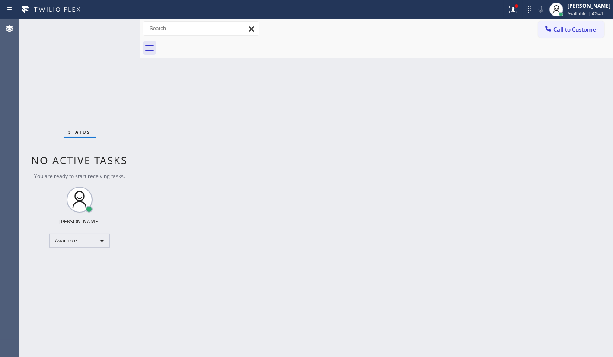
click at [138, 124] on div "Status No active tasks You are ready to start receiving tasks. JENIZA ALCAYDE A…" at bounding box center [316, 188] width 594 height 338
drag, startPoint x: 216, startPoint y: 209, endPoint x: 225, endPoint y: 206, distance: 8.6
click at [220, 208] on div "Back to Dashboard Change Sender ID Customers Technicians Select a contact Outbo…" at bounding box center [376, 188] width 473 height 338
click at [231, 200] on div "Back to Dashboard Change Sender ID Customers Technicians Select a contact Outbo…" at bounding box center [376, 188] width 473 height 338
click at [510, 9] on icon at bounding box center [513, 9] width 10 height 10
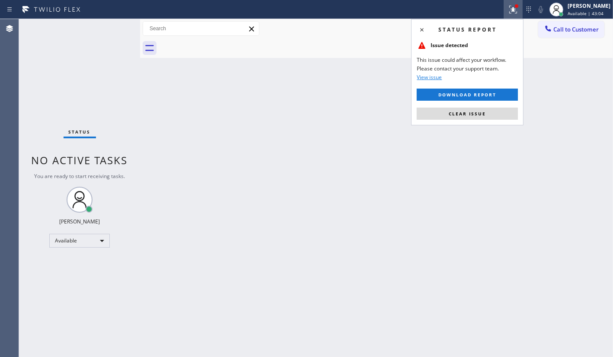
click at [491, 114] on button "Clear issue" at bounding box center [467, 114] width 101 height 12
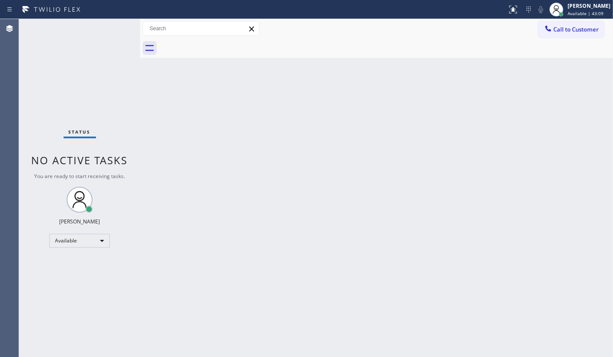
click at [78, 50] on div "Status No active tasks You are ready to start receiving tasks. JENIZA ALCAYDE A…" at bounding box center [79, 188] width 121 height 338
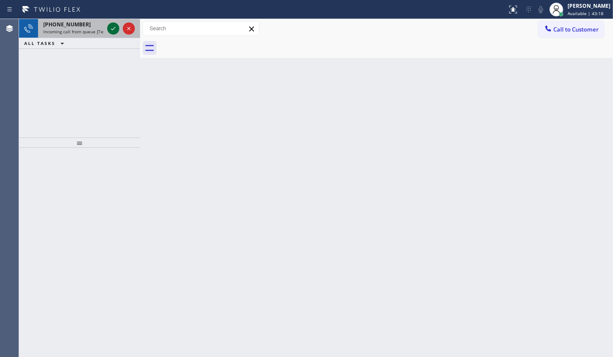
click at [109, 27] on icon at bounding box center [113, 28] width 10 height 10
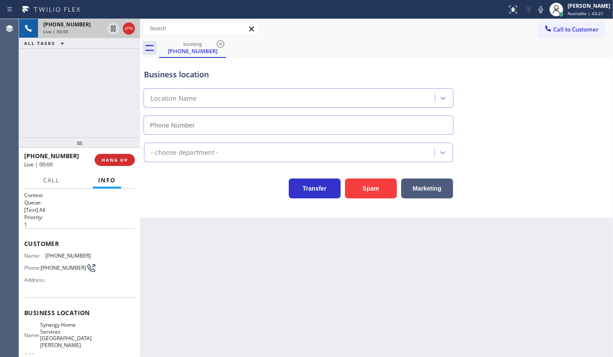
type input "[PHONE_NUMBER]"
click at [348, 186] on button "Spam" at bounding box center [371, 188] width 52 height 20
drag, startPoint x: 356, startPoint y: 174, endPoint x: 356, endPoint y: 179, distance: 5.2
click at [356, 177] on div "Spam" at bounding box center [368, 186] width 56 height 24
click at [356, 181] on button "Spam" at bounding box center [371, 188] width 52 height 20
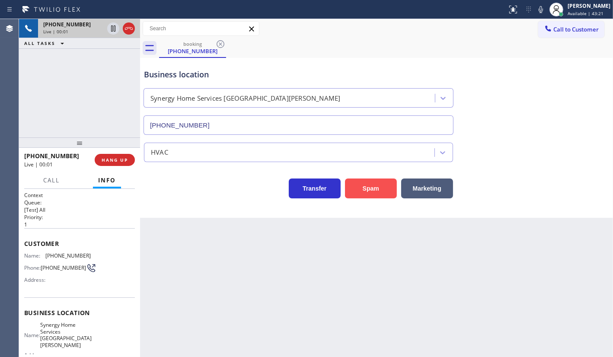
click at [356, 181] on button "Spam" at bounding box center [371, 188] width 52 height 20
drag, startPoint x: 356, startPoint y: 166, endPoint x: 360, endPoint y: 177, distance: 12.0
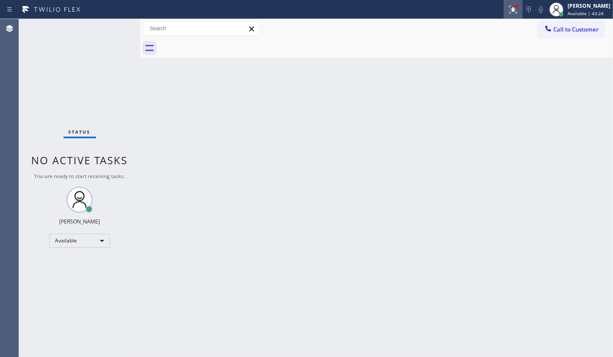
click at [513, 7] on icon at bounding box center [513, 9] width 10 height 10
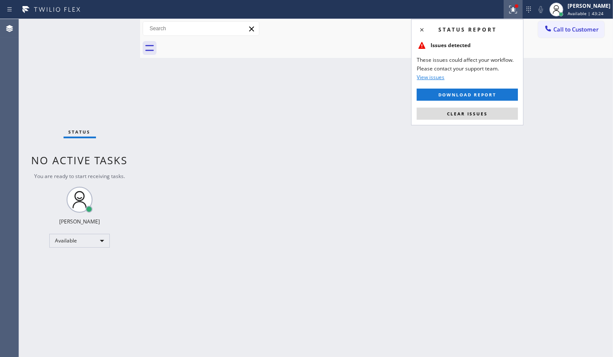
drag, startPoint x: 493, startPoint y: 105, endPoint x: 485, endPoint y: 114, distance: 11.3
click at [492, 106] on div "Status report Issues detected These issues could affect your workflow. Please c…" at bounding box center [467, 72] width 112 height 106
click at [485, 115] on span "Clear issues" at bounding box center [467, 114] width 41 height 6
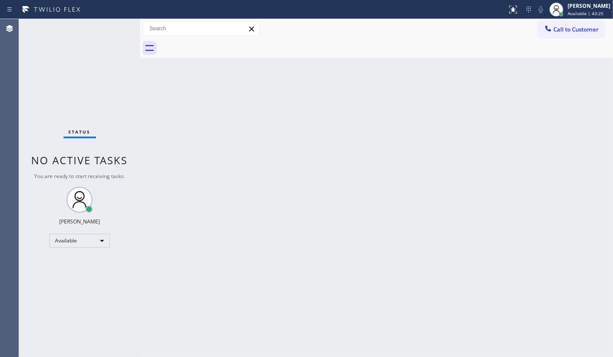
click at [485, 115] on div "Back to Dashboard Change Sender ID Customers Technicians Select a contact Outbo…" at bounding box center [376, 188] width 473 height 338
click at [41, 91] on div "Status No active tasks You are ready to start receiving tasks. JENIZA ALCAYDE A…" at bounding box center [79, 188] width 121 height 338
click at [43, 84] on div "Status No active tasks You are ready to start receiving tasks. JENIZA ALCAYDE A…" at bounding box center [79, 188] width 121 height 338
click at [117, 26] on div "Status No active tasks You are ready to start receiving tasks. JENIZA ALCAYDE A…" at bounding box center [79, 188] width 121 height 338
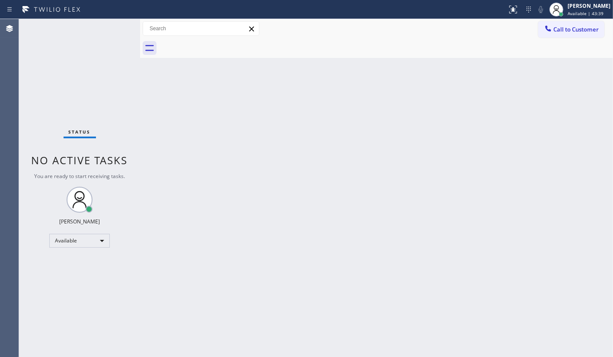
click at [117, 26] on div "Status No active tasks You are ready to start receiving tasks. JENIZA ALCAYDE A…" at bounding box center [79, 188] width 121 height 338
click at [37, 80] on div "Status No active tasks You are ready to start receiving tasks. JENIZA ALCAYDE A…" at bounding box center [79, 188] width 121 height 338
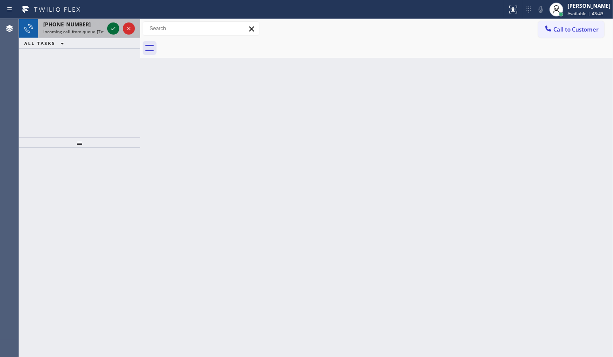
click at [115, 29] on icon at bounding box center [113, 28] width 10 height 10
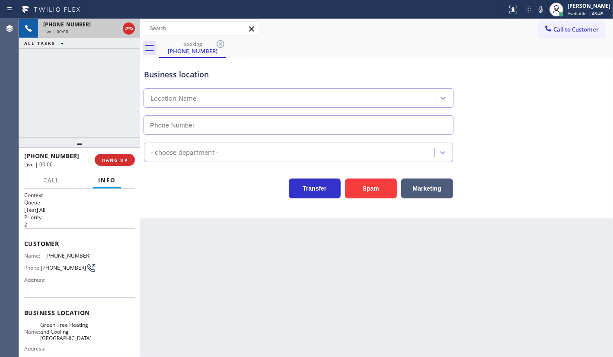
type input "[PHONE_NUMBER]"
click at [112, 156] on button "HANG UP" at bounding box center [115, 160] width 40 height 12
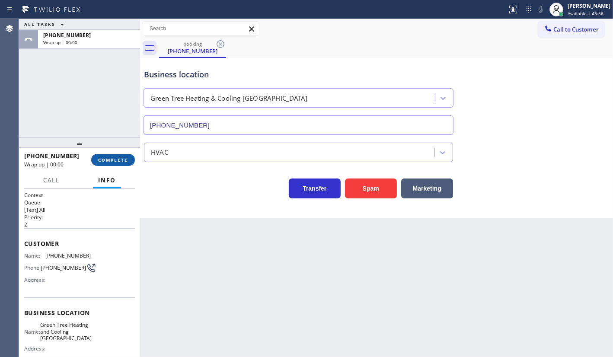
click at [112, 156] on button "COMPLETE" at bounding box center [113, 160] width 44 height 12
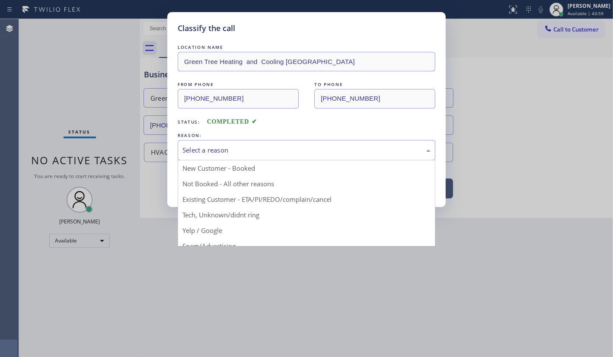
click at [202, 149] on div "Select a reason" at bounding box center [306, 150] width 248 height 10
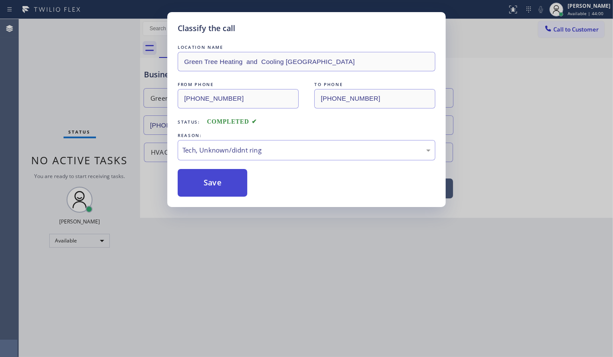
click at [227, 181] on button "Save" at bounding box center [213, 183] width 70 height 28
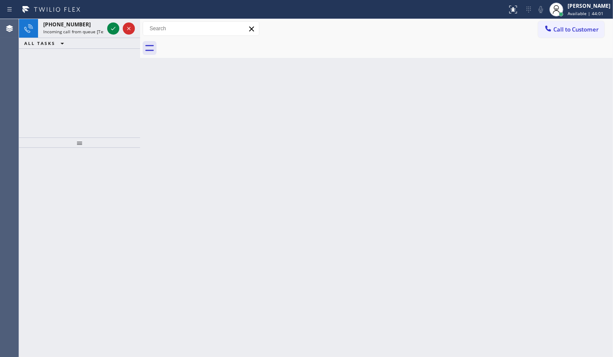
drag, startPoint x: 50, startPoint y: 77, endPoint x: 56, endPoint y: 78, distance: 6.1
click at [56, 78] on div "[PHONE_NUMBER] Incoming call from queue [Test] All ALL TASKS ALL TASKS ACTIVE T…" at bounding box center [79, 78] width 121 height 118
click at [120, 24] on div at bounding box center [120, 28] width 31 height 19
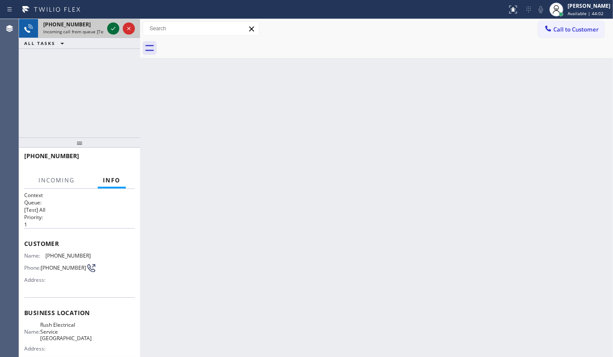
click at [113, 25] on icon at bounding box center [113, 28] width 10 height 10
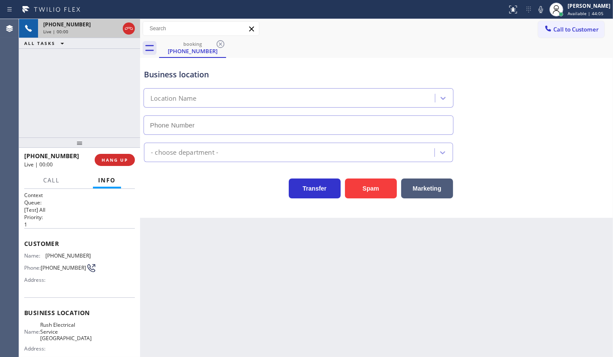
type input "[PHONE_NUMBER]"
click at [367, 185] on button "Spam" at bounding box center [371, 188] width 52 height 20
click at [368, 182] on button "Spam" at bounding box center [371, 188] width 52 height 20
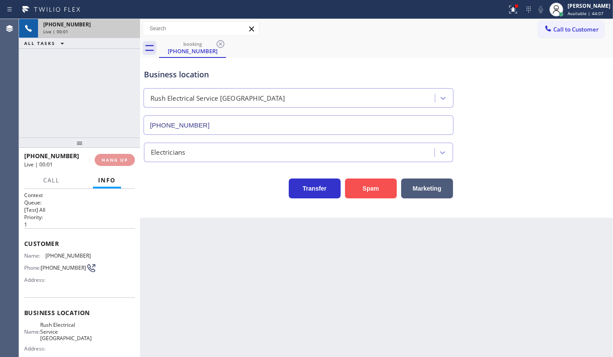
click at [368, 182] on button "Spam" at bounding box center [371, 188] width 52 height 20
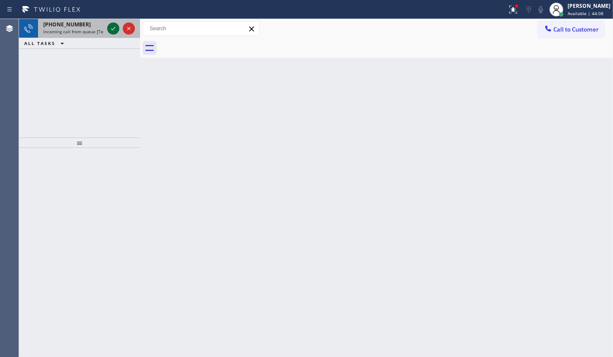
click at [110, 27] on icon at bounding box center [113, 28] width 10 height 10
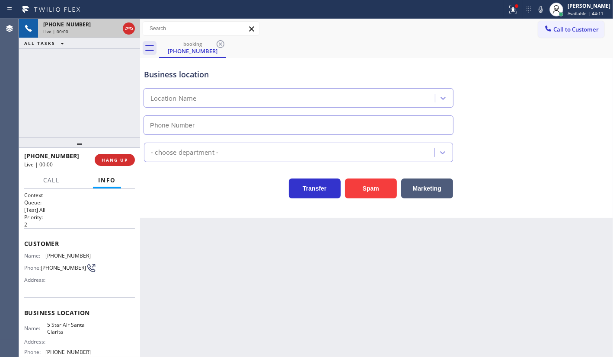
type input "[PHONE_NUMBER]"
click at [514, 10] on icon at bounding box center [511, 9] width 5 height 6
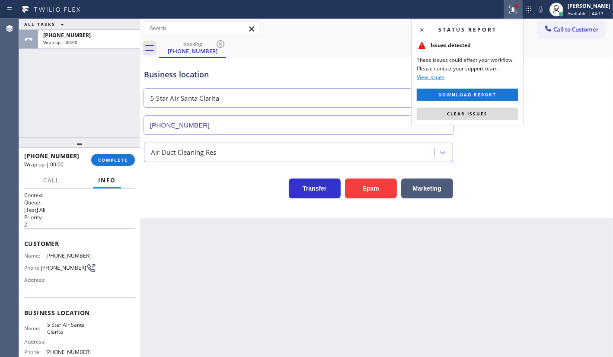
click at [469, 127] on div "Business location 5 [GEOGRAPHIC_DATA] [PHONE_NUMBER]" at bounding box center [376, 96] width 468 height 78
drag, startPoint x: 472, startPoint y: 127, endPoint x: 470, endPoint y: 113, distance: 14.8
click at [472, 121] on div "Status report Issues detected These issues could affect your workflow. Please c…" at bounding box center [306, 178] width 613 height 357
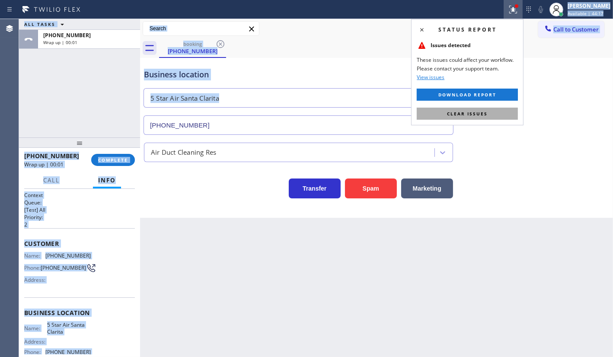
click at [468, 112] on span "Clear issues" at bounding box center [467, 114] width 41 height 6
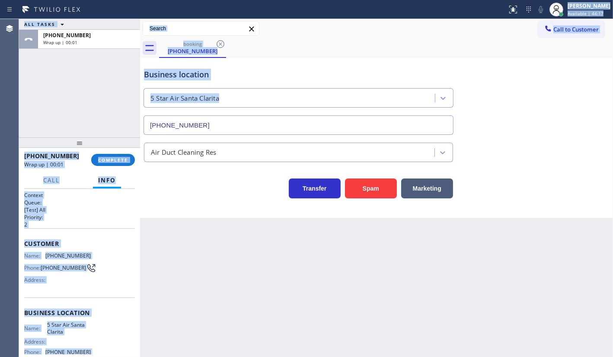
click at [471, 115] on div "Business location 5 [GEOGRAPHIC_DATA] [PHONE_NUMBER]" at bounding box center [376, 96] width 468 height 78
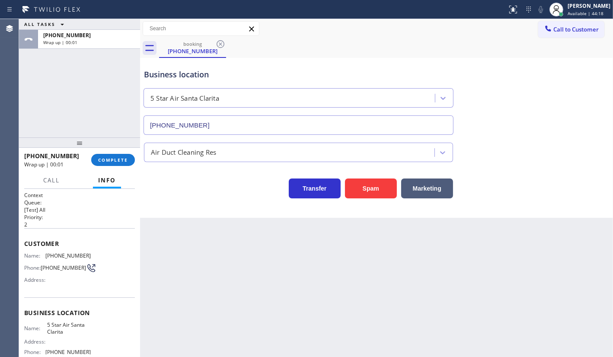
drag, startPoint x: 49, startPoint y: 71, endPoint x: 65, endPoint y: 93, distance: 27.2
click at [56, 81] on div "ALL TASKS ALL TASKS ACTIVE TASKS TASKS IN WRAP UP [PHONE_NUMBER] Wrap up | 00:01" at bounding box center [79, 78] width 121 height 118
drag, startPoint x: 102, startPoint y: 144, endPoint x: 108, endPoint y: 153, distance: 10.5
click at [102, 145] on div at bounding box center [79, 142] width 121 height 10
drag, startPoint x: 108, startPoint y: 153, endPoint x: 112, endPoint y: 158, distance: 6.7
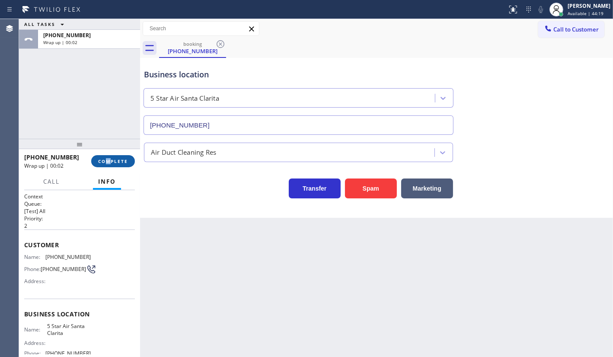
click at [109, 157] on div "[PHONE_NUMBER] Wrap up | 00:02 COMPLETE" at bounding box center [79, 161] width 111 height 22
click at [112, 160] on span "COMPLETE" at bounding box center [113, 161] width 30 height 6
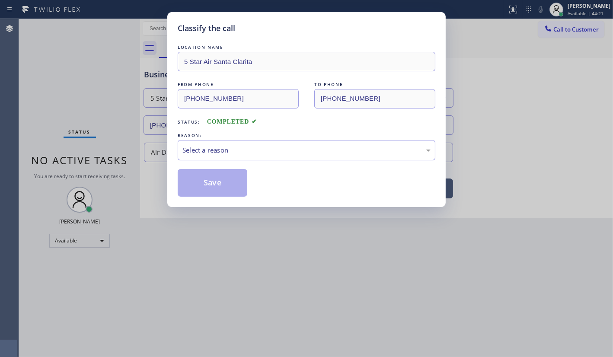
click at [229, 132] on div "REASON:" at bounding box center [307, 135] width 258 height 9
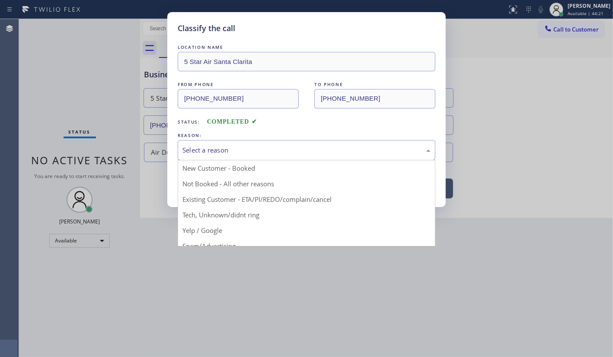
click at [226, 145] on div "Select a reason" at bounding box center [307, 150] width 258 height 20
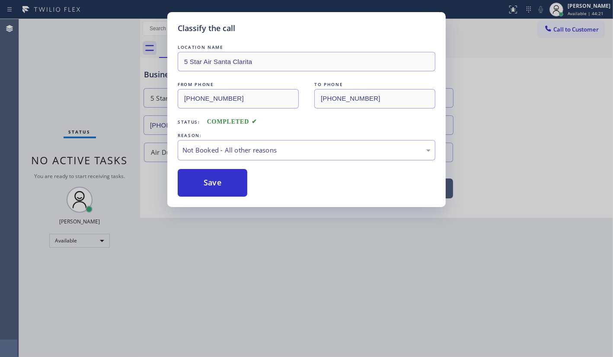
click at [221, 184] on button "Save" at bounding box center [213, 183] width 70 height 28
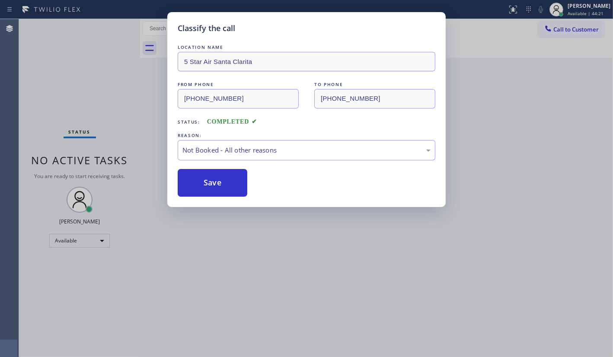
click at [221, 184] on button "Save" at bounding box center [213, 183] width 70 height 28
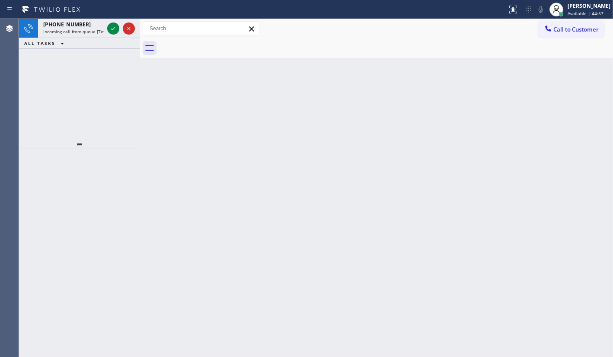
drag, startPoint x: 48, startPoint y: 77, endPoint x: 53, endPoint y: 73, distance: 5.9
click at [53, 73] on div "[PHONE_NUMBER] Incoming call from queue [Test] All ALL TASKS ALL TASKS ACTIVE T…" at bounding box center [79, 79] width 121 height 120
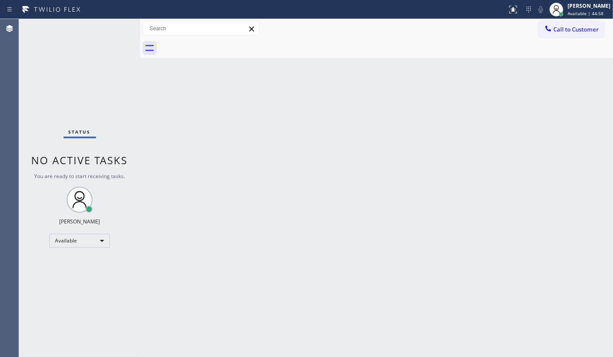
click at [106, 25] on div "Status No active tasks You are ready to start receiving tasks. JENIZA ALCAYDE A…" at bounding box center [79, 188] width 121 height 338
click at [110, 25] on div "Status No active tasks You are ready to start receiving tasks. JENIZA ALCAYDE A…" at bounding box center [79, 188] width 121 height 338
click at [83, 35] on div "Status No active tasks You are ready to start receiving tasks. JENIZA ALCAYDE A…" at bounding box center [79, 188] width 121 height 338
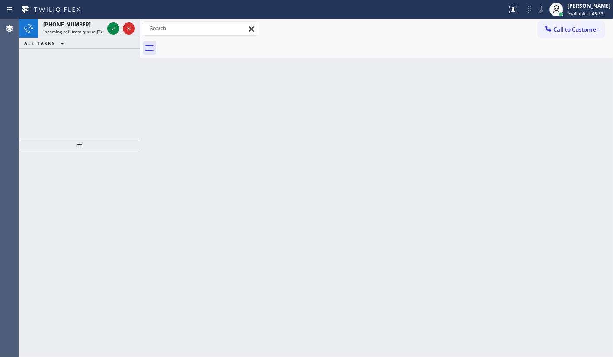
drag, startPoint x: 118, startPoint y: 157, endPoint x: 113, endPoint y: 108, distance: 49.6
click at [118, 141] on div "[PHONE_NUMBER] Incoming call from queue [Test] All ALL TASKS ALL TASKS ACTIVE T…" at bounding box center [79, 188] width 121 height 338
click at [109, 28] on icon at bounding box center [113, 28] width 10 height 10
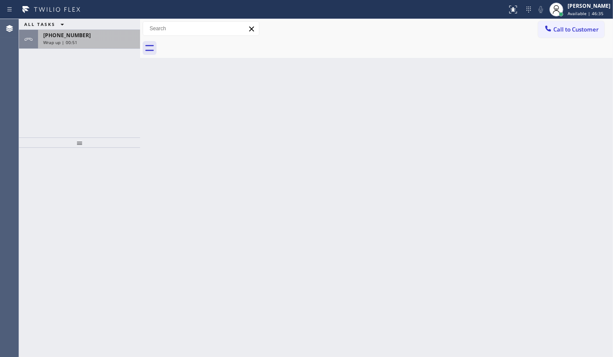
click at [60, 38] on span "[PHONE_NUMBER]" at bounding box center [67, 35] width 48 height 7
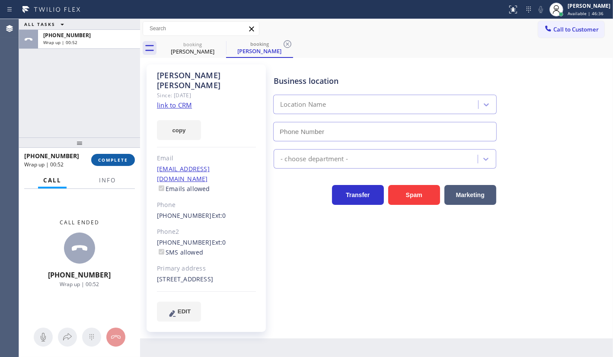
click at [123, 159] on span "COMPLETE" at bounding box center [113, 160] width 30 height 6
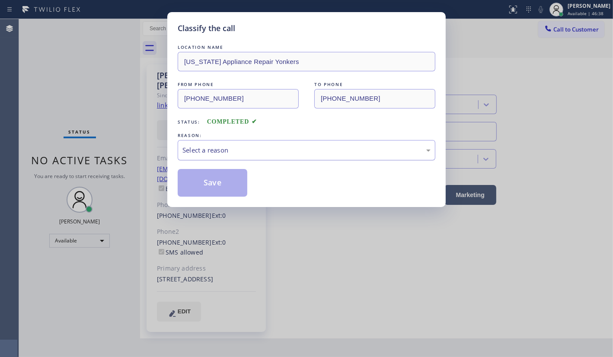
type input "[PHONE_NUMBER]"
click at [194, 147] on div "Select a reason" at bounding box center [306, 150] width 248 height 10
click at [194, 184] on button "Save" at bounding box center [213, 183] width 70 height 28
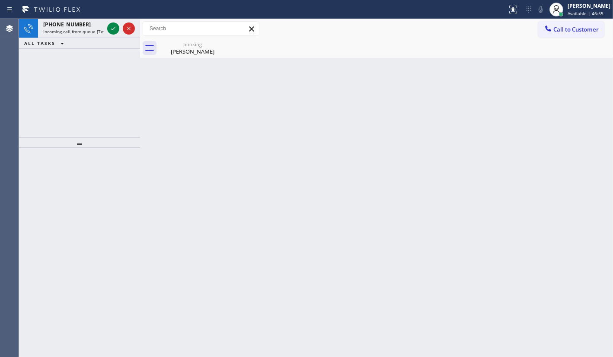
click at [73, 59] on div "[PHONE_NUMBER] Incoming call from queue [Test] All ALL TASKS ALL TASKS ACTIVE T…" at bounding box center [79, 78] width 121 height 118
click at [104, 43] on div "ALL TASKS ALL TASKS ACTIVE TASKS TASKS IN WRAP UP" at bounding box center [79, 43] width 121 height 11
click at [109, 37] on div at bounding box center [120, 28] width 31 height 19
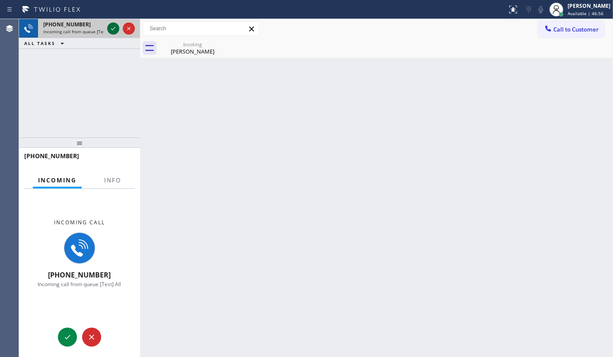
click at [108, 33] on icon at bounding box center [113, 28] width 10 height 10
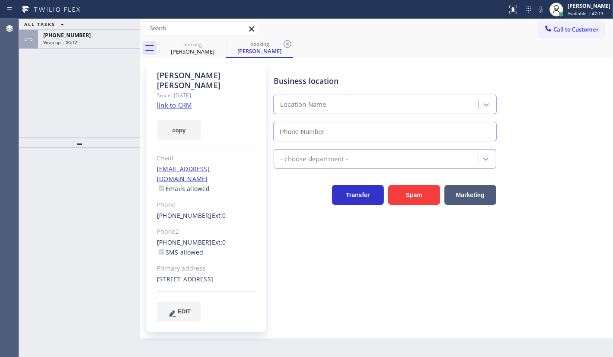
type input "[PHONE_NUMBER]"
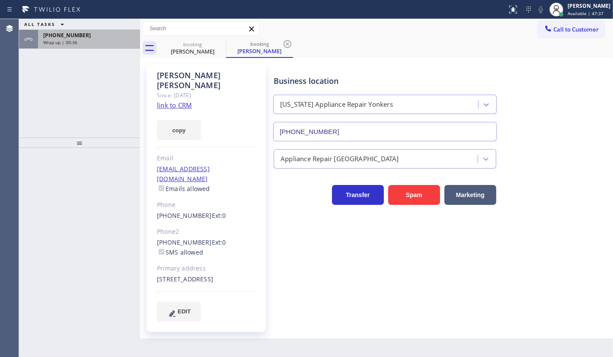
click at [75, 40] on span "Wrap up | 00:36" at bounding box center [60, 42] width 34 height 6
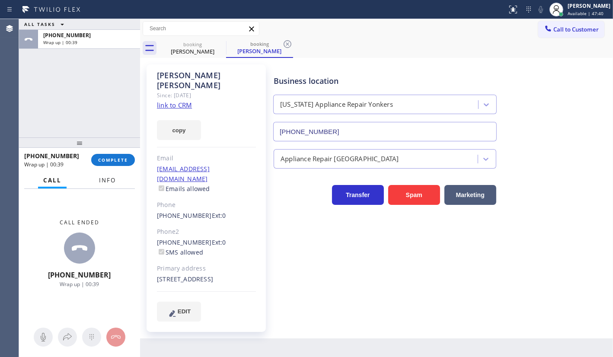
click at [119, 173] on button "Info" at bounding box center [107, 180] width 27 height 17
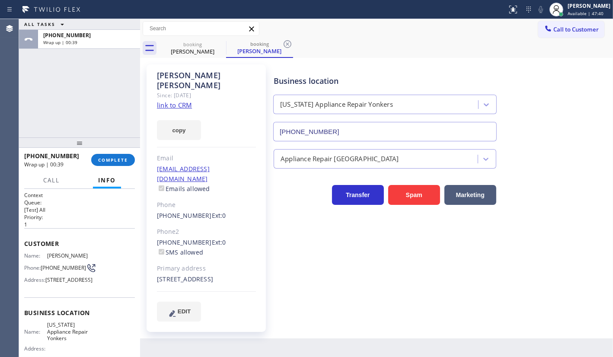
click at [118, 166] on div "[PHONE_NUMBER] Wrap up | 00:39 COMPLETE" at bounding box center [79, 160] width 111 height 22
drag, startPoint x: 118, startPoint y: 166, endPoint x: 115, endPoint y: 147, distance: 18.8
click at [118, 162] on div "[PHONE_NUMBER] Wrap up | 00:39 COMPLETE" at bounding box center [79, 160] width 111 height 22
click at [113, 148] on div at bounding box center [79, 142] width 121 height 10
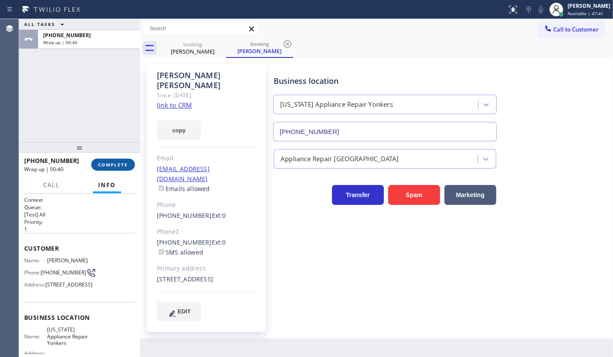
click at [121, 165] on span "COMPLETE" at bounding box center [113, 165] width 30 height 6
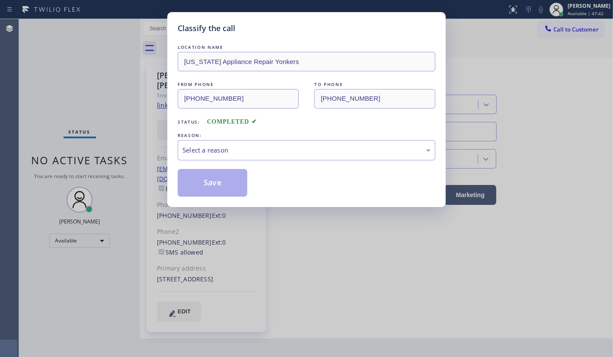
click at [129, 144] on div "Classify the call LOCATION NAME [US_STATE] Appliance Repair Yonkers FROM PHONE …" at bounding box center [306, 178] width 613 height 357
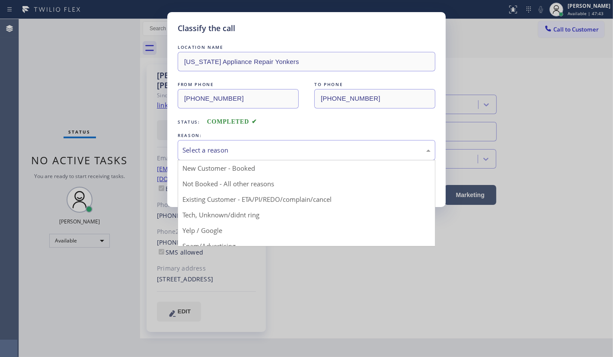
click at [218, 154] on div "Select a reason" at bounding box center [306, 150] width 248 height 10
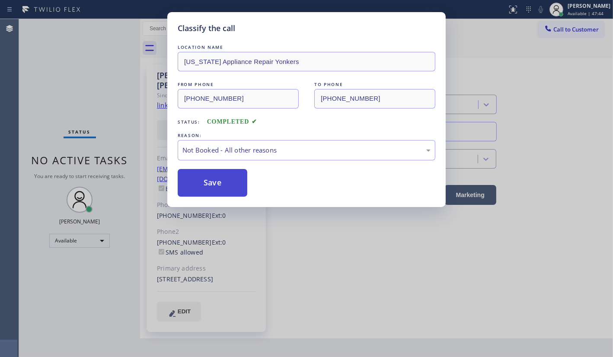
click at [210, 178] on button "Save" at bounding box center [213, 183] width 70 height 28
click at [210, 176] on button "Save" at bounding box center [213, 183] width 70 height 28
click at [211, 177] on button "Save" at bounding box center [213, 183] width 70 height 28
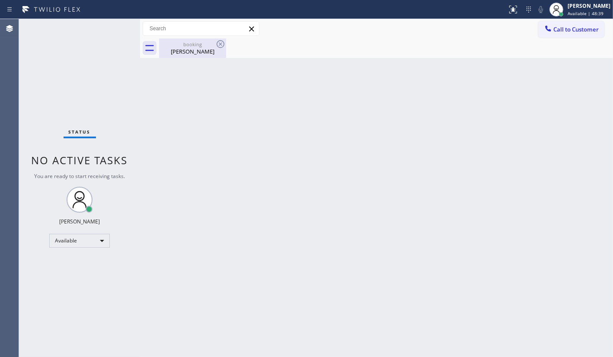
click at [189, 56] on div "booking [PERSON_NAME]" at bounding box center [192, 47] width 65 height 19
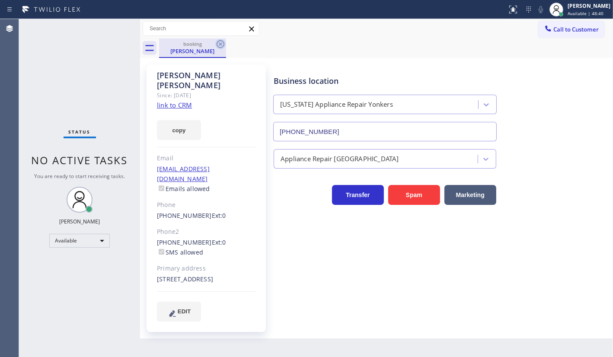
click at [218, 45] on icon at bounding box center [220, 44] width 10 height 10
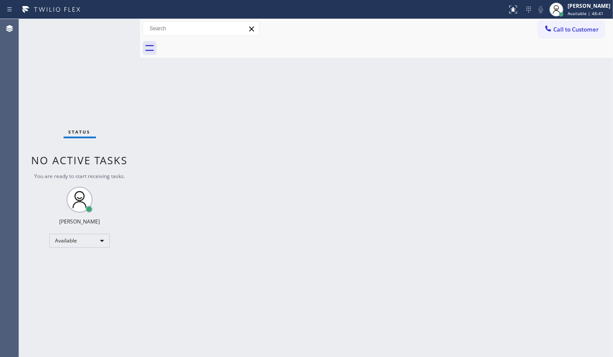
click at [80, 82] on div "Status No active tasks You are ready to start receiving tasks. JENIZA ALCAYDE A…" at bounding box center [79, 188] width 121 height 338
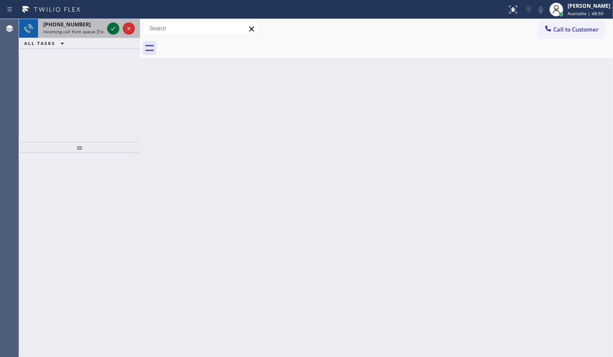
click at [109, 29] on icon at bounding box center [113, 28] width 10 height 10
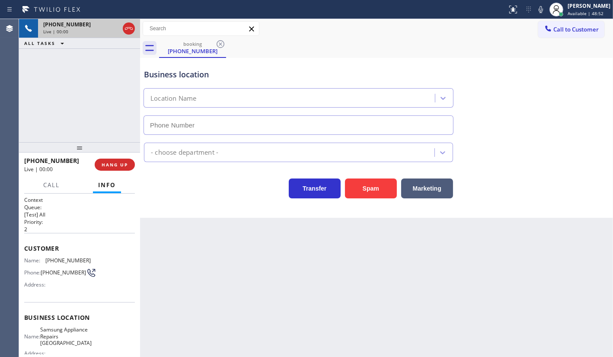
type input "[PHONE_NUMBER]"
click at [117, 166] on span "HANG UP" at bounding box center [115, 165] width 26 height 6
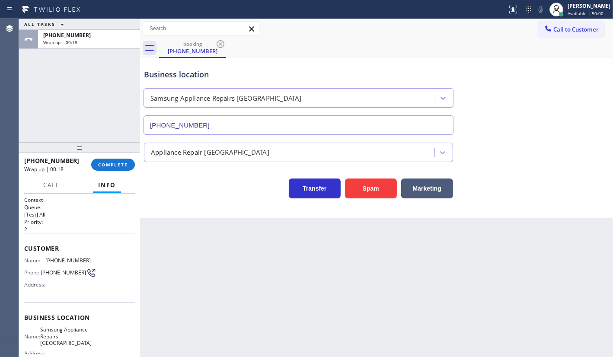
drag, startPoint x: 107, startPoint y: 97, endPoint x: 111, endPoint y: 112, distance: 16.3
click at [107, 99] on div "ALL TASKS ALL TASKS ACTIVE TASKS TASKS IN WRAP UP [PHONE_NUMBER] Wrap up | 00:18" at bounding box center [79, 80] width 121 height 123
click at [35, 120] on div "ALL TASKS ALL TASKS ACTIVE TASKS TASKS IN WRAP UP [PHONE_NUMBER] Wrap up | 00:30" at bounding box center [79, 80] width 121 height 123
click at [108, 166] on span "COMPLETE" at bounding box center [113, 165] width 30 height 6
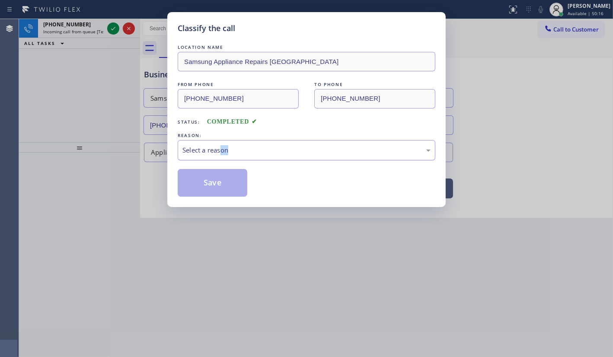
click at [223, 159] on div "LOCATION NAME Samsung Appliance Repairs [GEOGRAPHIC_DATA] FROM PHONE [PHONE_NUM…" at bounding box center [307, 120] width 258 height 154
click at [220, 156] on div "Select a reason" at bounding box center [307, 150] width 258 height 20
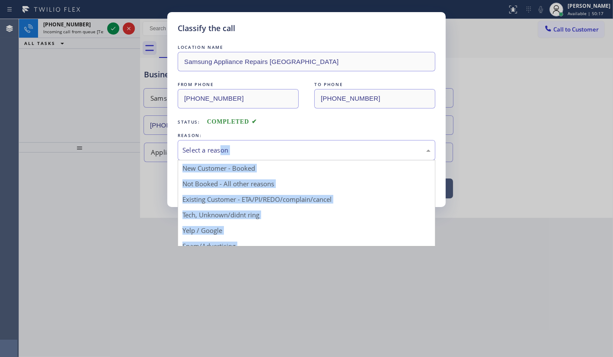
click at [191, 146] on div "Select a reason" at bounding box center [306, 150] width 248 height 10
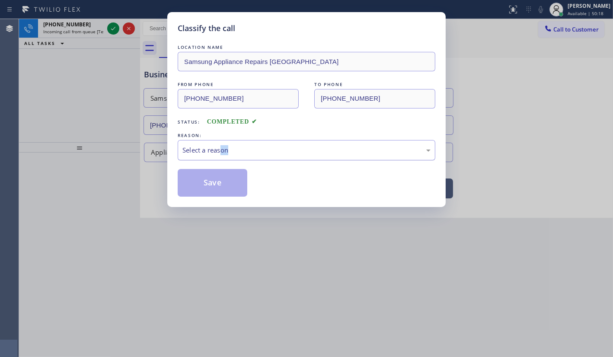
click at [199, 150] on div "Select a reason" at bounding box center [306, 150] width 248 height 10
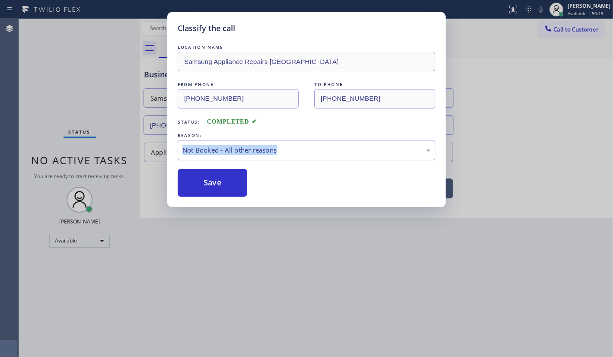
click at [201, 185] on button "Save" at bounding box center [213, 183] width 70 height 28
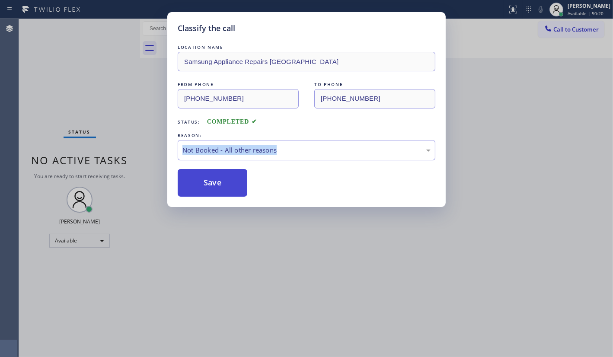
click at [202, 184] on button "Save" at bounding box center [213, 183] width 70 height 28
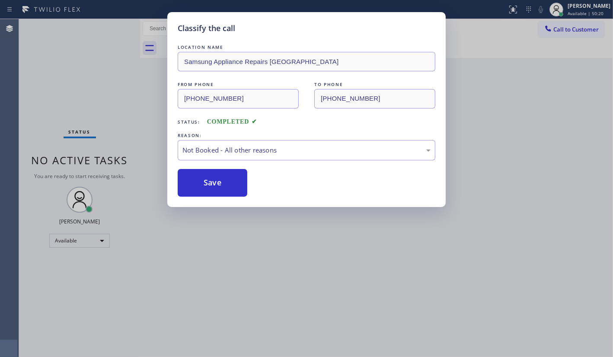
click at [201, 185] on div "Back to Dashboard Change Sender ID Customers Technicians Select a contact Outbo…" at bounding box center [376, 188] width 473 height 338
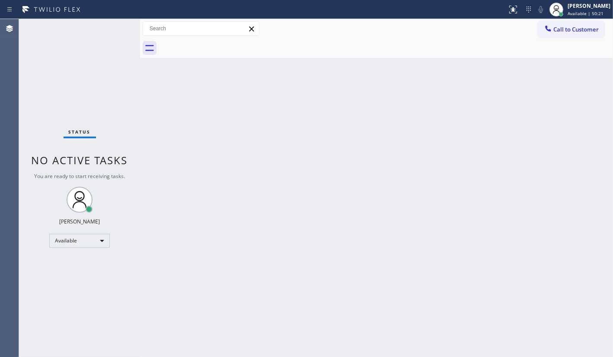
click at [201, 185] on div "Back to Dashboard Change Sender ID Customers Technicians Select a contact Outbo…" at bounding box center [376, 188] width 473 height 338
click at [53, 92] on div "Status No active tasks You are ready to start receiving tasks. JENIZA ALCAYDE A…" at bounding box center [79, 188] width 121 height 338
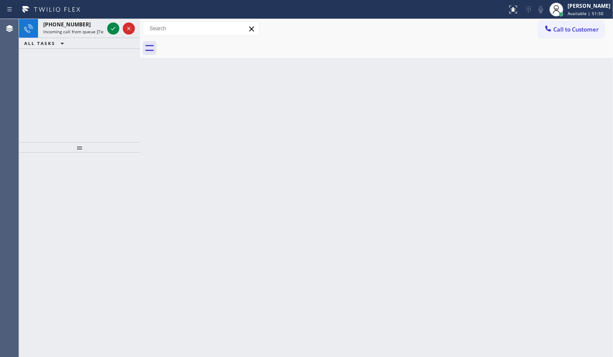
drag, startPoint x: 47, startPoint y: 69, endPoint x: 93, endPoint y: 43, distance: 52.6
click at [71, 57] on div "[PHONE_NUMBER] Incoming call from queue [Test] All ALL TASKS ALL TASKS ACTIVE T…" at bounding box center [79, 80] width 121 height 123
click at [111, 27] on icon at bounding box center [113, 28] width 10 height 10
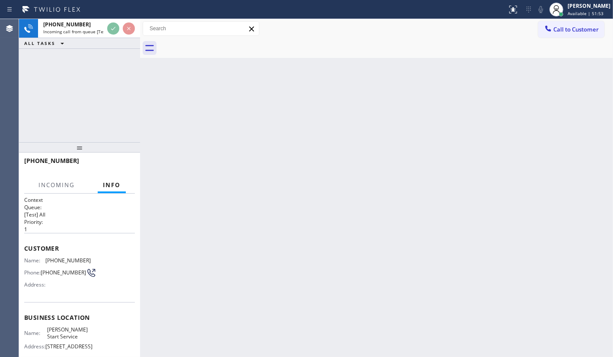
drag, startPoint x: 121, startPoint y: 43, endPoint x: 120, endPoint y: 51, distance: 8.7
click at [122, 52] on div "[PHONE_NUMBER] Incoming call from queue [Test] All ALL TASKS ALL TASKS ACTIVE T…" at bounding box center [79, 80] width 121 height 123
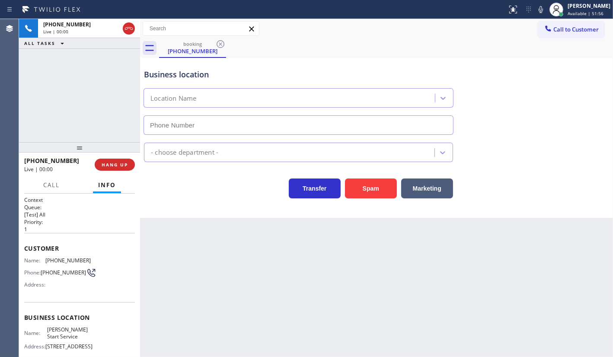
type input "[PHONE_NUMBER]"
drag, startPoint x: 109, startPoint y: 166, endPoint x: 127, endPoint y: 169, distance: 18.0
click at [109, 166] on span "HANG UP" at bounding box center [115, 165] width 26 height 6
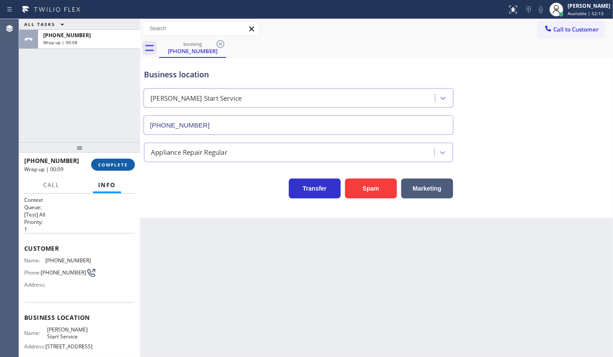
click at [117, 161] on button "COMPLETE" at bounding box center [113, 165] width 44 height 12
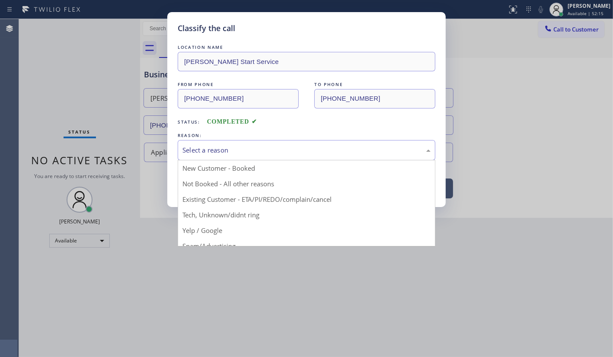
click at [191, 147] on div "Select a reason" at bounding box center [306, 150] width 248 height 10
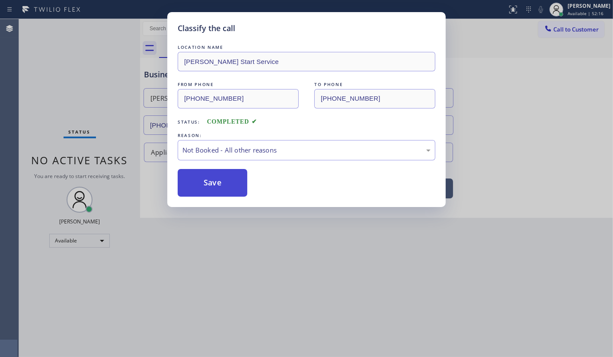
click at [212, 181] on button "Save" at bounding box center [213, 183] width 70 height 28
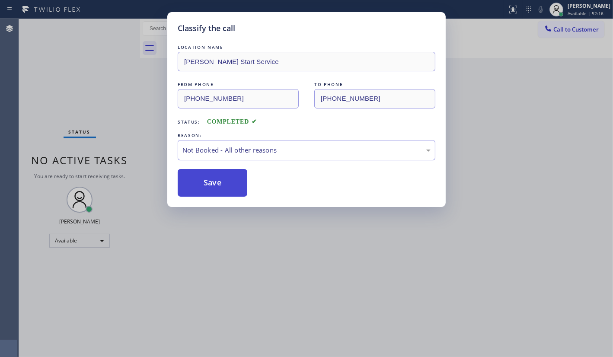
click at [212, 181] on button "Save" at bounding box center [213, 183] width 70 height 28
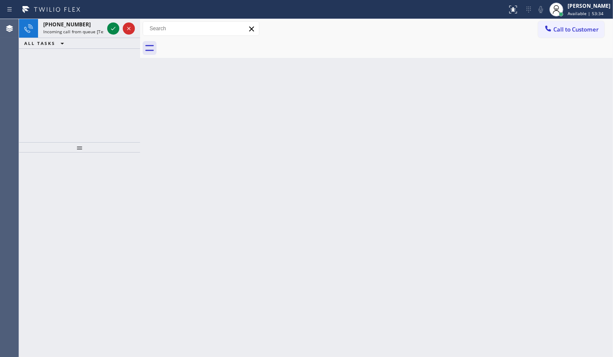
drag, startPoint x: 69, startPoint y: 113, endPoint x: 101, endPoint y: 52, distance: 68.6
click at [69, 112] on div "[PHONE_NUMBER] Incoming call from queue [Test] All ALL TASKS ALL TASKS ACTIVE T…" at bounding box center [79, 80] width 121 height 123
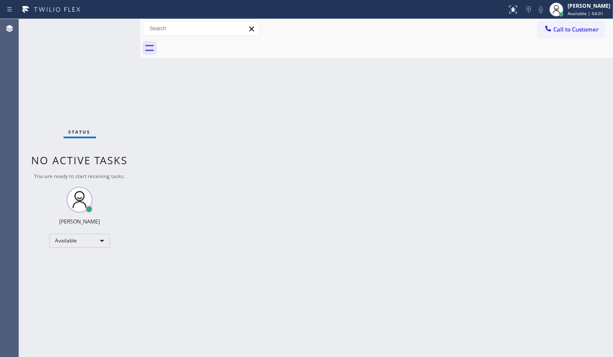
click at [89, 53] on div "Status No active tasks You are ready to start receiving tasks. JENIZA ALCAYDE A…" at bounding box center [79, 188] width 121 height 338
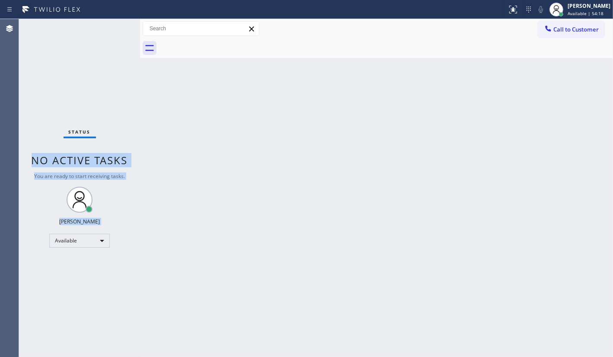
click at [137, 91] on div "Status No active tasks You are ready to start receiving tasks. JENIZA ALCAYDE A…" at bounding box center [316, 188] width 594 height 338
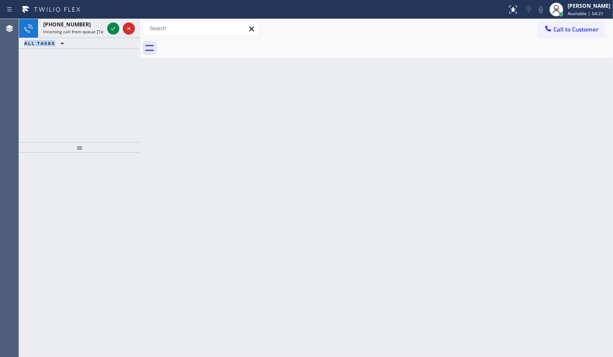
click at [59, 73] on div "[PHONE_NUMBER] Incoming call from queue [Test] All ALL TASKS ALL TASKS ACTIVE T…" at bounding box center [79, 80] width 121 height 123
click at [62, 65] on div "[PHONE_NUMBER] Incoming call from queue [Test] All ALL TASKS ALL TASKS ACTIVE T…" at bounding box center [79, 80] width 121 height 123
click at [112, 29] on icon at bounding box center [113, 28] width 10 height 10
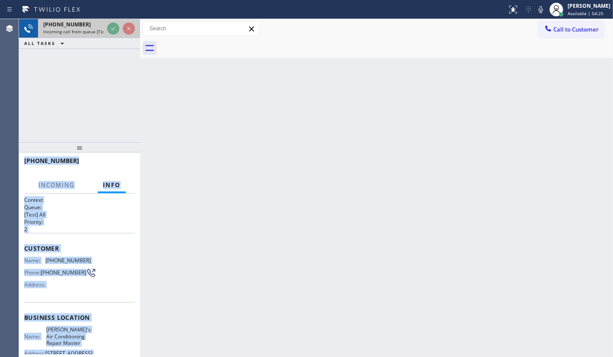
click at [112, 30] on icon at bounding box center [113, 28] width 10 height 10
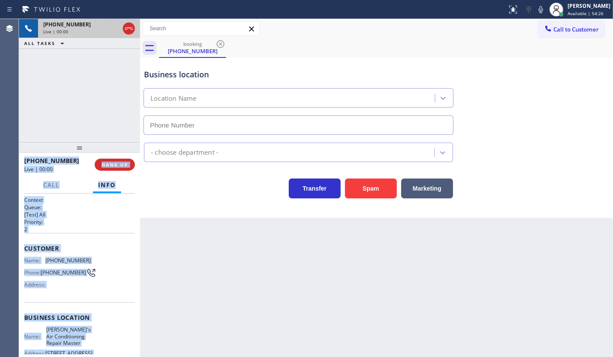
type input "[PHONE_NUMBER]"
click at [511, 8] on icon at bounding box center [513, 9] width 10 height 10
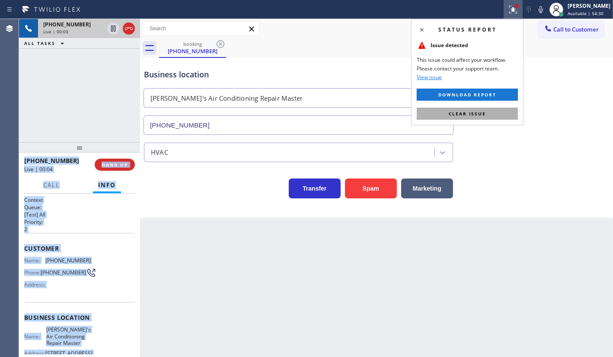
click at [491, 112] on button "Clear issue" at bounding box center [467, 114] width 101 height 12
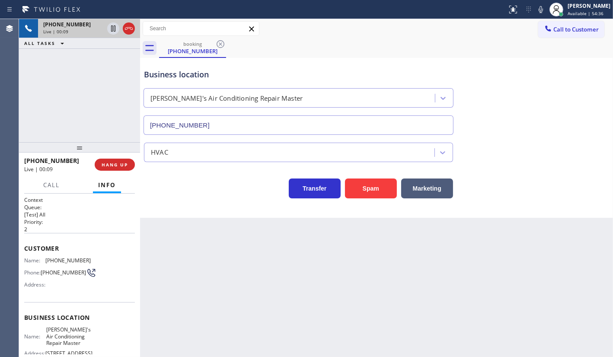
click at [102, 81] on div "[PHONE_NUMBER] Live | 00:09 ALL TASKS ALL TASKS ACTIVE TASKS TASKS IN WRAP UP" at bounding box center [79, 80] width 121 height 123
click at [540, 11] on icon at bounding box center [540, 9] width 10 height 10
click at [537, 7] on icon at bounding box center [540, 9] width 10 height 10
click at [73, 89] on div "[PHONE_NUMBER] Live | 01:23 ALL TASKS ALL TASKS ACTIVE TASKS TASKS IN WRAP UP" at bounding box center [79, 80] width 121 height 123
click at [125, 160] on button "HANG UP" at bounding box center [115, 165] width 40 height 12
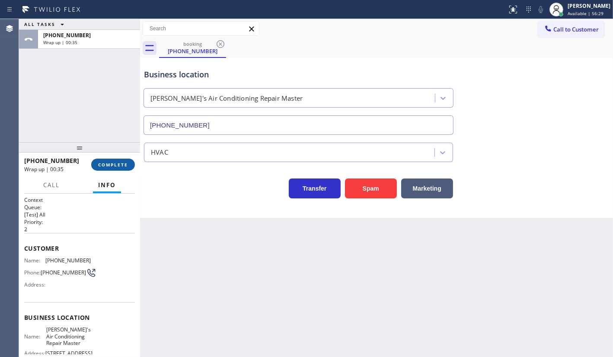
drag, startPoint x: 121, startPoint y: 174, endPoint x: 121, endPoint y: 169, distance: 5.6
click at [121, 169] on div "[PHONE_NUMBER] Wrap up | 00:35 COMPLETE" at bounding box center [79, 164] width 111 height 22
click at [121, 169] on button "COMPLETE" at bounding box center [113, 165] width 44 height 12
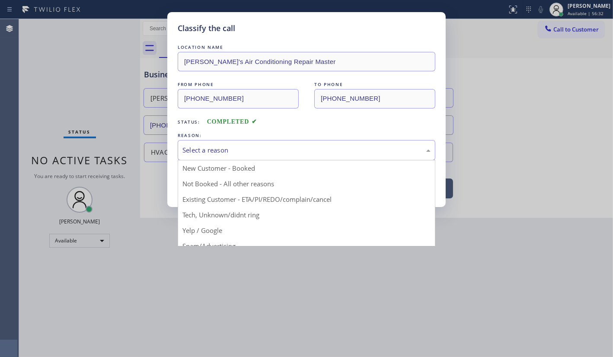
click at [199, 147] on div "Select a reason" at bounding box center [306, 150] width 248 height 10
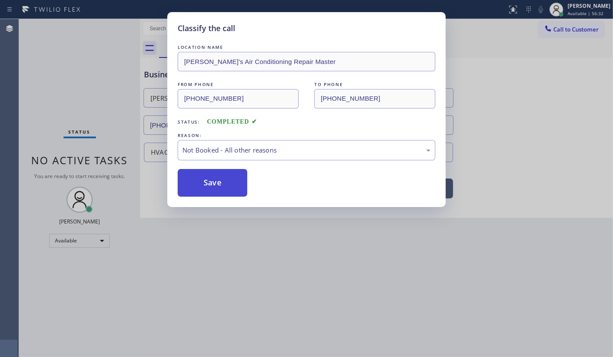
click at [206, 183] on button "Save" at bounding box center [213, 183] width 70 height 28
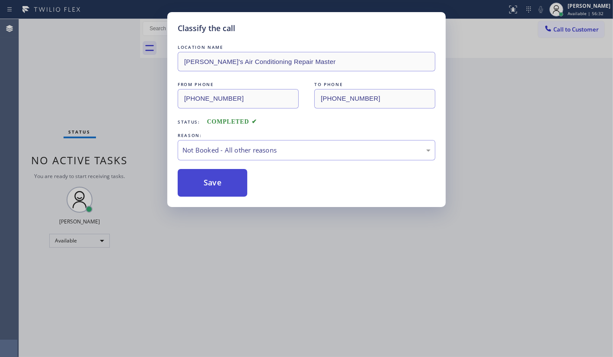
click at [206, 183] on button "Save" at bounding box center [213, 183] width 70 height 28
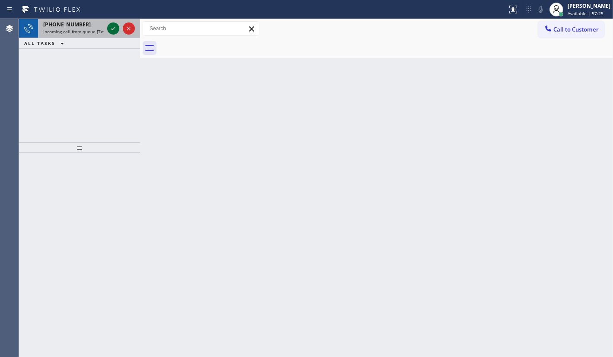
click at [108, 27] on div at bounding box center [113, 28] width 12 height 10
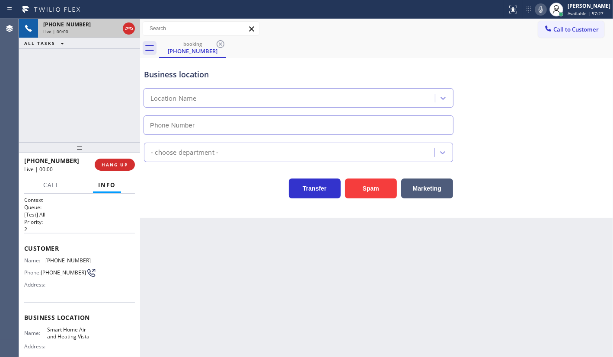
type input "[PHONE_NUMBER]"
click at [115, 156] on div "[PHONE_NUMBER] Live | 00:00 HANG UP" at bounding box center [79, 164] width 111 height 22
drag, startPoint x: 115, startPoint y: 156, endPoint x: 117, endPoint y: 162, distance: 6.6
click at [116, 159] on div "[PHONE_NUMBER] Live | 00:00 HANG UP" at bounding box center [79, 164] width 111 height 22
click at [117, 162] on span "HANG UP" at bounding box center [115, 165] width 26 height 6
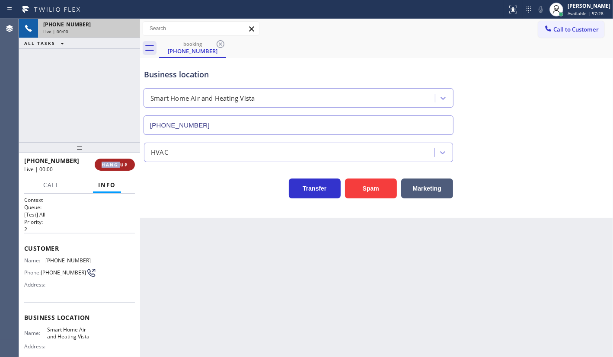
click at [117, 162] on span "HANG UP" at bounding box center [115, 165] width 26 height 6
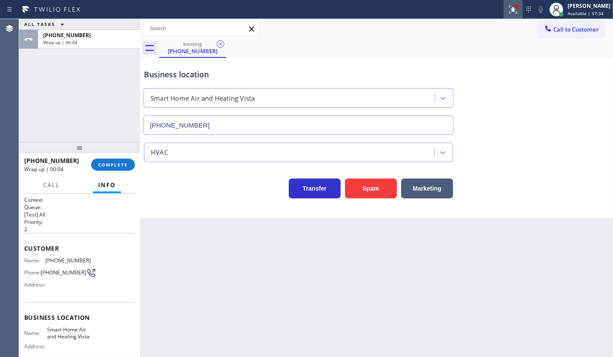
click at [505, 10] on div at bounding box center [512, 9] width 19 height 10
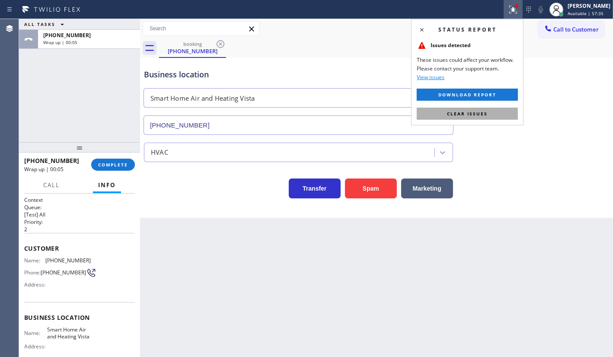
click at [477, 114] on span "Clear issues" at bounding box center [467, 114] width 41 height 6
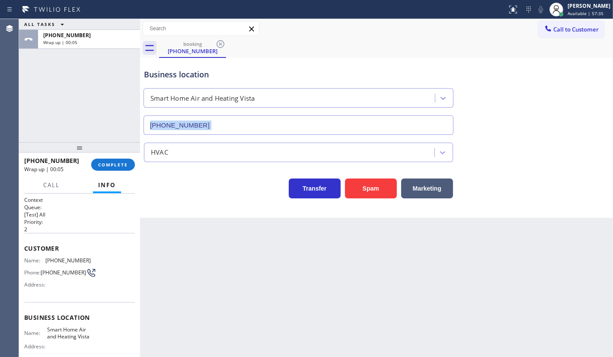
click at [477, 114] on div "Business location Smart Home Air and Heating Vista [PHONE_NUMBER]" at bounding box center [376, 96] width 468 height 78
click at [98, 165] on button "COMPLETE" at bounding box center [113, 165] width 44 height 12
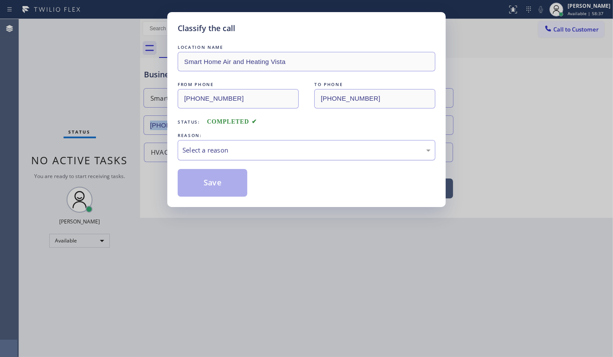
click at [197, 146] on div "Select a reason" at bounding box center [306, 150] width 248 height 10
click at [205, 185] on button "Save" at bounding box center [213, 183] width 70 height 28
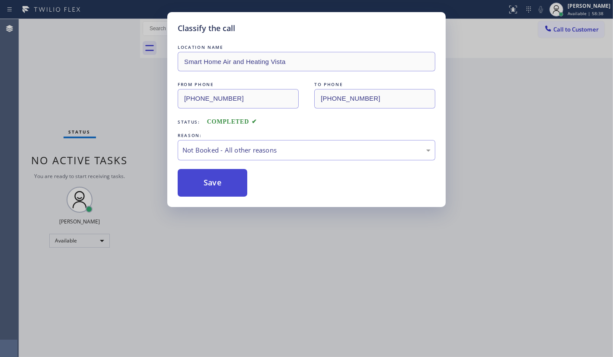
click at [205, 185] on button "Save" at bounding box center [213, 183] width 70 height 28
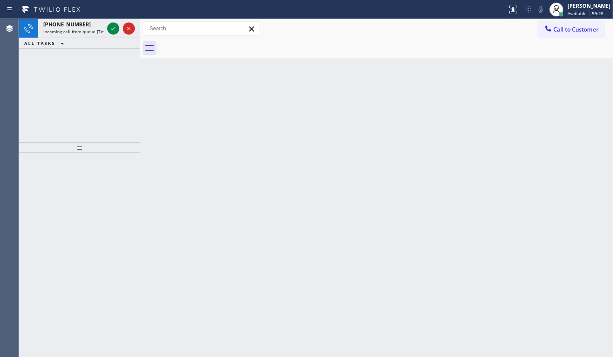
drag, startPoint x: 73, startPoint y: 79, endPoint x: 172, endPoint y: 159, distance: 126.9
click at [73, 79] on div "[PHONE_NUMBER] Incoming call from queue [Test] All ALL TASKS ALL TASKS ACTIVE T…" at bounding box center [79, 80] width 121 height 123
click at [112, 25] on icon at bounding box center [113, 28] width 10 height 10
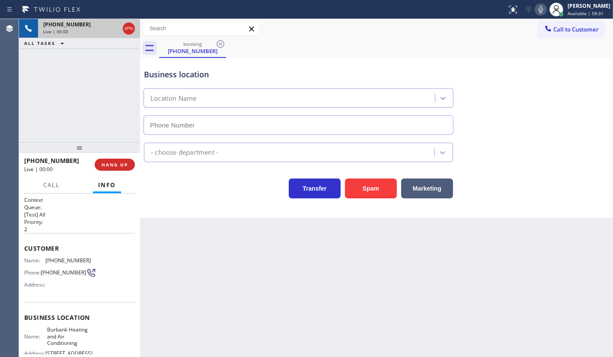
type input "[PHONE_NUMBER]"
click at [566, 147] on div "HVAC" at bounding box center [376, 150] width 468 height 23
click at [65, 95] on div "[PHONE_NUMBER] Live | 00:22 ALL TASKS ALL TASKS ACTIVE TASKS TASKS IN WRAP UP" at bounding box center [79, 80] width 121 height 123
click at [434, 191] on button "Marketing" at bounding box center [427, 188] width 52 height 20
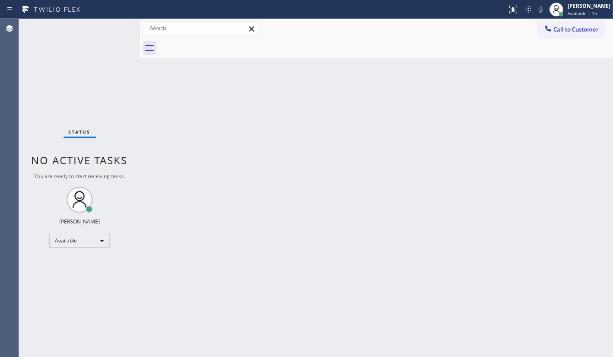
drag, startPoint x: 45, startPoint y: 18, endPoint x: 62, endPoint y: 21, distance: 16.7
click at [62, 21] on div "Status No active tasks You are ready to start receiving tasks. JENIZA ALCAYDE A…" at bounding box center [79, 188] width 121 height 338
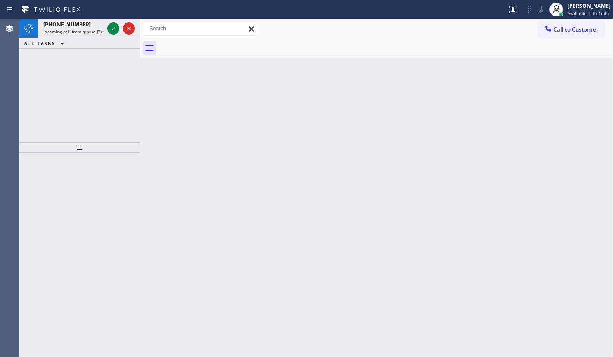
click at [55, 65] on div "[PHONE_NUMBER] Incoming call from queue [Test] All ALL TASKS ALL TASKS ACTIVE T…" at bounding box center [79, 80] width 121 height 123
click at [106, 25] on div "[PHONE_NUMBER] Incoming call from queue [Test] All" at bounding box center [79, 28] width 121 height 19
click at [113, 25] on icon at bounding box center [113, 28] width 10 height 10
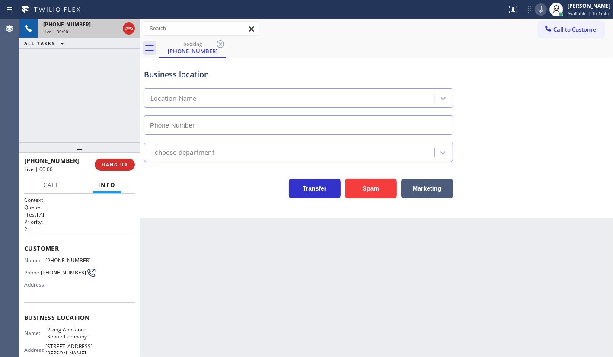
type input "[PHONE_NUMBER]"
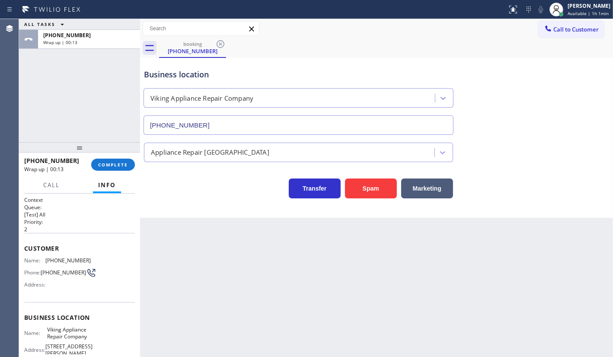
click at [75, 95] on div "ALL TASKS ALL TASKS ACTIVE TASKS TASKS IN WRAP UP [PHONE_NUMBER] Wrap up | 00:13" at bounding box center [79, 80] width 121 height 123
click at [117, 168] on button "COMPLETE" at bounding box center [113, 165] width 44 height 12
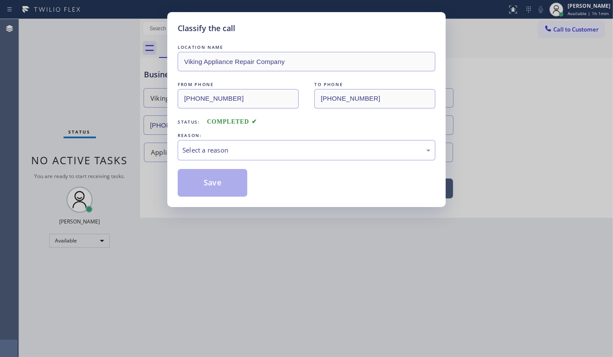
click at [118, 164] on div "Classify the call LOCATION NAME Viking Appliance Repair Company FROM PHONE [PHO…" at bounding box center [306, 178] width 613 height 357
drag, startPoint x: 118, startPoint y: 163, endPoint x: 204, endPoint y: 137, distance: 90.6
click at [120, 161] on div "Classify the call LOCATION NAME Viking Appliance Repair Company FROM PHONE [PHO…" at bounding box center [306, 178] width 613 height 357
click at [208, 135] on div "REASON:" at bounding box center [307, 135] width 258 height 9
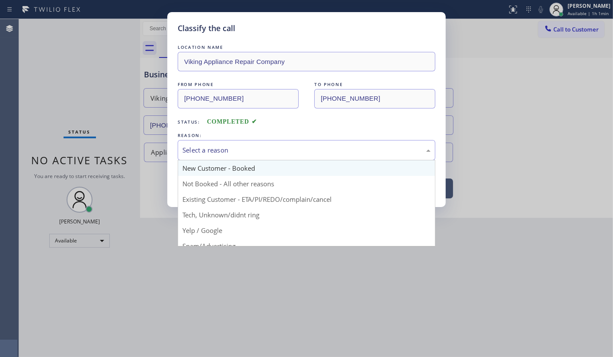
drag, startPoint x: 204, startPoint y: 147, endPoint x: 197, endPoint y: 168, distance: 21.3
click at [201, 159] on div "Select a reason New Customer - Booked Not Booked - All other reasons Existing C…" at bounding box center [307, 150] width 258 height 20
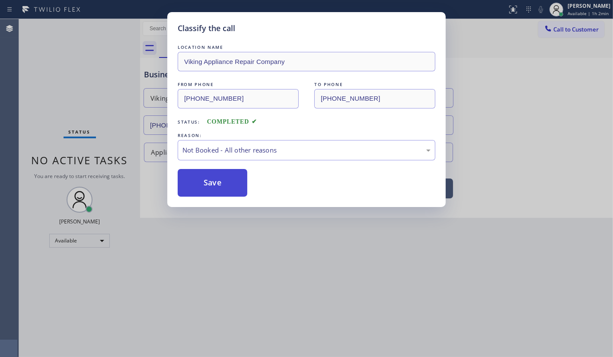
click at [194, 177] on button "Save" at bounding box center [213, 183] width 70 height 28
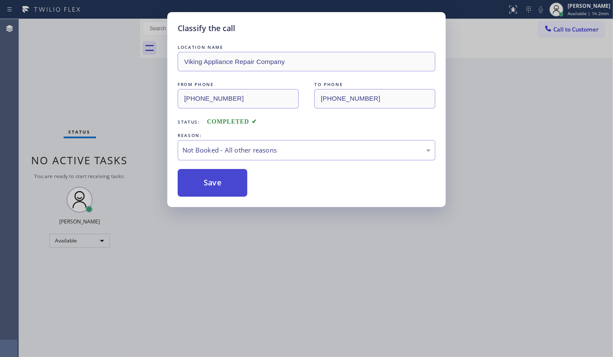
click at [194, 177] on button "Save" at bounding box center [213, 183] width 70 height 28
drag, startPoint x: 195, startPoint y: 175, endPoint x: 194, endPoint y: 169, distance: 6.2
click at [194, 169] on button "Save" at bounding box center [213, 183] width 70 height 28
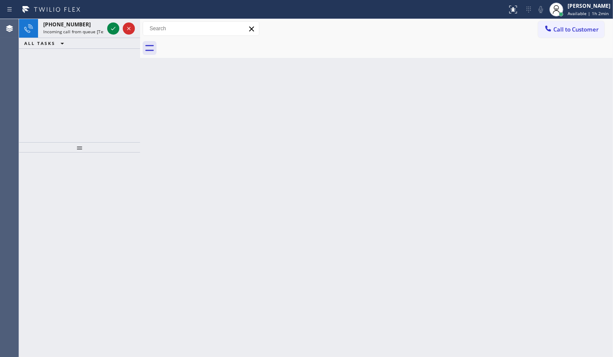
drag, startPoint x: 52, startPoint y: 78, endPoint x: 80, endPoint y: 51, distance: 39.4
click at [70, 60] on div "[PHONE_NUMBER] Incoming call from queue [Test] All ALL TASKS ALL TASKS ACTIVE T…" at bounding box center [79, 80] width 121 height 123
click at [110, 29] on icon at bounding box center [113, 28] width 10 height 10
click at [114, 26] on icon at bounding box center [113, 28] width 10 height 10
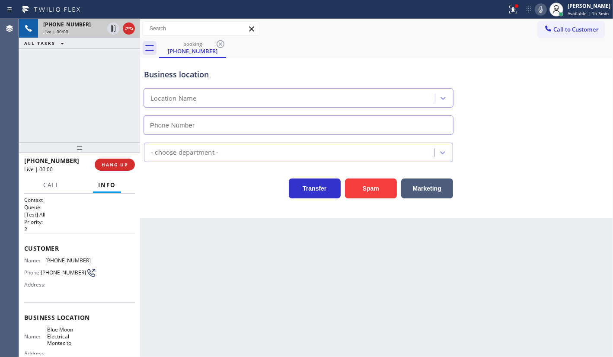
type input "[PHONE_NUMBER]"
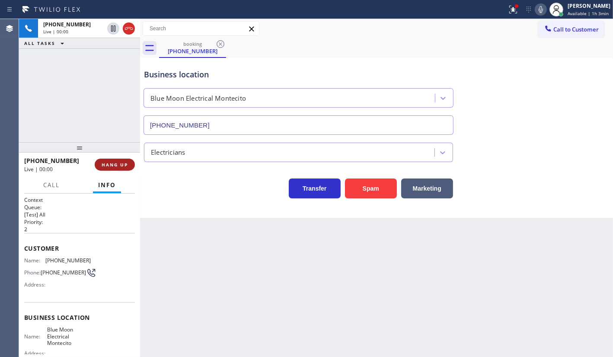
click at [115, 163] on span "HANG UP" at bounding box center [115, 165] width 26 height 6
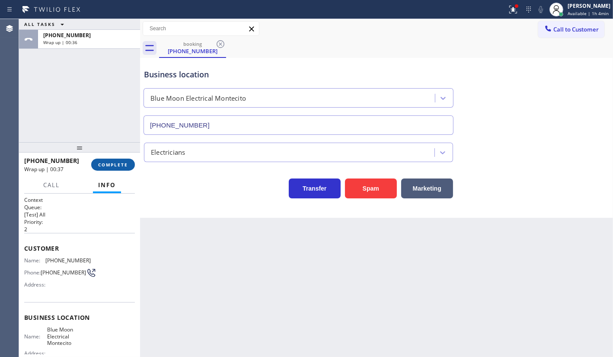
drag, startPoint x: 93, startPoint y: 166, endPoint x: 107, endPoint y: 164, distance: 13.6
click at [95, 166] on button "COMPLETE" at bounding box center [113, 165] width 44 height 12
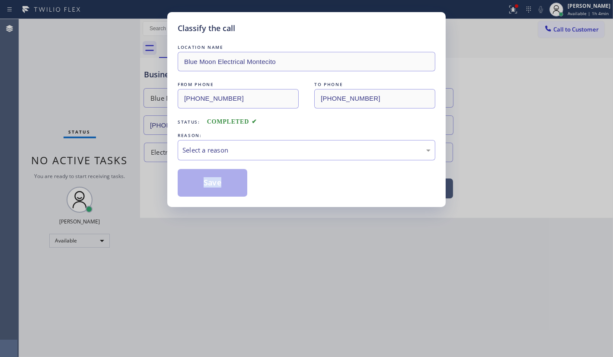
click at [107, 162] on div "Classify the call LOCATION NAME Blue Moon Electrical Montecito FROM PHONE [PHON…" at bounding box center [306, 178] width 613 height 357
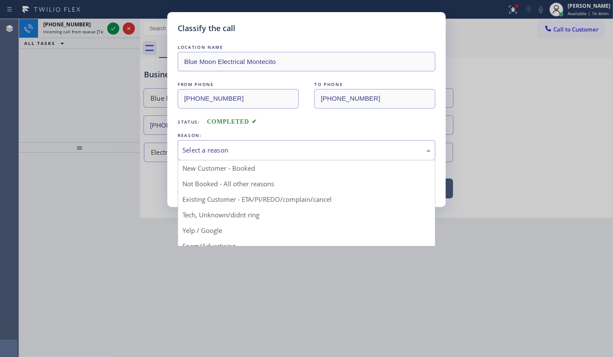
click at [211, 149] on div "Select a reason" at bounding box center [306, 150] width 248 height 10
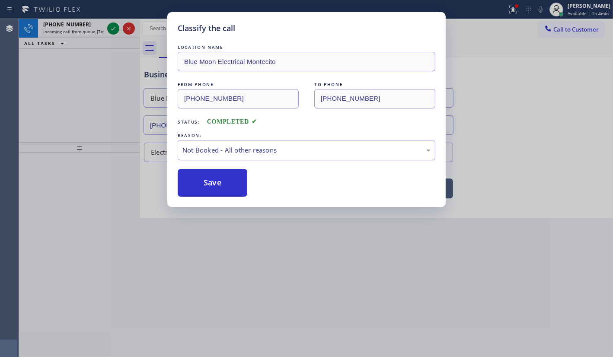
click at [198, 183] on button "Save" at bounding box center [213, 183] width 70 height 28
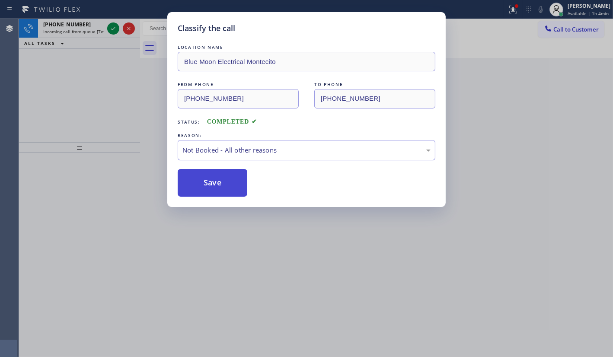
click at [198, 182] on button "Save" at bounding box center [213, 183] width 70 height 28
click at [198, 179] on button "Save" at bounding box center [213, 183] width 70 height 28
click at [198, 179] on div "Back to Dashboard Change Sender ID Customers Technicians Select a contact Outbo…" at bounding box center [376, 188] width 473 height 338
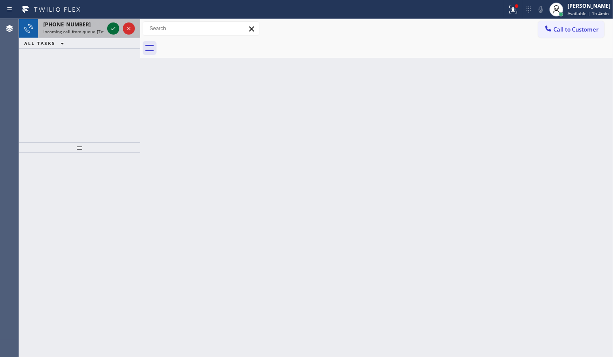
click at [117, 23] on icon at bounding box center [113, 28] width 10 height 10
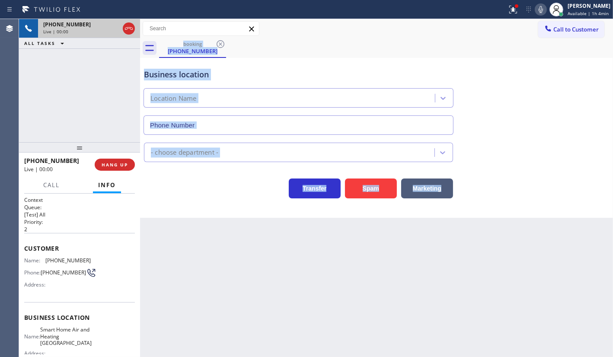
type input "[PHONE_NUMBER]"
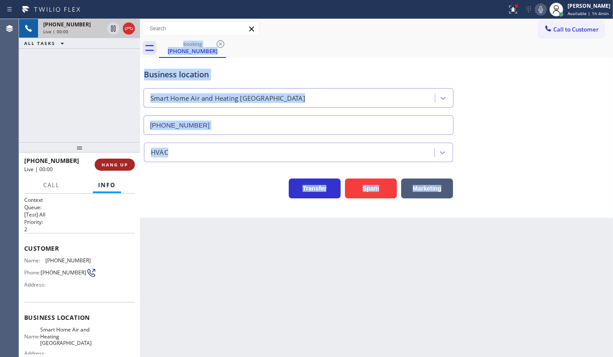
click at [119, 163] on span "HANG UP" at bounding box center [115, 165] width 26 height 6
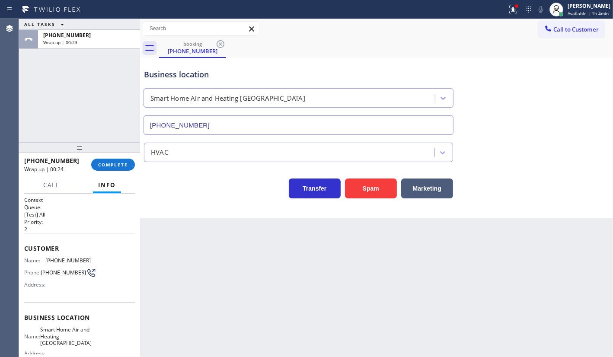
click at [78, 84] on div "ALL TASKS ALL TASKS ACTIVE TASKS TASKS IN WRAP UP [PHONE_NUMBER] Wrap up | 00:23" at bounding box center [79, 80] width 121 height 123
click at [79, 84] on div "ALL TASKS ALL TASKS ACTIVE TASKS TASKS IN WRAP UP [PHONE_NUMBER] Wrap up | 00:23" at bounding box center [79, 80] width 121 height 123
click at [117, 167] on button "COMPLETE" at bounding box center [113, 165] width 44 height 12
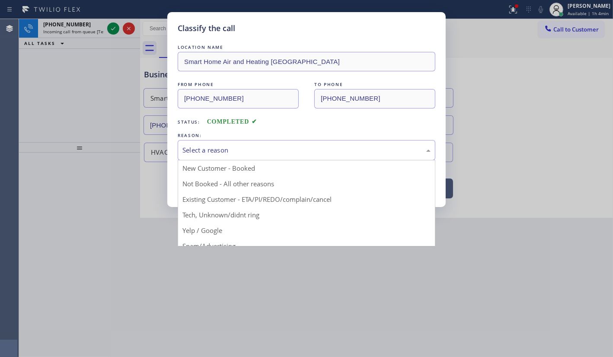
click at [229, 152] on div "Select a reason" at bounding box center [306, 150] width 248 height 10
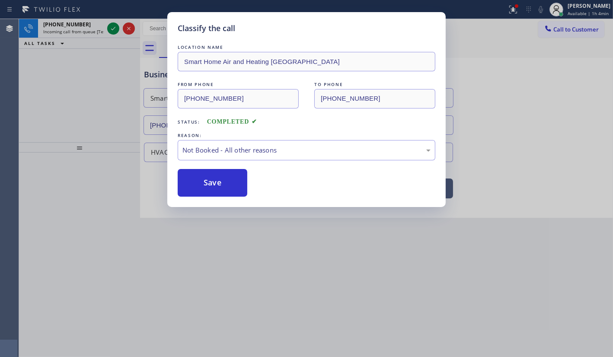
click at [212, 180] on button "Save" at bounding box center [213, 183] width 70 height 28
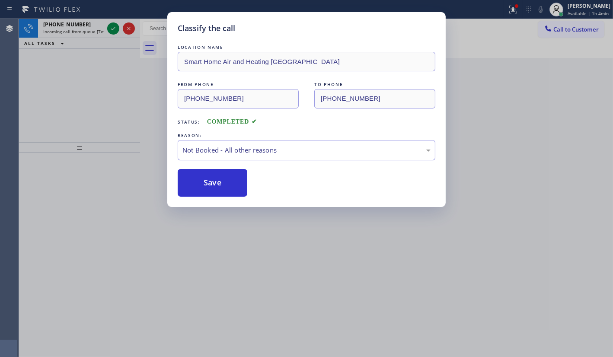
drag, startPoint x: 212, startPoint y: 180, endPoint x: 133, endPoint y: 98, distance: 114.0
click at [185, 159] on div "LOCATION NAME Smart Home Air and Heating Albany FROM PHONE [PHONE_NUMBER] TO PH…" at bounding box center [307, 120] width 258 height 154
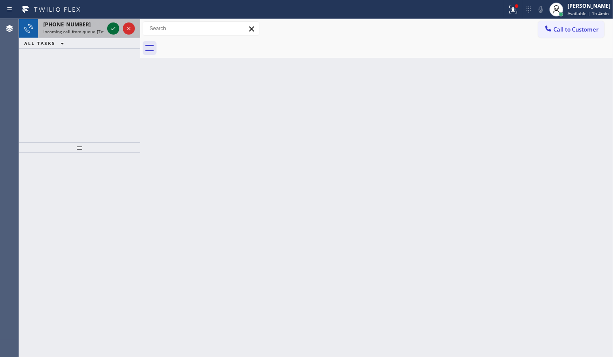
click at [112, 27] on div "Classify the call LOCATION NAME [US_STATE] Appliance Repair Yonkers FROM PHONE …" at bounding box center [316, 188] width 594 height 338
click at [112, 28] on icon at bounding box center [113, 28] width 10 height 10
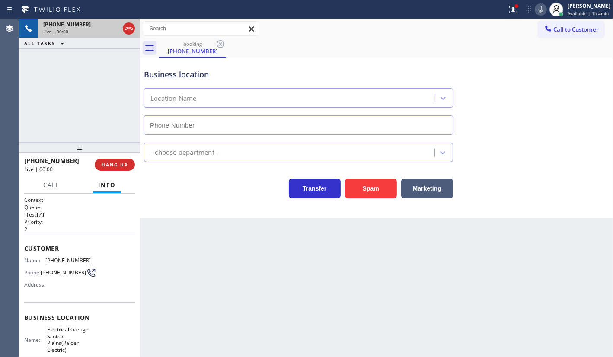
type input "[PHONE_NUMBER]"
click at [363, 178] on button "Spam" at bounding box center [371, 188] width 52 height 20
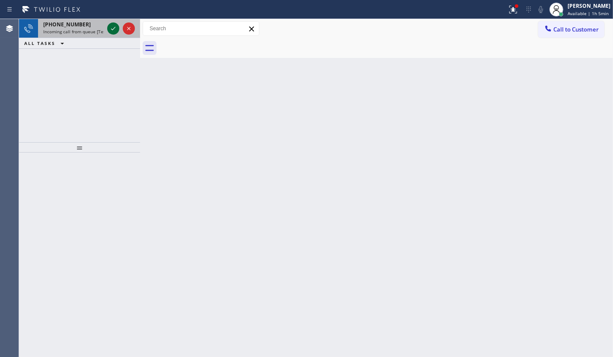
click at [115, 29] on icon at bounding box center [113, 28] width 10 height 10
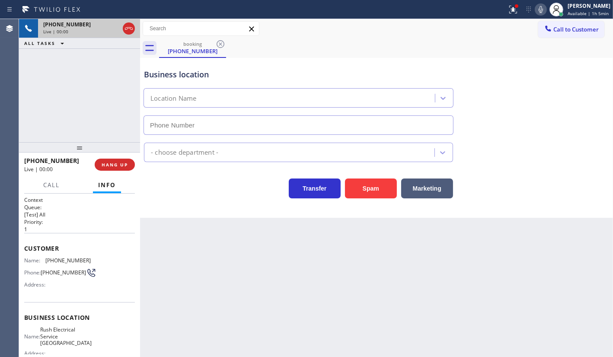
type input "[PHONE_NUMBER]"
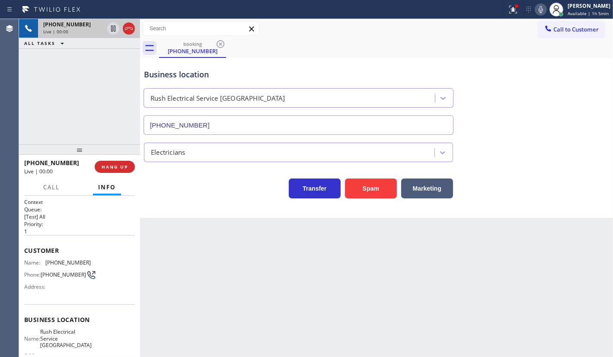
click at [121, 155] on div at bounding box center [79, 149] width 121 height 10
click at [125, 171] on button "HANG UP" at bounding box center [115, 167] width 40 height 12
click at [123, 166] on span "HANG UP" at bounding box center [115, 167] width 26 height 6
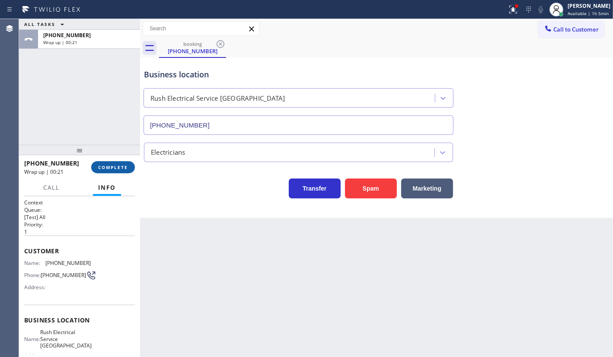
click at [118, 168] on span "COMPLETE" at bounding box center [113, 167] width 30 height 6
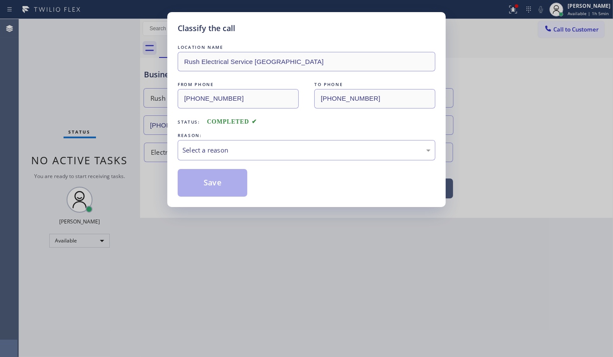
drag, startPoint x: 127, startPoint y: 161, endPoint x: 127, endPoint y: 169, distance: 7.4
click at [127, 169] on div "Classify the call LOCATION NAME Rush Electrical Service [GEOGRAPHIC_DATA] FROM …" at bounding box center [306, 178] width 613 height 357
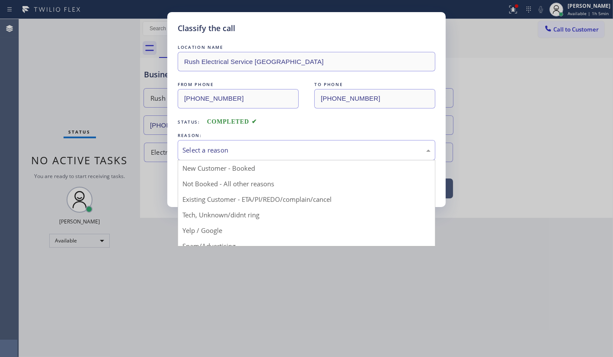
click at [217, 158] on div "Select a reason" at bounding box center [307, 150] width 258 height 20
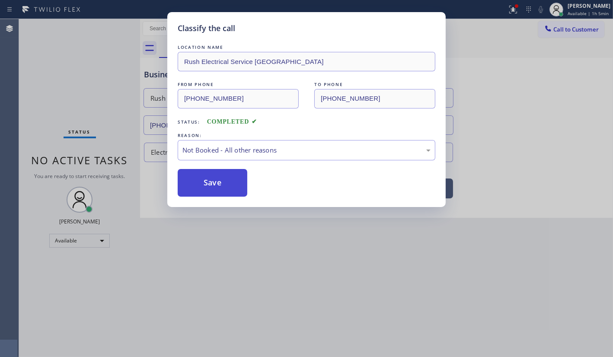
click at [206, 178] on button "Save" at bounding box center [213, 183] width 70 height 28
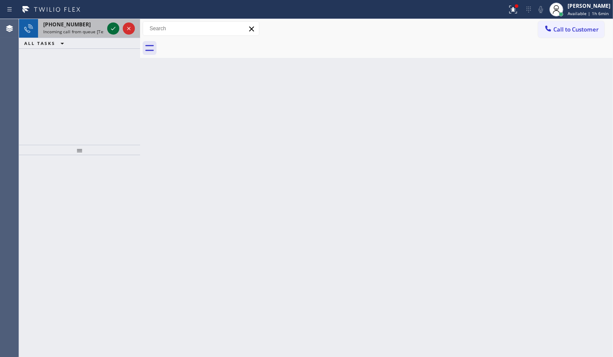
click at [109, 29] on icon at bounding box center [113, 28] width 10 height 10
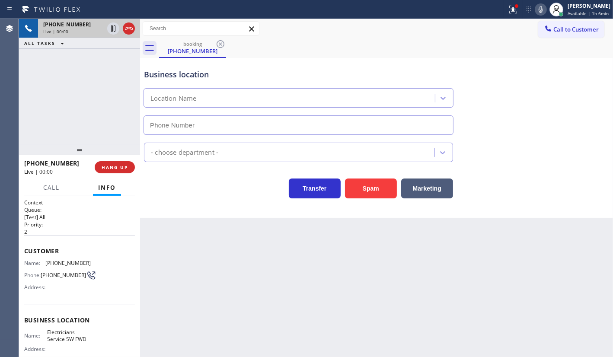
type input "[PHONE_NUMBER]"
click at [520, 6] on div at bounding box center [512, 9] width 19 height 10
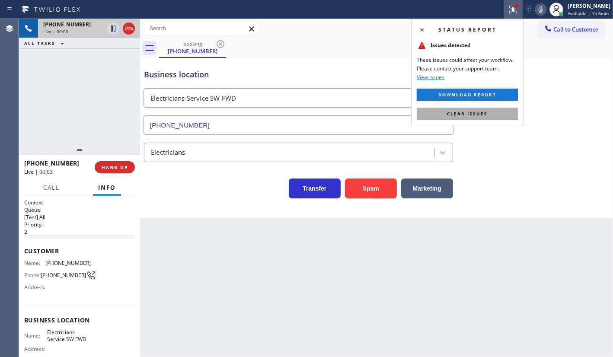
click at [504, 111] on button "Clear issues" at bounding box center [467, 114] width 101 height 12
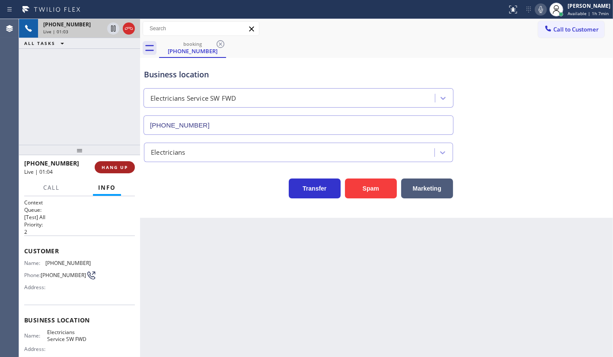
click at [109, 168] on span "HANG UP" at bounding box center [115, 167] width 26 height 6
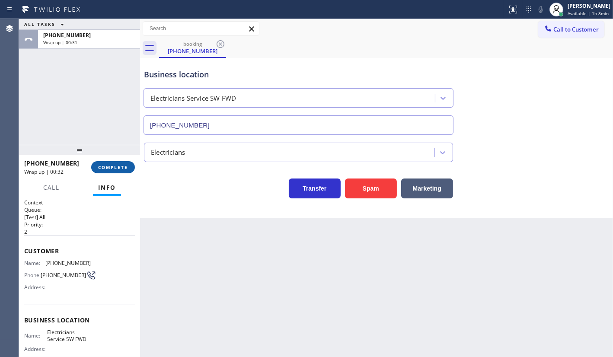
click at [110, 169] on button "COMPLETE" at bounding box center [113, 167] width 44 height 12
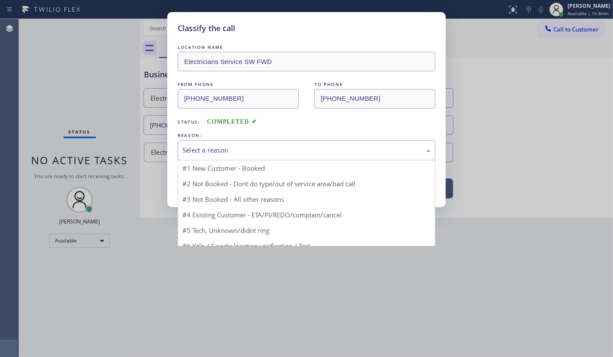
click at [194, 152] on div "Select a reason" at bounding box center [306, 150] width 248 height 10
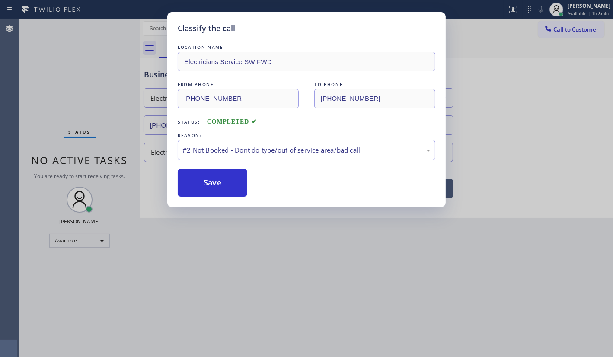
click at [195, 179] on button "Save" at bounding box center [213, 183] width 70 height 28
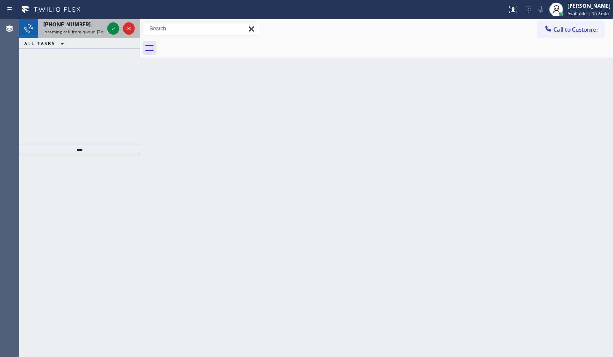
click at [120, 31] on div at bounding box center [120, 28] width 31 height 19
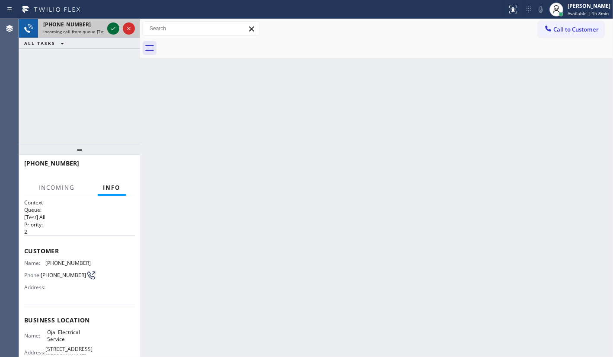
click at [115, 29] on icon at bounding box center [113, 28] width 10 height 10
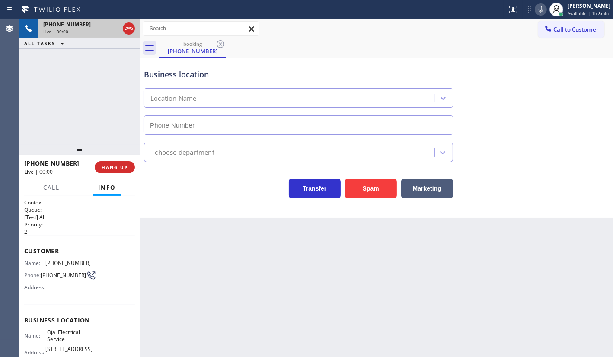
type input "[PHONE_NUMBER]"
drag, startPoint x: 46, startPoint y: 262, endPoint x: 89, endPoint y: 260, distance: 43.3
click at [89, 260] on div "Name: [PHONE_NUMBER] Phone: [PHONE_NUMBER] Address:" at bounding box center [79, 277] width 111 height 34
copy span "[PHONE_NUMBER]"
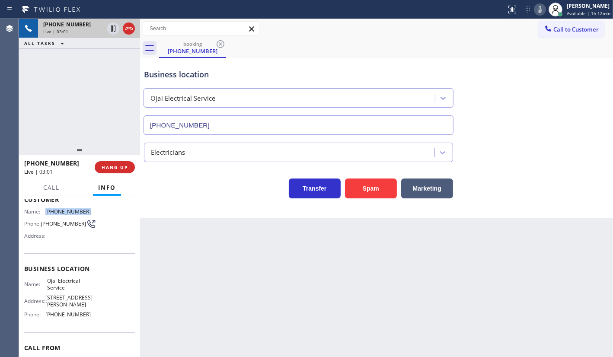
scroll to position [89, 0]
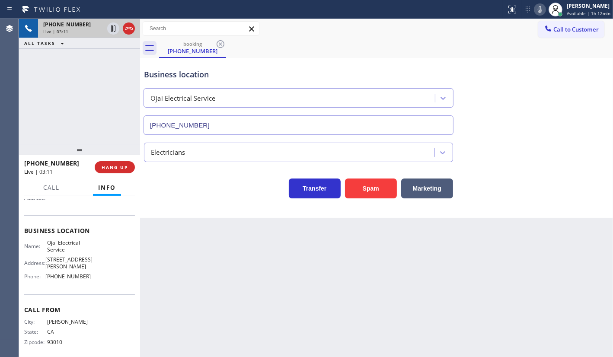
click at [544, 10] on icon at bounding box center [539, 9] width 10 height 10
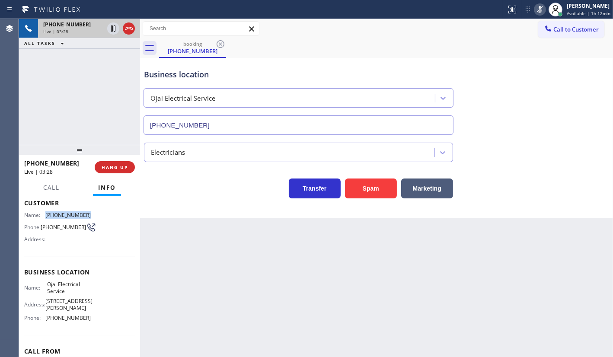
scroll to position [0, 0]
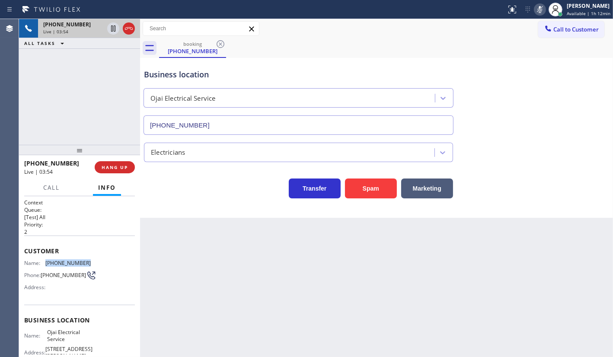
click at [540, 13] on icon at bounding box center [539, 9] width 10 height 10
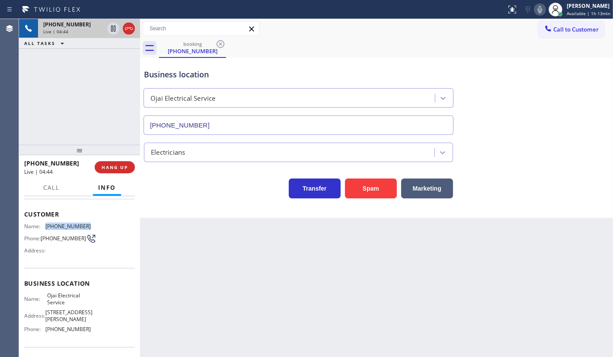
scroll to position [78, 0]
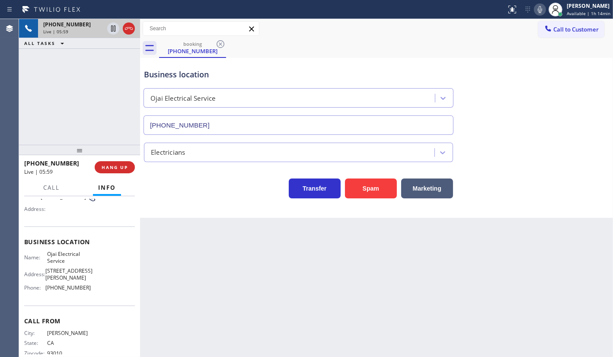
click at [52, 105] on div "[PHONE_NUMBER] Live | 05:59 ALL TASKS ALL TASKS ACTIVE TASKS TASKS IN WRAP UP" at bounding box center [79, 82] width 121 height 126
click at [109, 96] on div "[PHONE_NUMBER] Live | 06:33 ALL TASKS ALL TASKS ACTIVE TASKS TASKS IN WRAP UP" at bounding box center [79, 82] width 121 height 126
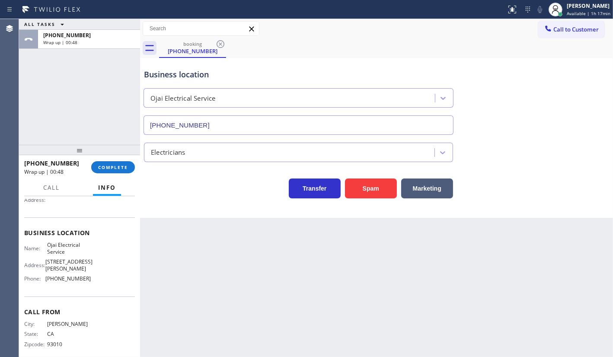
scroll to position [89, 0]
drag, startPoint x: 51, startPoint y: 273, endPoint x: 97, endPoint y: 277, distance: 46.4
click at [97, 277] on div "Name: Ojai Electrical Service Address: [STREET_ADDRESS][PERSON_NAME] Phone: [PH…" at bounding box center [79, 261] width 111 height 44
copy span "805) 749-2398"
click at [130, 169] on button "COMPLETE" at bounding box center [113, 167] width 44 height 12
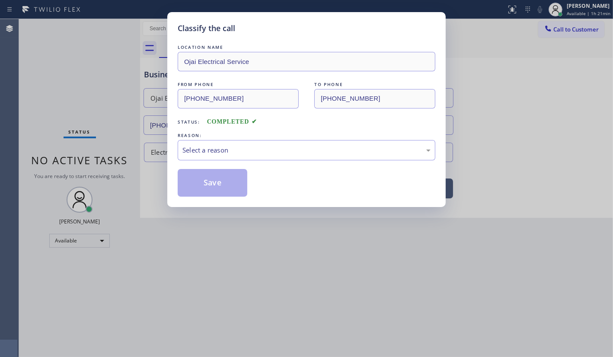
click at [222, 160] on div "LOCATION NAME Ojai Electrical Service FROM PHONE [PHONE_NUMBER] TO PHONE [PHONE…" at bounding box center [307, 120] width 258 height 154
click at [222, 155] on div "Select a reason" at bounding box center [307, 150] width 258 height 20
click at [211, 149] on div "Not Booked - All other reasons" at bounding box center [306, 150] width 248 height 10
click at [210, 174] on button "Save" at bounding box center [213, 183] width 70 height 28
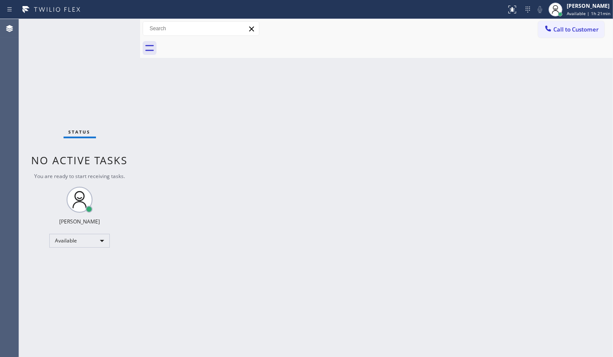
click at [236, 205] on div "Back to Dashboard Change Sender ID Customers Technicians Select a contact Outbo…" at bounding box center [376, 188] width 473 height 338
click at [563, 13] on div at bounding box center [560, 14] width 6 height 6
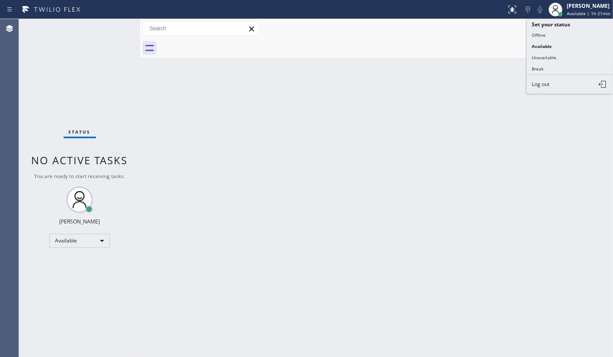
click at [536, 57] on button "Unavailable" at bounding box center [569, 57] width 86 height 11
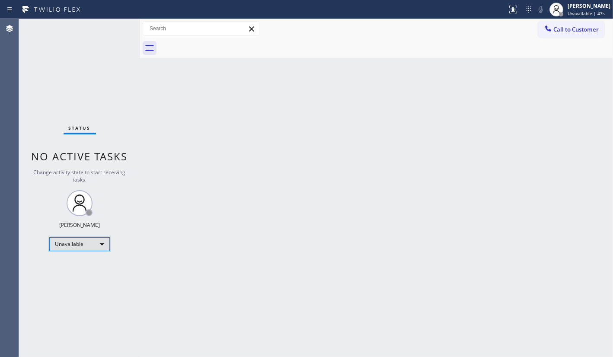
click at [66, 245] on div "Unavailable" at bounding box center [79, 244] width 60 height 14
click at [56, 266] on li "Available" at bounding box center [79, 266] width 59 height 10
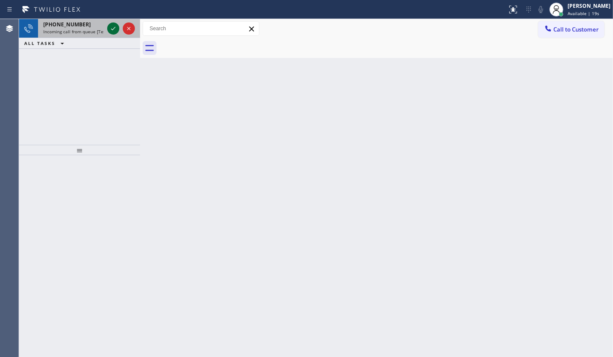
click at [112, 25] on icon at bounding box center [113, 28] width 10 height 10
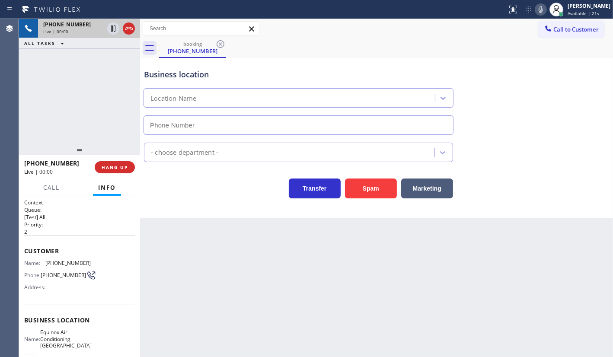
type input "[PHONE_NUMBER]"
click at [117, 165] on span "HANG UP" at bounding box center [115, 167] width 26 height 6
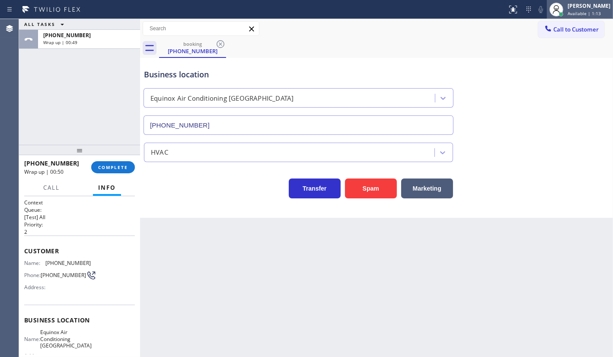
click at [571, 8] on div "JENIZA ALCAYDE Available | 1:13" at bounding box center [589, 9] width 47 height 15
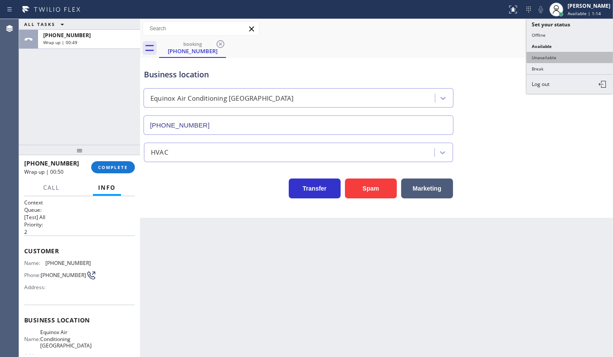
click at [557, 54] on button "Unavailable" at bounding box center [569, 57] width 86 height 11
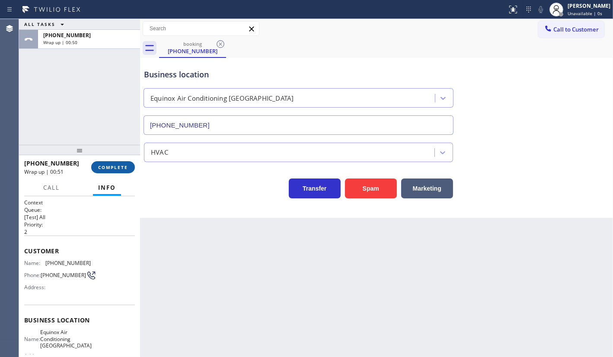
click at [112, 166] on span "COMPLETE" at bounding box center [113, 167] width 30 height 6
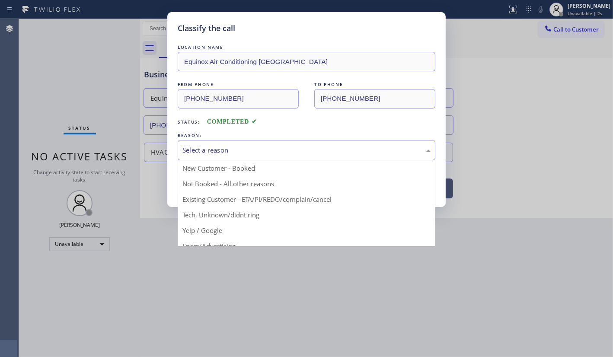
click at [200, 147] on div "Select a reason" at bounding box center [306, 150] width 248 height 10
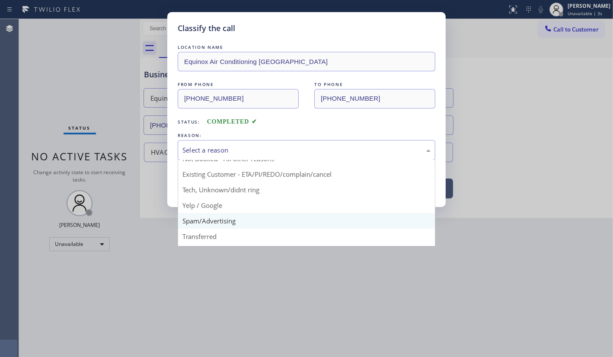
scroll to position [39, 0]
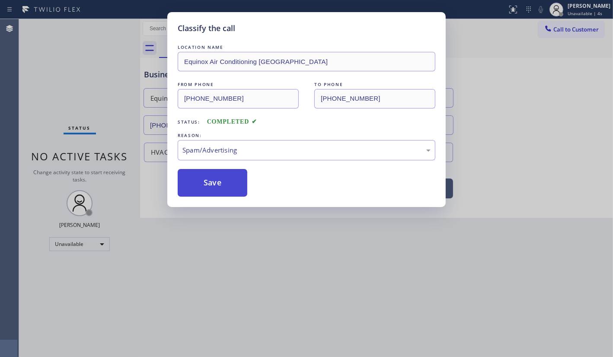
click at [213, 183] on button "Save" at bounding box center [213, 183] width 70 height 28
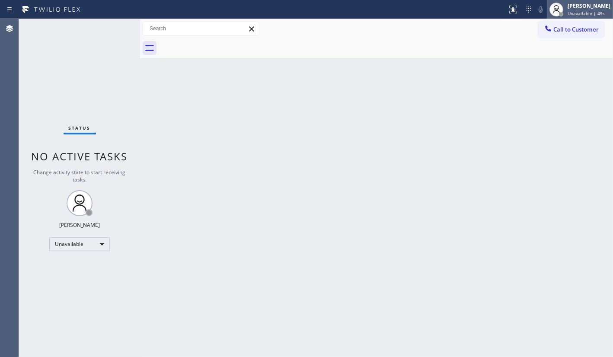
click at [567, 9] on div "JENIZA ALCAYDE Unavailable | 49s" at bounding box center [589, 9] width 47 height 15
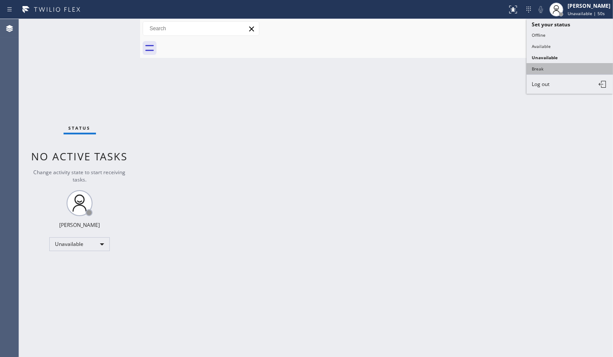
click at [538, 69] on button "Break" at bounding box center [569, 68] width 86 height 11
